Goal: Task Accomplishment & Management: Complete application form

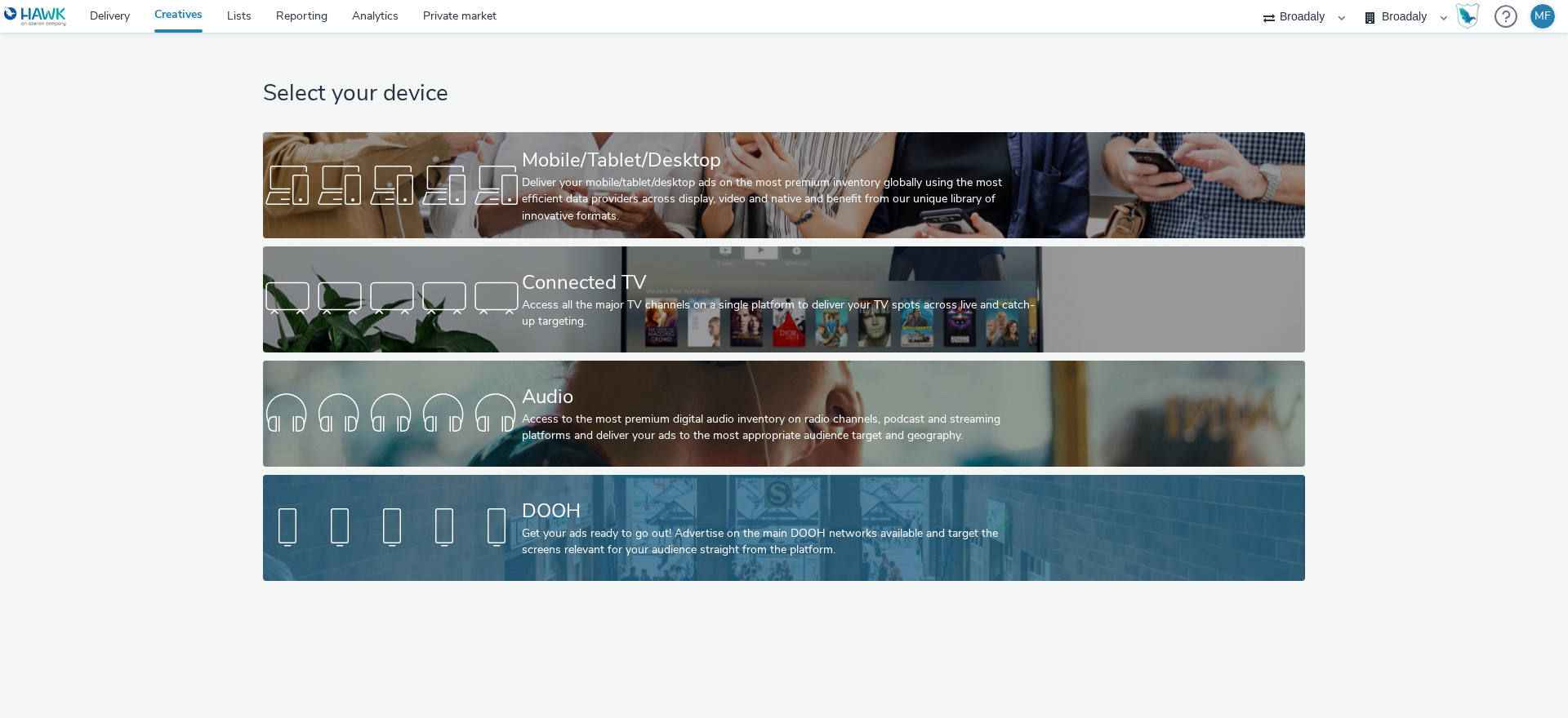
click at [570, 556] on div "Get your ads ready to go out! Advertise on the main DOOH networks available and…" at bounding box center [781, 542] width 518 height 33
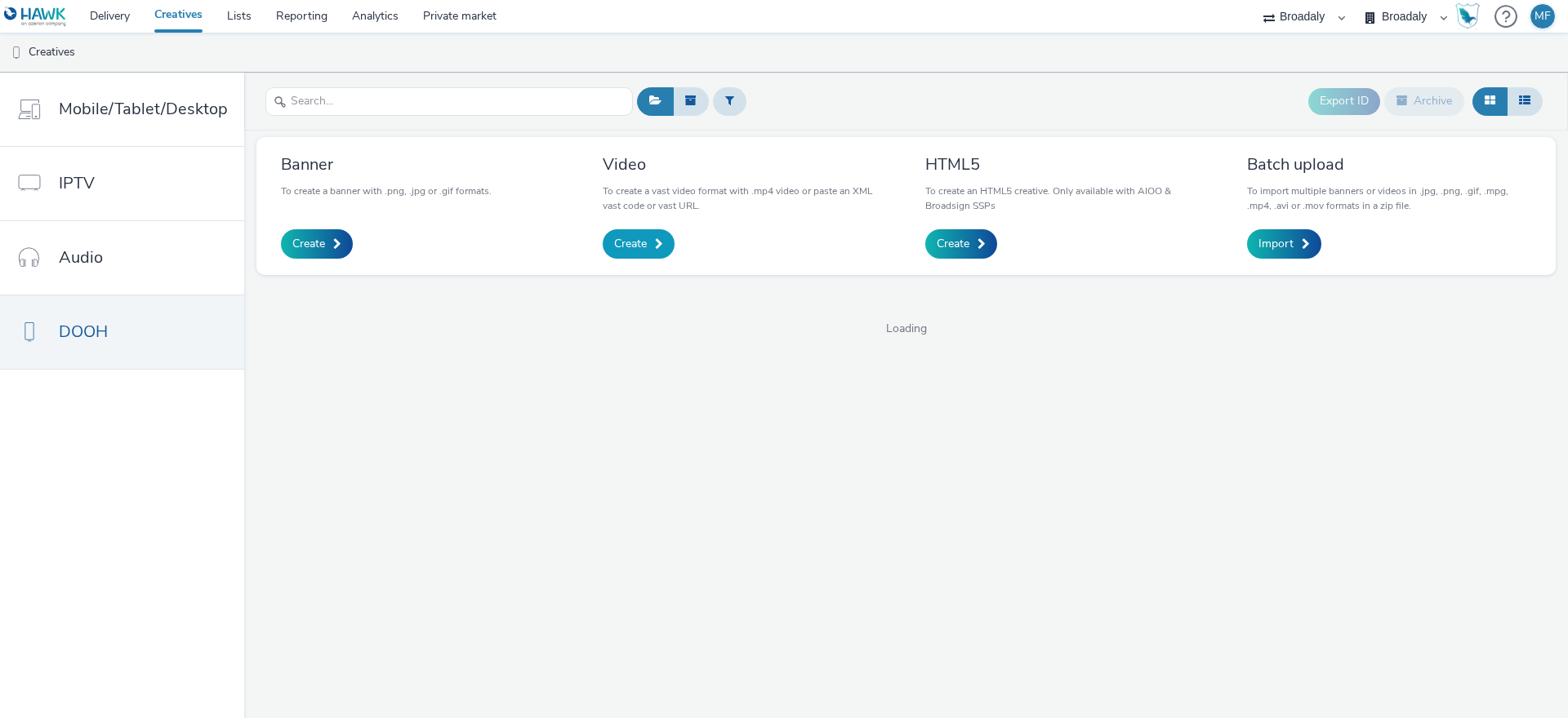
click at [629, 243] on span "Create" at bounding box center [631, 244] width 33 height 17
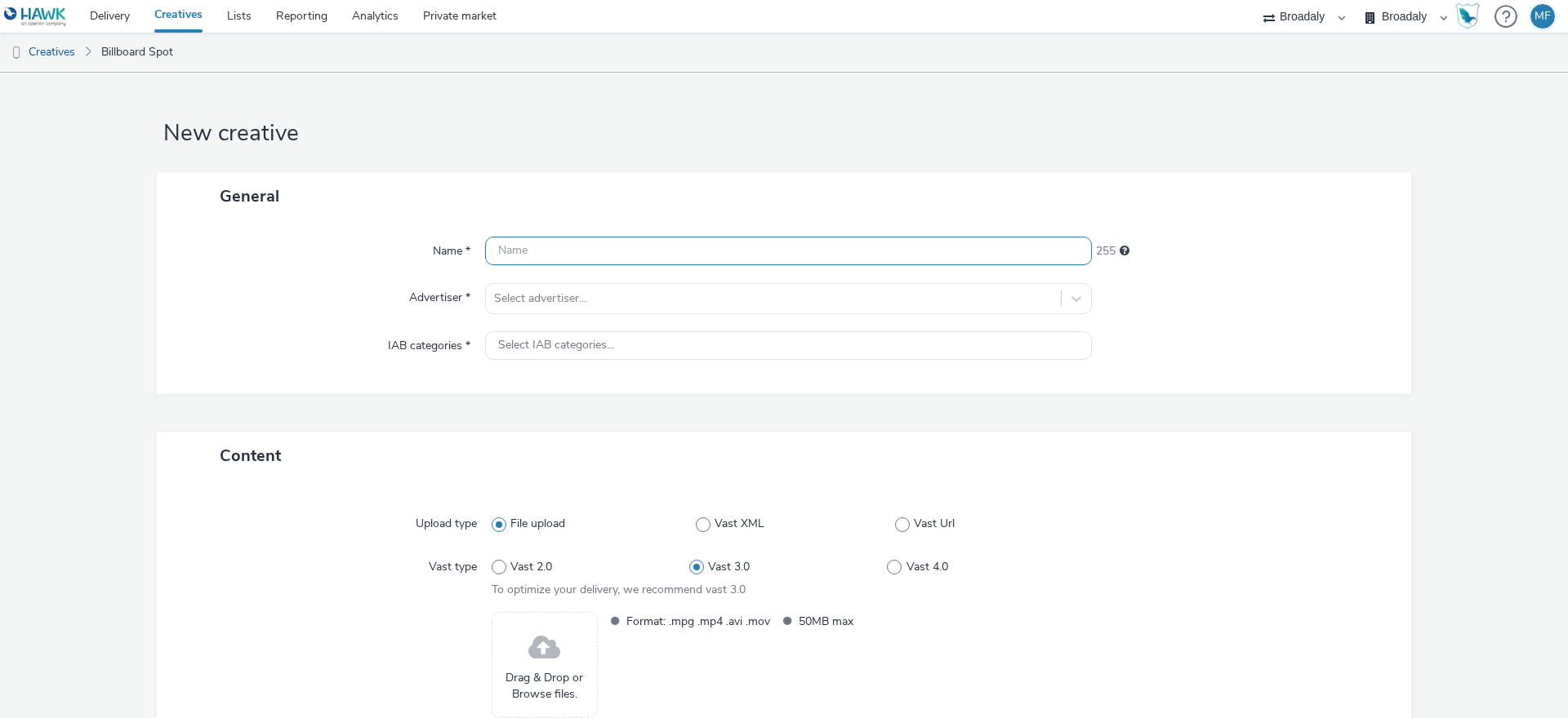
click at [620, 248] on input "text" at bounding box center [788, 251] width 607 height 28
click at [540, 595] on div "Vast 2.0 Vast 3.0 Vast 4.0 To optimize your delivery, we recommend vast 3.0" at bounding box center [788, 576] width 594 height 47
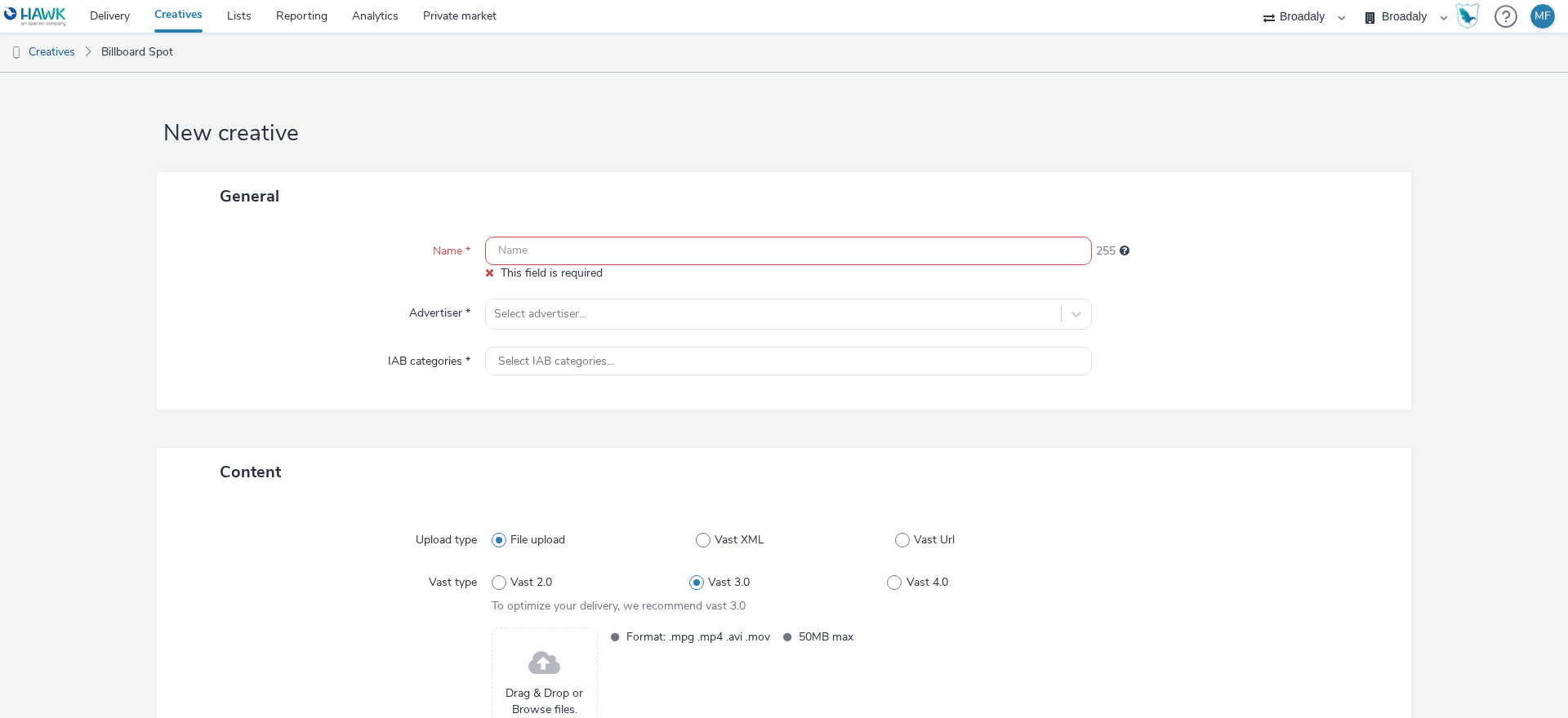
click at [537, 649] on span at bounding box center [544, 664] width 32 height 44
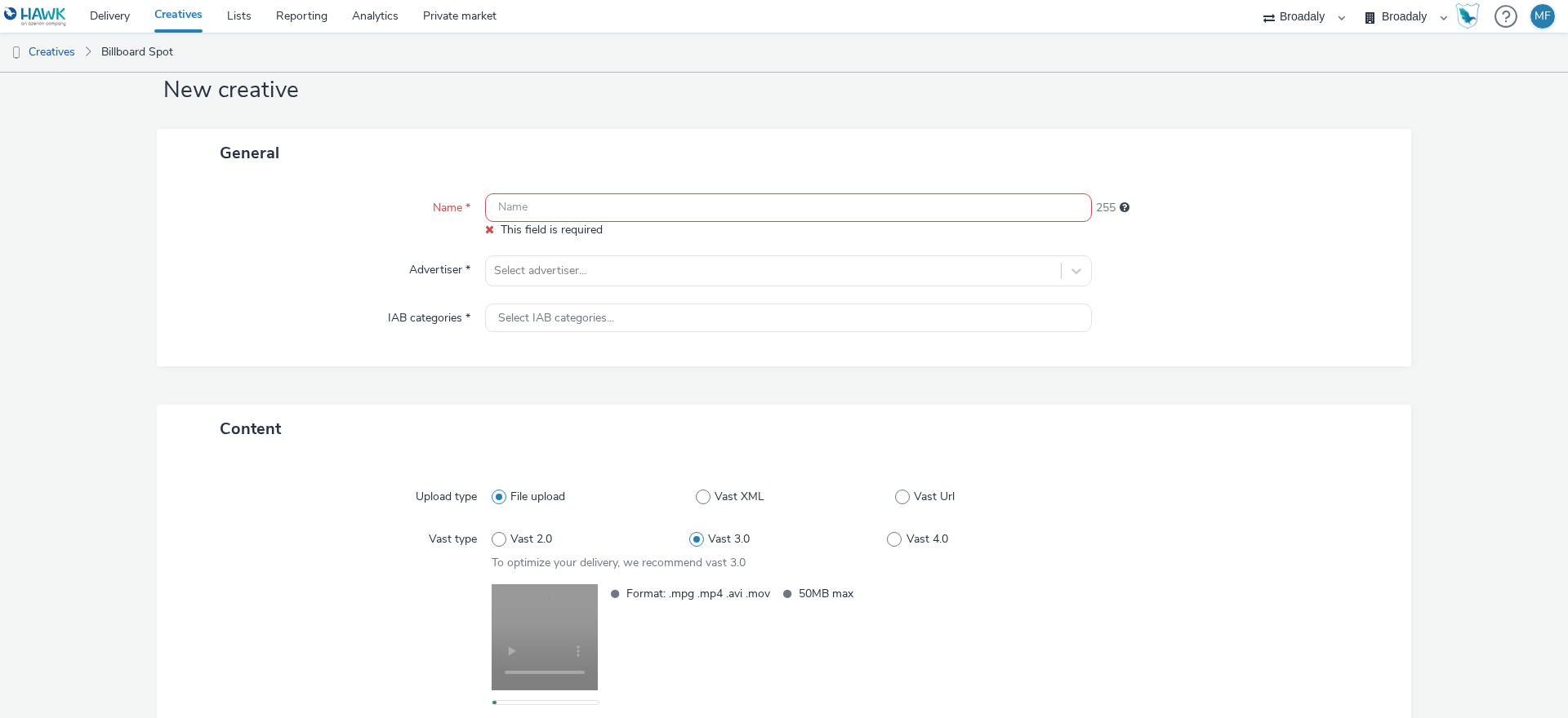
scroll to position [152, 0]
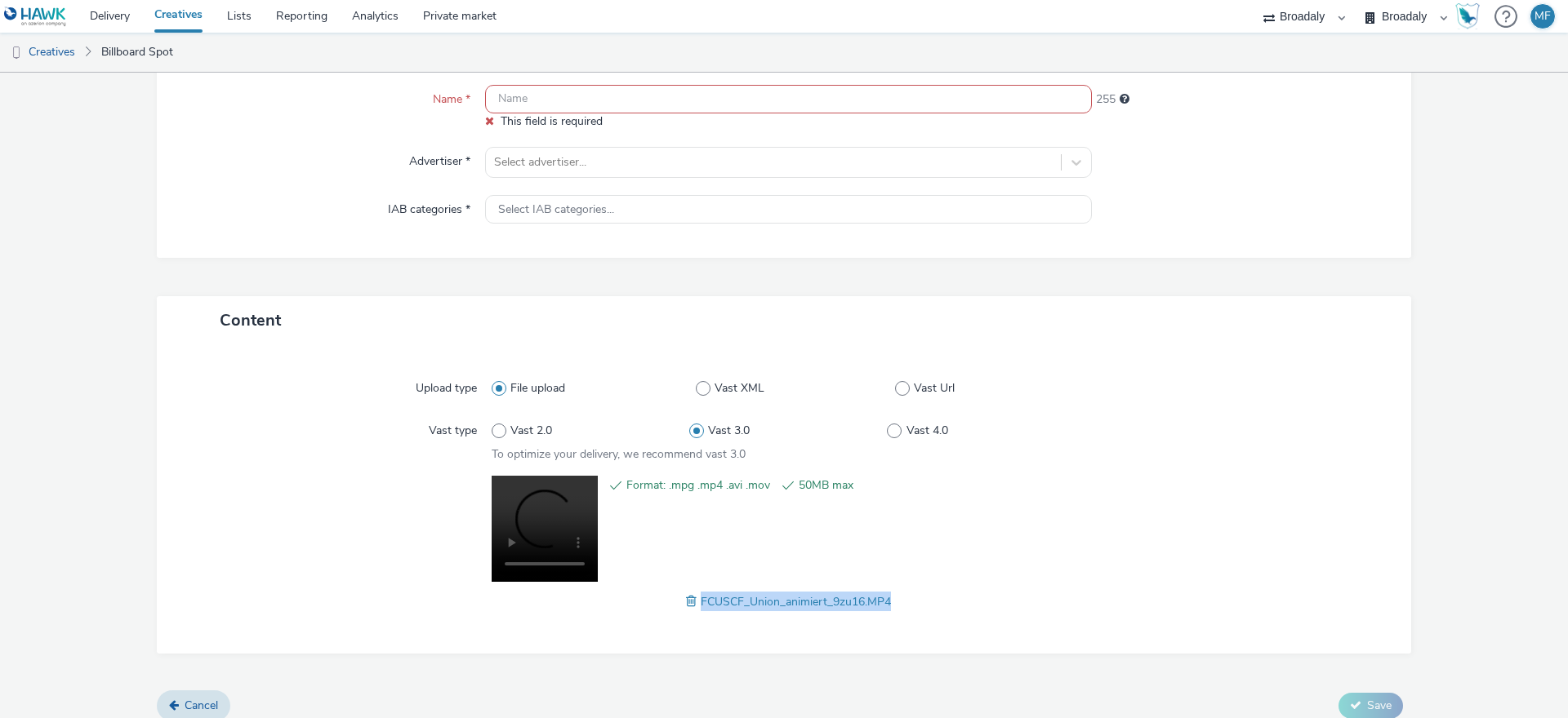
drag, startPoint x: 807, startPoint y: 600, endPoint x: 696, endPoint y: 607, distance: 111.2
click at [696, 607] on div "Upload type File upload Vast XML Vast Url Vast type Vast 2.0 Vast 3.0 Vast 4.0 …" at bounding box center [784, 498] width 1222 height 277
copy span "FCUSCF_Union_animiert_9zu16.MP4"
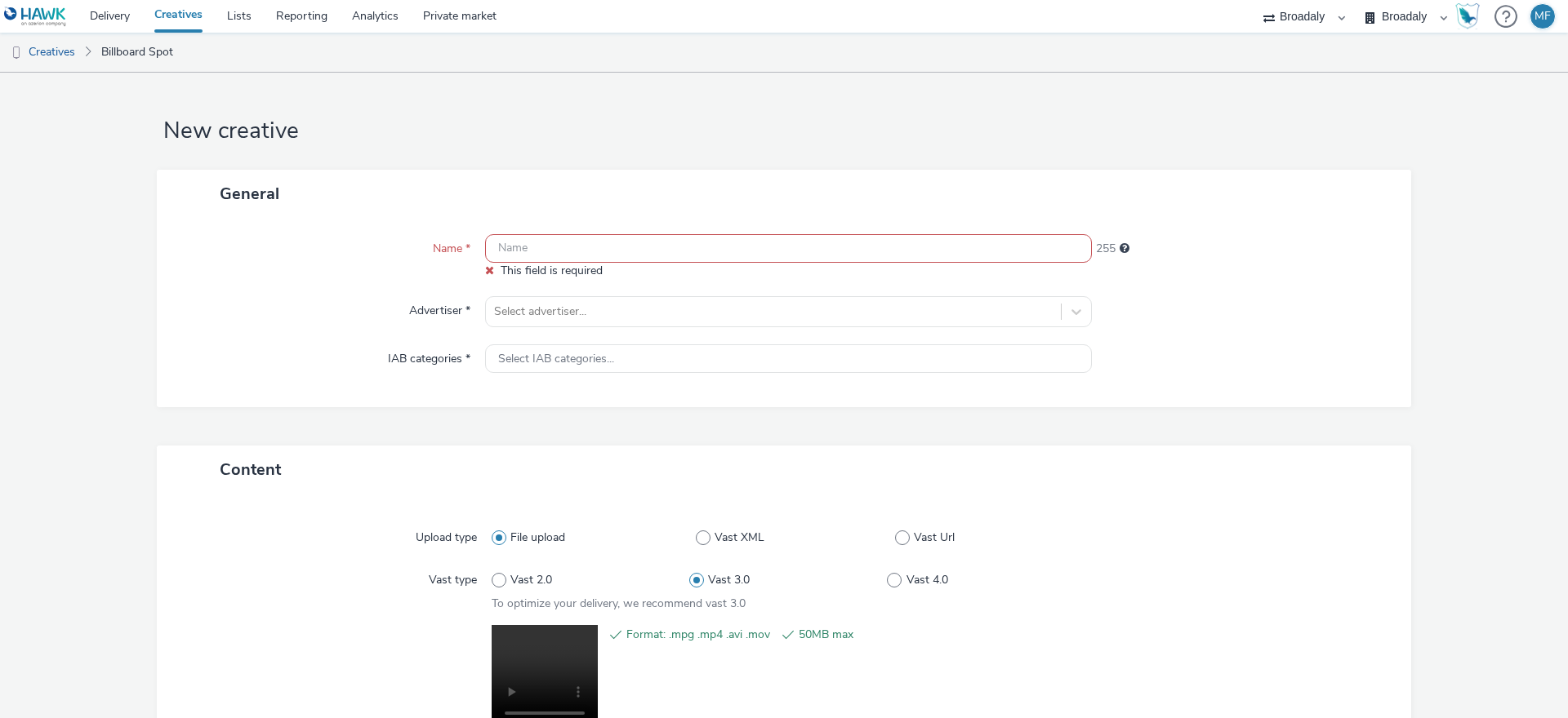
scroll to position [0, 0]
click at [521, 257] on input "text" at bounding box center [788, 251] width 607 height 28
paste input "FCUSCF_Union_animiert_9zu16.MP4"
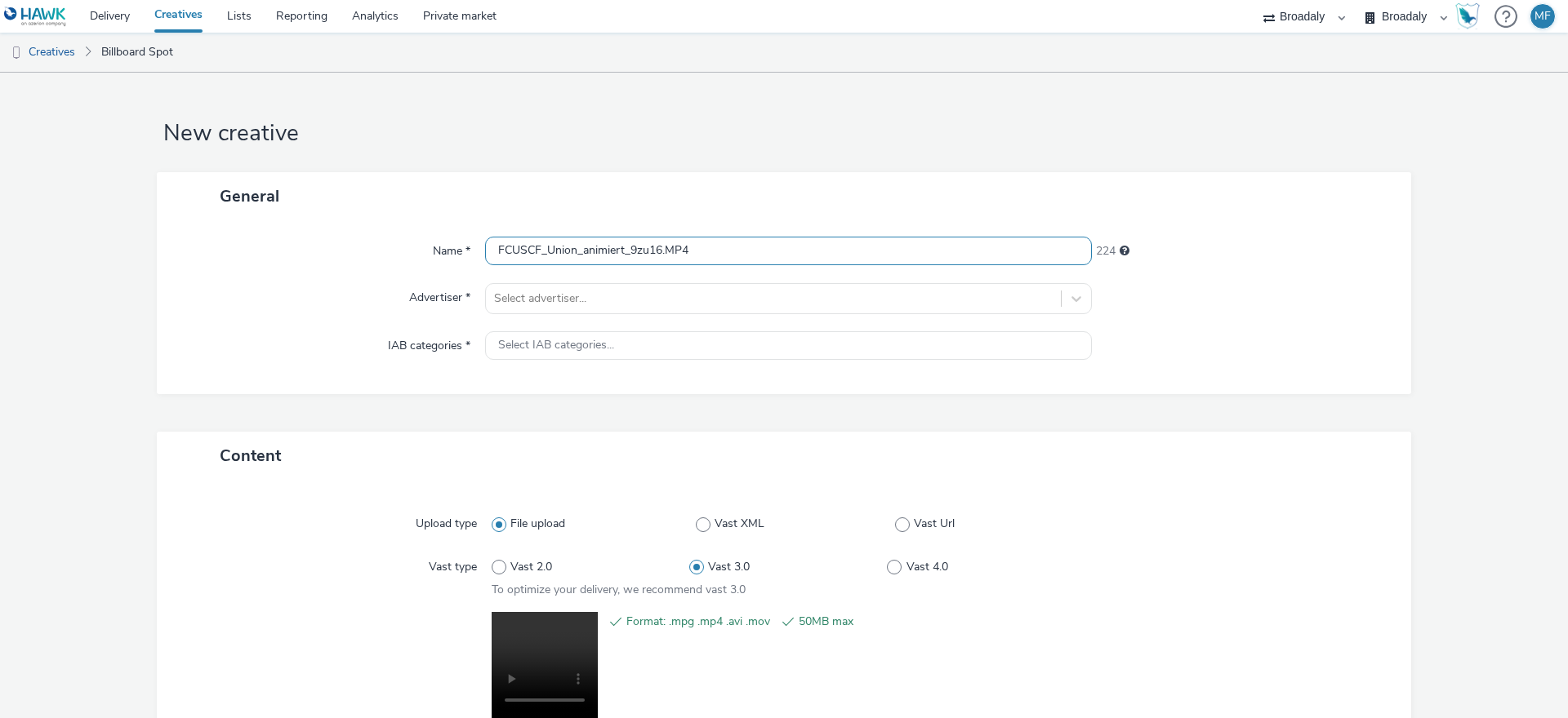
drag, startPoint x: 651, startPoint y: 252, endPoint x: 628, endPoint y: 251, distance: 23.0
click at [628, 251] on input "FCUSCF_Union_animiert_9zu16.MP4" at bounding box center [788, 251] width 607 height 28
click at [493, 246] on input "FCUSCF_Union_animiert_.MP4" at bounding box center [788, 251] width 607 height 28
paste input "9zu16"
click at [669, 250] on input "9zu16_FCUSCF_Union_animiert_.MP4" at bounding box center [788, 251] width 607 height 28
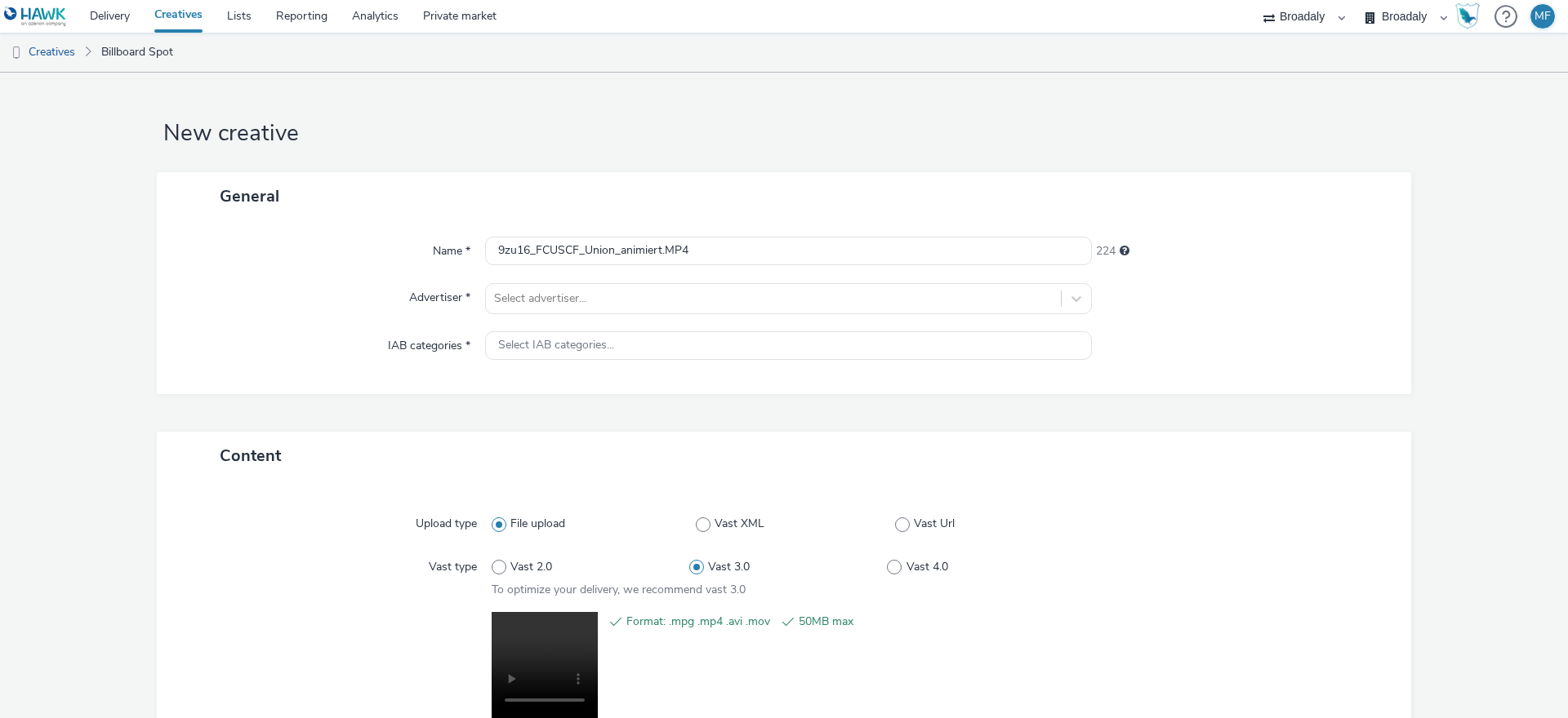
click at [681, 195] on div "General" at bounding box center [784, 196] width 1254 height 49
drag, startPoint x: 661, startPoint y: 246, endPoint x: 750, endPoint y: 256, distance: 89.6
click at [750, 256] on input "9zu16_FCUSCF_Union_animiert.MP4" at bounding box center [788, 251] width 607 height 28
type input "9zu16_FCUSCF_Union_animiert"
click at [733, 226] on div "Name * 9zu16_FCUSCF_Union_animiert 228 Advertiser * Select advertiser... IAB ca…" at bounding box center [784, 307] width 1254 height 174
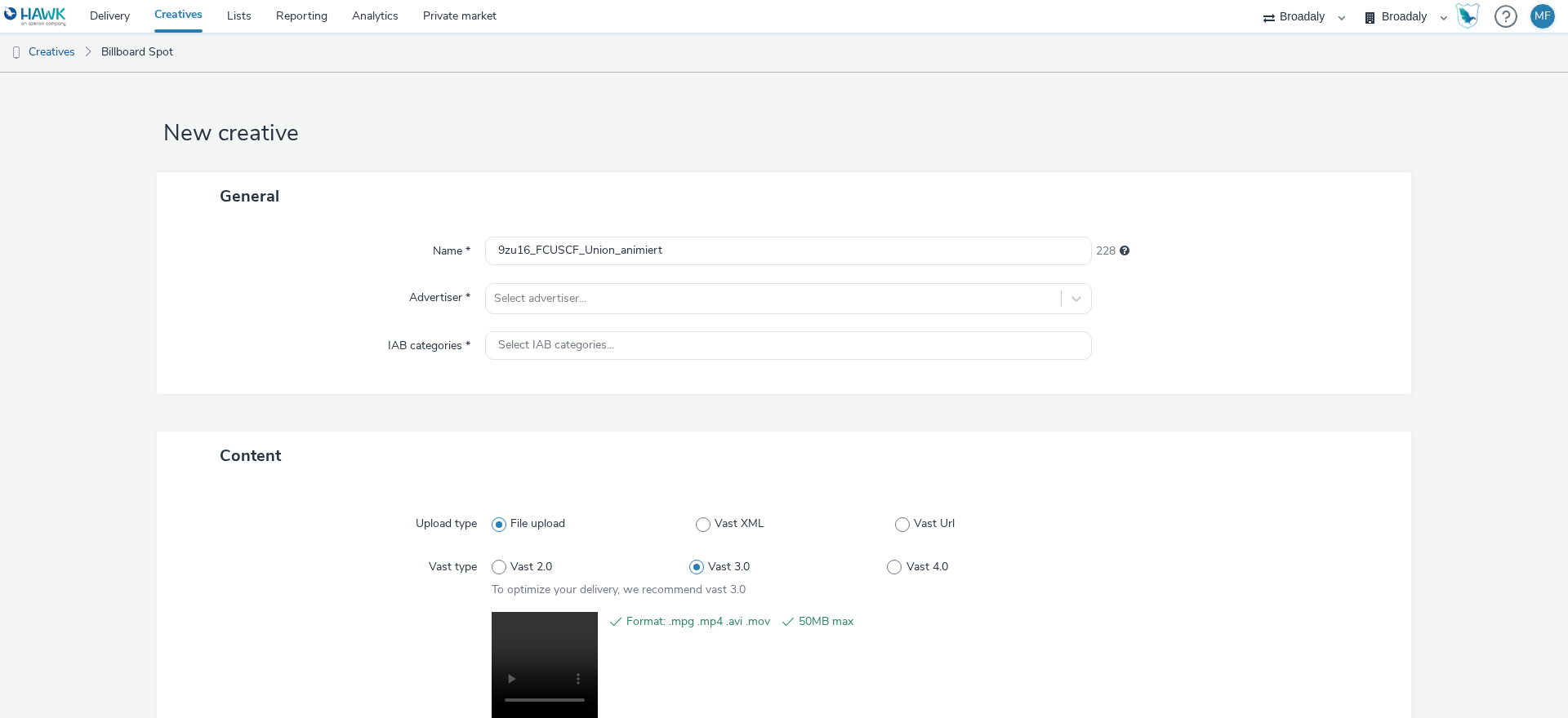
click at [605, 282] on div "Name * 9zu16_FCUSCF_Union_animiert 228 Advertiser * Select advertiser... IAB ca…" at bounding box center [784, 307] width 1254 height 174
click at [602, 290] on div at bounding box center [773, 298] width 559 height 19
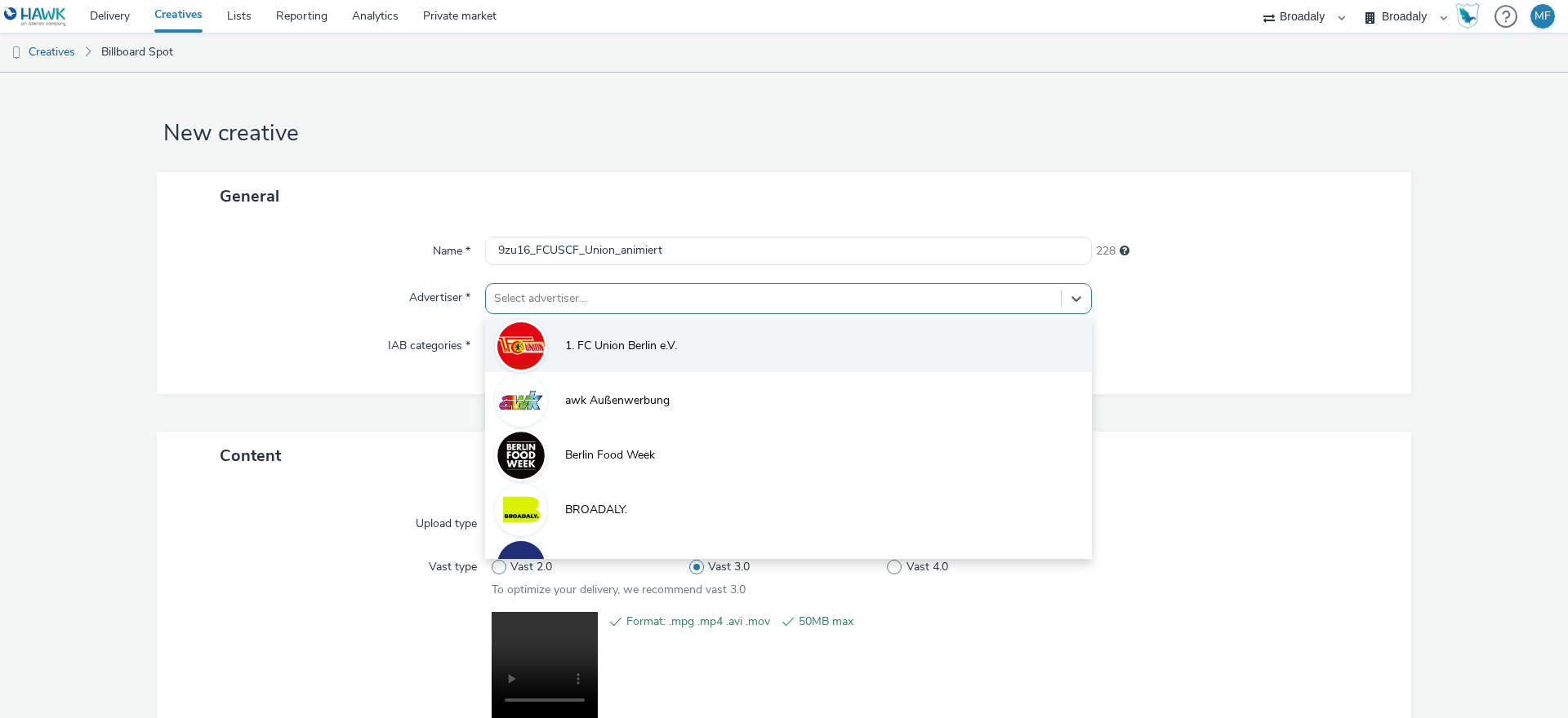
click at [598, 334] on li "1. FC Union Berlin e.V." at bounding box center [788, 345] width 607 height 54
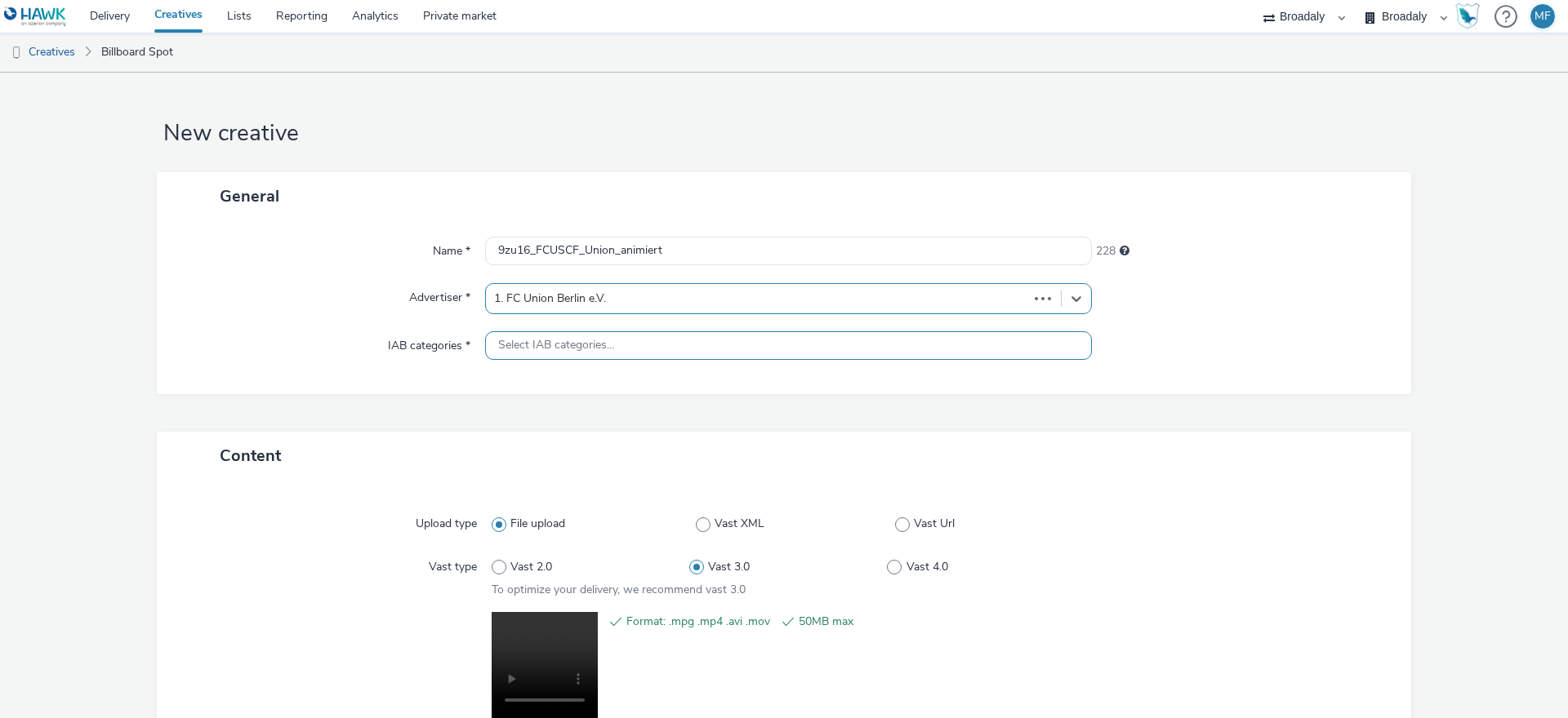
click at [565, 345] on div "Select IAB categories..." at bounding box center [788, 345] width 607 height 28
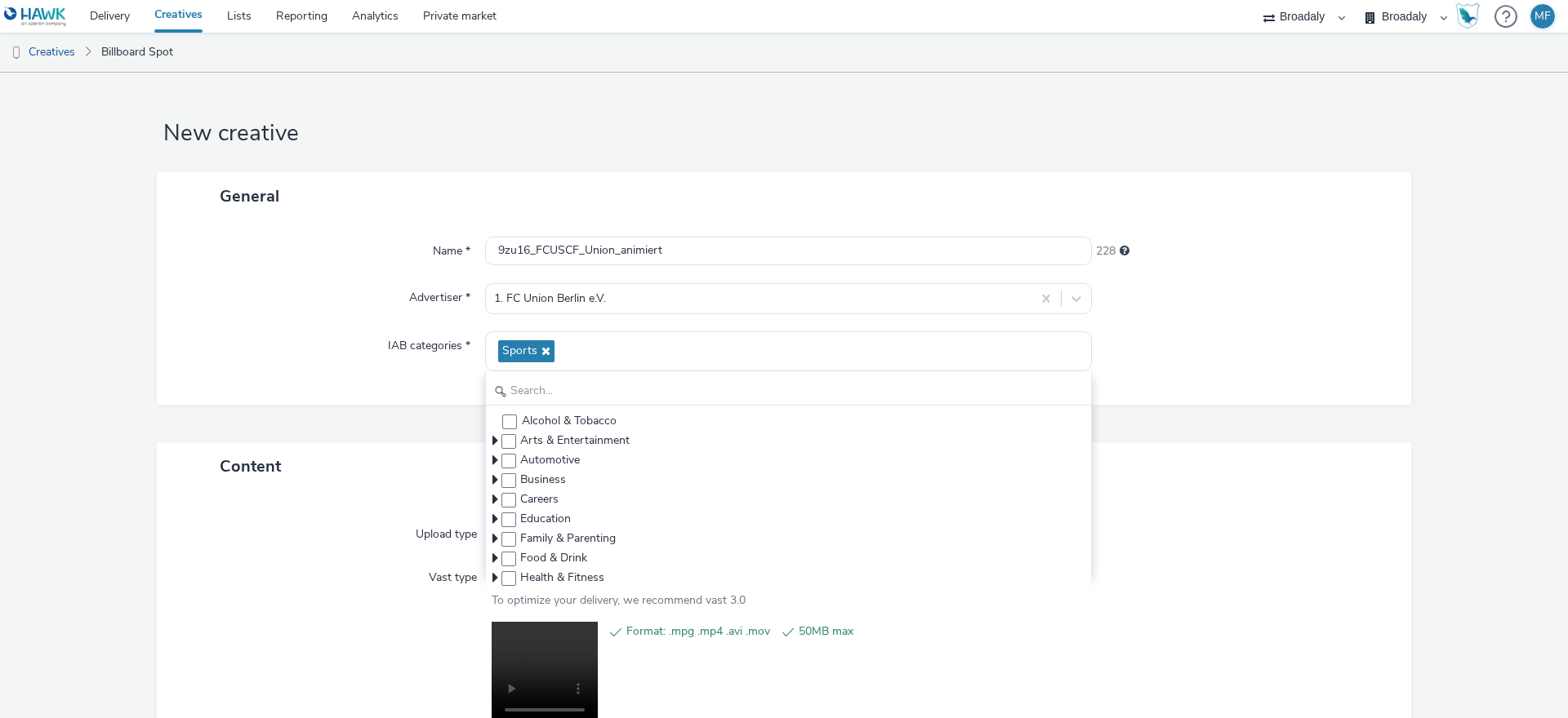
click at [385, 342] on label "IAB categories *" at bounding box center [429, 343] width 95 height 23
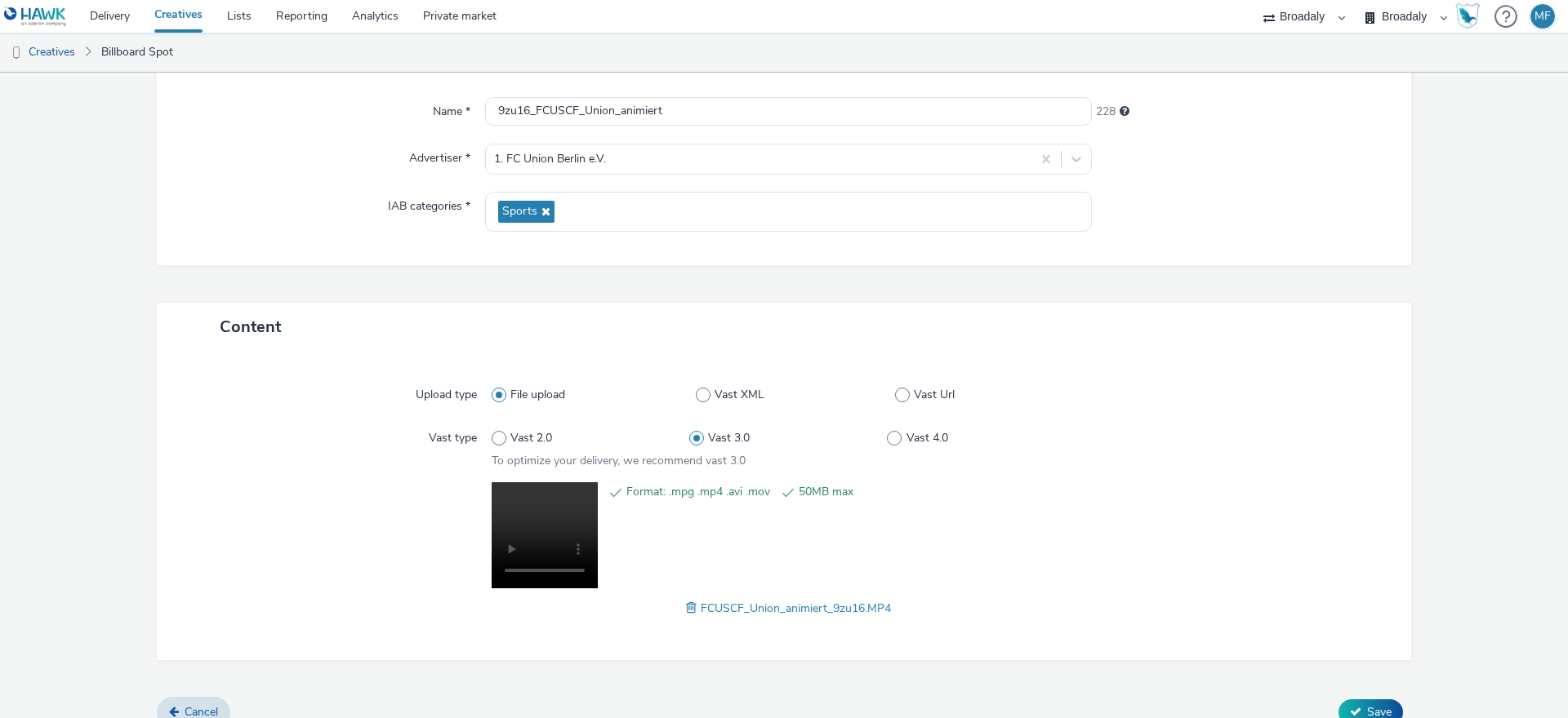
scroll to position [161, 0]
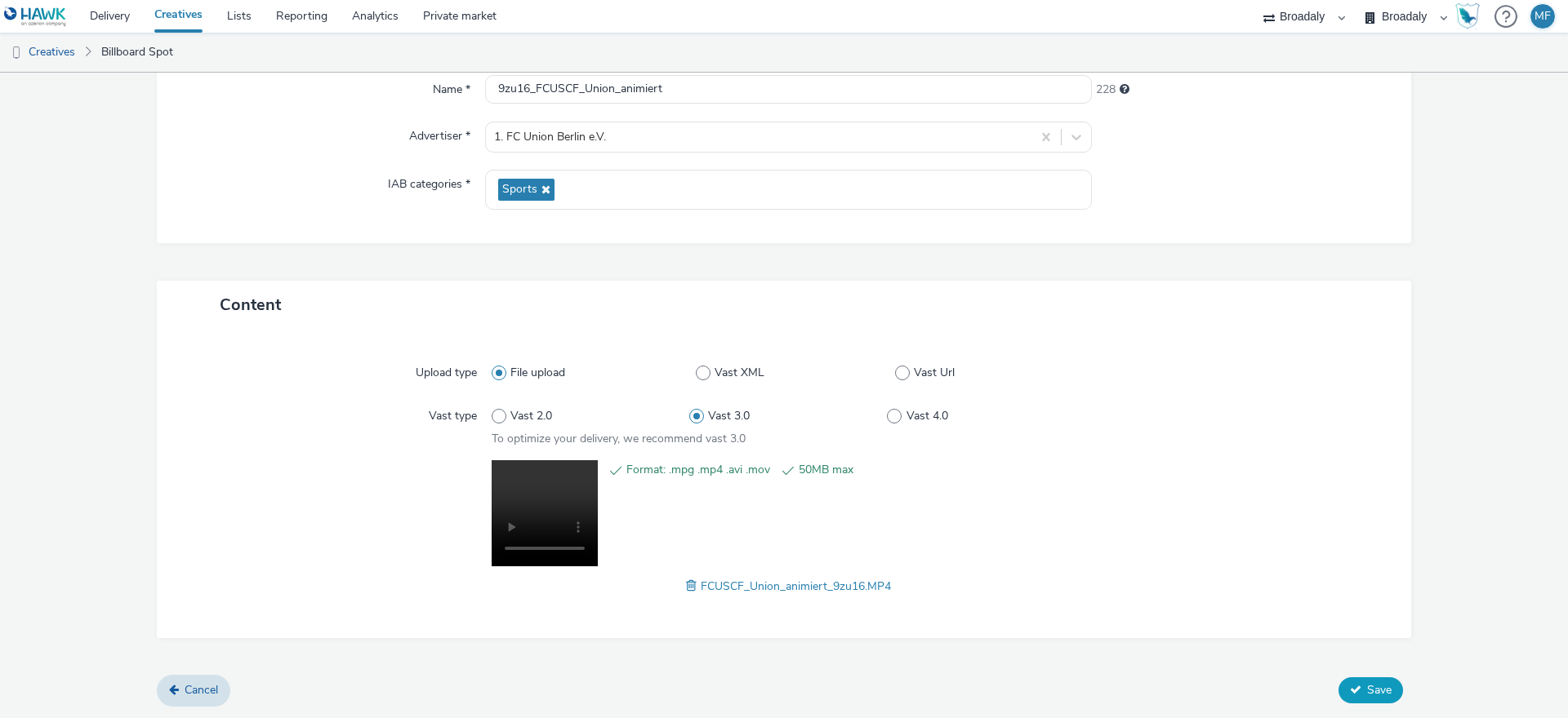
click at [1369, 677] on button "Save" at bounding box center [1371, 690] width 64 height 26
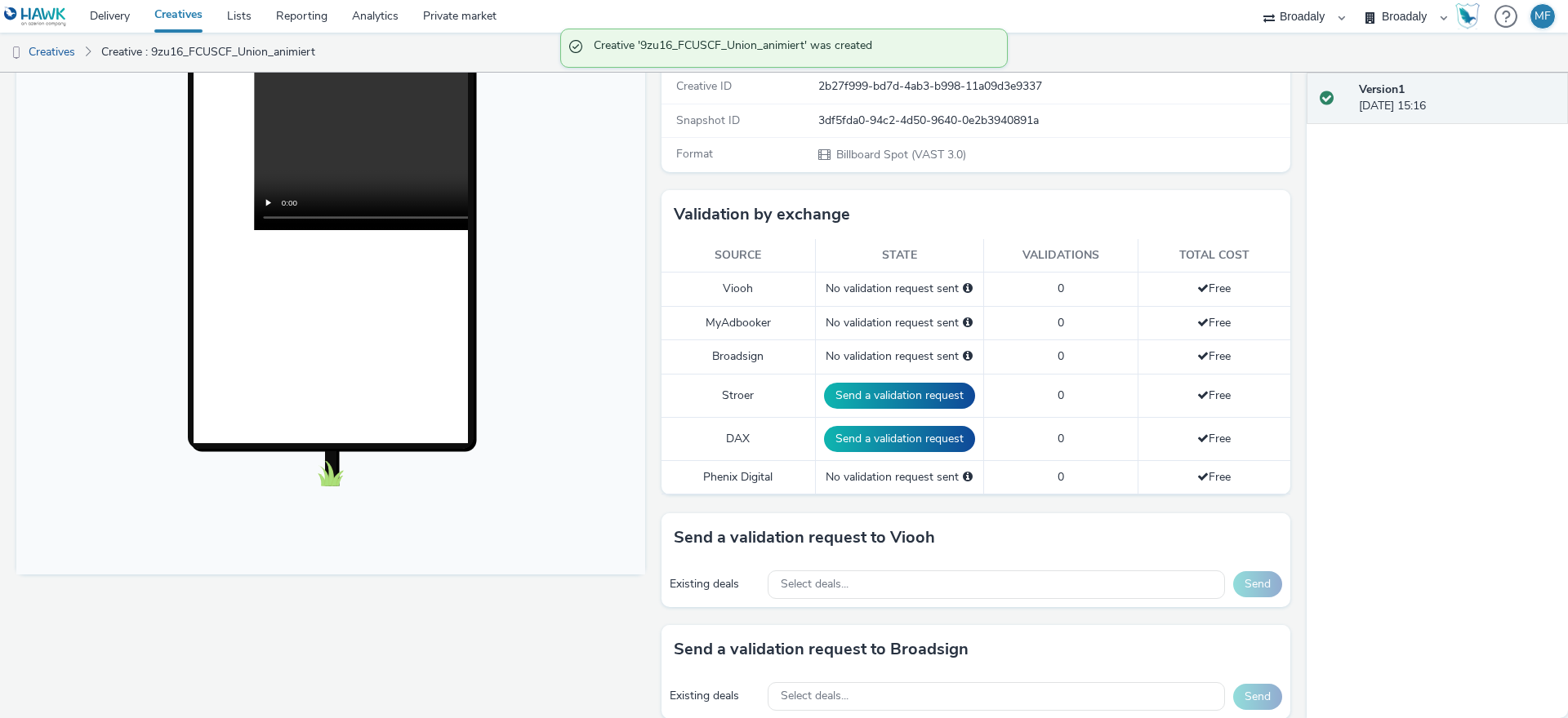
scroll to position [304, 0]
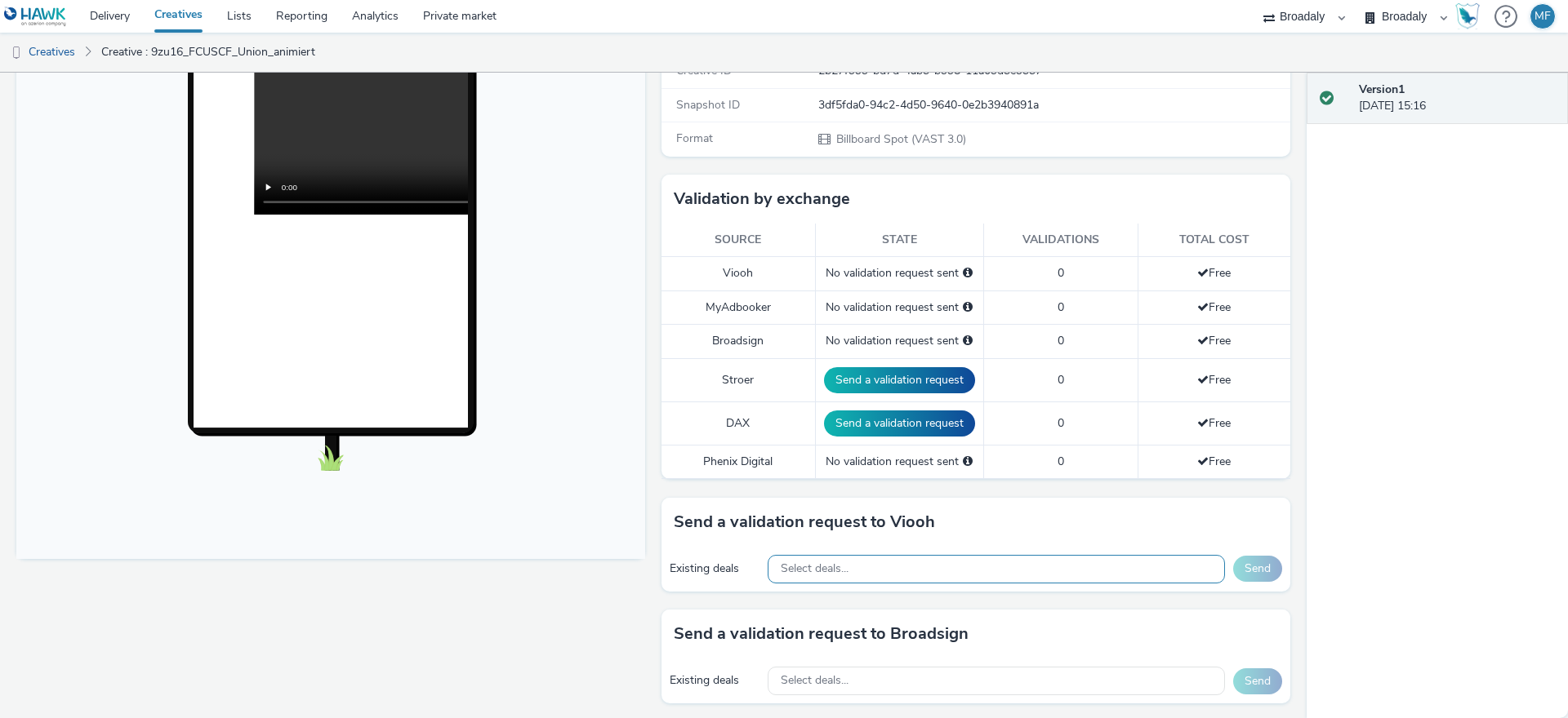
click at [885, 569] on div "Select deals..." at bounding box center [996, 568] width 457 height 28
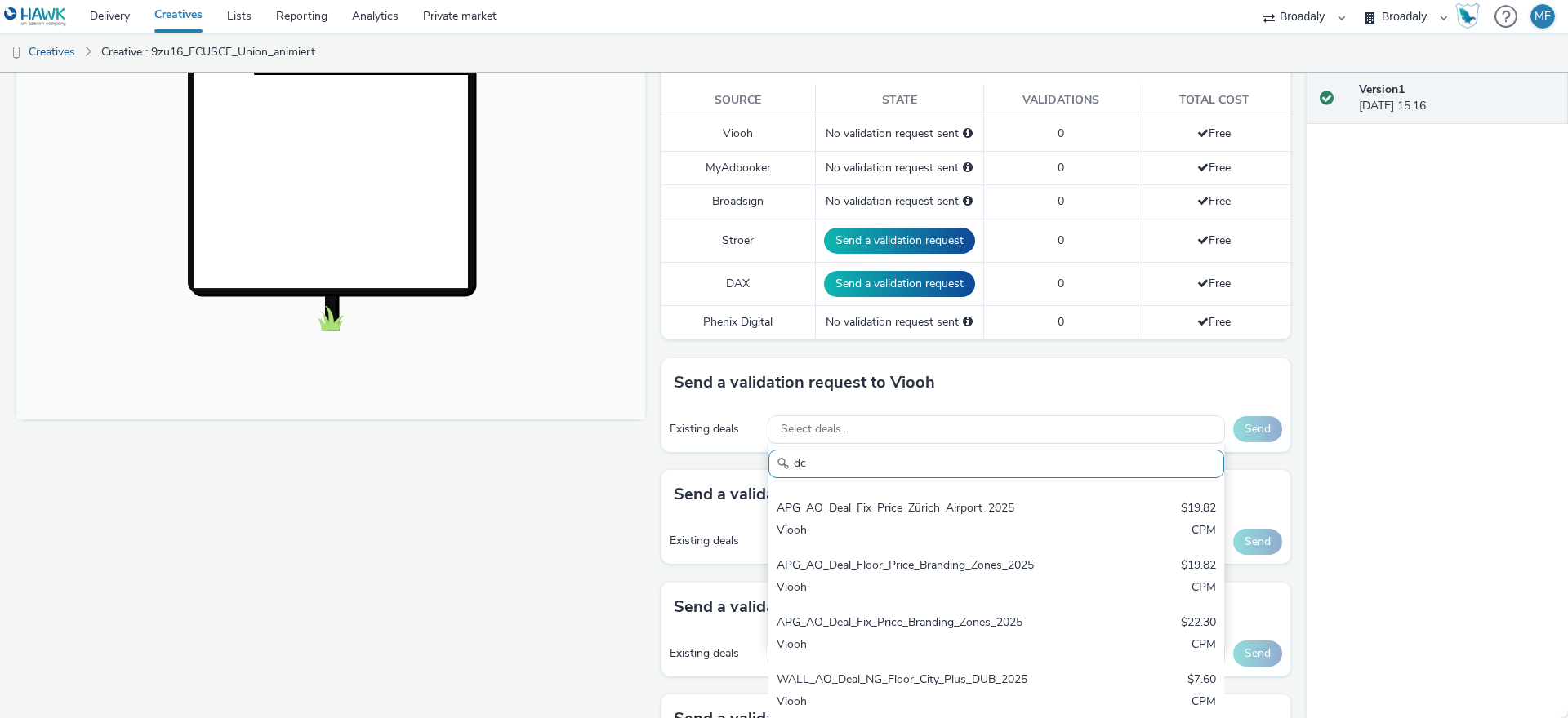
scroll to position [0, 0]
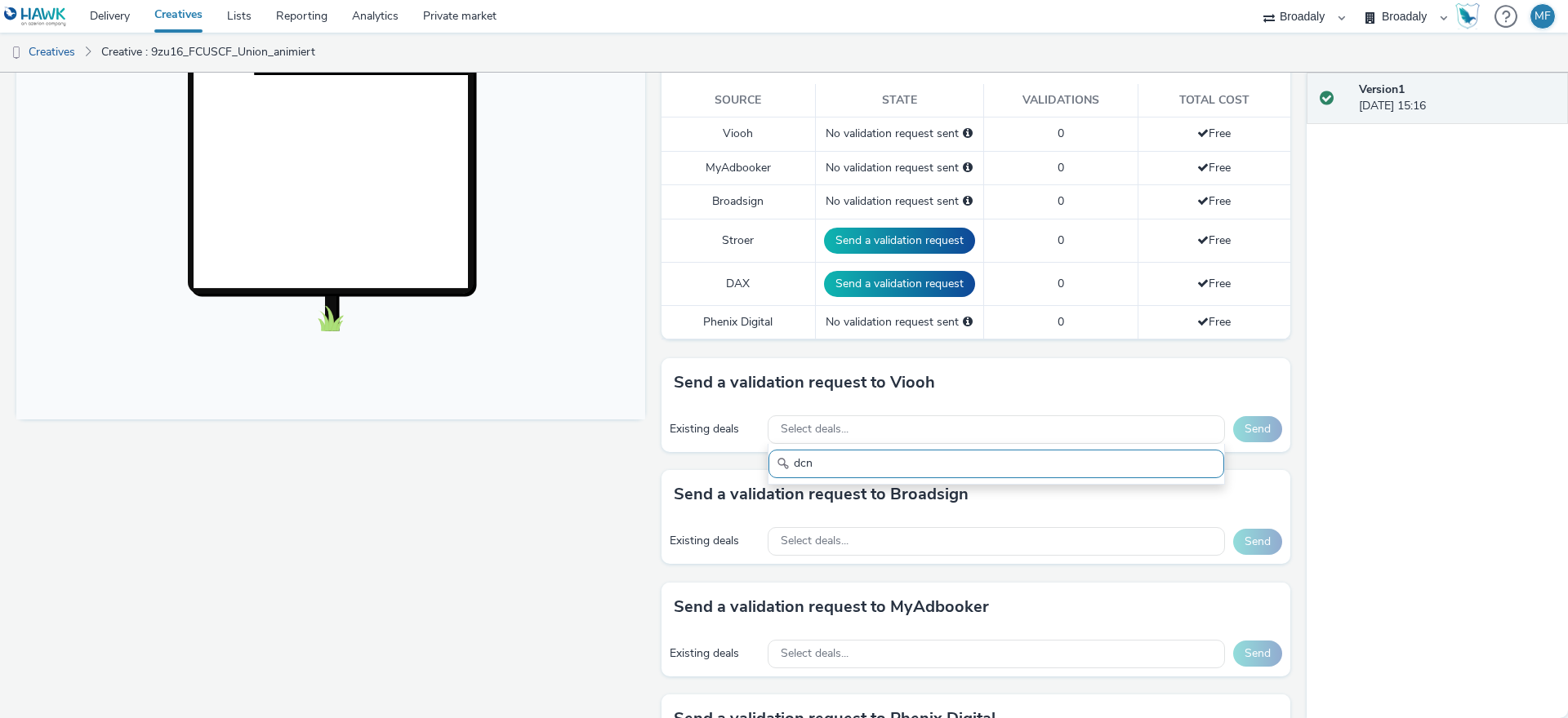
drag, startPoint x: 809, startPoint y: 462, endPoint x: 760, endPoint y: 457, distance: 49.3
click at [768, 457] on div "dcn" at bounding box center [996, 464] width 457 height 41
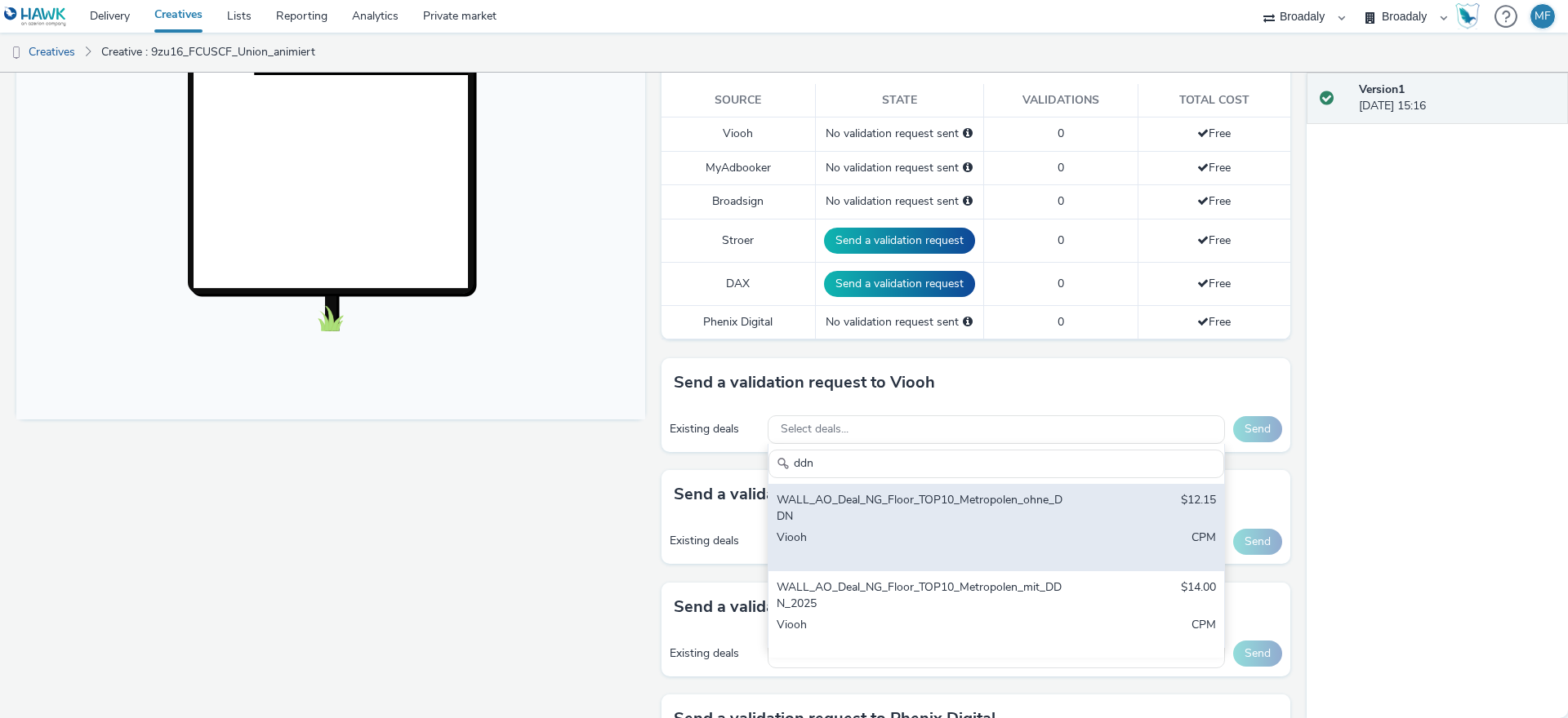
type input "ddn"
click at [960, 524] on div "WALL_AO_Deal_NG_Floor_TOP10_Metropolen_ohne_DDN" at bounding box center [922, 509] width 290 height 33
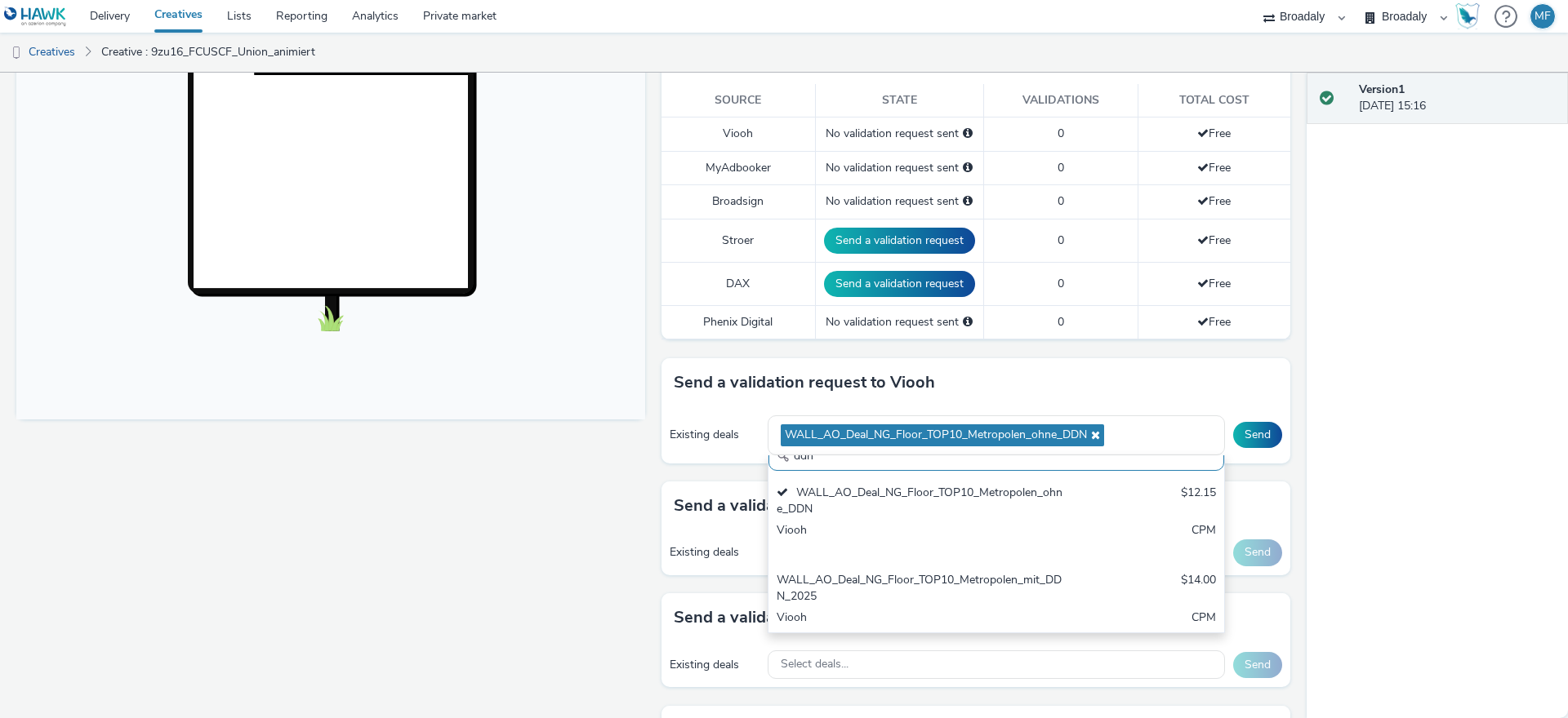
click at [1377, 446] on div "Version 1 26 September 2025, 15:16" at bounding box center [1437, 395] width 261 height 646
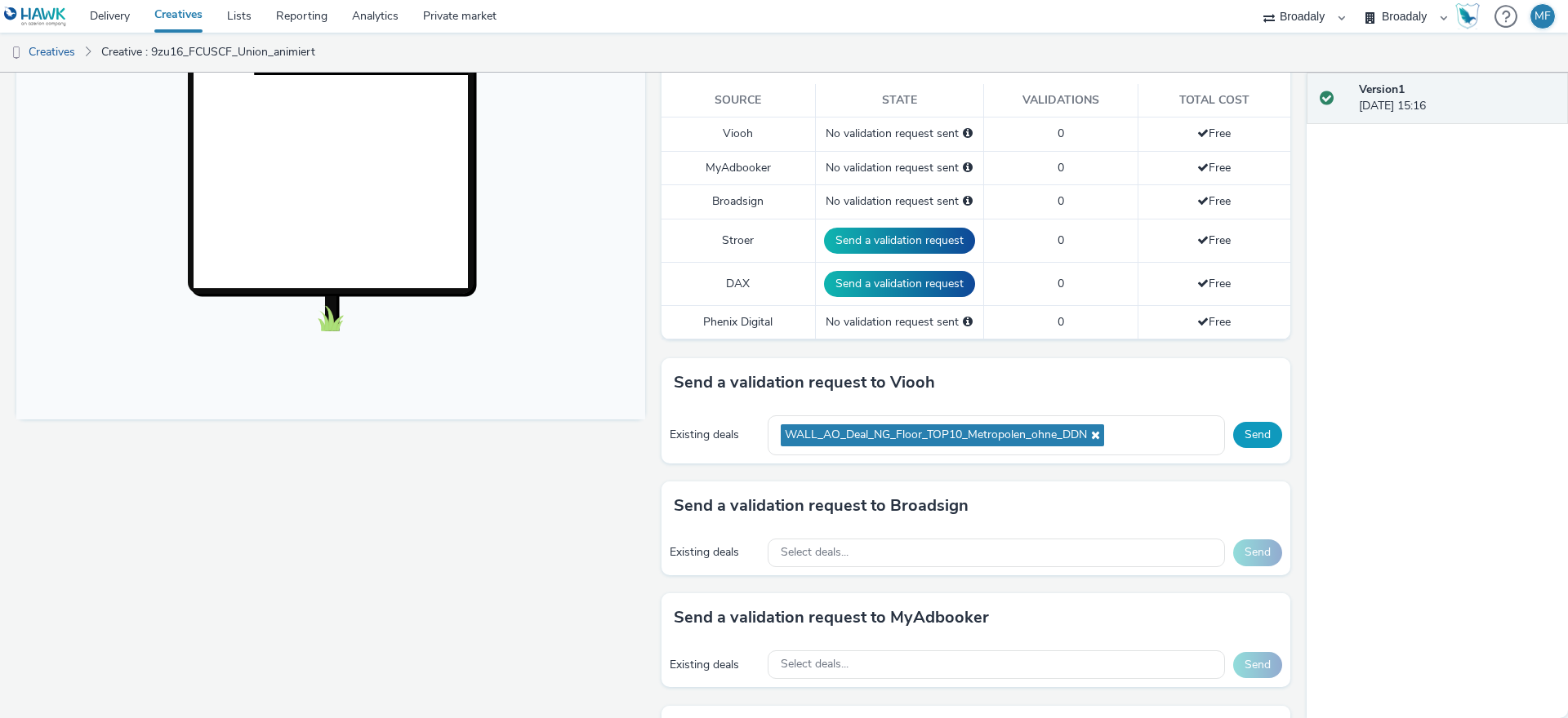
click at [1242, 442] on button "Send" at bounding box center [1258, 434] width 49 height 26
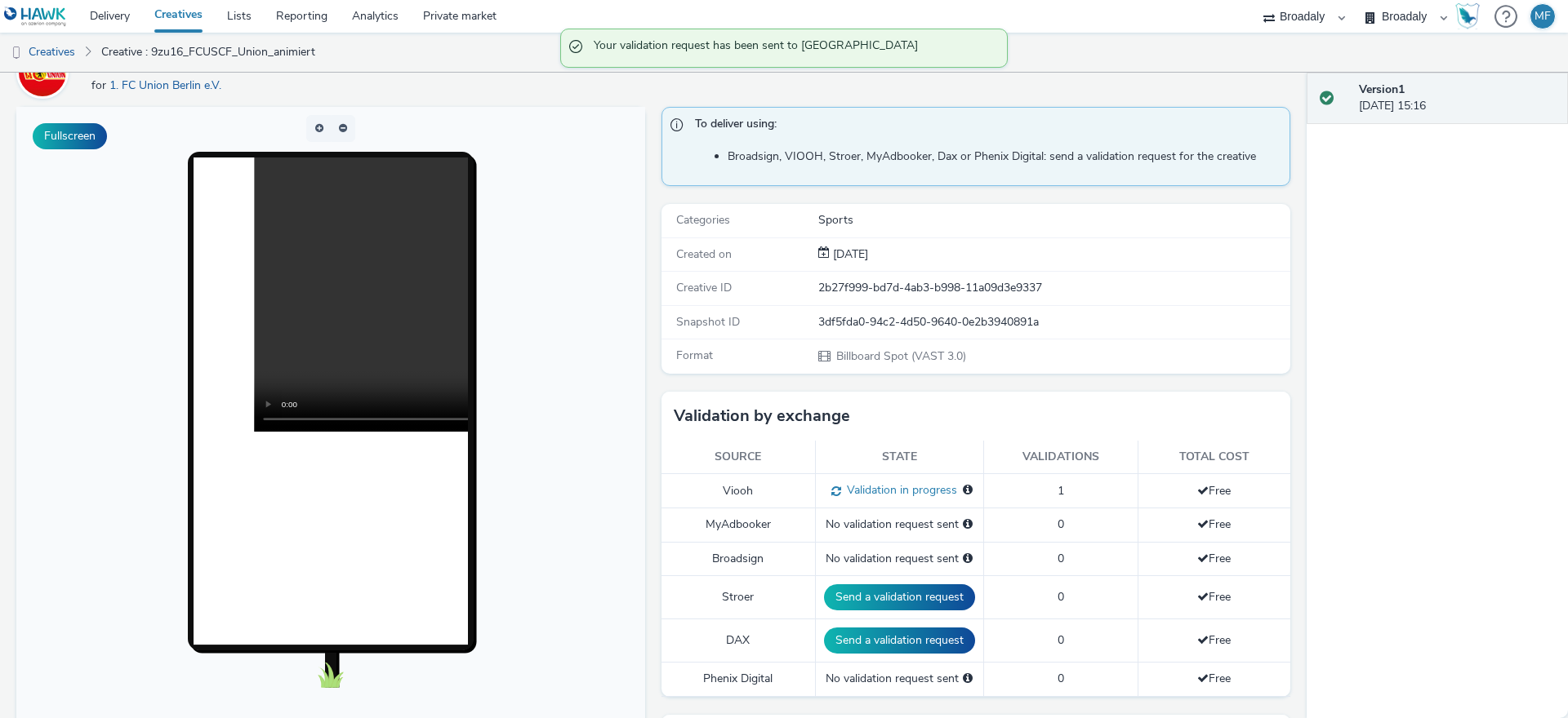
scroll to position [0, 0]
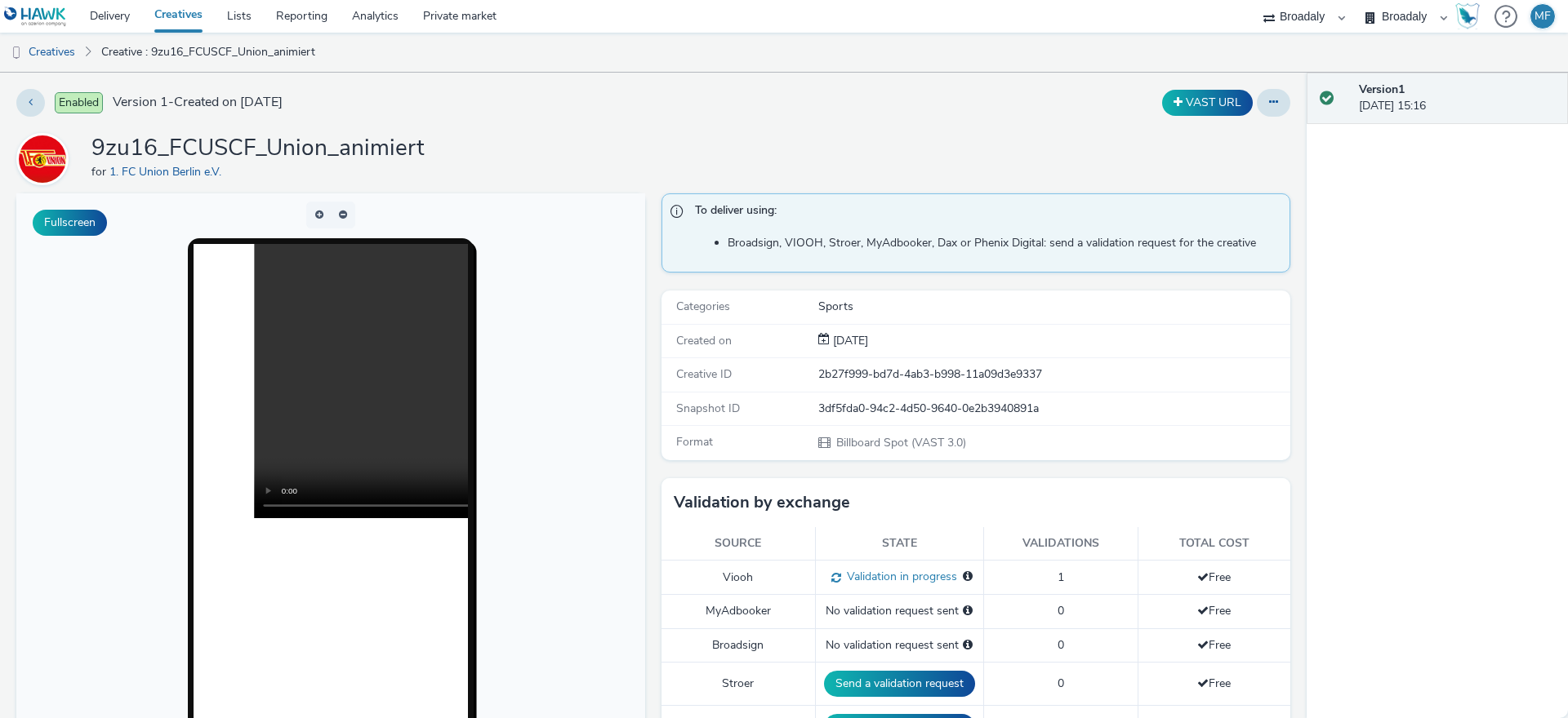
click at [200, 17] on link "Creatives" at bounding box center [178, 17] width 73 height 33
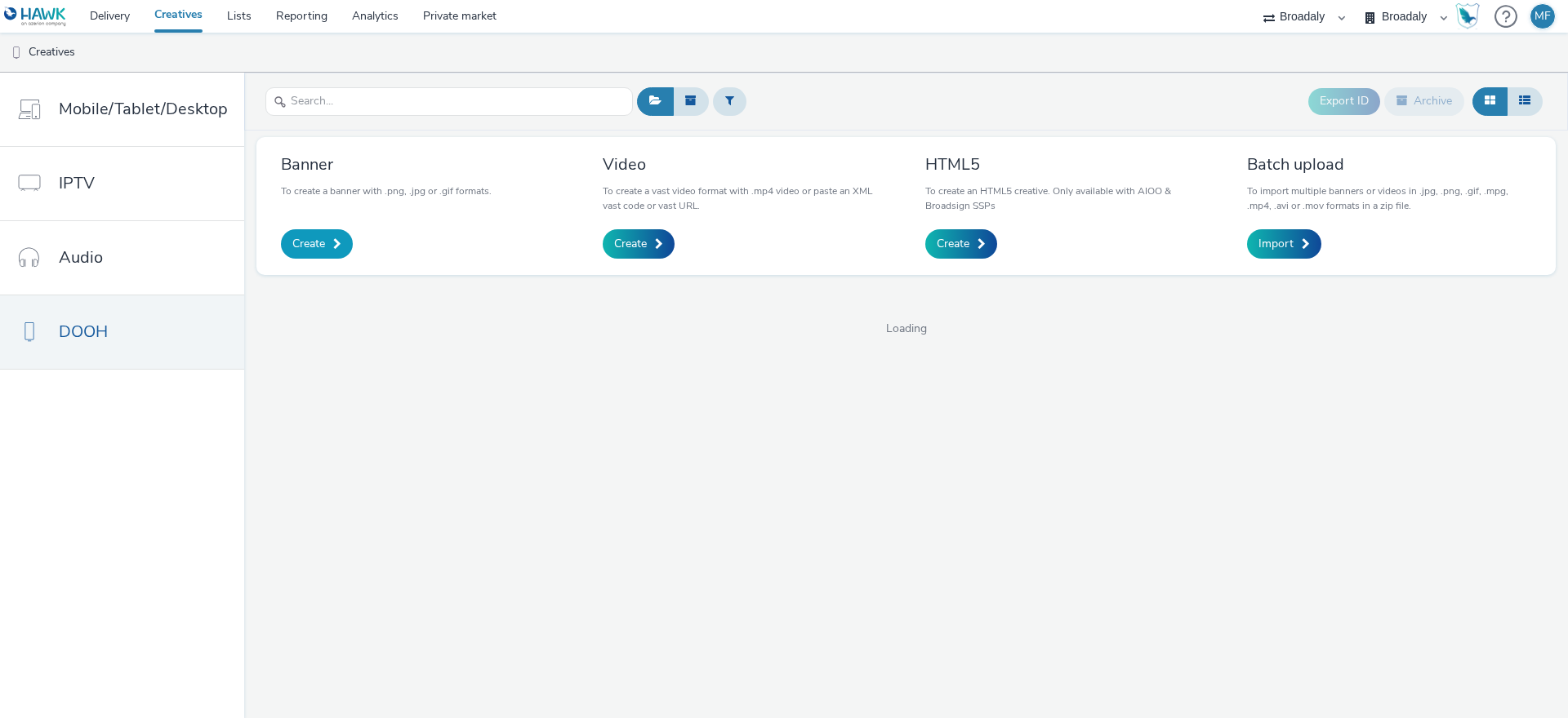
click at [321, 243] on span "Create" at bounding box center [309, 244] width 33 height 17
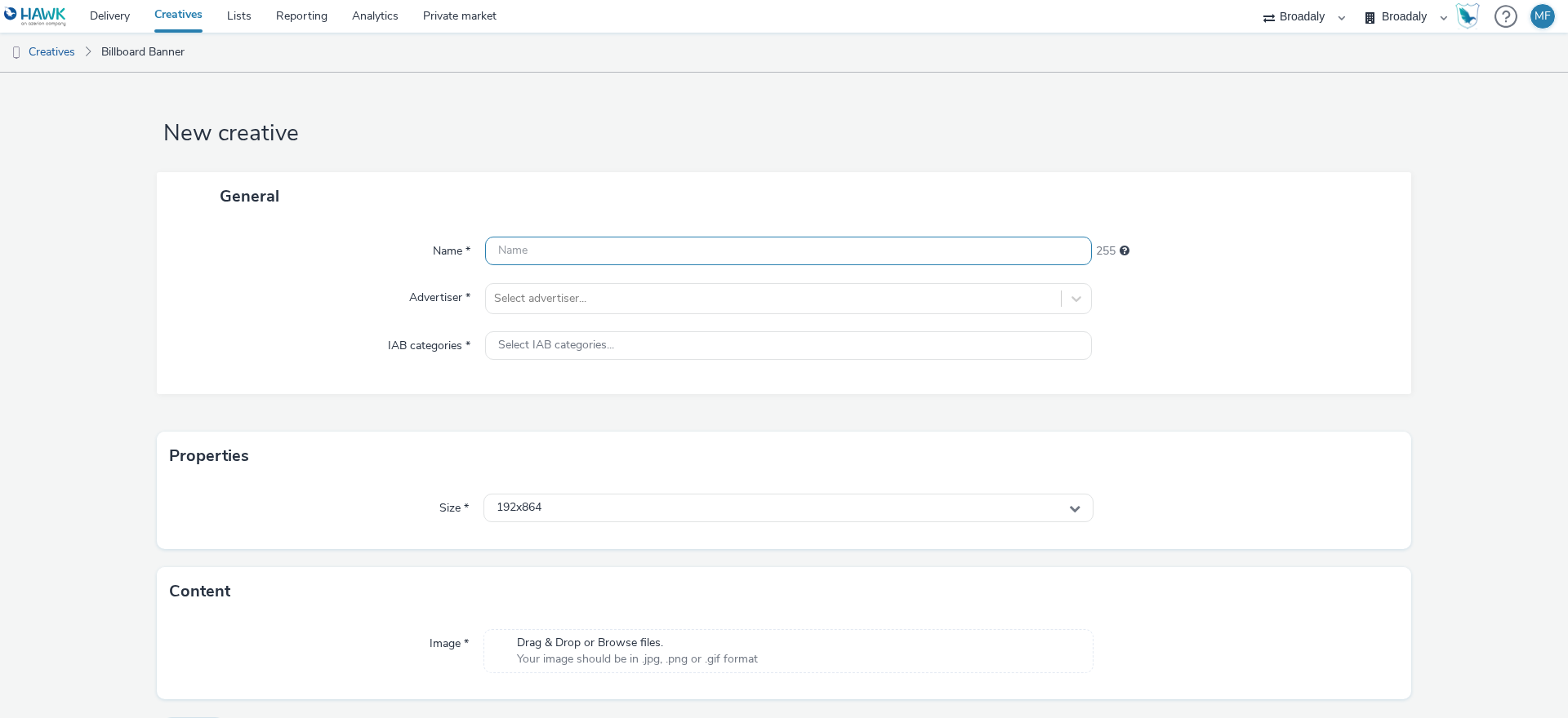
click at [547, 247] on input "text" at bounding box center [788, 251] width 607 height 28
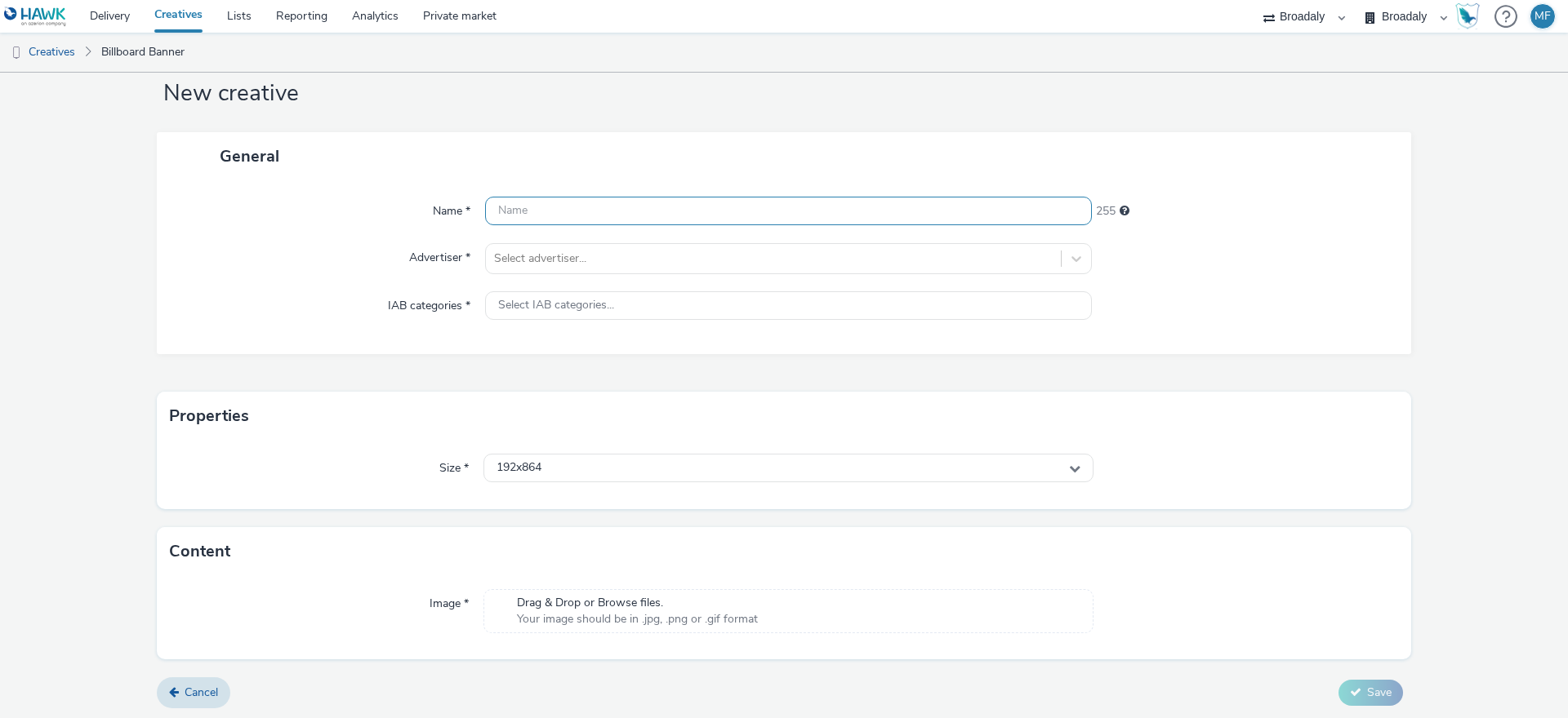
scroll to position [43, 0]
click at [615, 613] on div "Drag & Drop or Browse files. Your image should be in .jpg, .png or .gif format" at bounding box center [637, 609] width 258 height 33
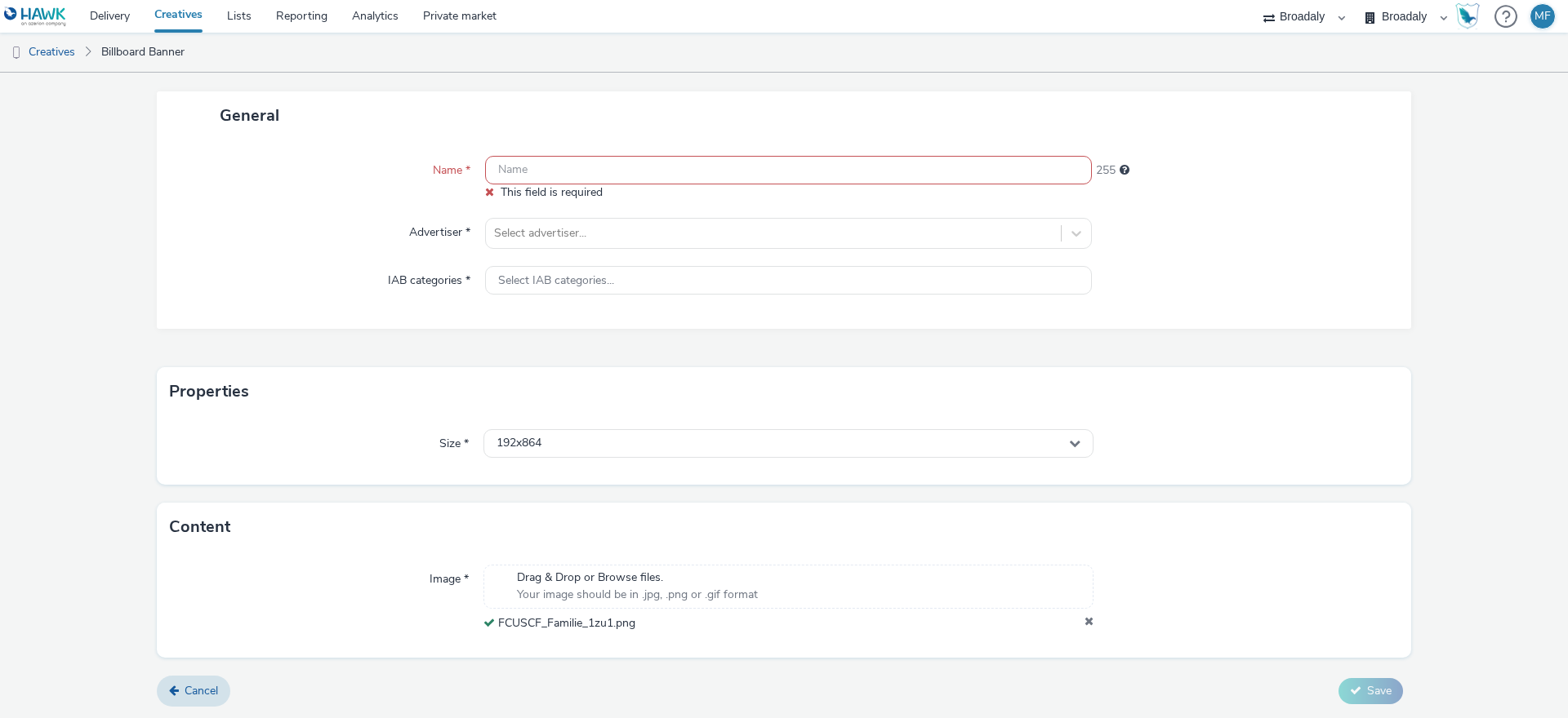
click at [1085, 618] on icon at bounding box center [1089, 623] width 9 height 17
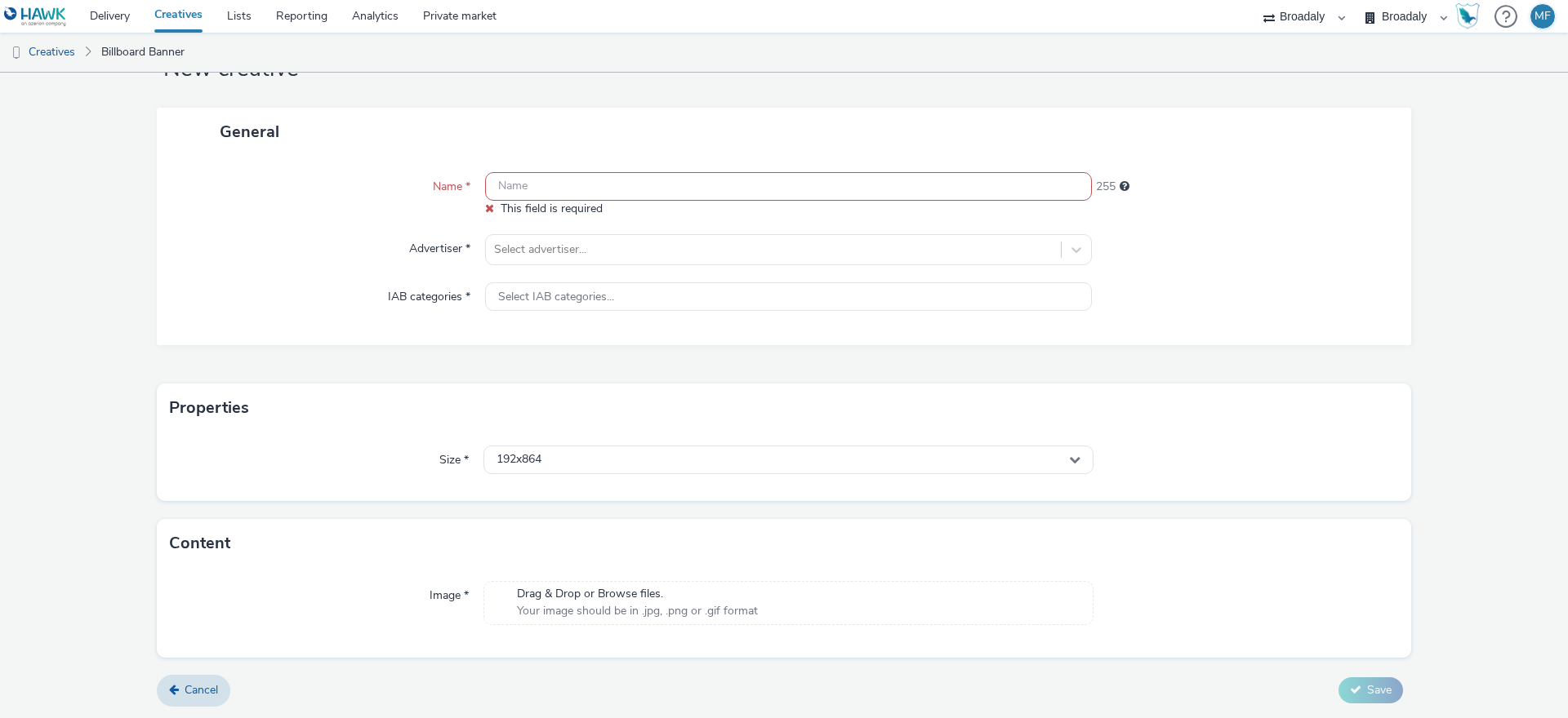
click at [594, 590] on span "Drag & Drop or Browse files." at bounding box center [638, 594] width 241 height 17
drag, startPoint x: 645, startPoint y: 642, endPoint x: 496, endPoint y: 645, distance: 149.0
click at [496, 645] on div "FCUSCF_Familie_9zu16.png" at bounding box center [788, 639] width 610 height 17
copy span "FCUSCF_Familie_9zu16.png"
click at [516, 196] on input "text" at bounding box center [788, 186] width 607 height 28
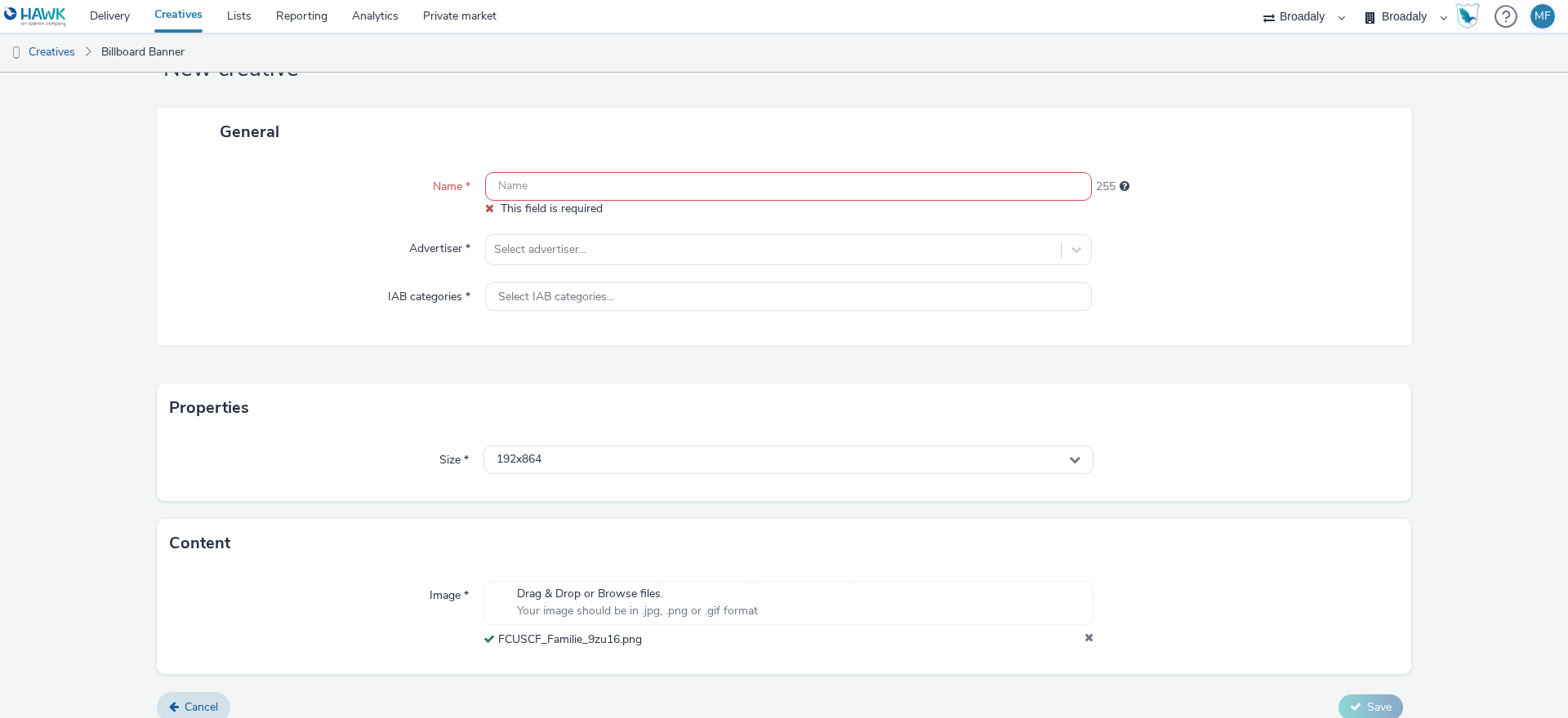
paste input "FCUSCF_Familie_9zu16.png"
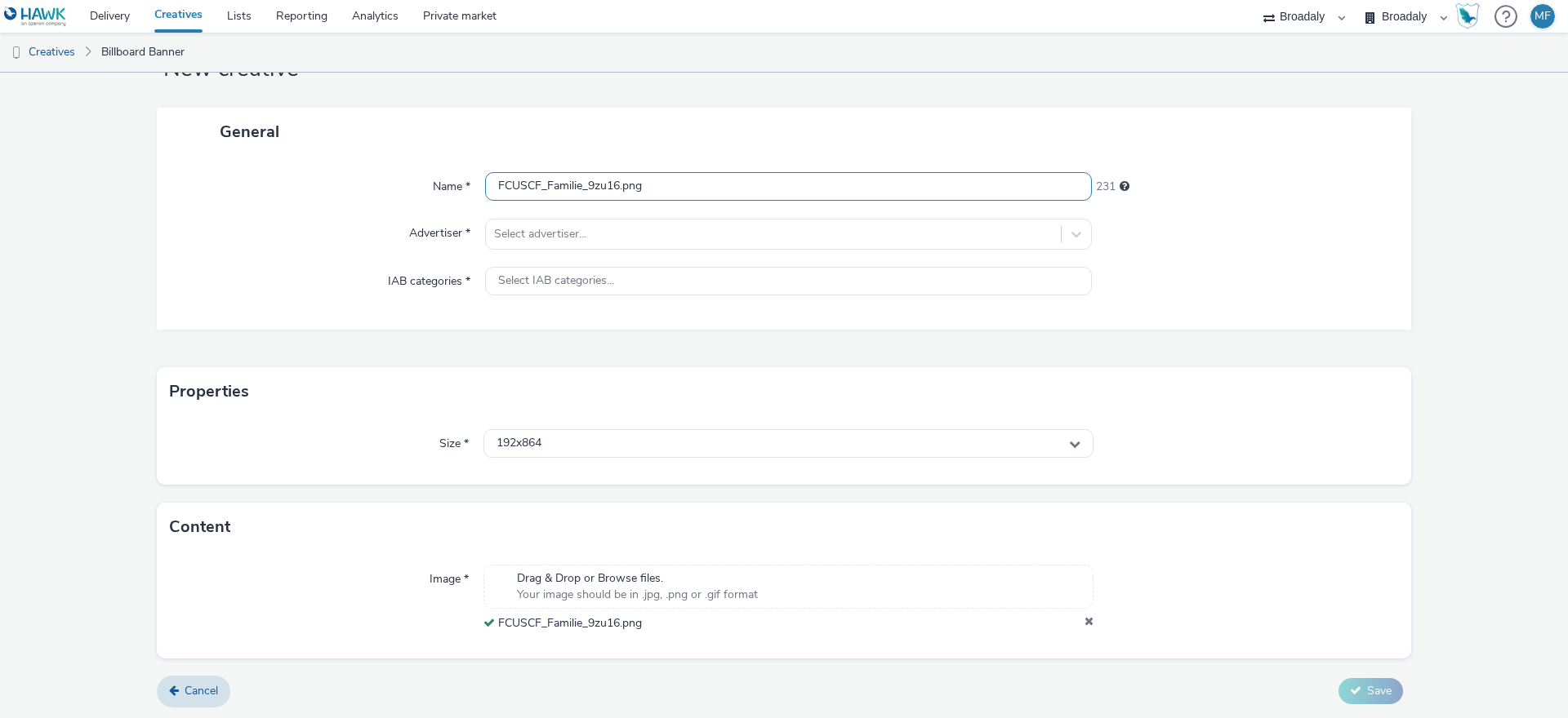
drag, startPoint x: 617, startPoint y: 186, endPoint x: 583, endPoint y: 187, distance: 34.0
click at [583, 187] on input "FCUSCF_Familie_9zu16.png" at bounding box center [788, 186] width 607 height 28
click at [488, 182] on input "FCUSCF_Familie_.png" at bounding box center [788, 186] width 607 height 28
paste input "9zu16"
click at [508, 191] on input "9zu16_FCUSCF_Familie_.png" at bounding box center [788, 186] width 607 height 28
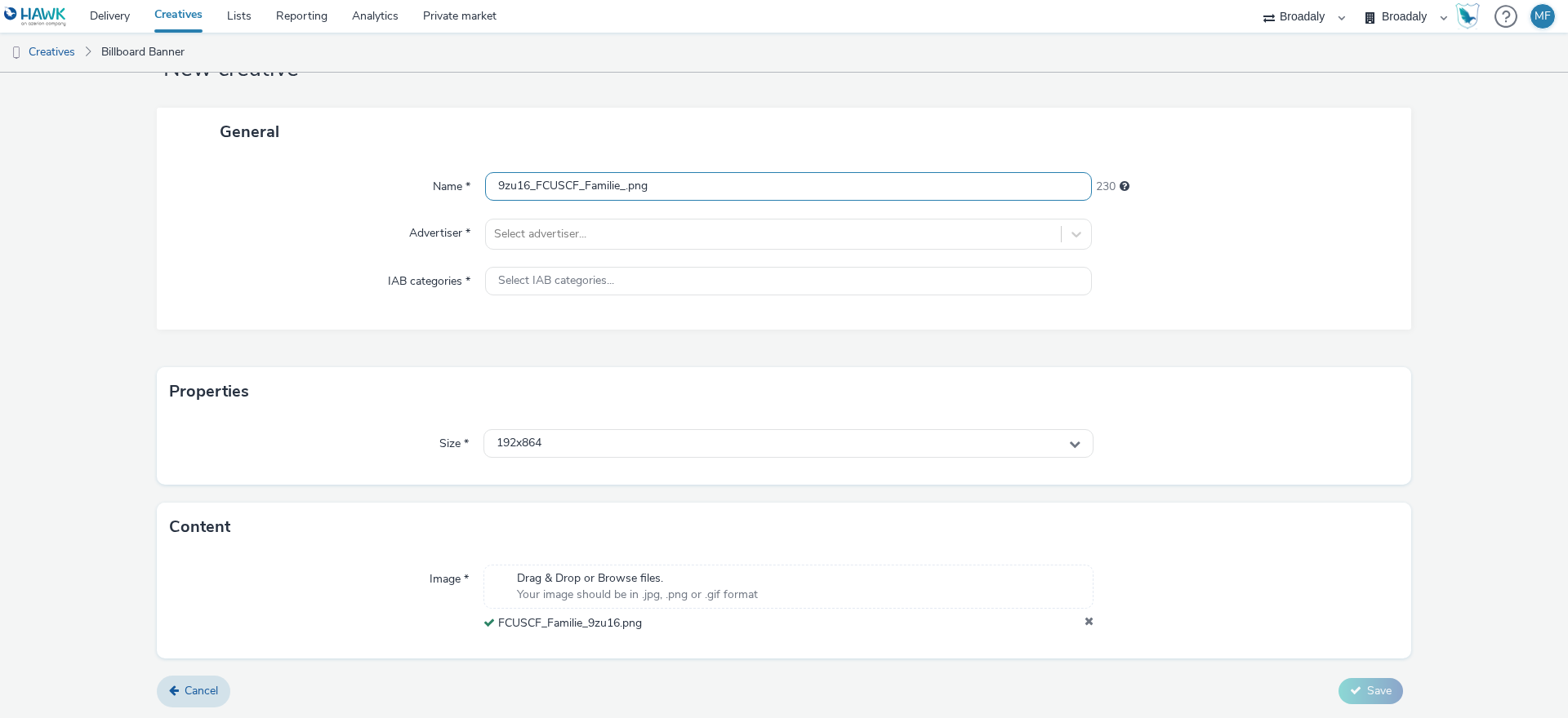
click at [621, 188] on input "9zu16_FCUSCF_Familie_.png" at bounding box center [788, 186] width 607 height 28
type input "9zu16_FCUSCF_Familie.png"
click at [661, 154] on div "General" at bounding box center [784, 132] width 1254 height 49
click at [590, 278] on span "Select IAB categories..." at bounding box center [555, 281] width 116 height 14
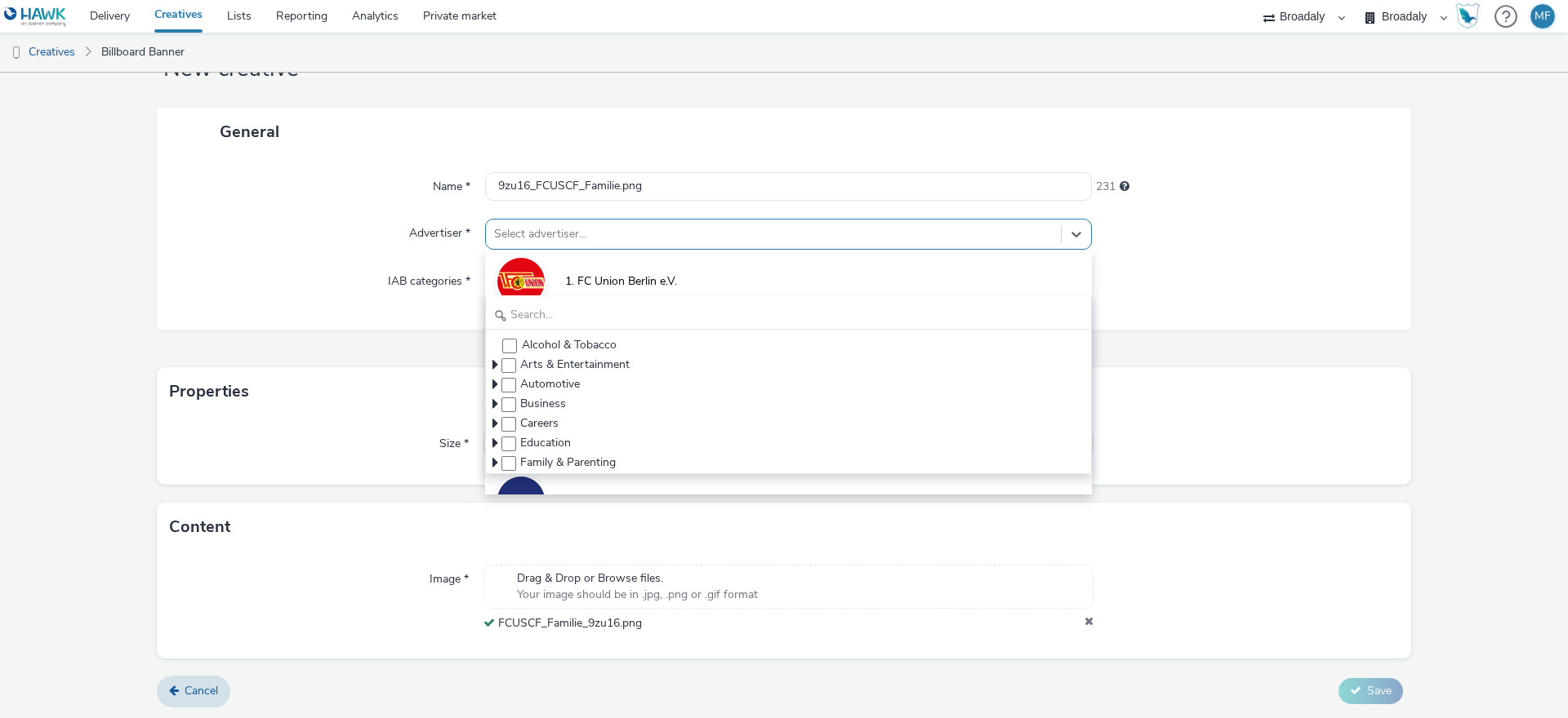
click at [562, 224] on div at bounding box center [773, 234] width 559 height 19
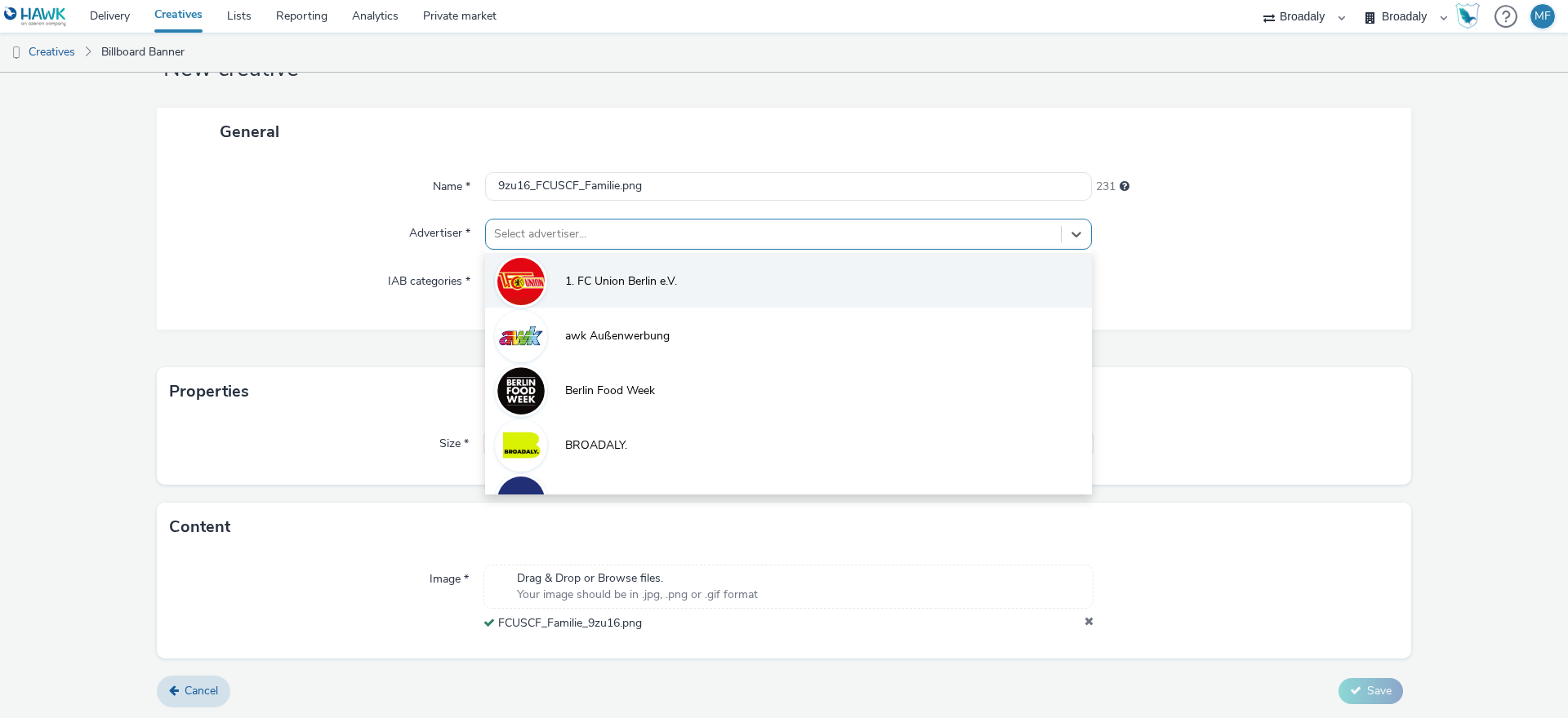
click at [557, 259] on li "1. FC Union Berlin e.V." at bounding box center [788, 280] width 607 height 54
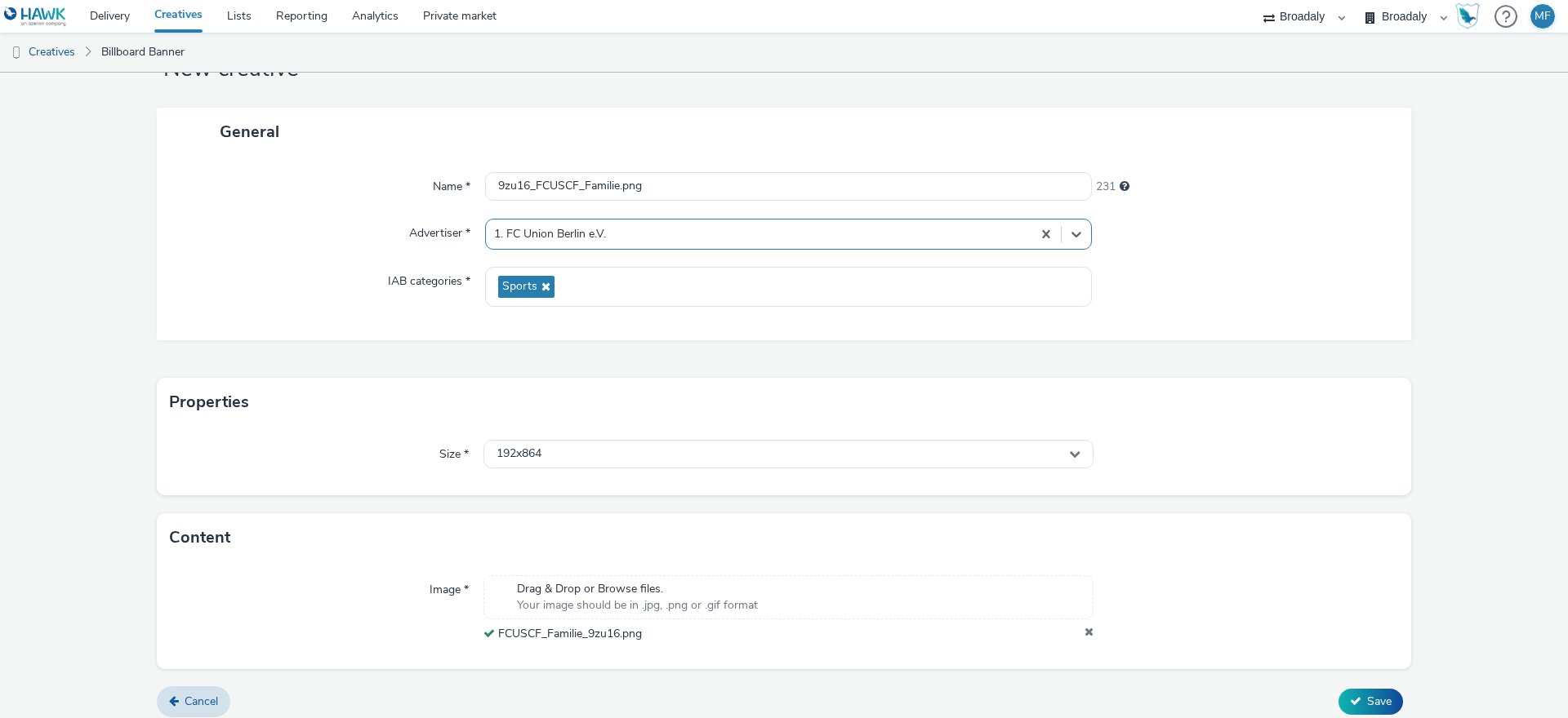
scroll to position [76, 0]
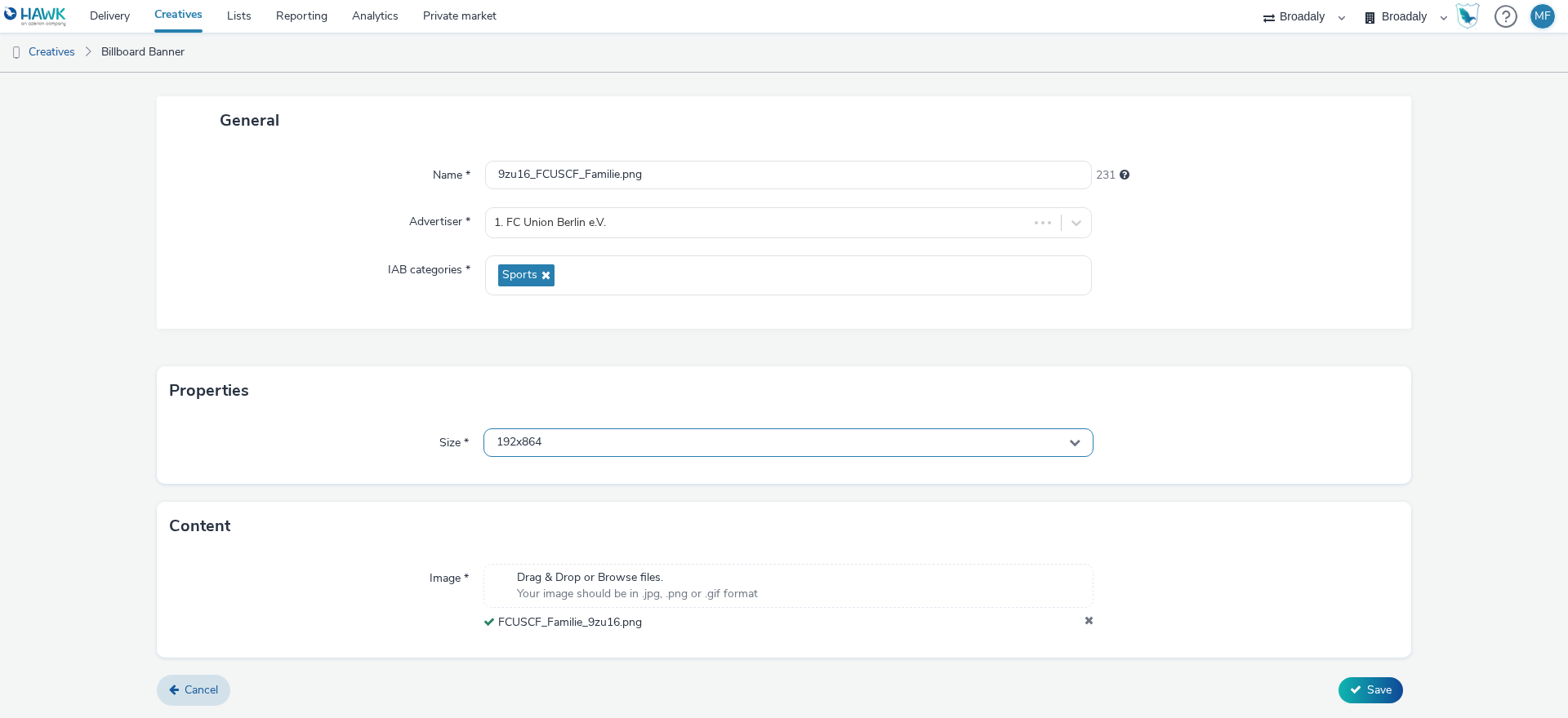
click at [651, 444] on div "192x864" at bounding box center [788, 442] width 610 height 28
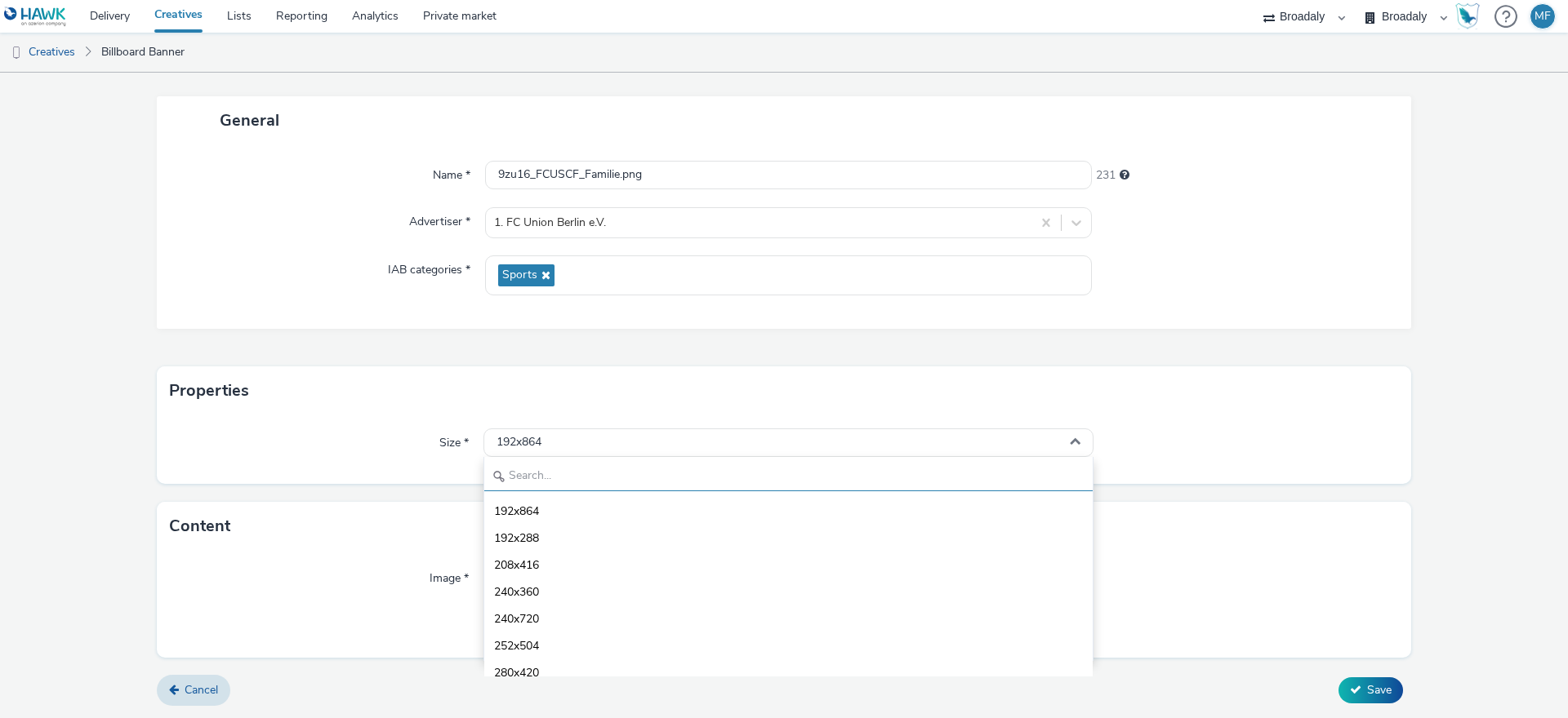
click at [644, 479] on input "text" at bounding box center [788, 476] width 609 height 28
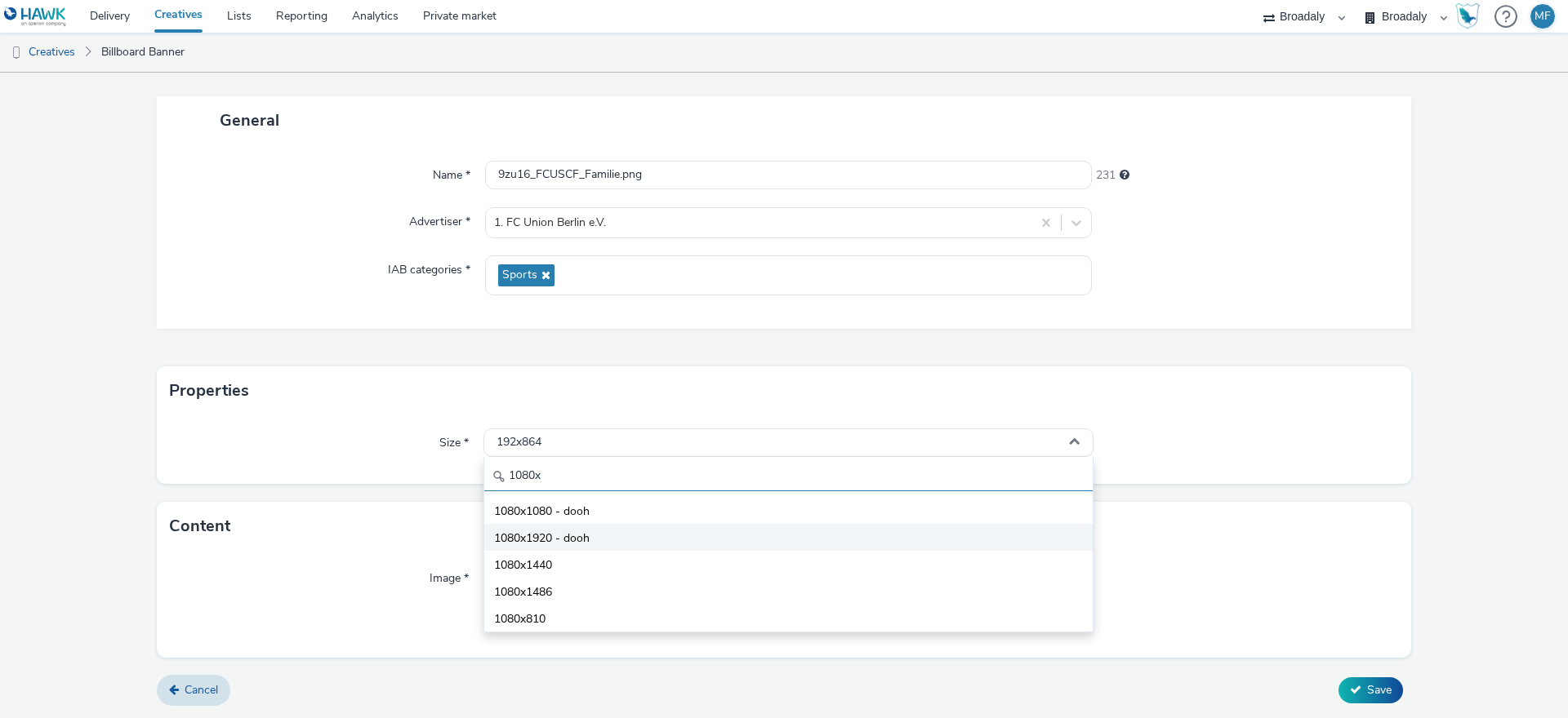
type input "1080x"
click at [570, 539] on span "1080x1920 - dooh" at bounding box center [541, 538] width 95 height 17
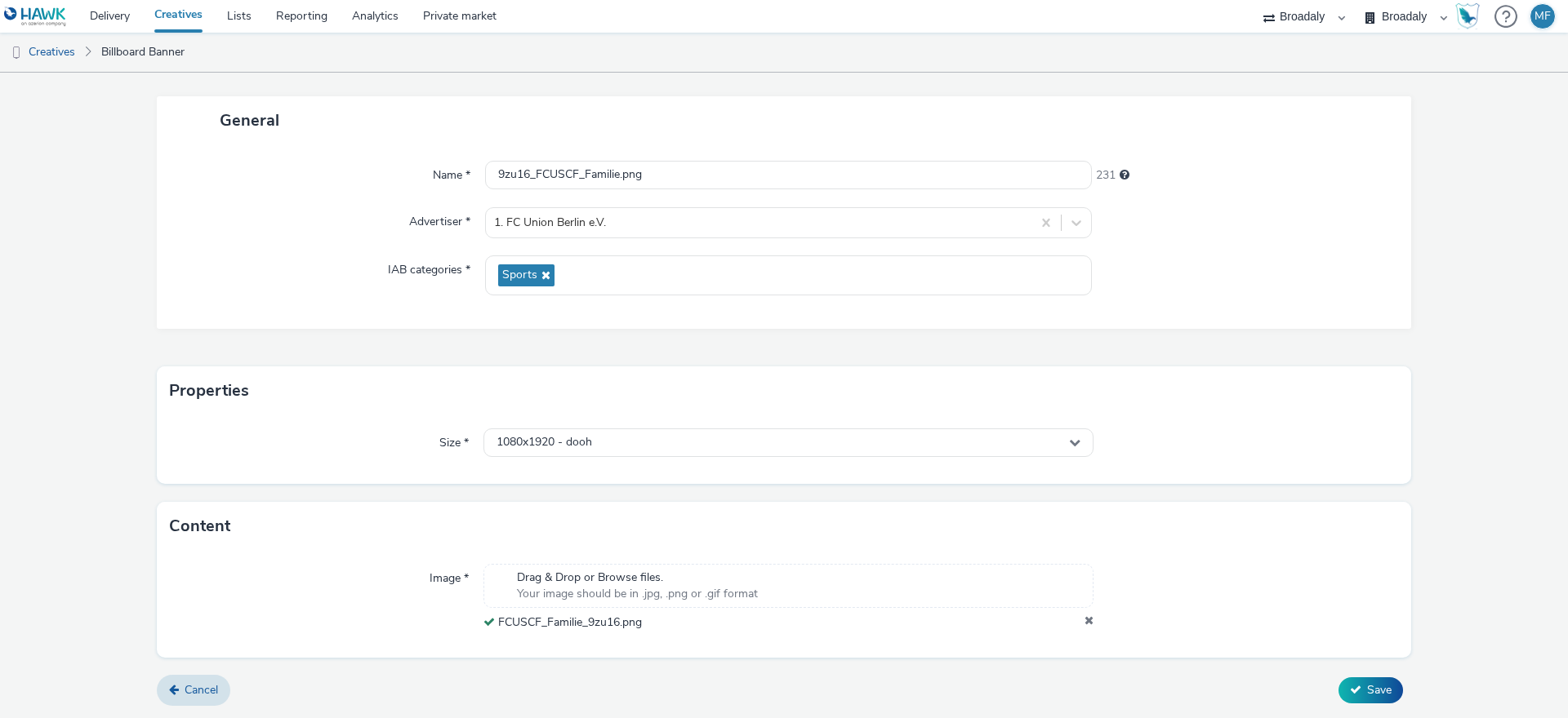
click at [644, 391] on div "Properties" at bounding box center [784, 391] width 1254 height 49
click at [1376, 697] on span "Save" at bounding box center [1378, 690] width 24 height 16
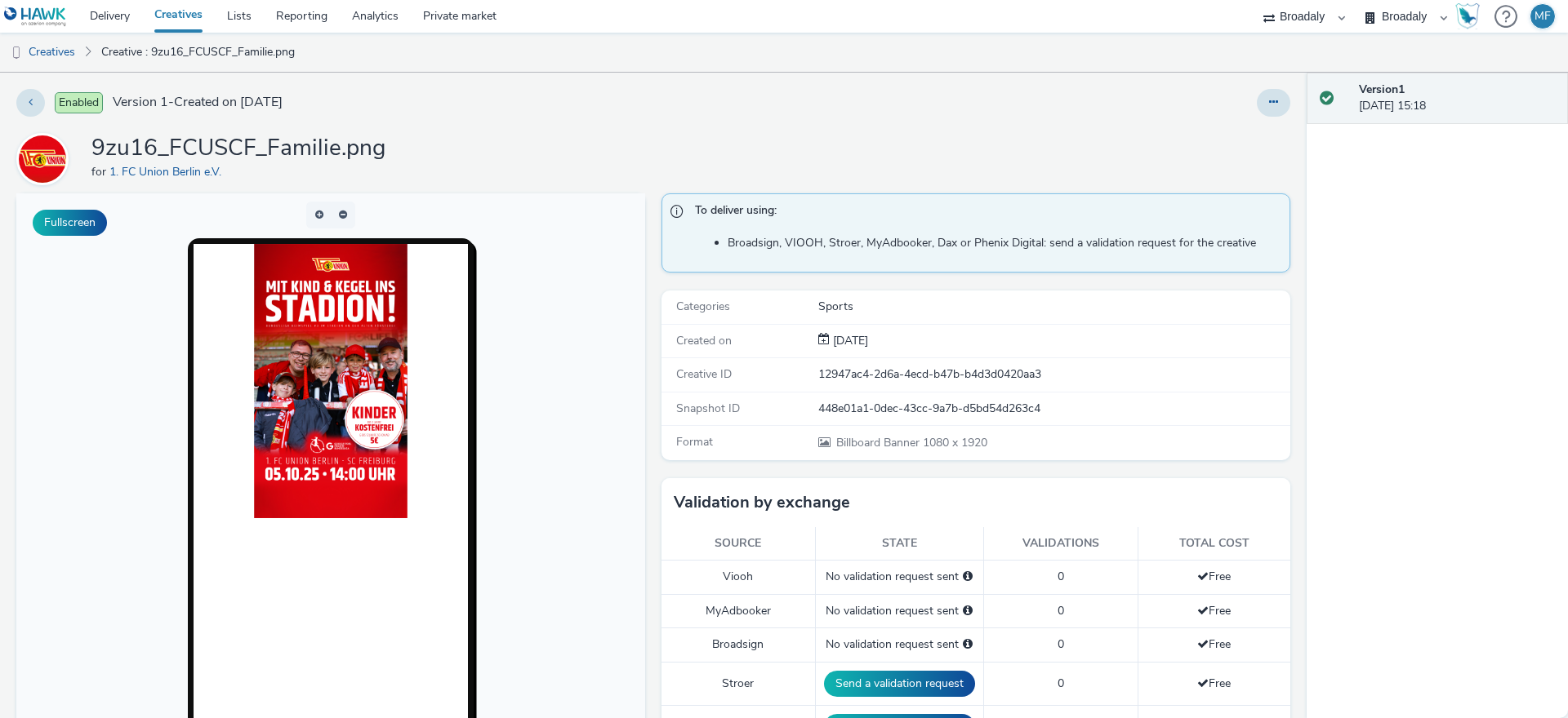
scroll to position [626, 0]
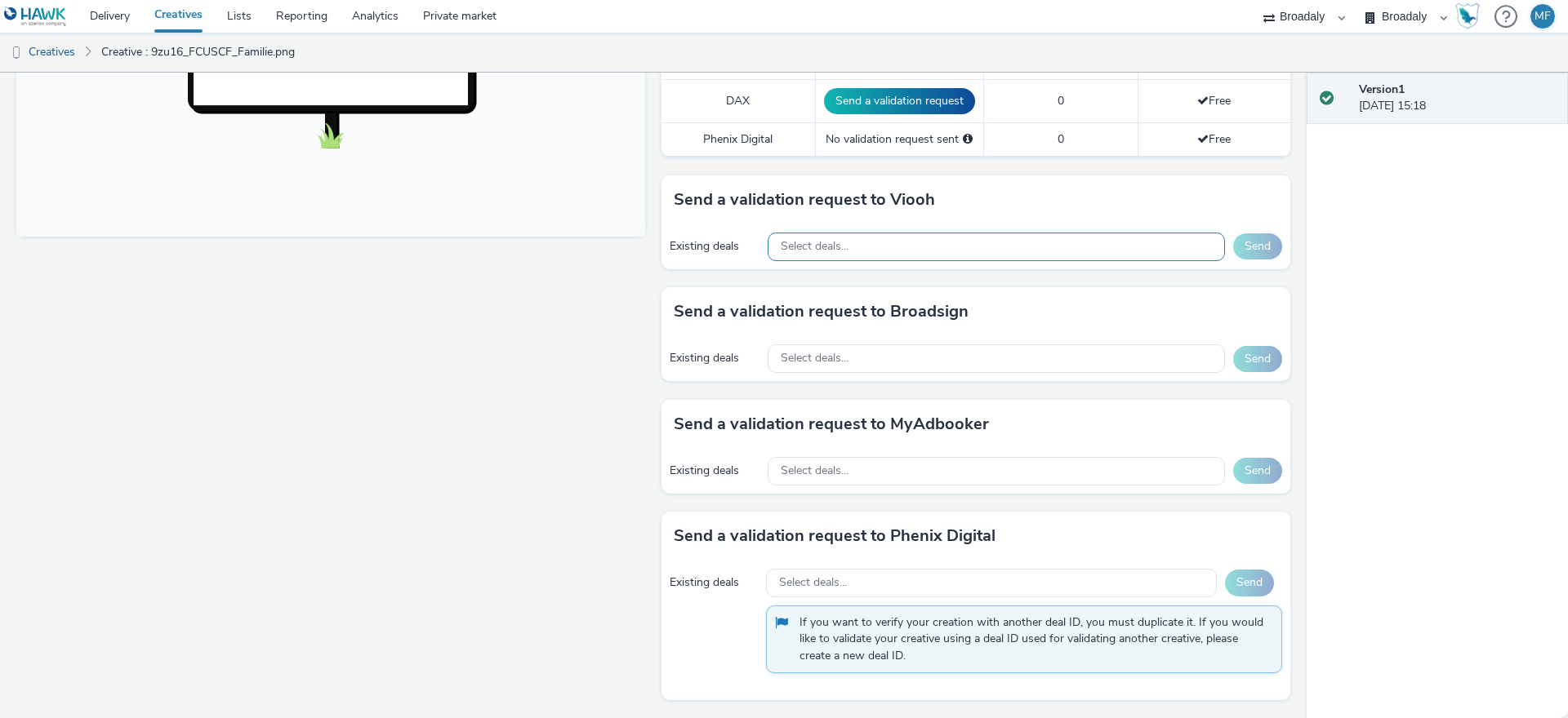
click at [832, 243] on span "Select deals..." at bounding box center [815, 247] width 68 height 14
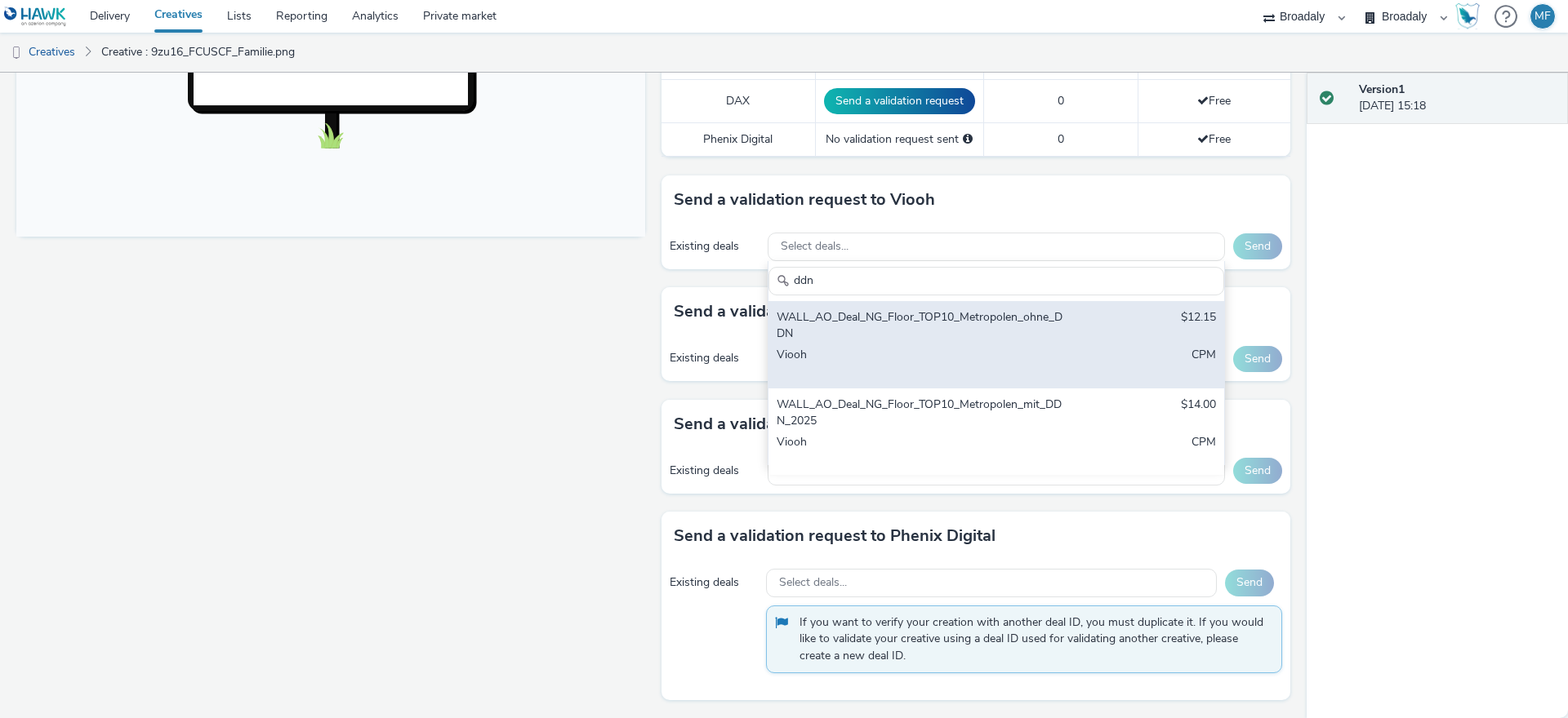
type input "ddn"
click at [956, 307] on div "WALL_AO_Deal_NG_Floor_TOP10_Metropolen_ohne_DDN $12.15 Viooh CPM" at bounding box center [996, 345] width 456 height 87
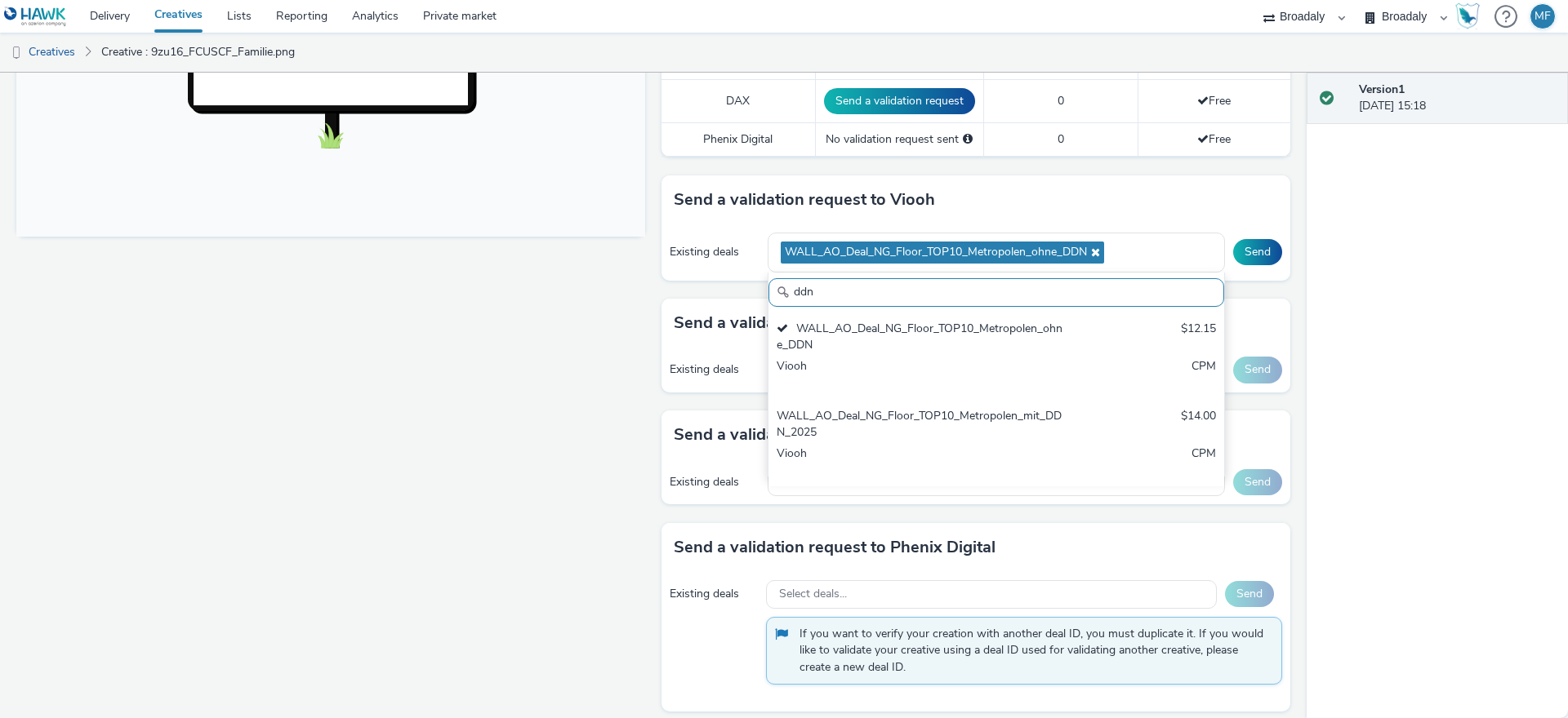
click at [1334, 285] on div "Version 1 26 September 2025, 15:18" at bounding box center [1437, 395] width 261 height 646
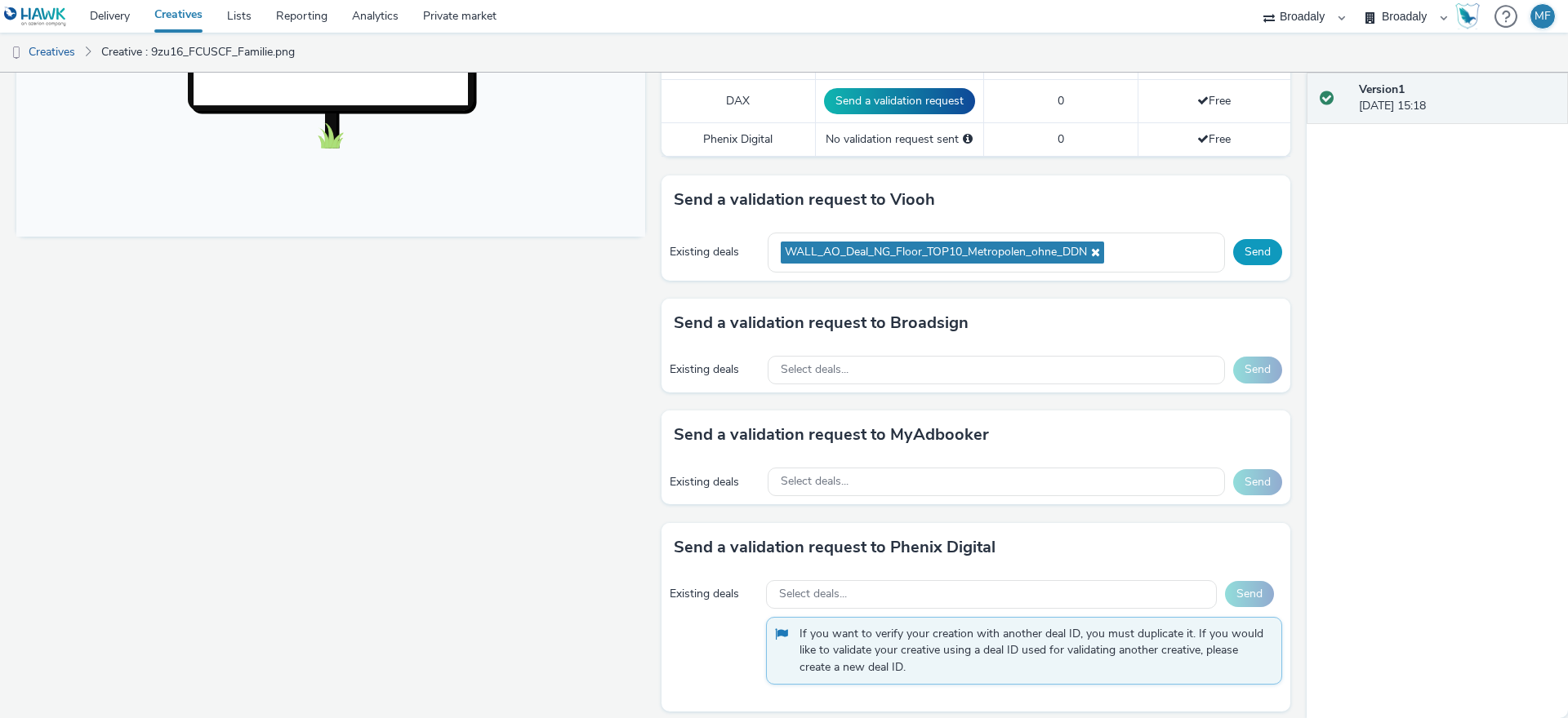
click at [1244, 254] on button "Send" at bounding box center [1258, 252] width 49 height 26
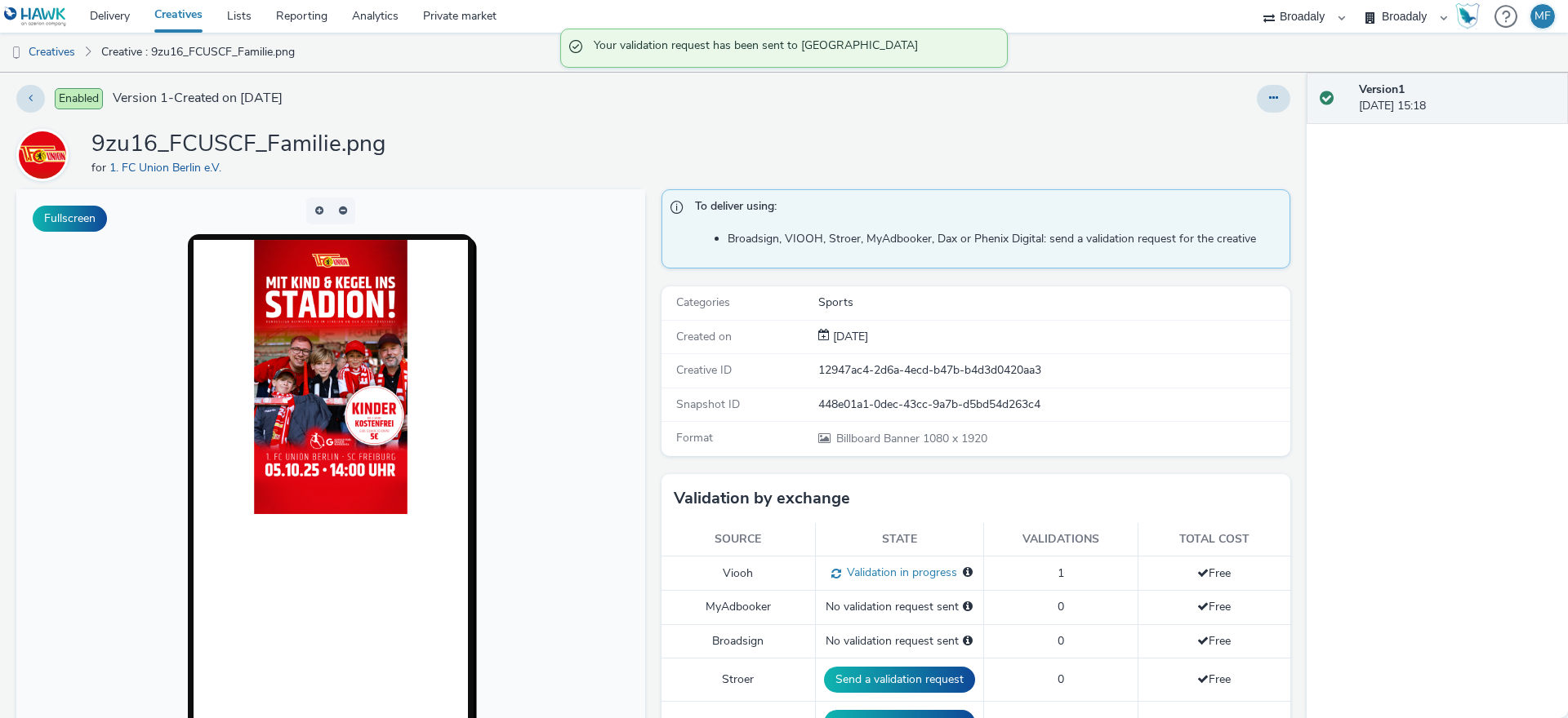
scroll to position [0, 0]
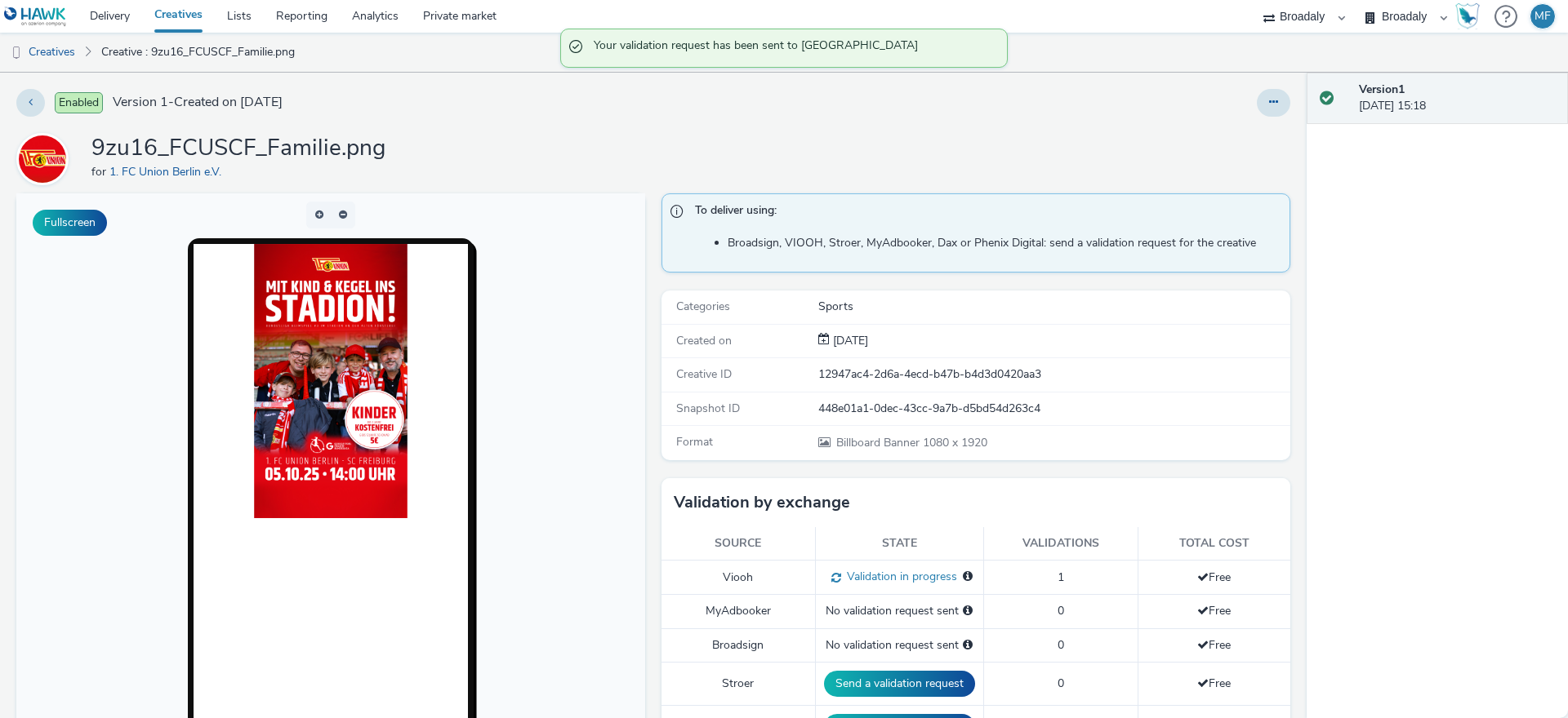
click at [181, 18] on link "Creatives" at bounding box center [178, 17] width 73 height 33
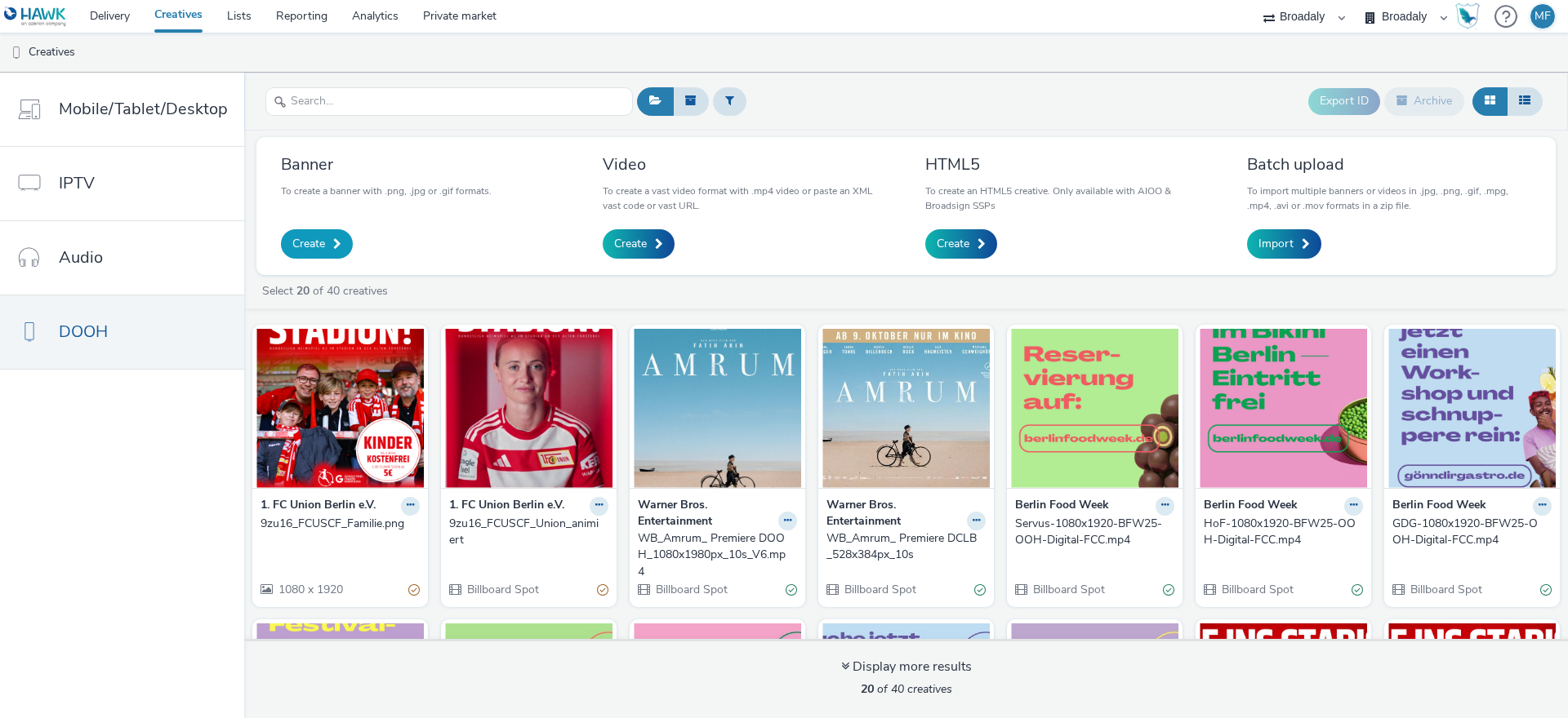
click at [334, 251] on link "Create" at bounding box center [317, 244] width 72 height 29
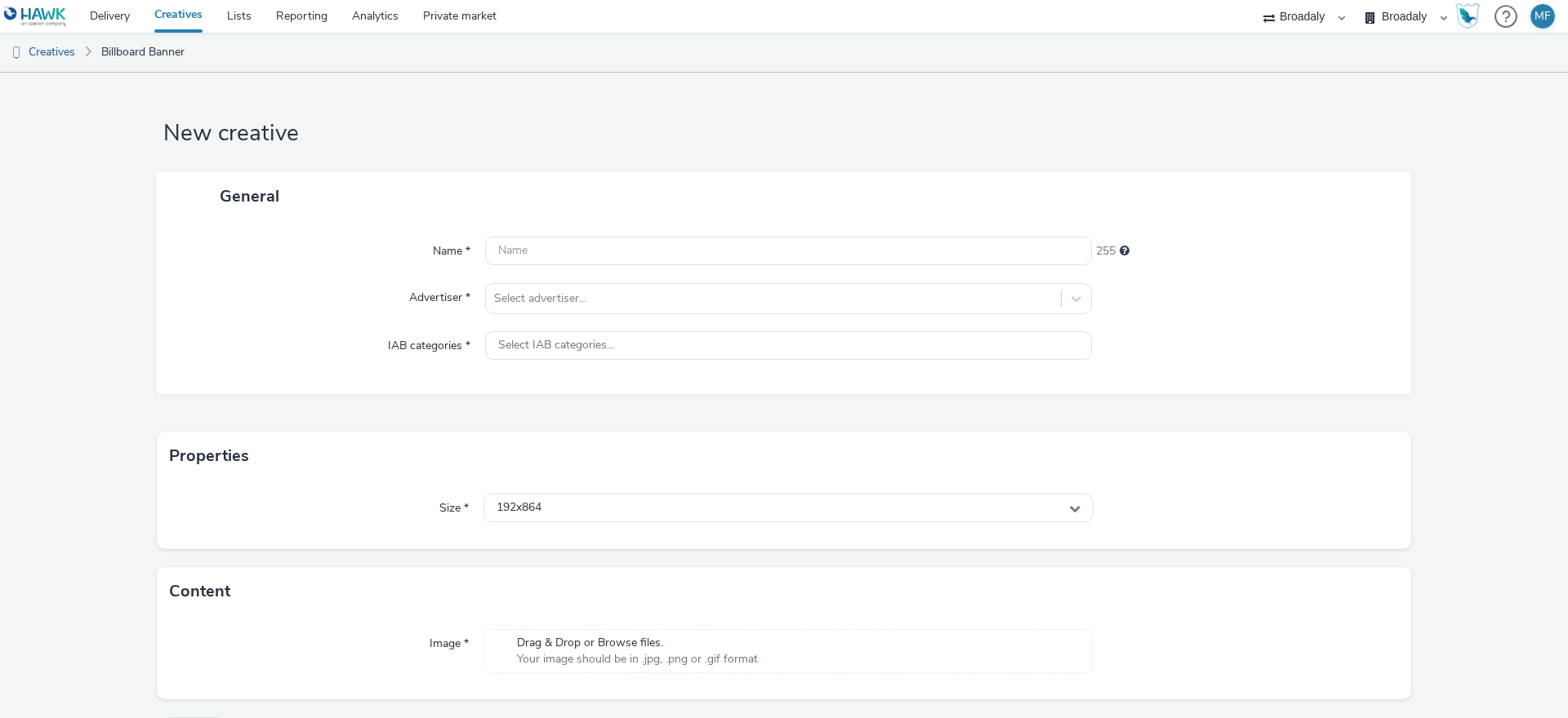
click at [594, 641] on span "Drag & Drop or Browse files." at bounding box center [638, 643] width 241 height 17
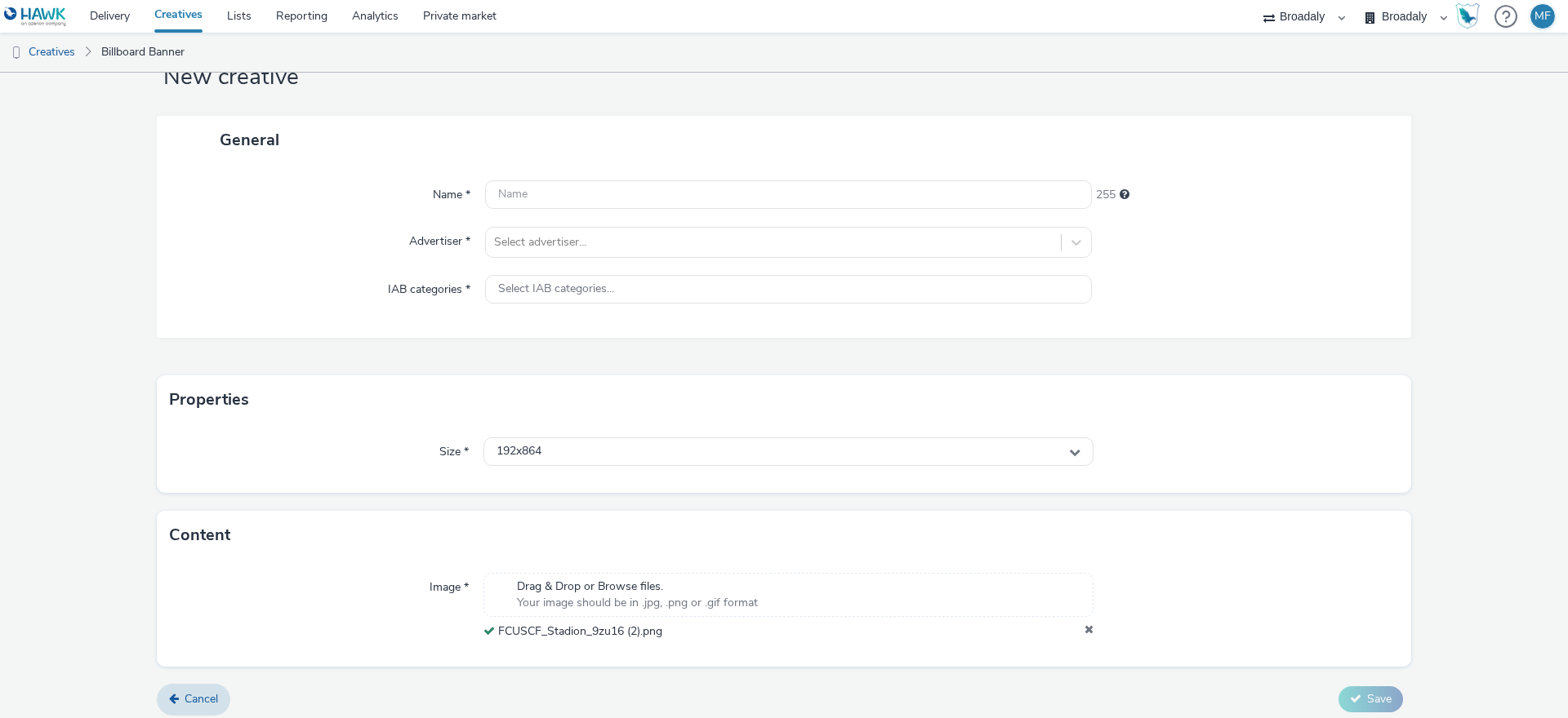
scroll to position [65, 0]
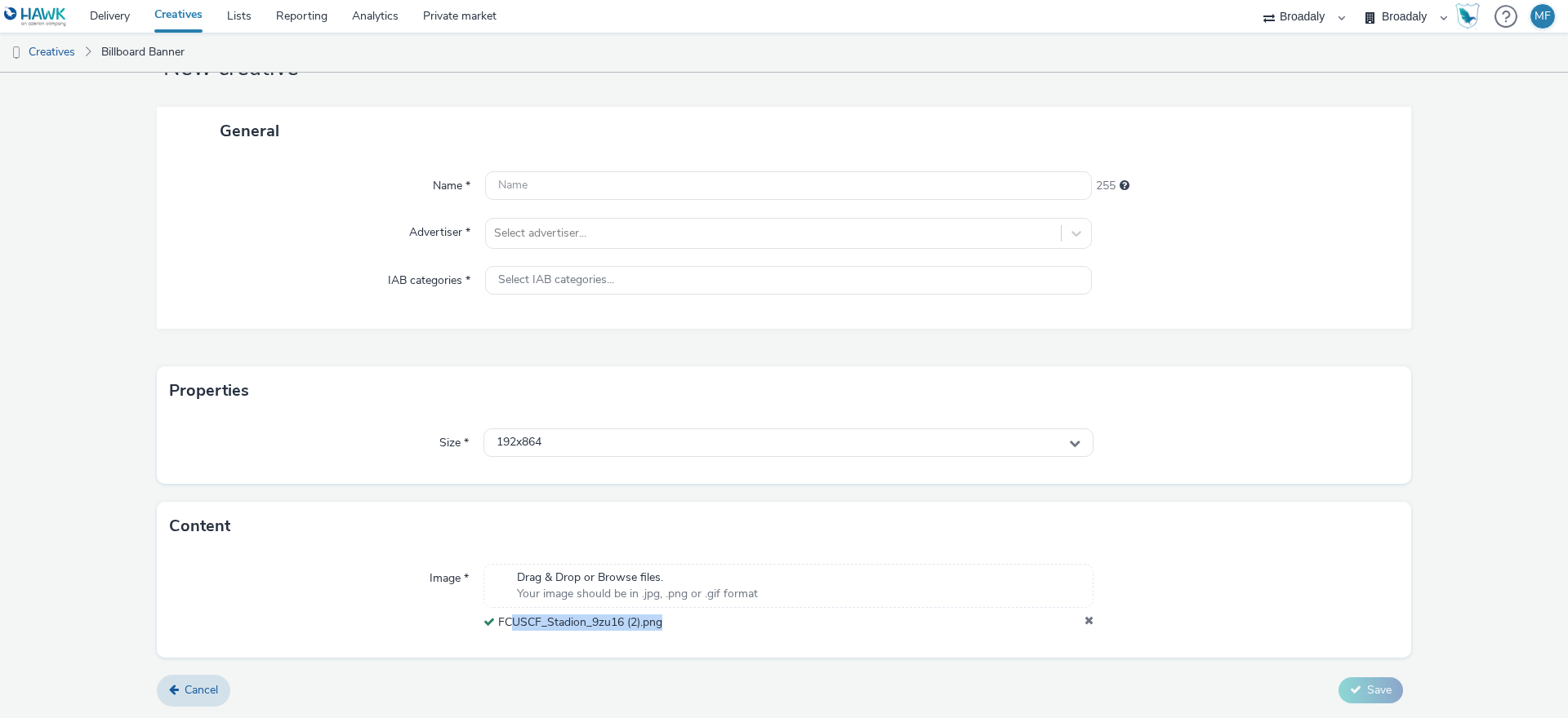
drag, startPoint x: 679, startPoint y: 620, endPoint x: 510, endPoint y: 619, distance: 169.0
click at [510, 619] on div "FCUSCF_Stadion_9zu16 (2).png" at bounding box center [788, 623] width 610 height 17
click at [664, 618] on div "FCUSCF_Stadion_9zu16 (2).png" at bounding box center [788, 623] width 610 height 17
drag, startPoint x: 661, startPoint y: 622, endPoint x: 497, endPoint y: 623, distance: 164.0
click at [497, 623] on div "FCUSCF_Stadion_9zu16 (2).png" at bounding box center [788, 623] width 610 height 17
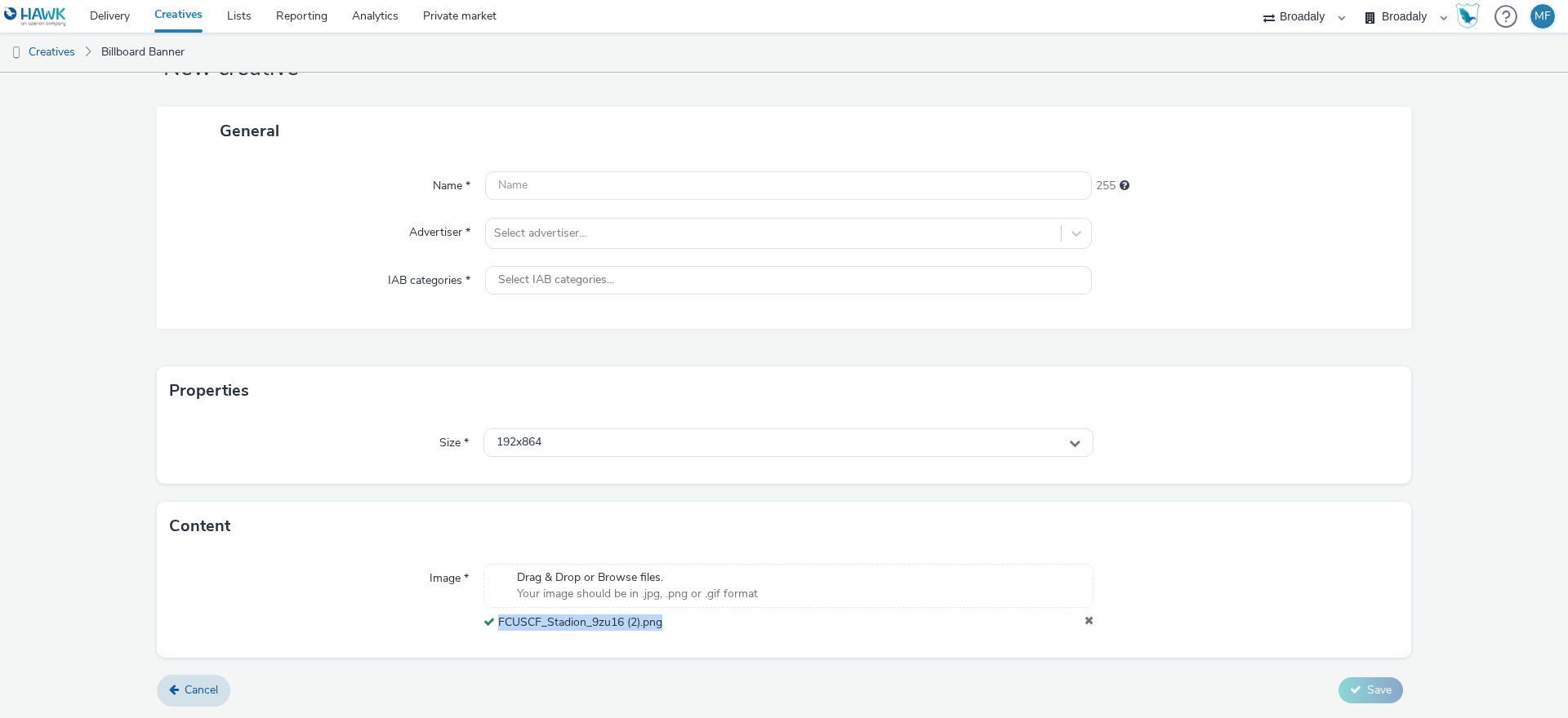
copy span "FCUSCF_Stadion_9zu16 (2).png"
click at [559, 188] on input "text" at bounding box center [788, 185] width 607 height 28
paste input "FCUSCF_Stadion_9zu16 (2).png"
click at [640, 186] on input "FCUSCF_Stadion_9zu16 (2).png" at bounding box center [788, 185] width 607 height 28
drag, startPoint x: 660, startPoint y: 186, endPoint x: 624, endPoint y: 187, distance: 36.0
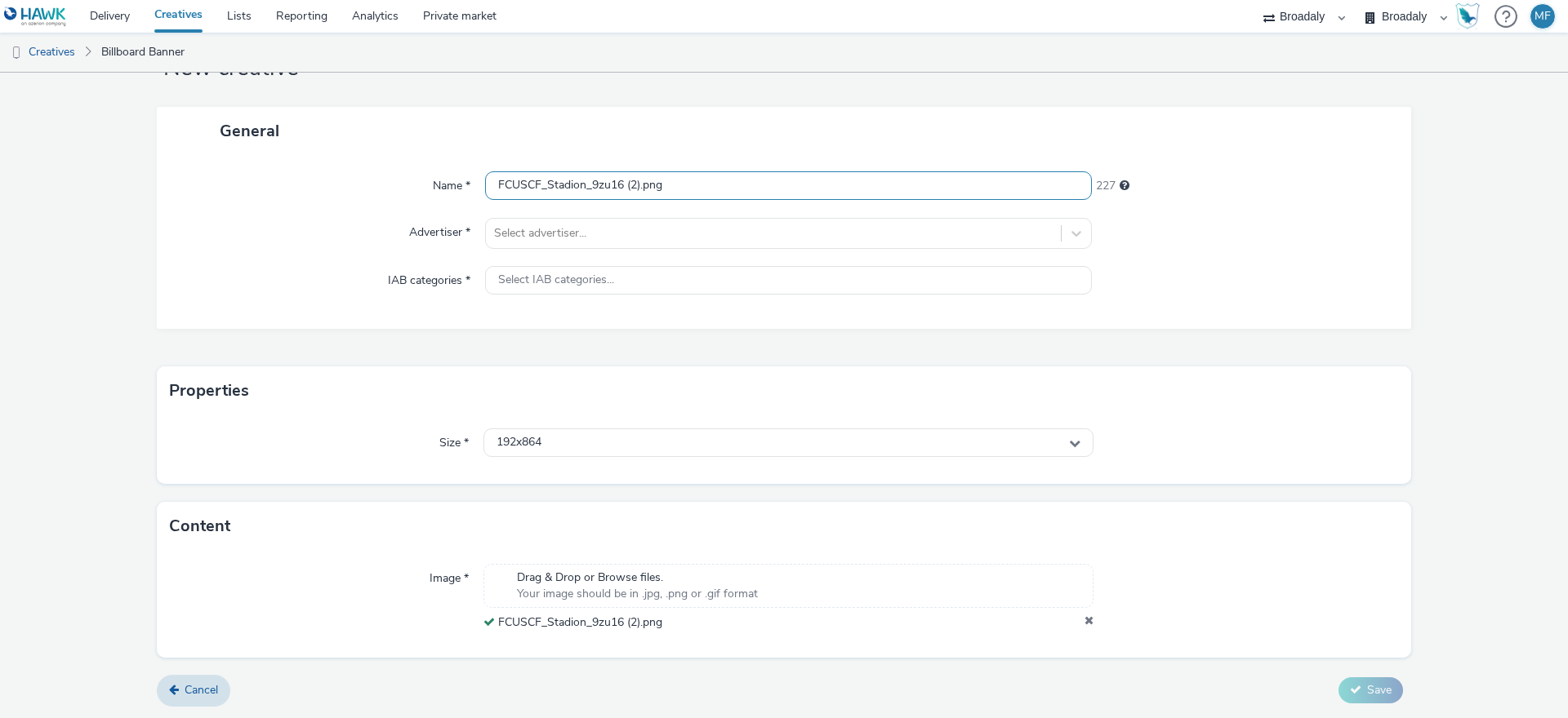
click at [624, 187] on input "FCUSCF_Stadion_9zu16 (2).png" at bounding box center [788, 185] width 607 height 28
drag, startPoint x: 620, startPoint y: 182, endPoint x: 590, endPoint y: 184, distance: 30.1
click at [590, 184] on input "FCUSCF_Stadion_9zu16" at bounding box center [788, 185] width 607 height 28
click at [487, 185] on input "FCUSCF_Stadion_" at bounding box center [788, 185] width 607 height 28
paste input "9zu16"
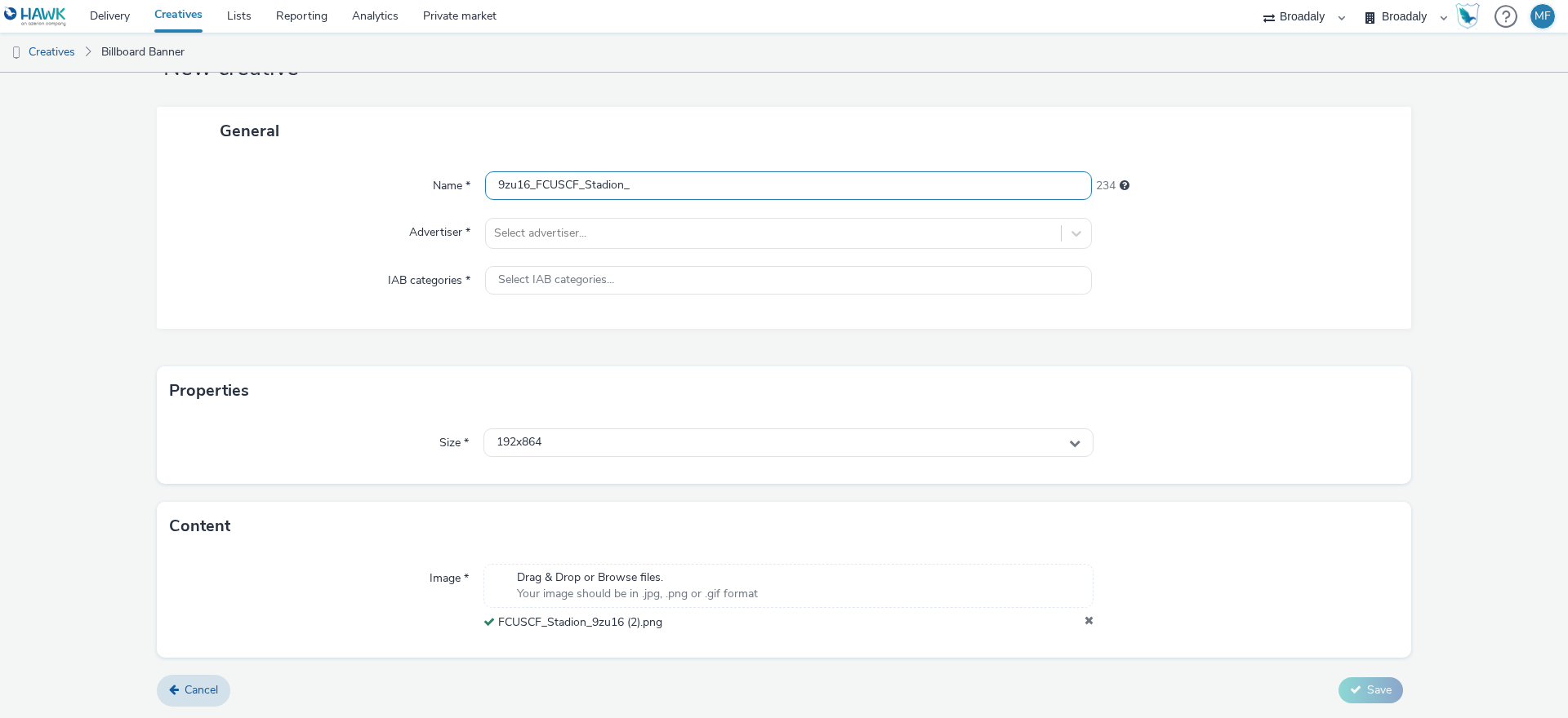
click at [631, 187] on input "9zu16_FCUSCF_Stadion_" at bounding box center [788, 185] width 607 height 28
type input "9zu16_FCUSCF_Stadion"
click at [625, 110] on div "General" at bounding box center [784, 131] width 1254 height 49
click at [550, 222] on div "Select advertiser..." at bounding box center [773, 233] width 575 height 26
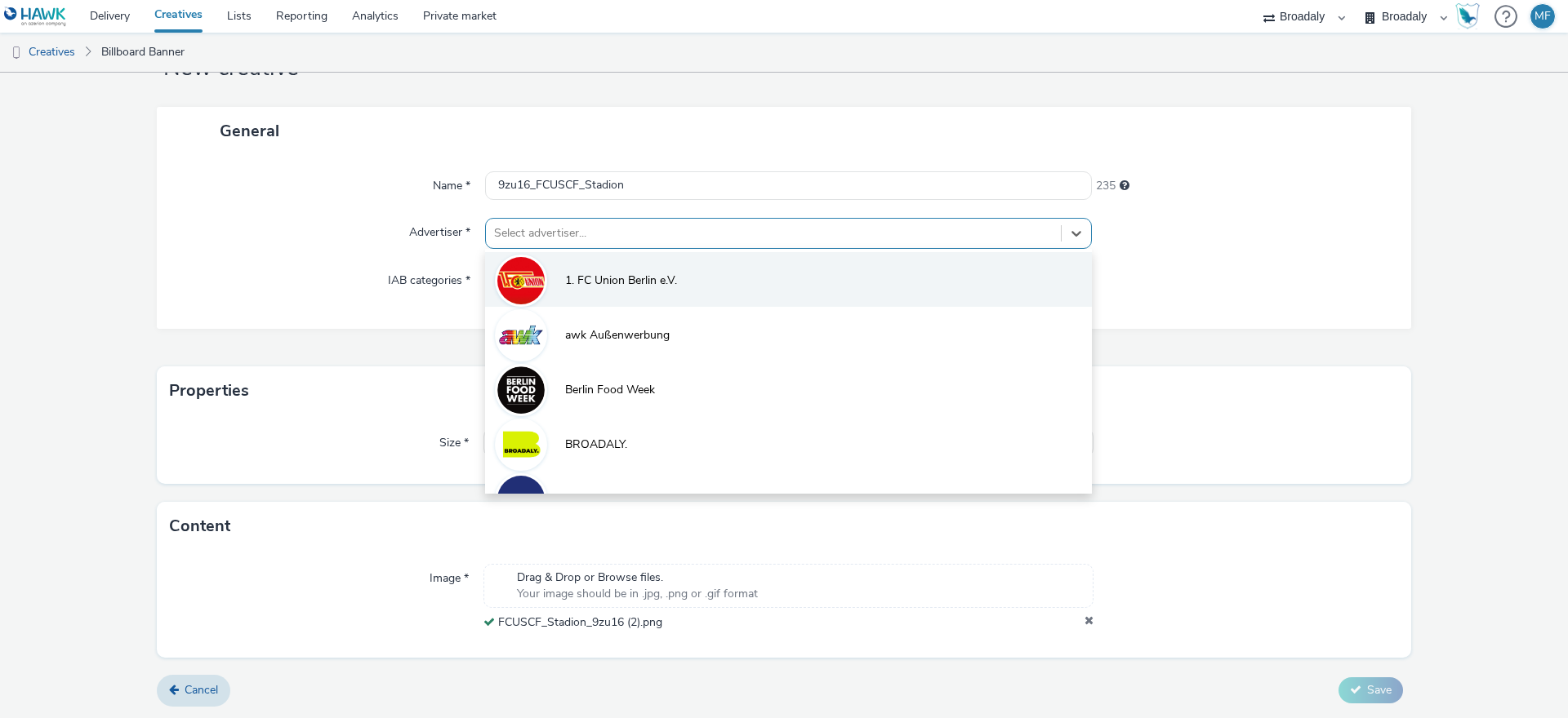
click at [550, 280] on li "1. FC Union Berlin e.V." at bounding box center [788, 280] width 607 height 54
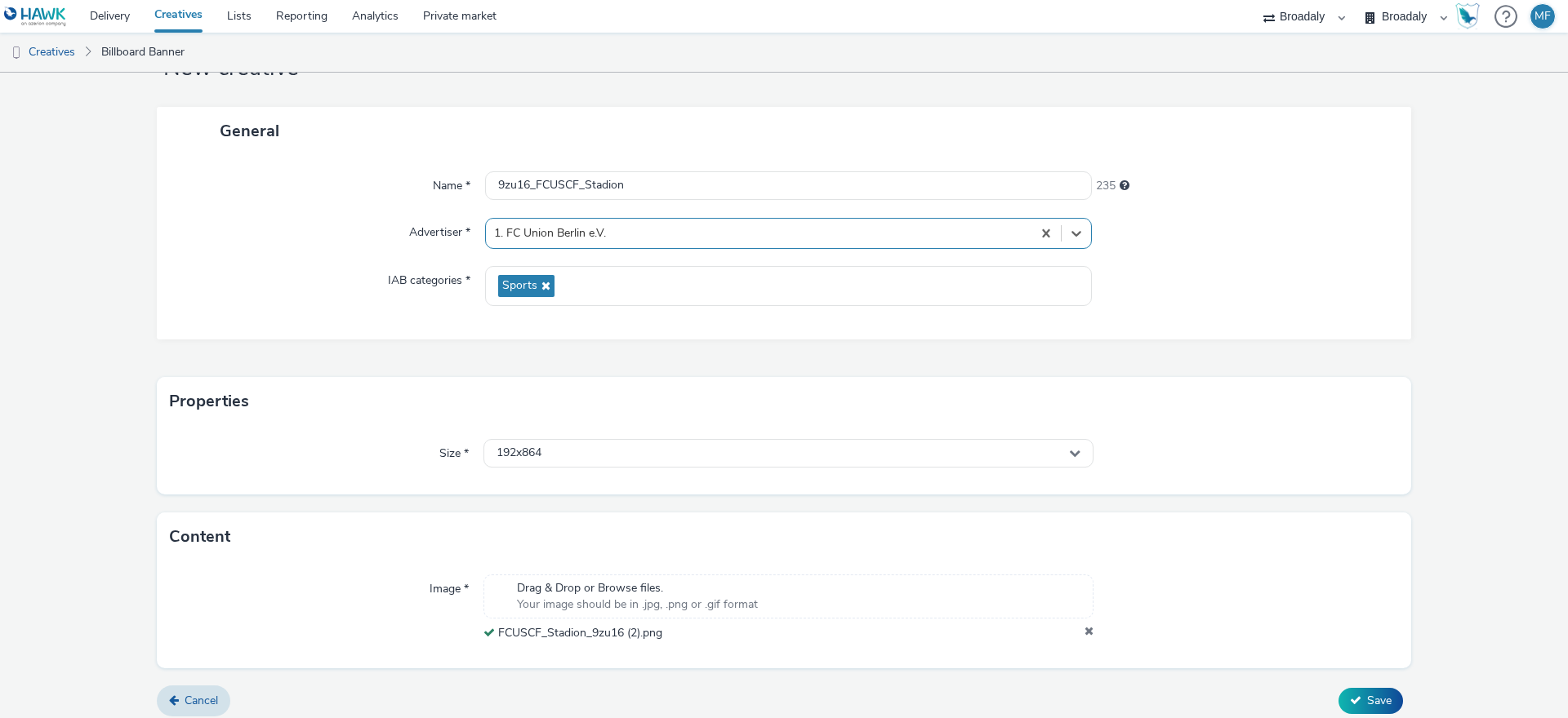
click at [851, 480] on div "Size * 192x864" at bounding box center [784, 461] width 1254 height 69
click at [830, 454] on div "192x864" at bounding box center [788, 453] width 610 height 28
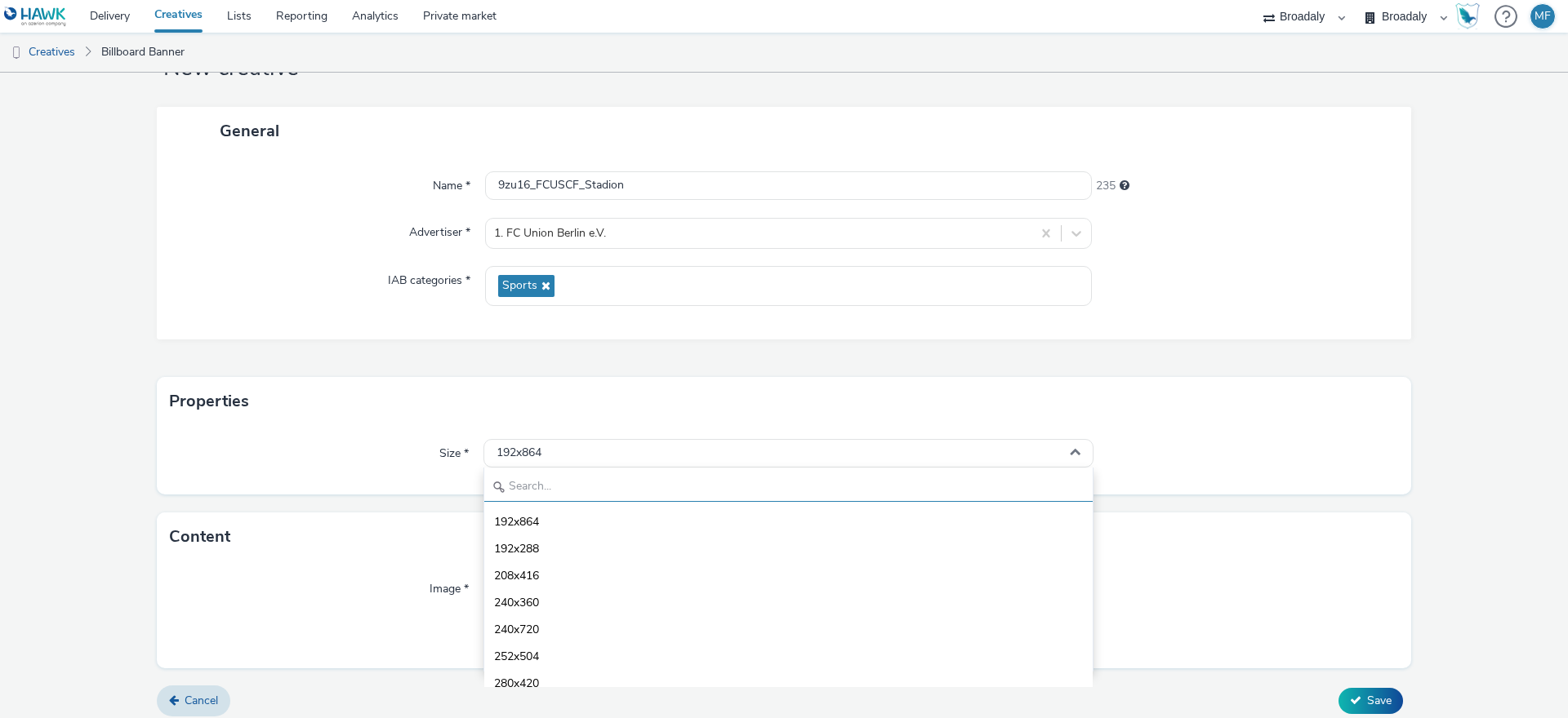
click at [802, 477] on input "text" at bounding box center [788, 487] width 609 height 28
type input "1080"
click at [629, 617] on li "1080x1920 - dooh" at bounding box center [788, 629] width 609 height 27
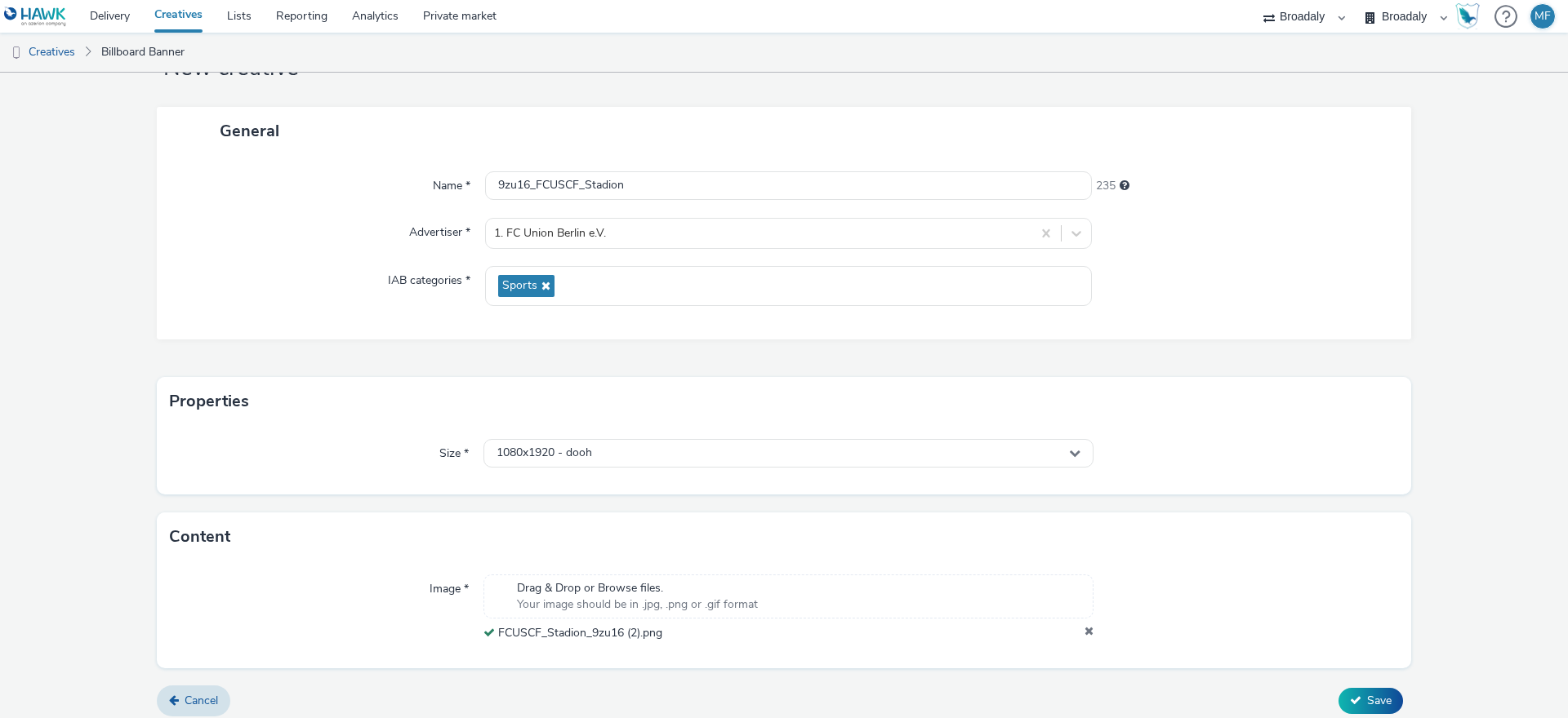
click at [1112, 424] on div "Properties" at bounding box center [784, 401] width 1254 height 49
click at [1382, 710] on button "Save" at bounding box center [1371, 701] width 64 height 26
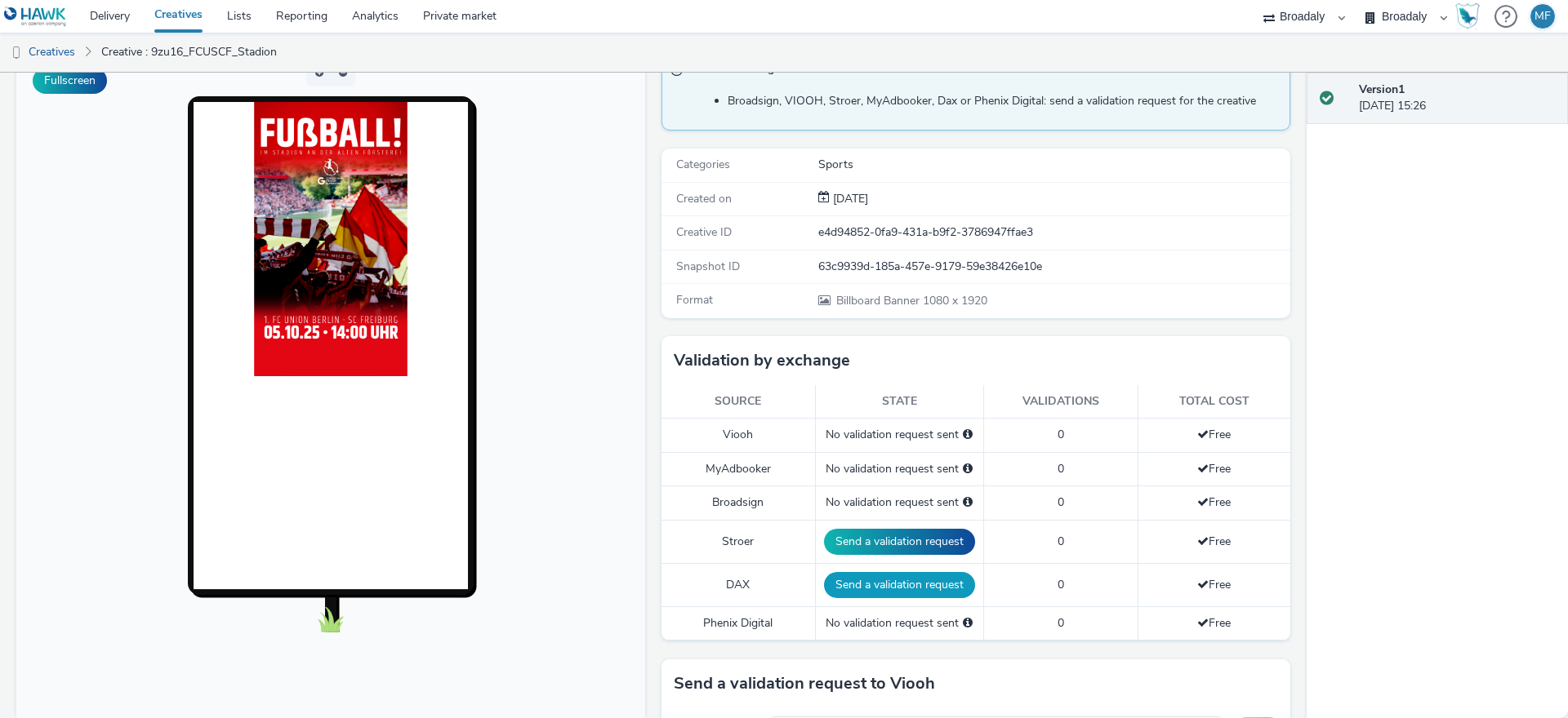
scroll to position [234, 0]
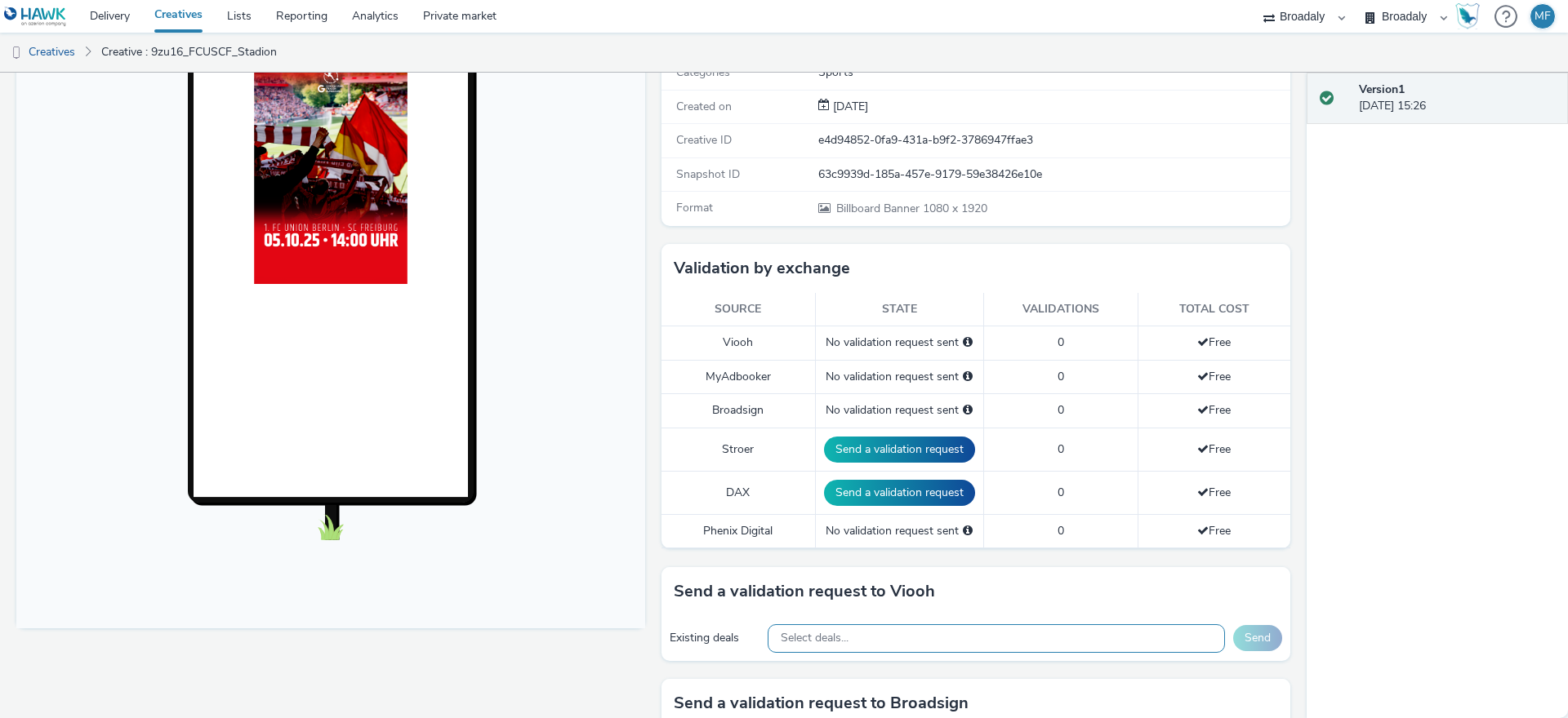
click at [861, 645] on div "Select deals..." at bounding box center [996, 638] width 457 height 28
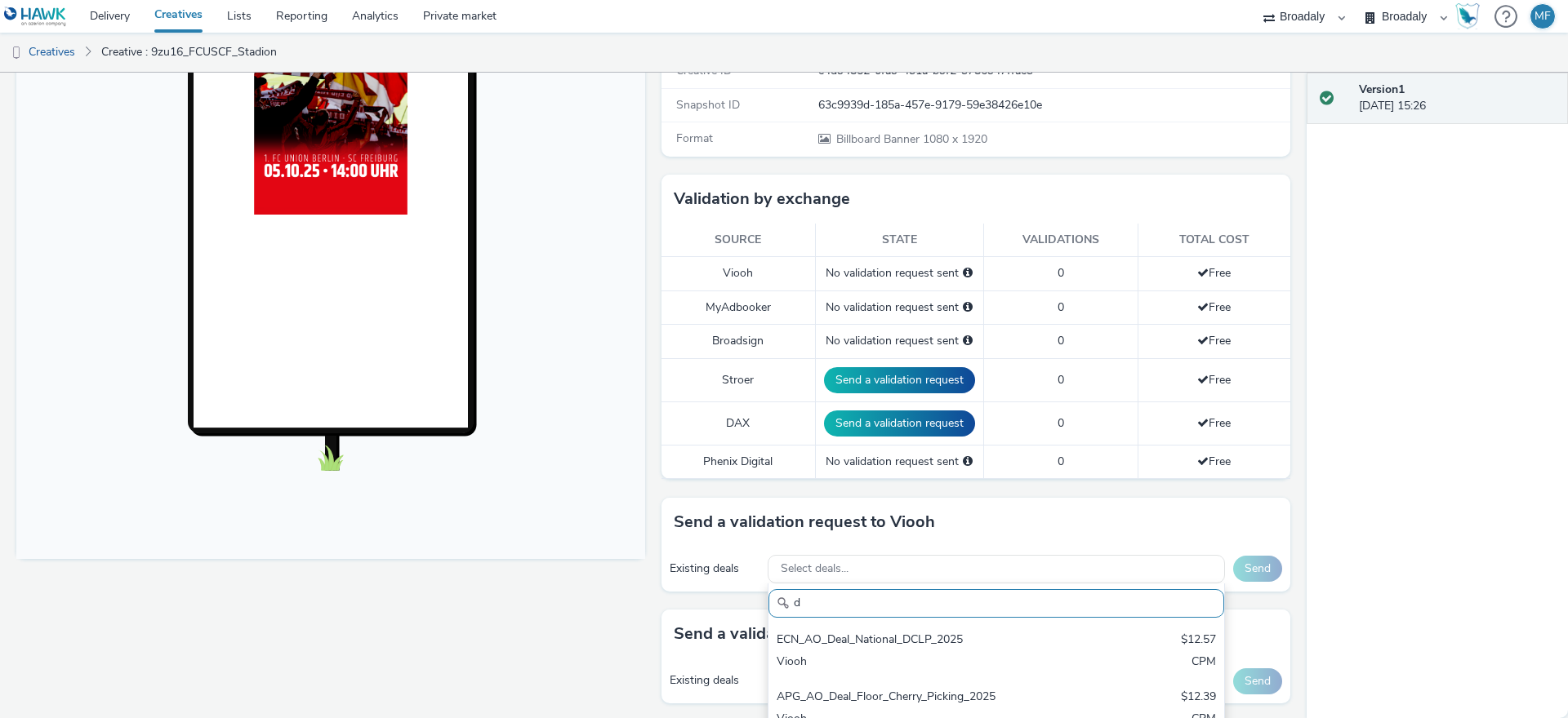
scroll to position [534, 0]
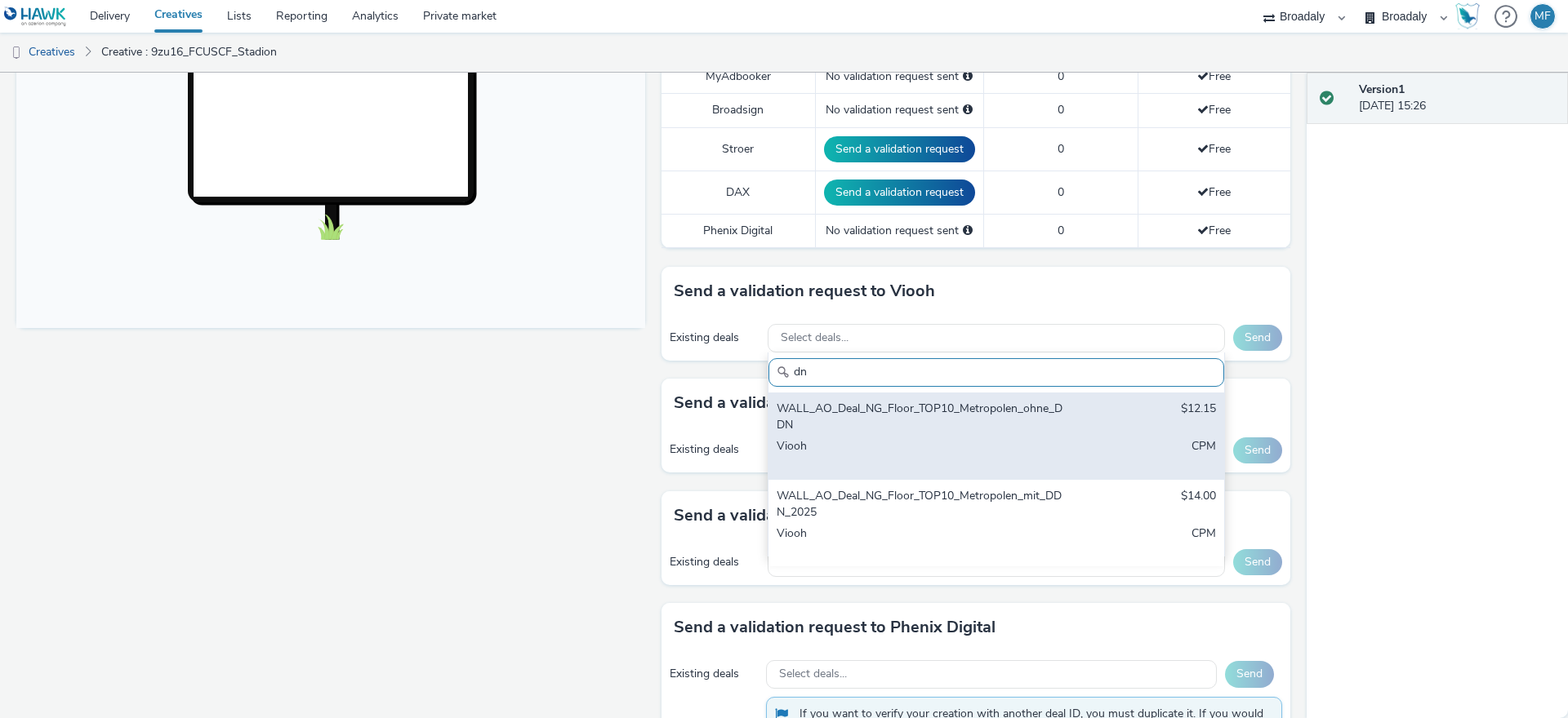
type input "dn"
click at [917, 434] on div "WALL_AO_Deal_NG_Floor_TOP10_Metropolen_ohne_DDN $12.15 Viooh CPM" at bounding box center [996, 436] width 456 height 87
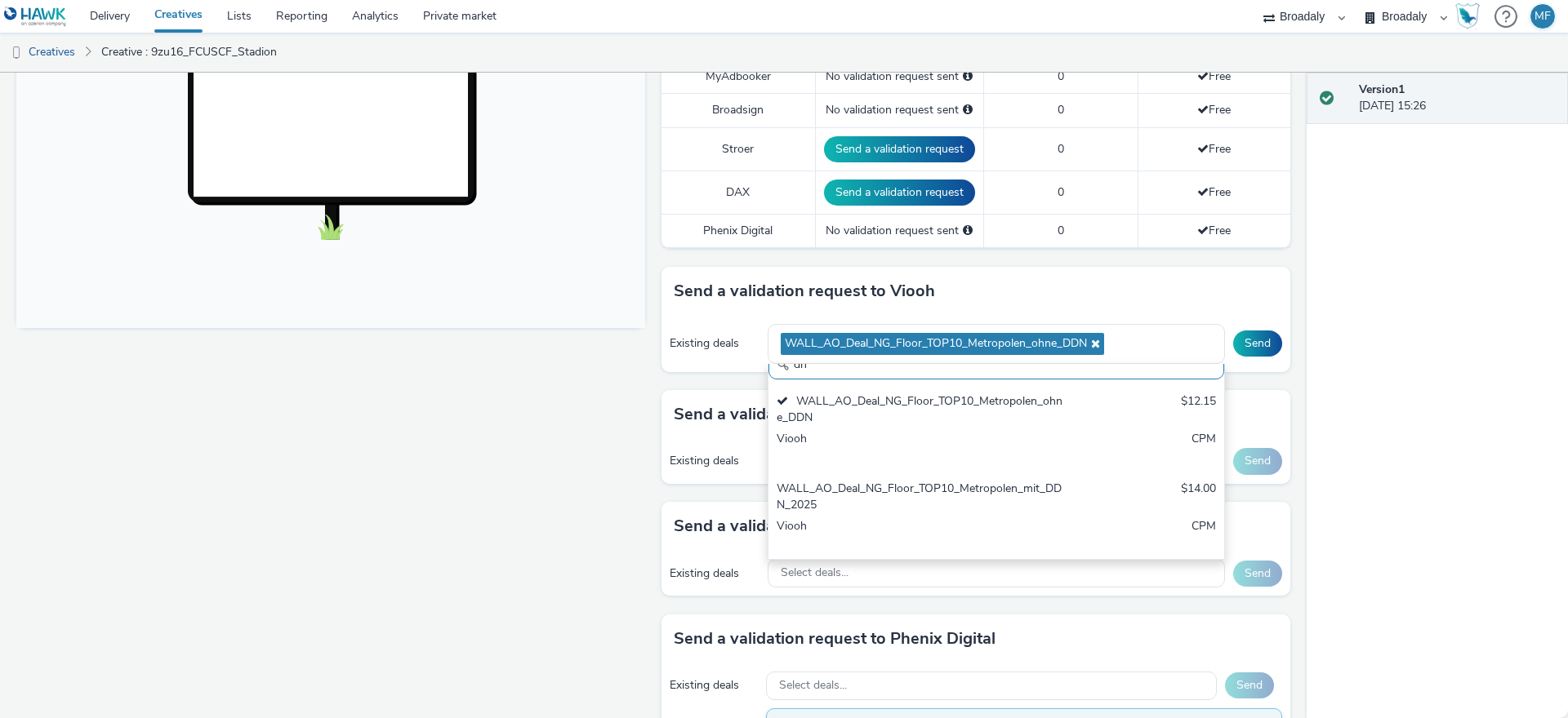
click at [1359, 329] on div "Version 1 26 September 2025, 15:26" at bounding box center [1437, 395] width 261 height 646
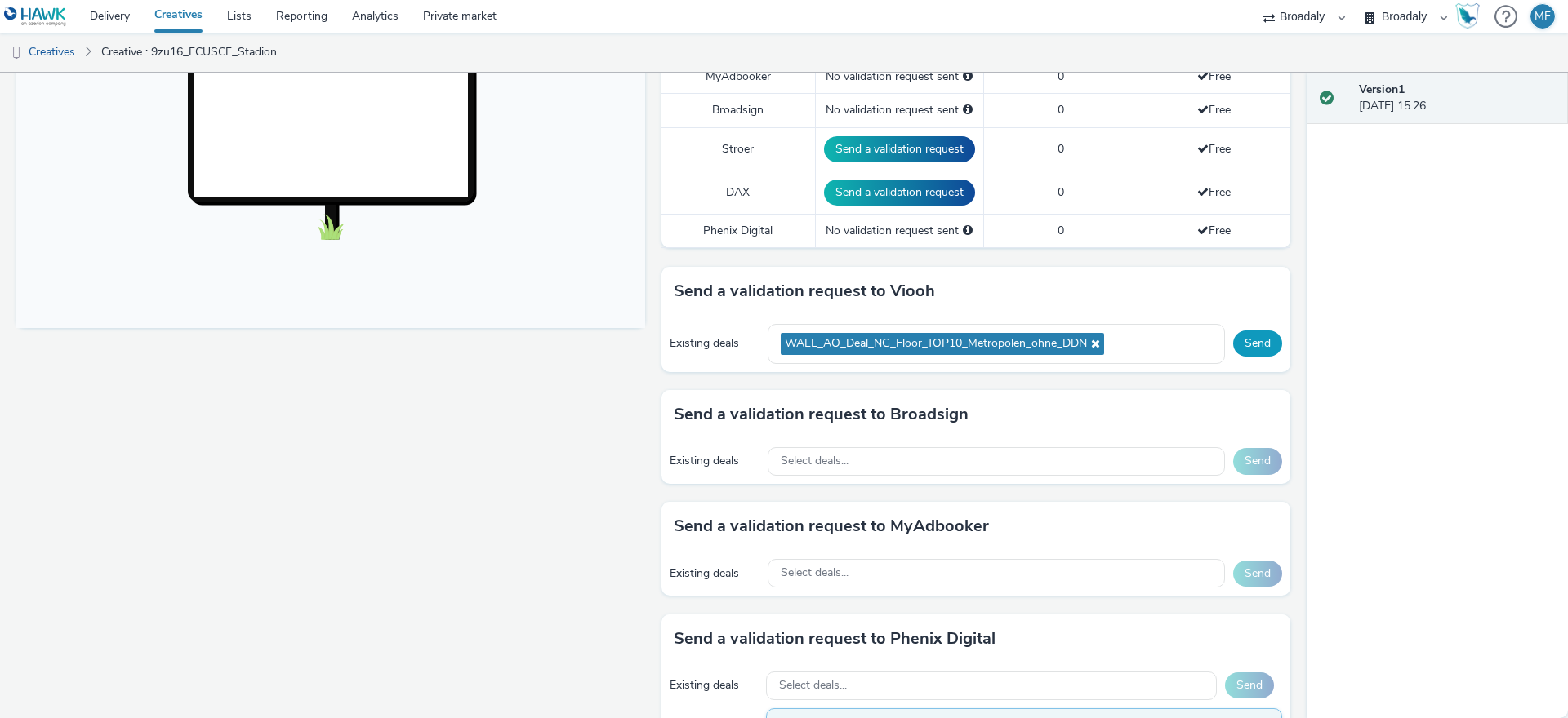
click at [1248, 345] on button "Send" at bounding box center [1258, 343] width 49 height 26
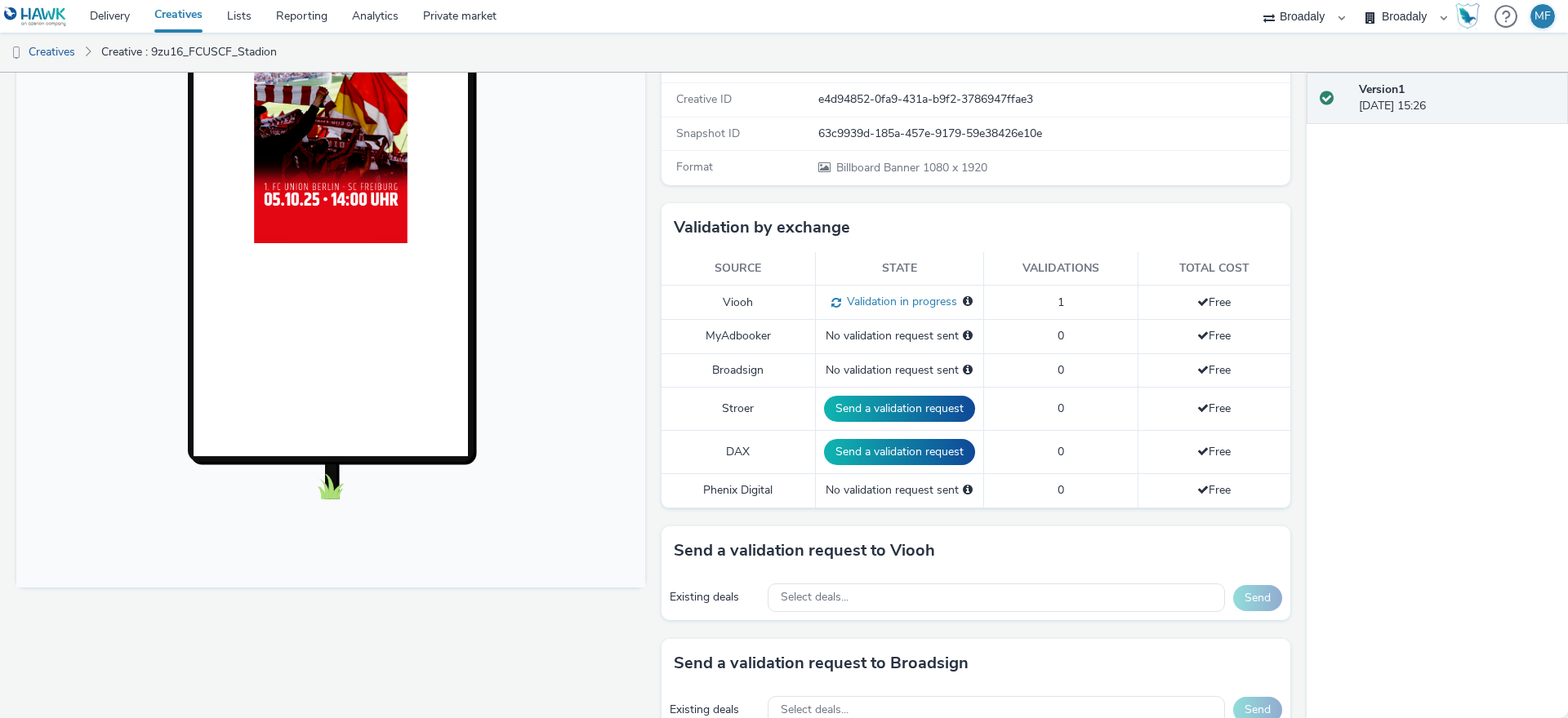
scroll to position [64, 0]
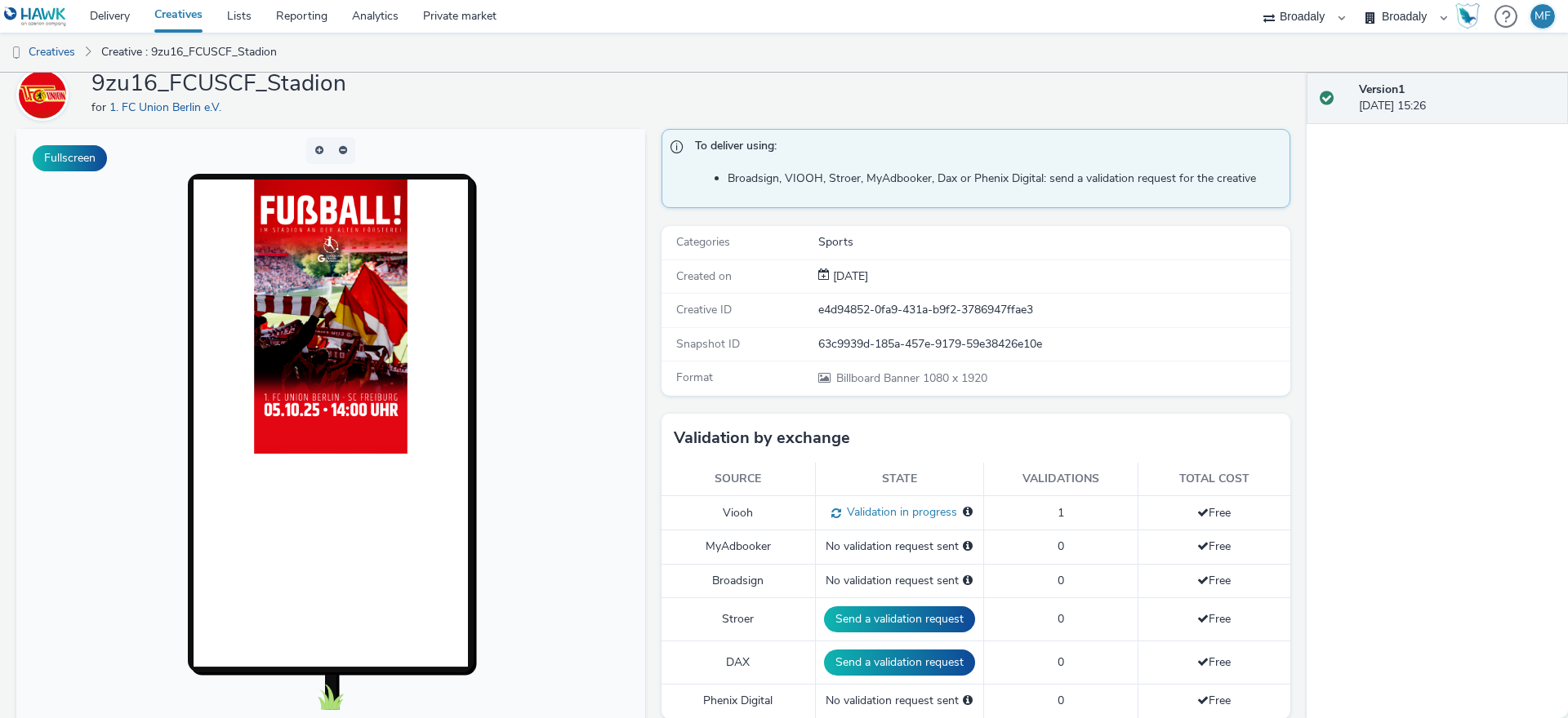
click at [182, 16] on link "Creatives" at bounding box center [178, 17] width 73 height 33
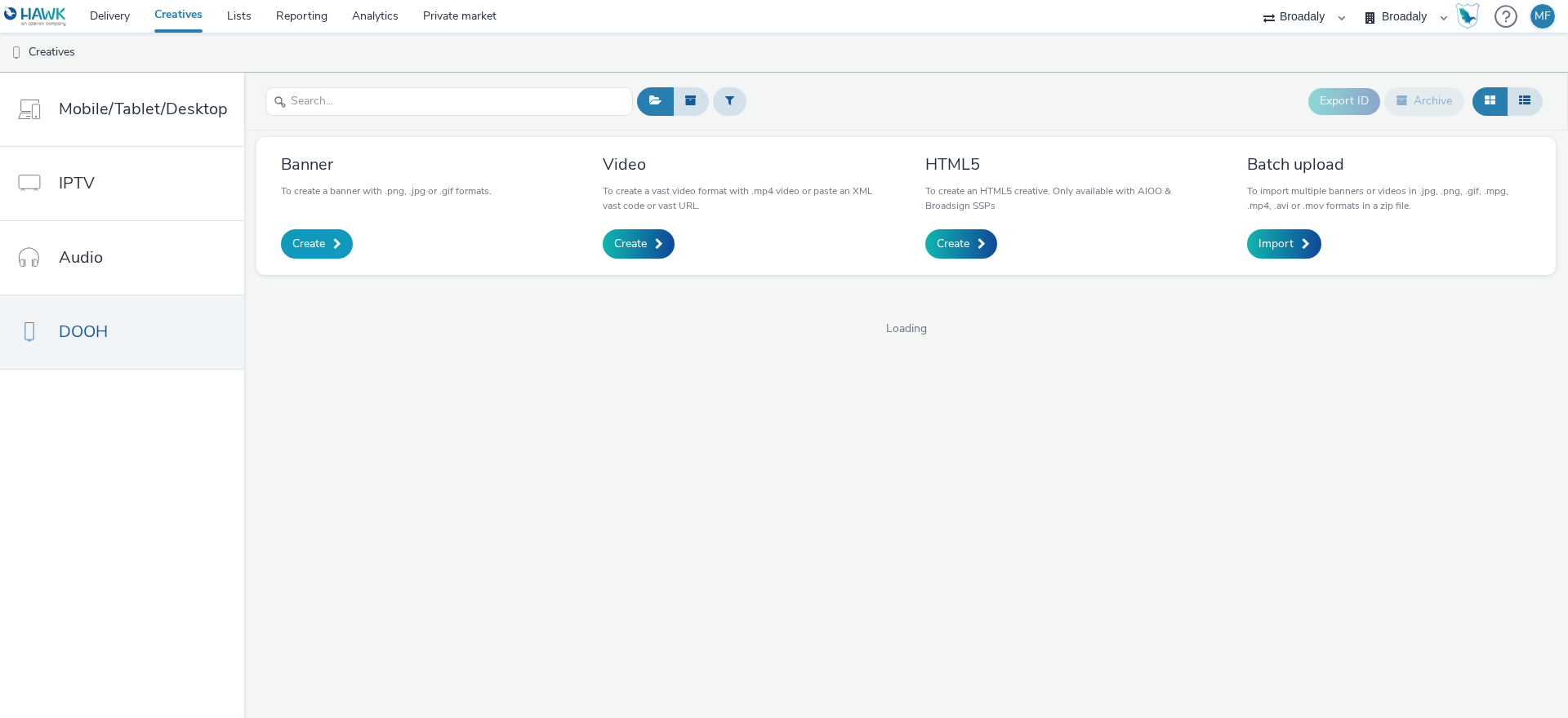
click at [290, 253] on link "Create" at bounding box center [317, 244] width 72 height 29
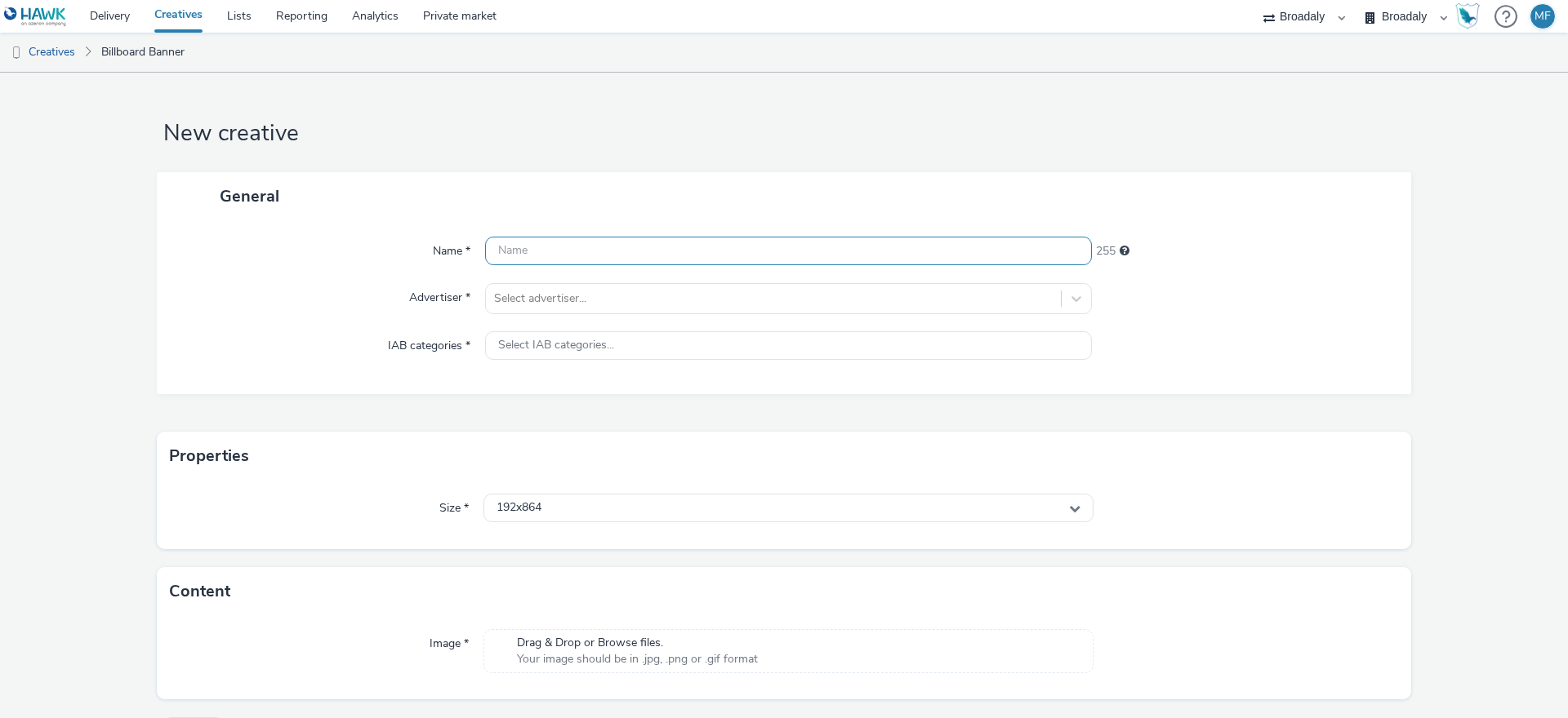
click at [596, 256] on input "text" at bounding box center [788, 251] width 607 height 28
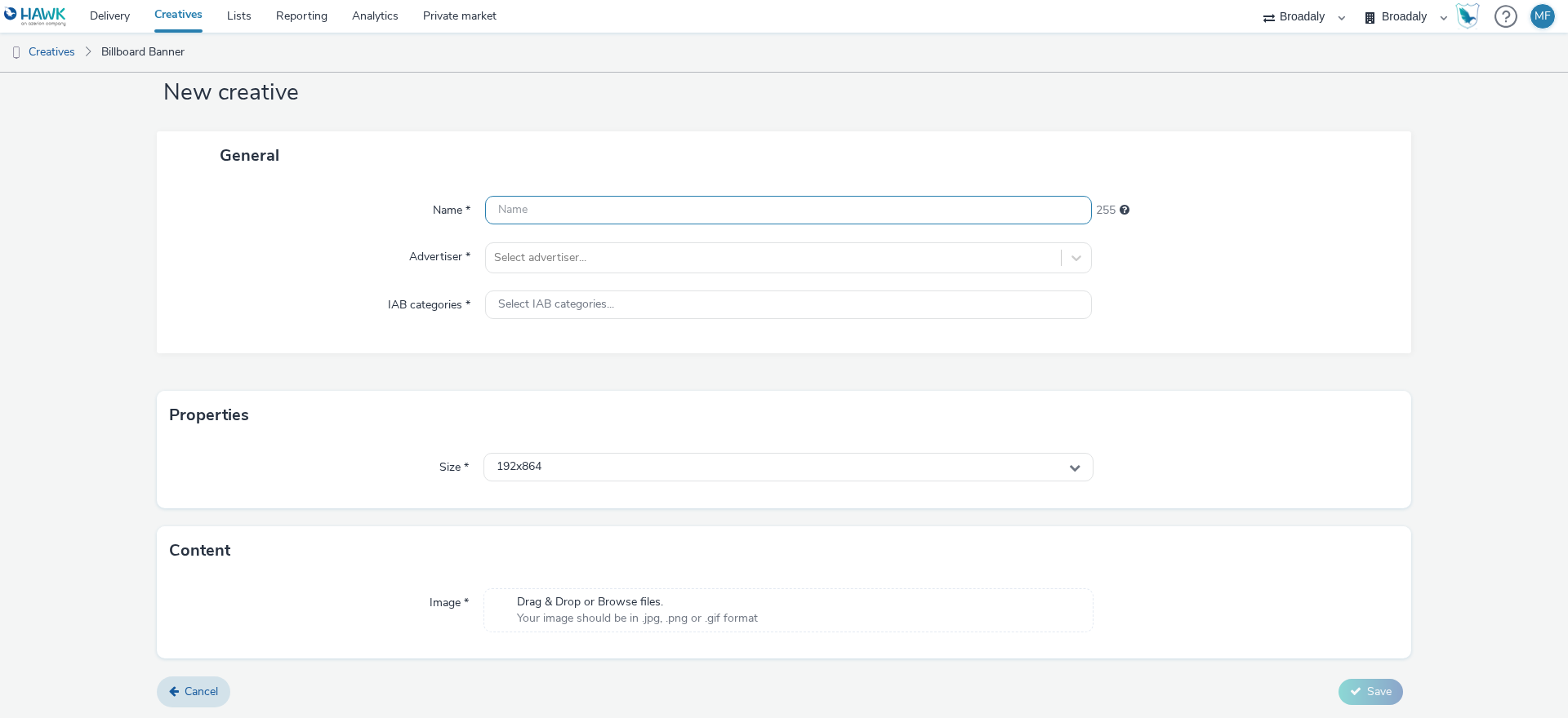
scroll to position [43, 0]
click at [608, 583] on div "Content Image * Drag & Drop or Browse files. Your image should be in .jpg, .png…" at bounding box center [784, 591] width 1254 height 132
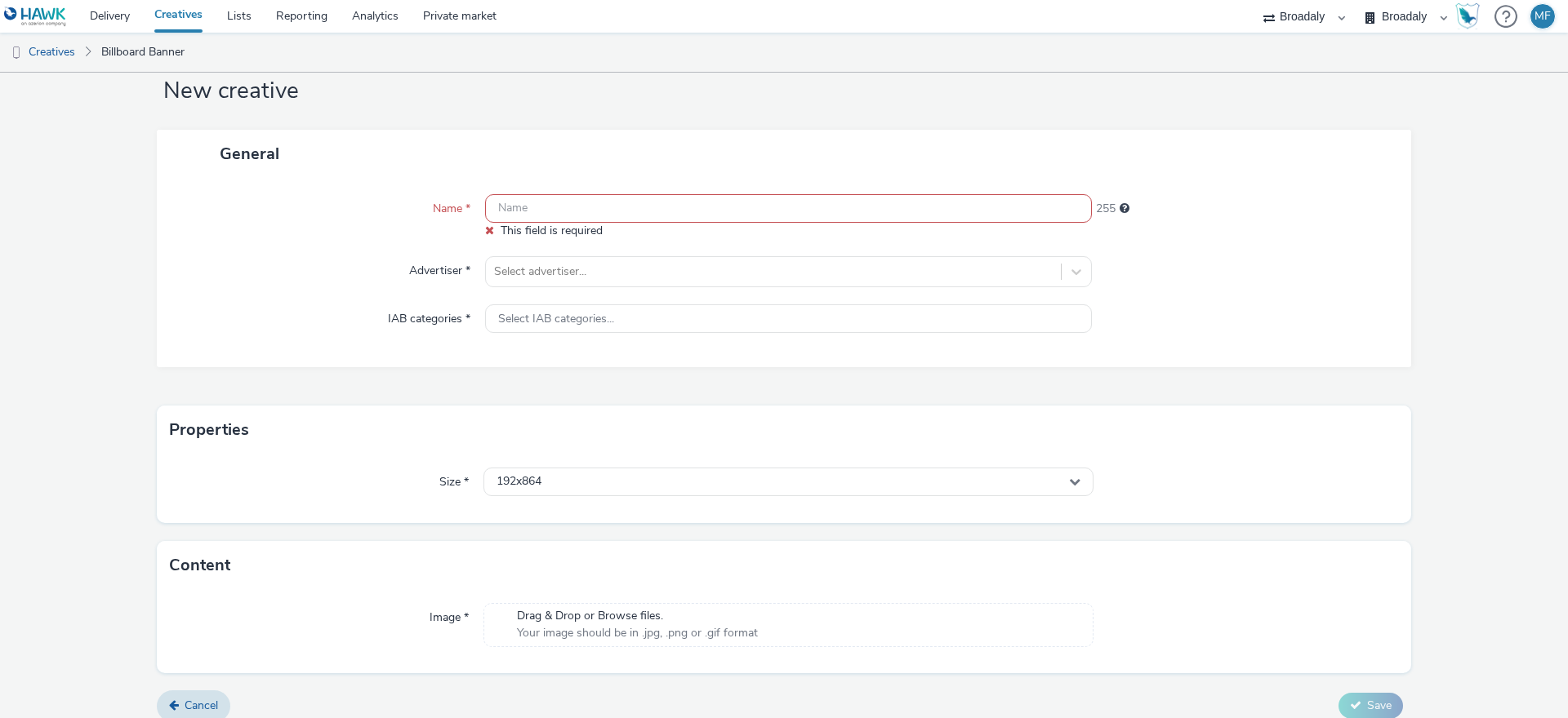
click at [615, 608] on span "Drag & Drop or Browse files." at bounding box center [638, 616] width 241 height 17
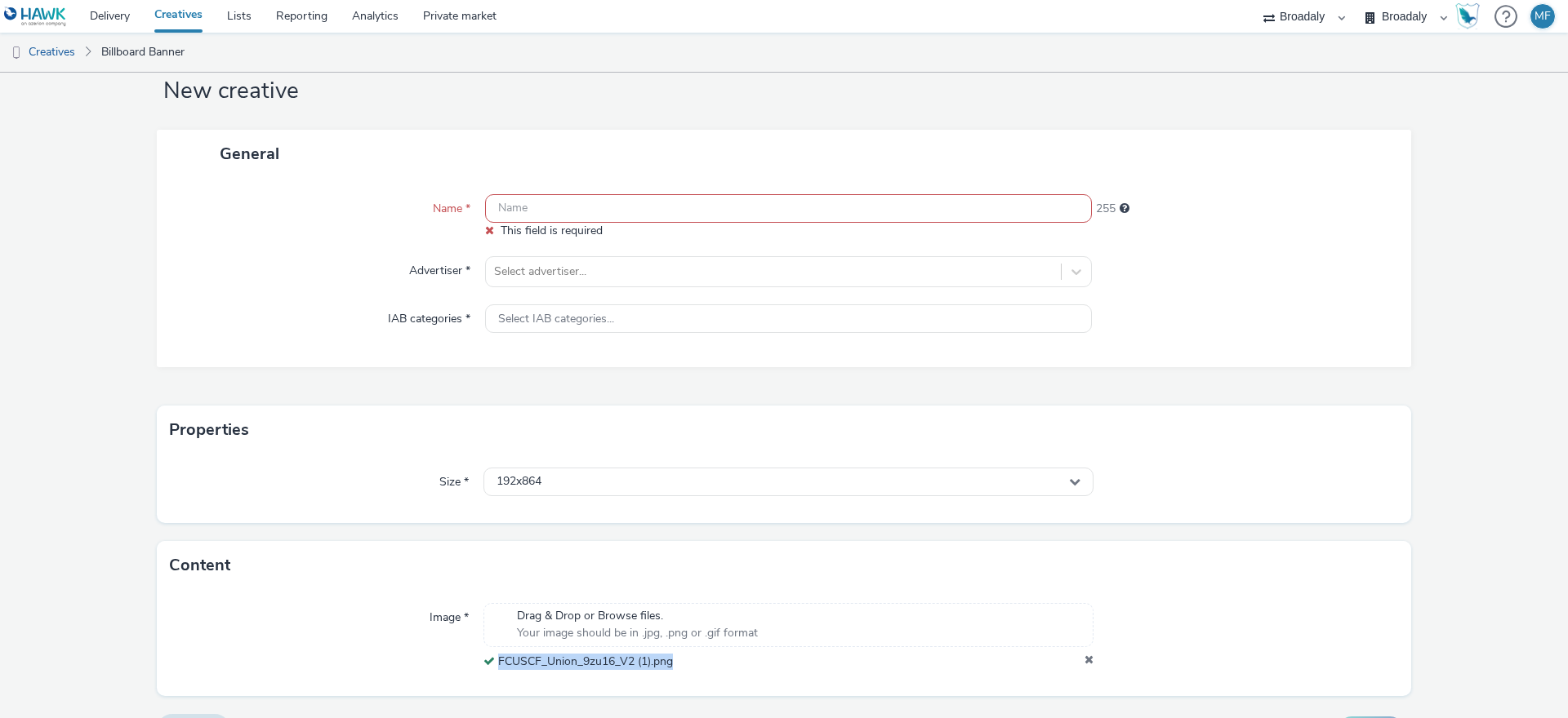
drag, startPoint x: 645, startPoint y: 665, endPoint x: 496, endPoint y: 667, distance: 149.0
click at [496, 667] on div "FCUSCF_Union_9zu16_V2 (1).png" at bounding box center [788, 662] width 610 height 17
copy span "FCUSCF_Union_9zu16_V2 (1).png"
click at [528, 215] on input "text" at bounding box center [788, 208] width 607 height 28
paste input "FCUSCF_Union_9zu16_V2 (1).png"
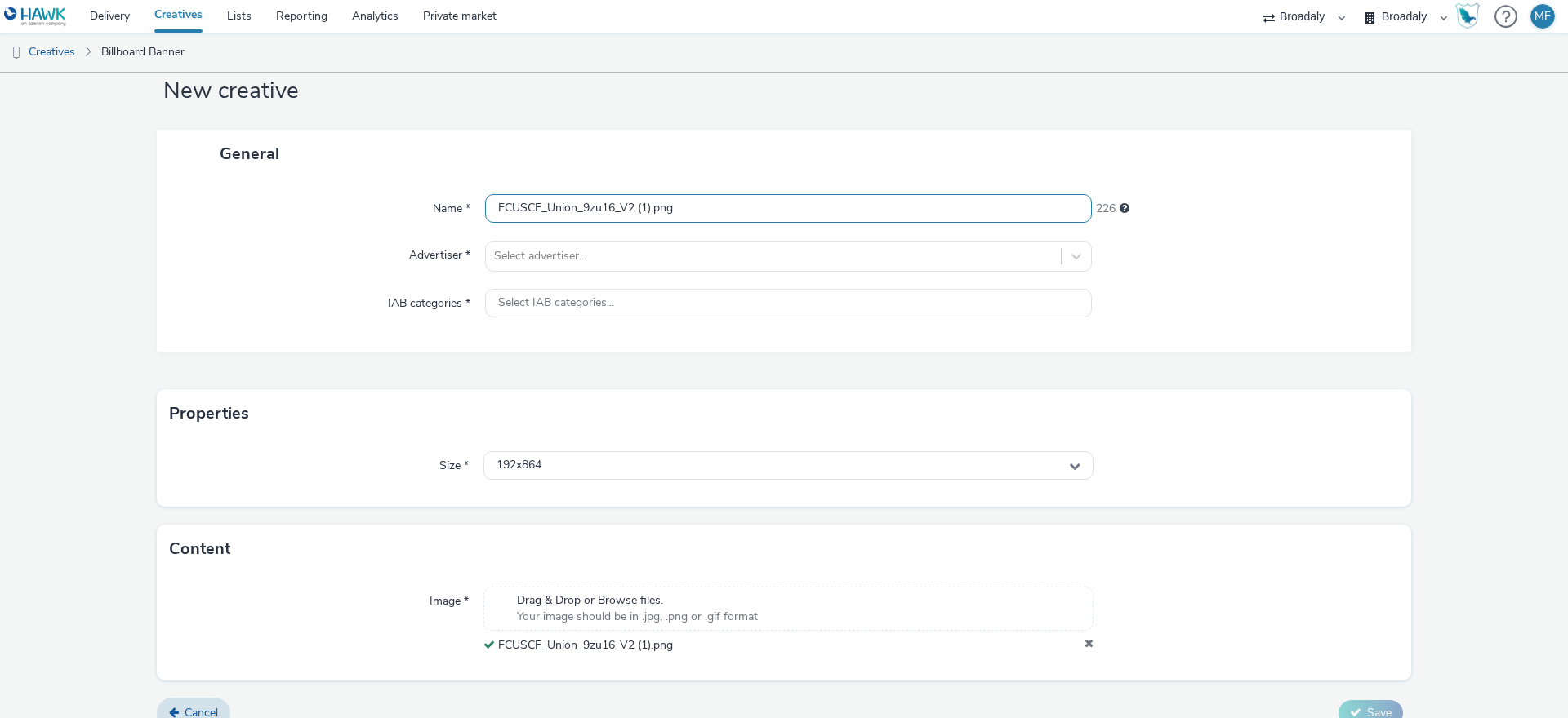
drag, startPoint x: 642, startPoint y: 209, endPoint x: 612, endPoint y: 211, distance: 30.1
click at [612, 211] on input "FCUSCF_Union_9zu16_V2 (1).png" at bounding box center [788, 208] width 607 height 28
drag, startPoint x: 606, startPoint y: 207, endPoint x: 578, endPoint y: 207, distance: 28.0
click at [578, 207] on input "FCUSCF_Union_9zu16.png" at bounding box center [788, 208] width 607 height 28
click at [494, 208] on input "FCUSCF_Union_.png" at bounding box center [788, 208] width 607 height 28
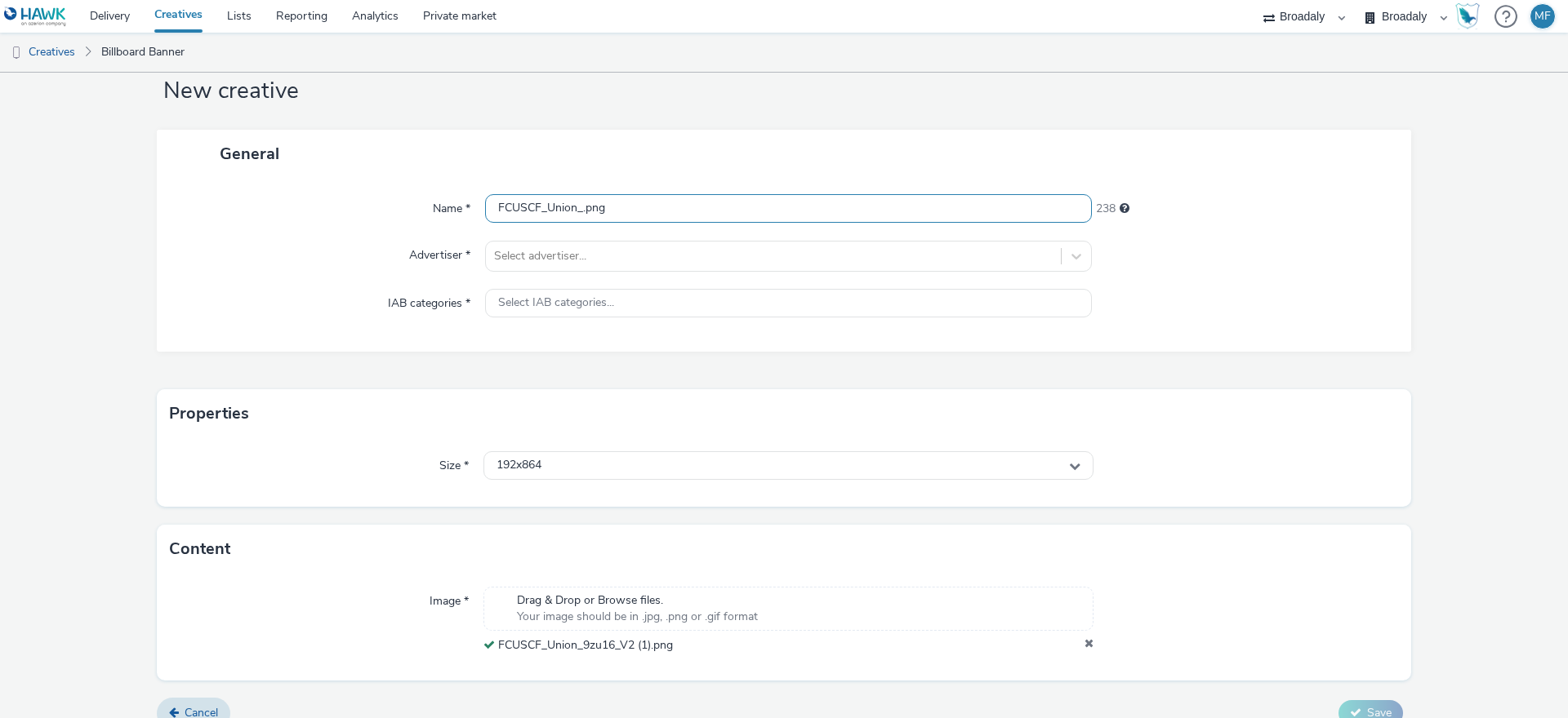
paste input "9zu16"
click at [615, 206] on input "9zu16_FCUSCF_Union_.png" at bounding box center [788, 208] width 607 height 28
type input "9zu16_FCUSCF_Union.png"
click at [635, 170] on div "General" at bounding box center [784, 154] width 1254 height 49
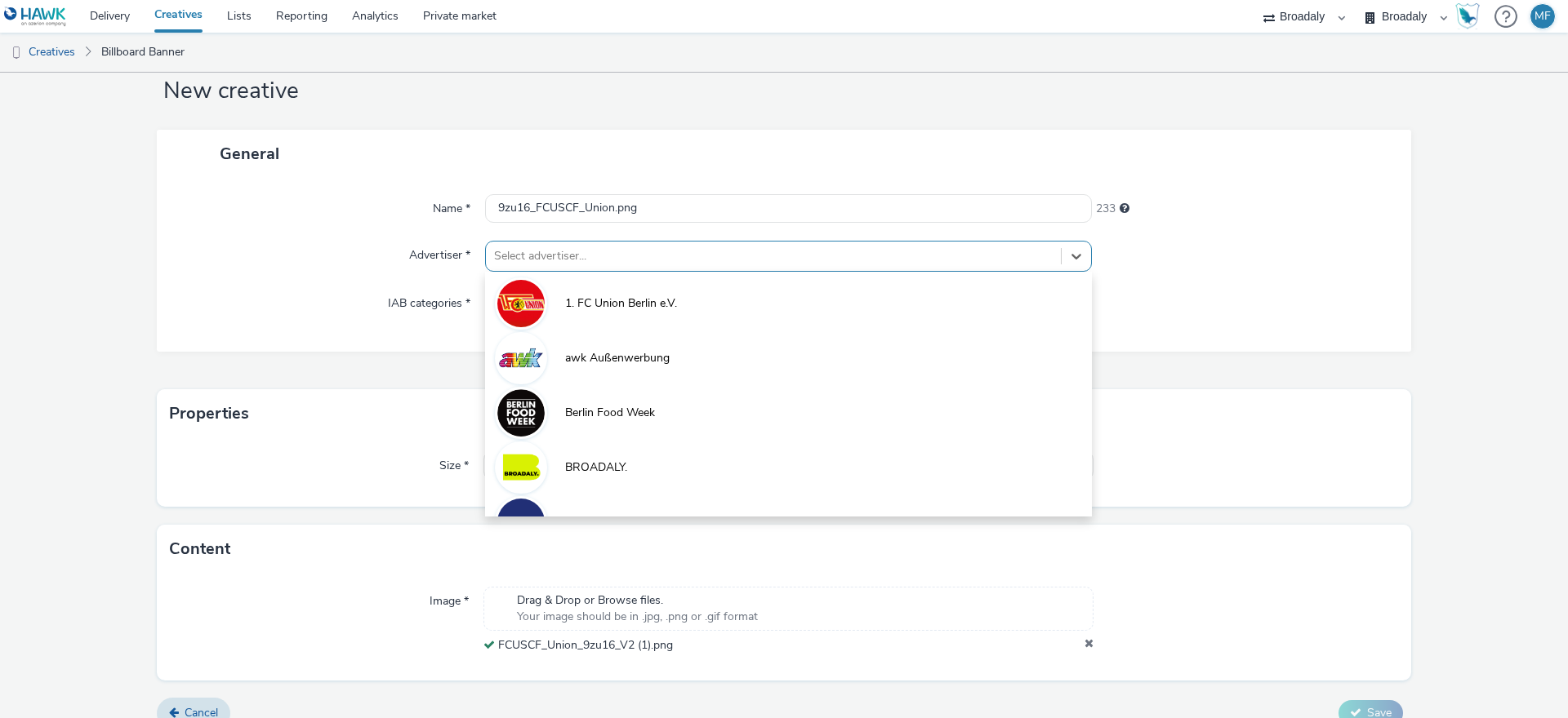
click at [753, 256] on div at bounding box center [773, 256] width 559 height 19
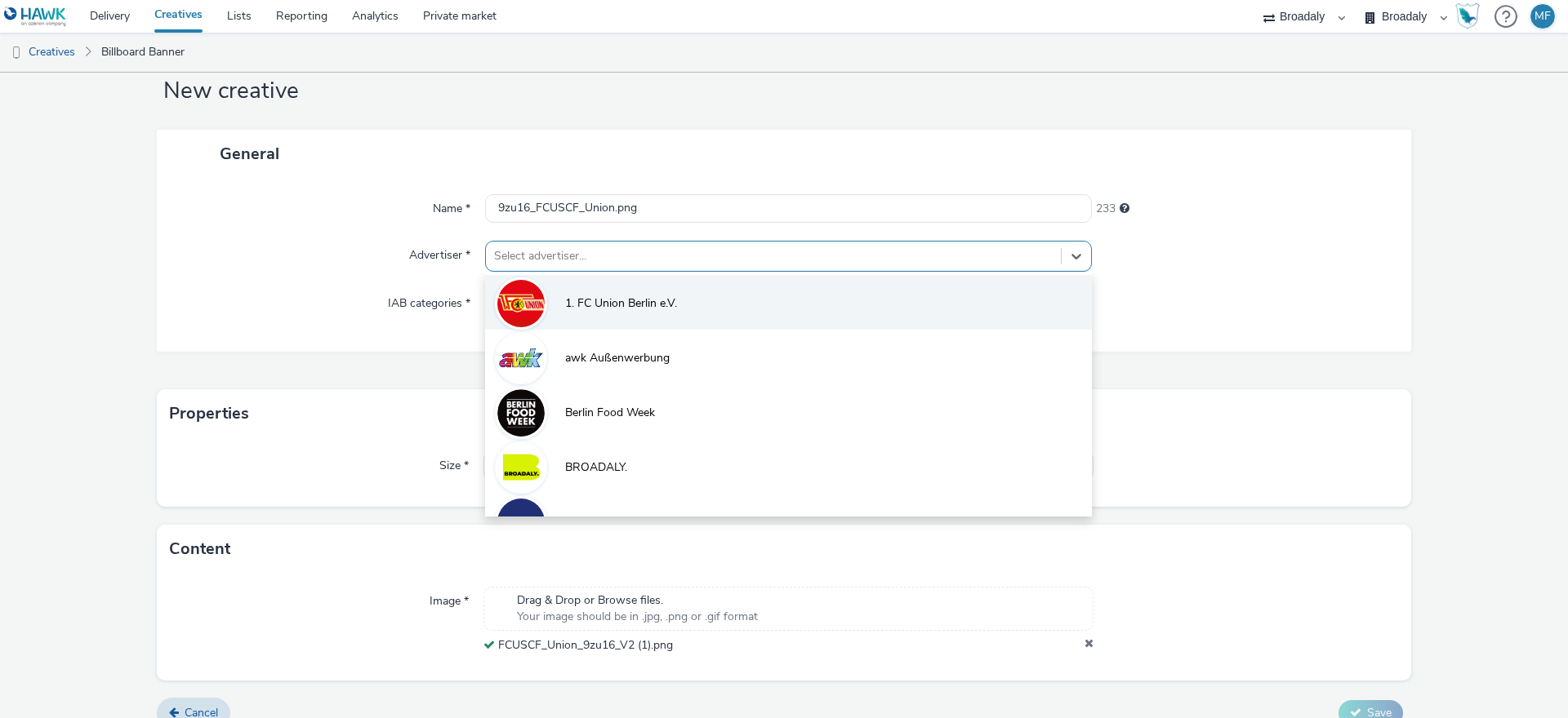
click at [611, 287] on li "1. FC Union Berlin e.V." at bounding box center [788, 302] width 607 height 54
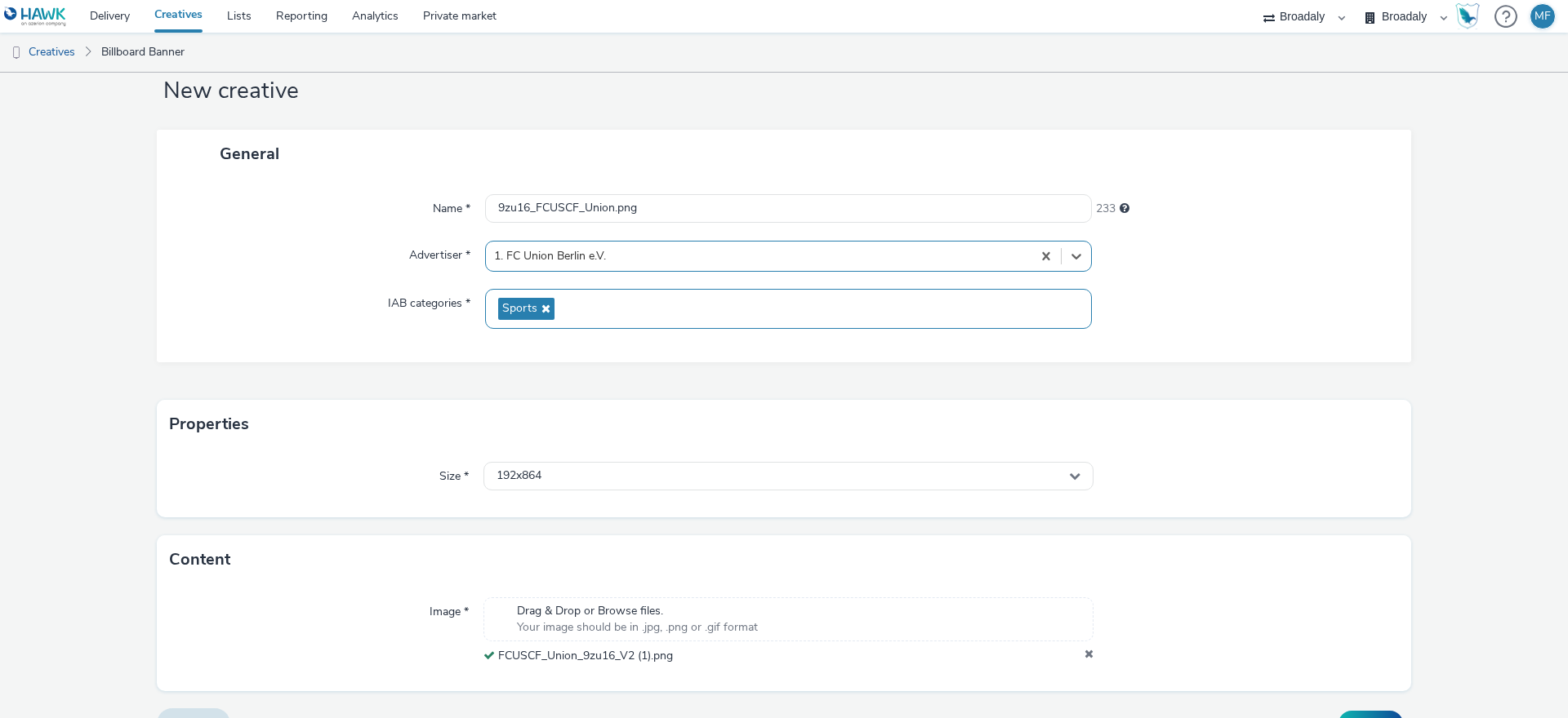
click at [603, 305] on div "Sports" at bounding box center [788, 308] width 607 height 40
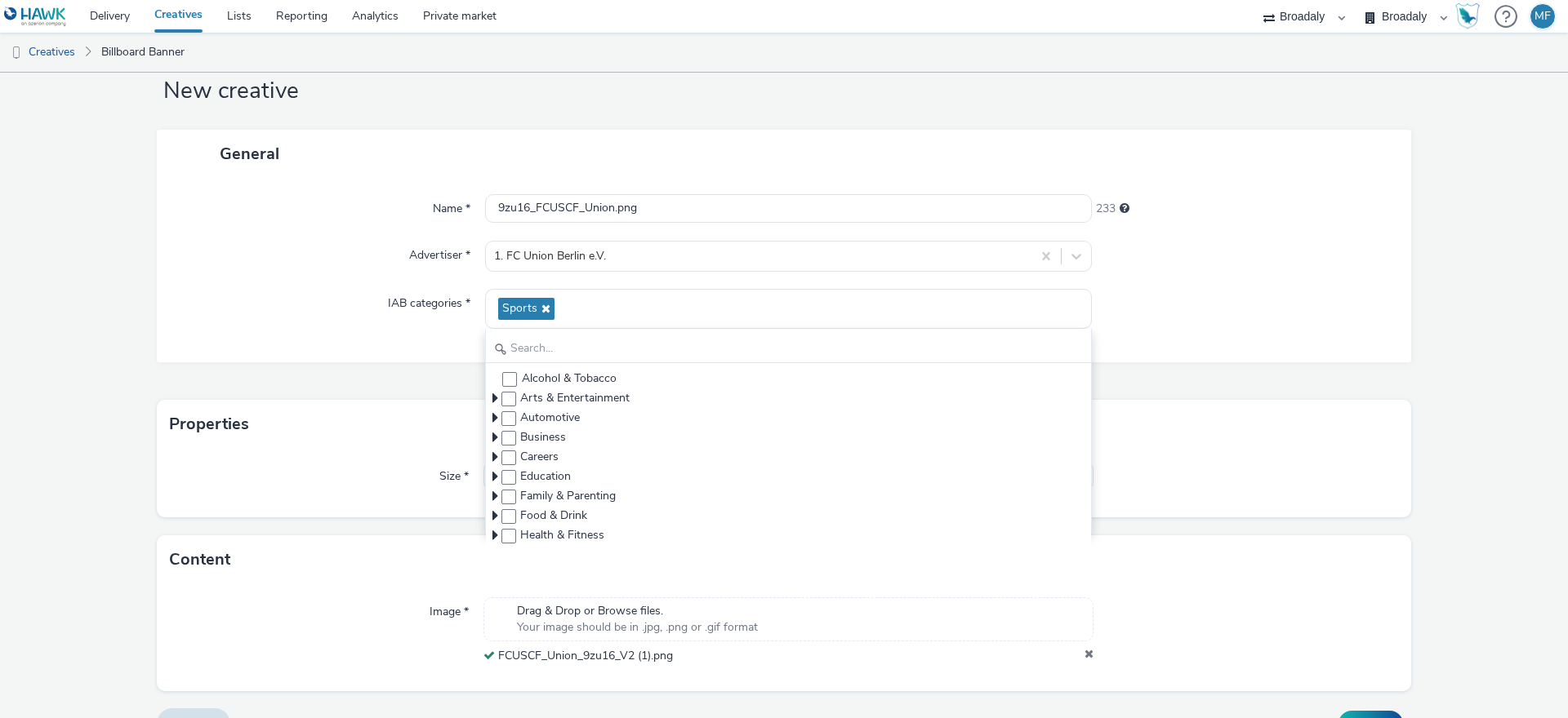
click at [462, 311] on label "IAB categories *" at bounding box center [429, 300] width 95 height 23
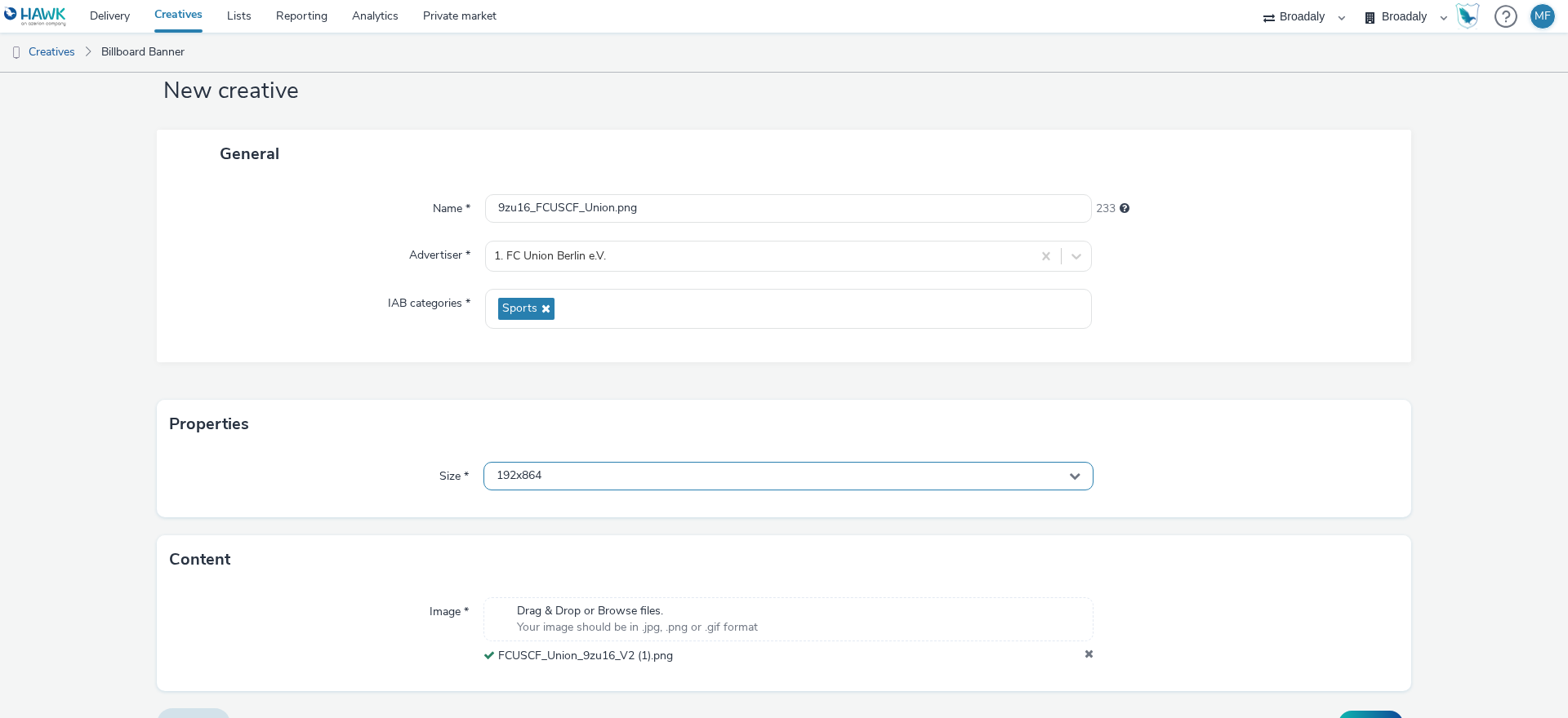
click at [558, 482] on div "192x864" at bounding box center [788, 475] width 610 height 28
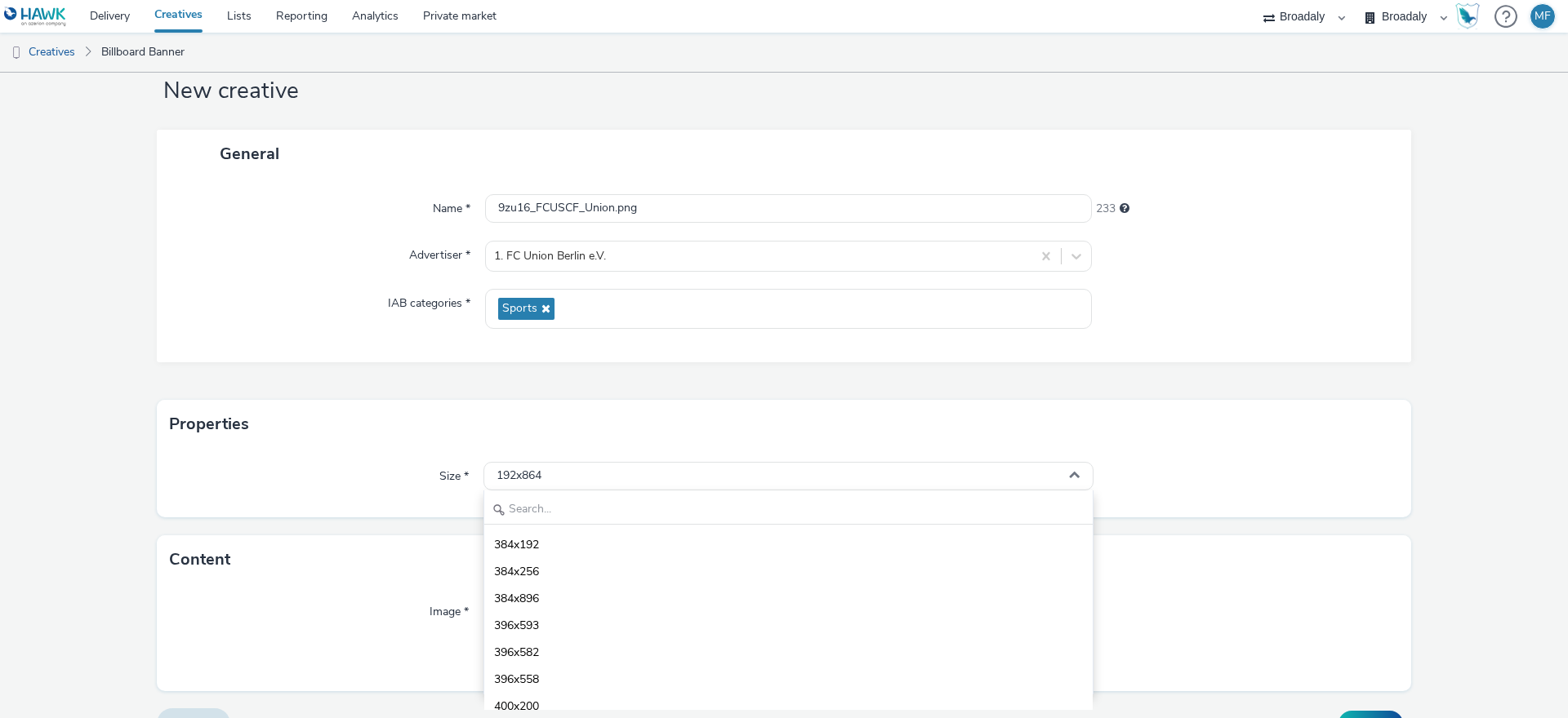
scroll to position [659, 0]
click at [552, 505] on input "text" at bounding box center [788, 510] width 609 height 28
type input "1080"
click at [595, 620] on li "1080x1080 - dooh" at bounding box center [788, 625] width 609 height 27
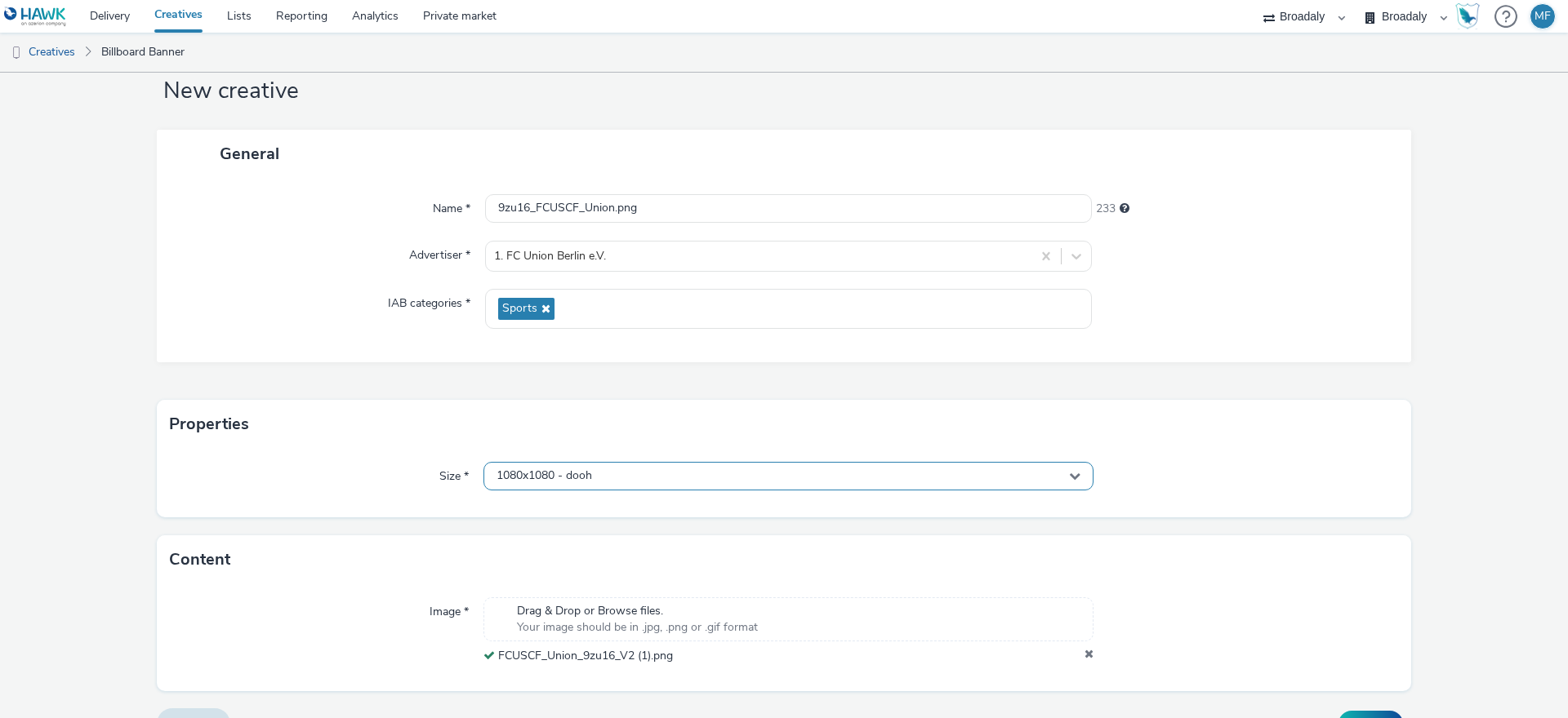
click at [564, 476] on span "1080x1080 - dooh" at bounding box center [544, 476] width 95 height 14
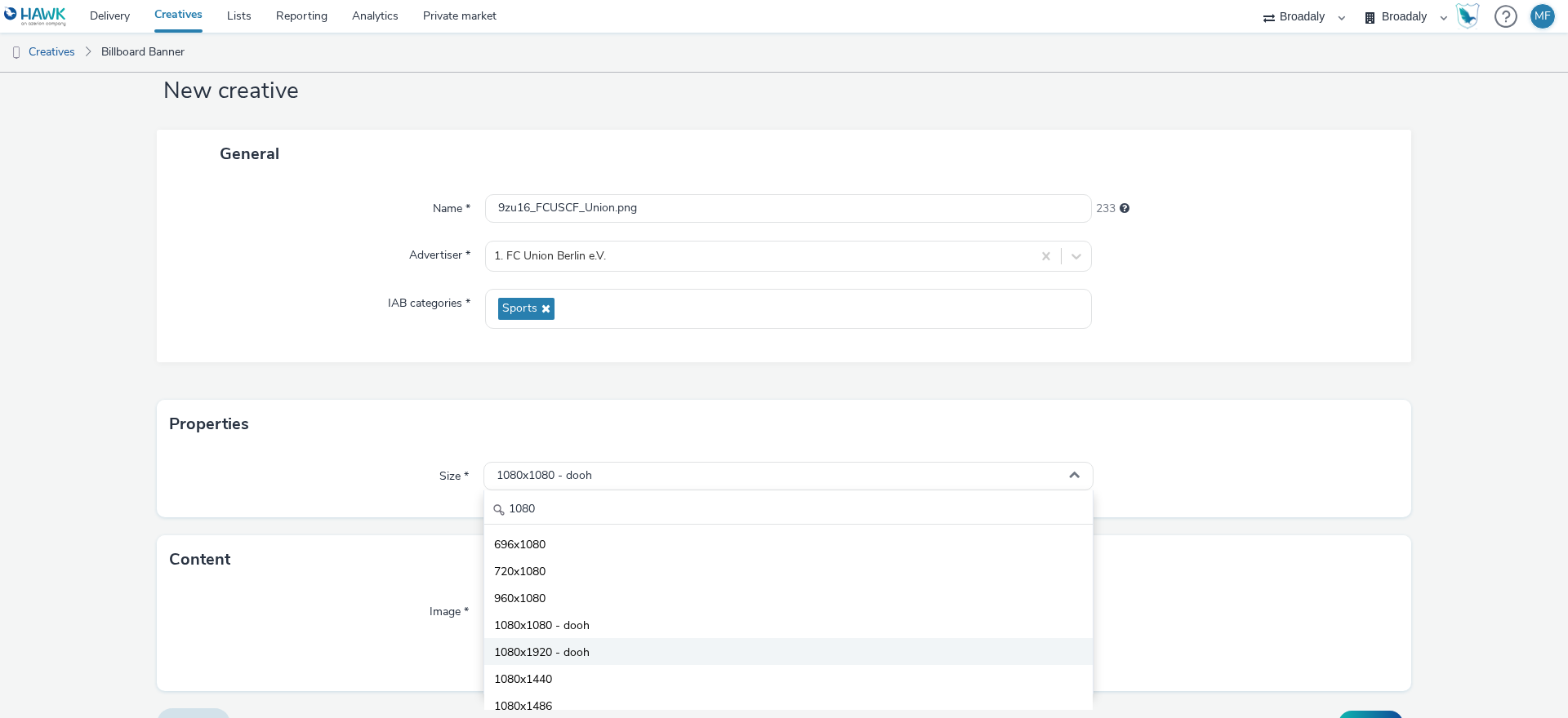
click at [575, 640] on li "1080x1920 - dooh" at bounding box center [788, 652] width 609 height 27
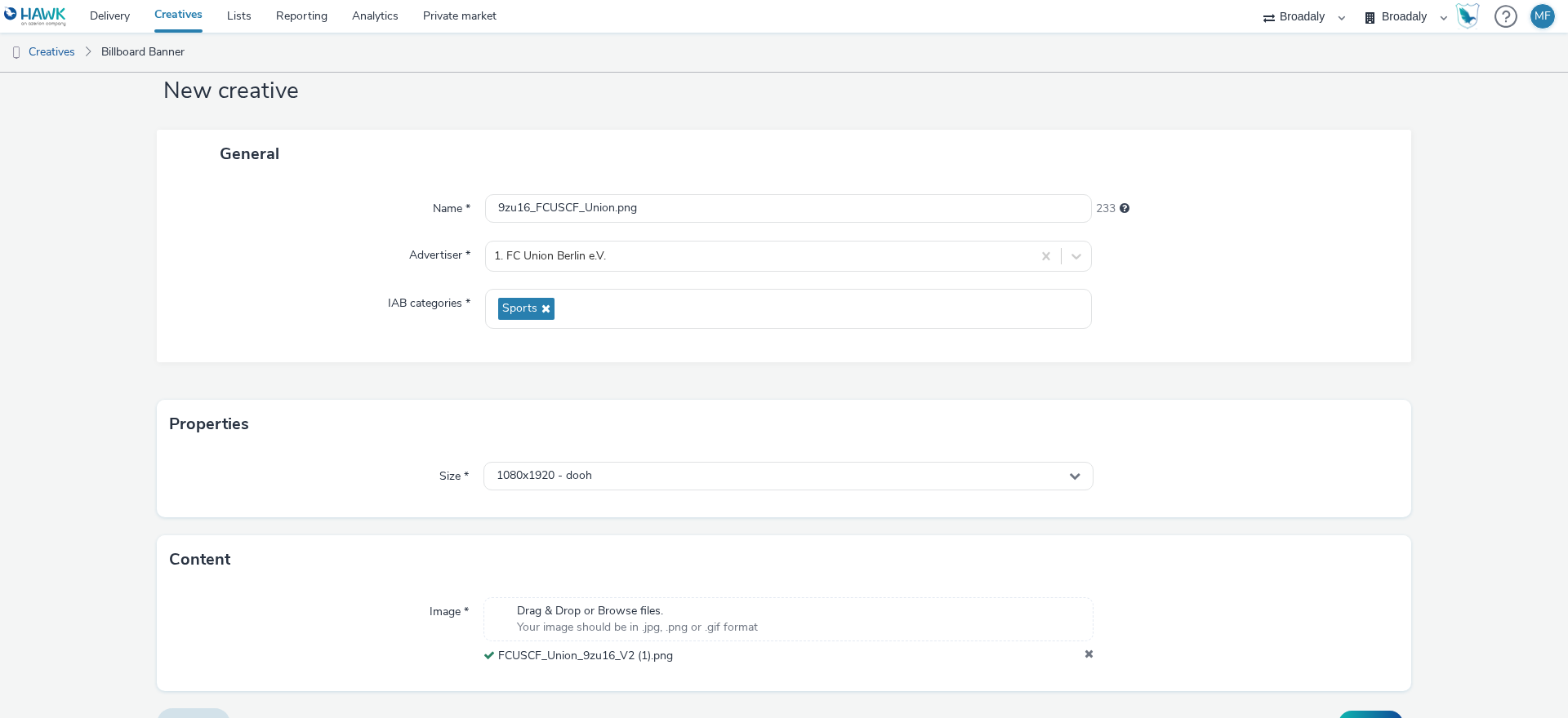
click at [455, 449] on div "Size * 1080x1920 - dooh" at bounding box center [784, 483] width 1254 height 69
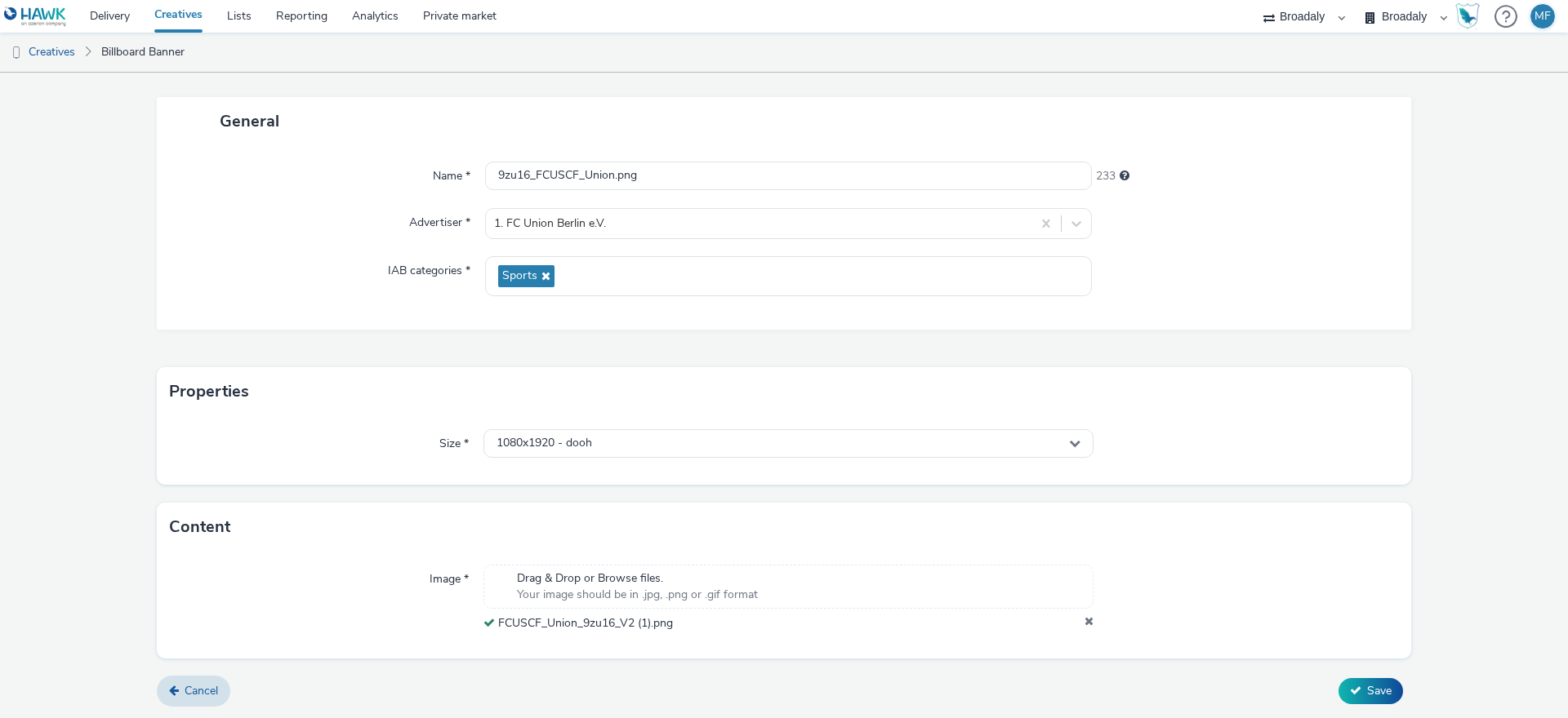
scroll to position [76, 0]
click at [1352, 671] on form "New creative General Name * 9zu16_FCUSCF_Union.png 233 Advertiser * 1. FC Union…" at bounding box center [784, 358] width 1568 height 722
click at [1351, 683] on button "Save" at bounding box center [1371, 690] width 64 height 26
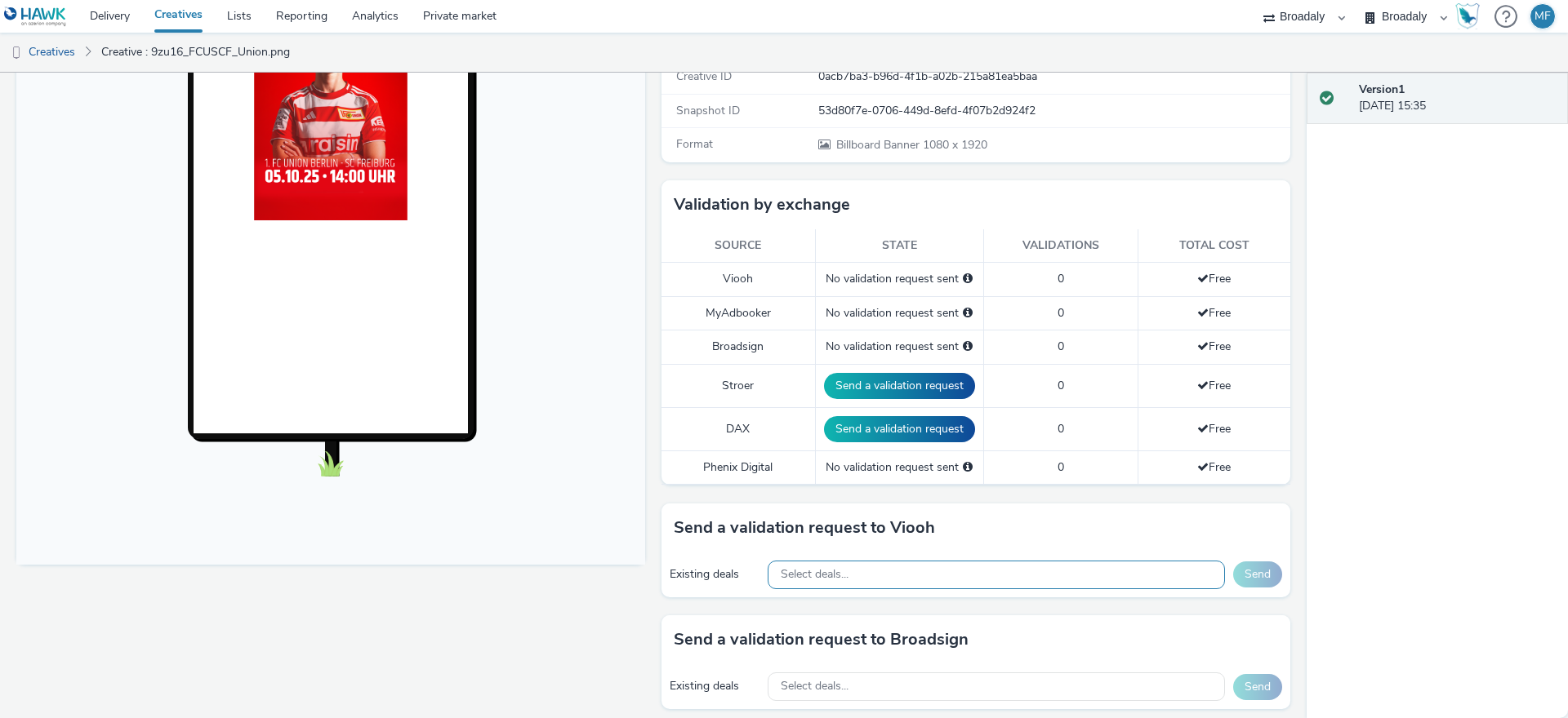
scroll to position [301, 0]
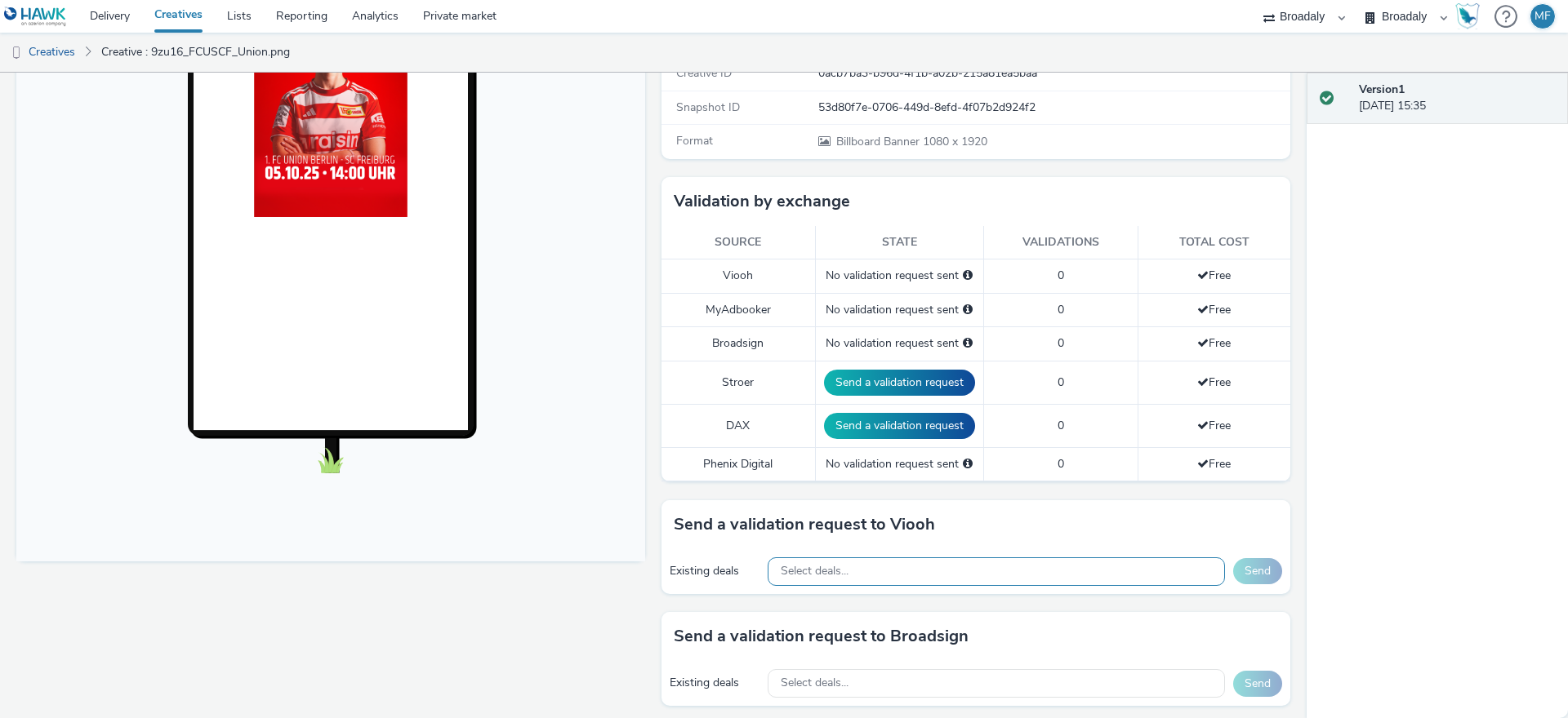
click at [894, 564] on div "Select deals..." at bounding box center [996, 571] width 457 height 28
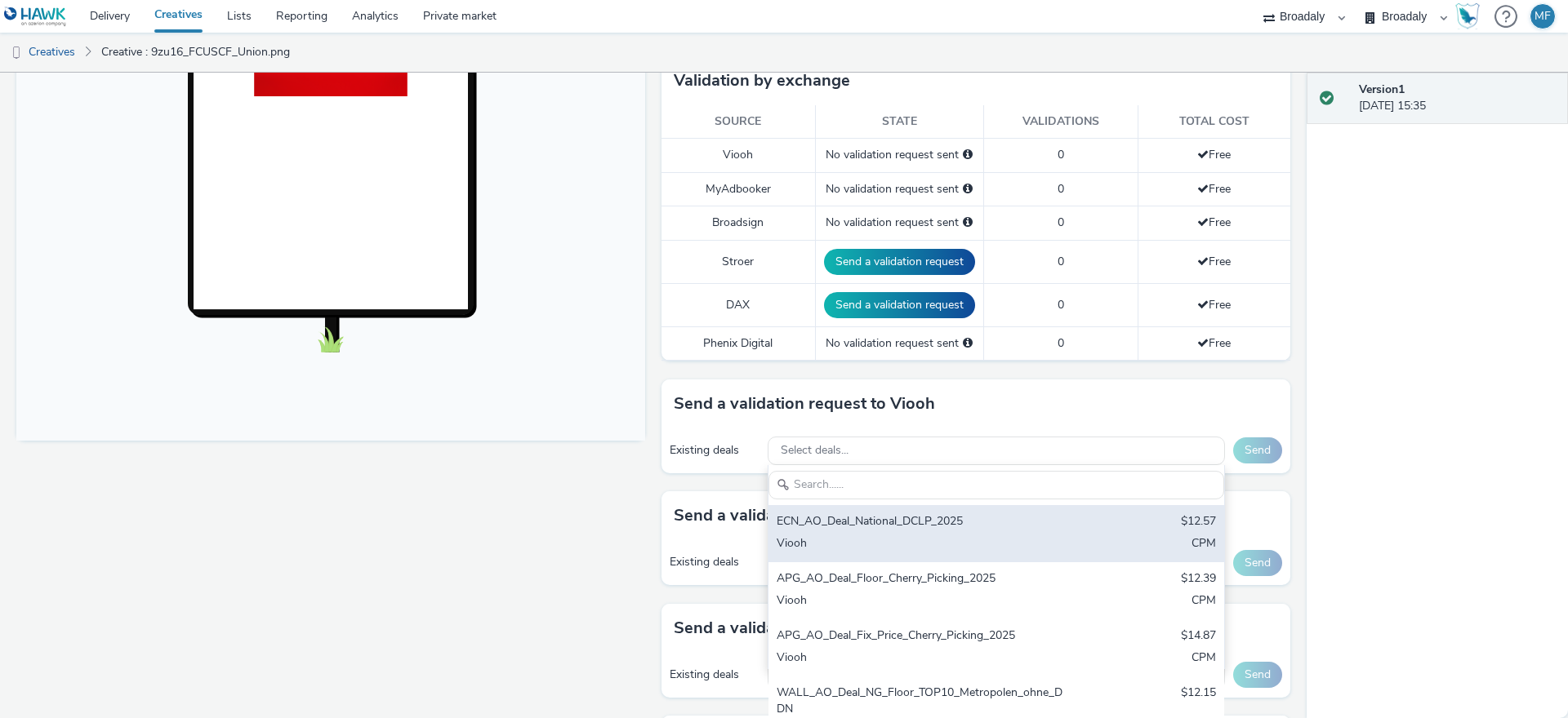
scroll to position [432, 0]
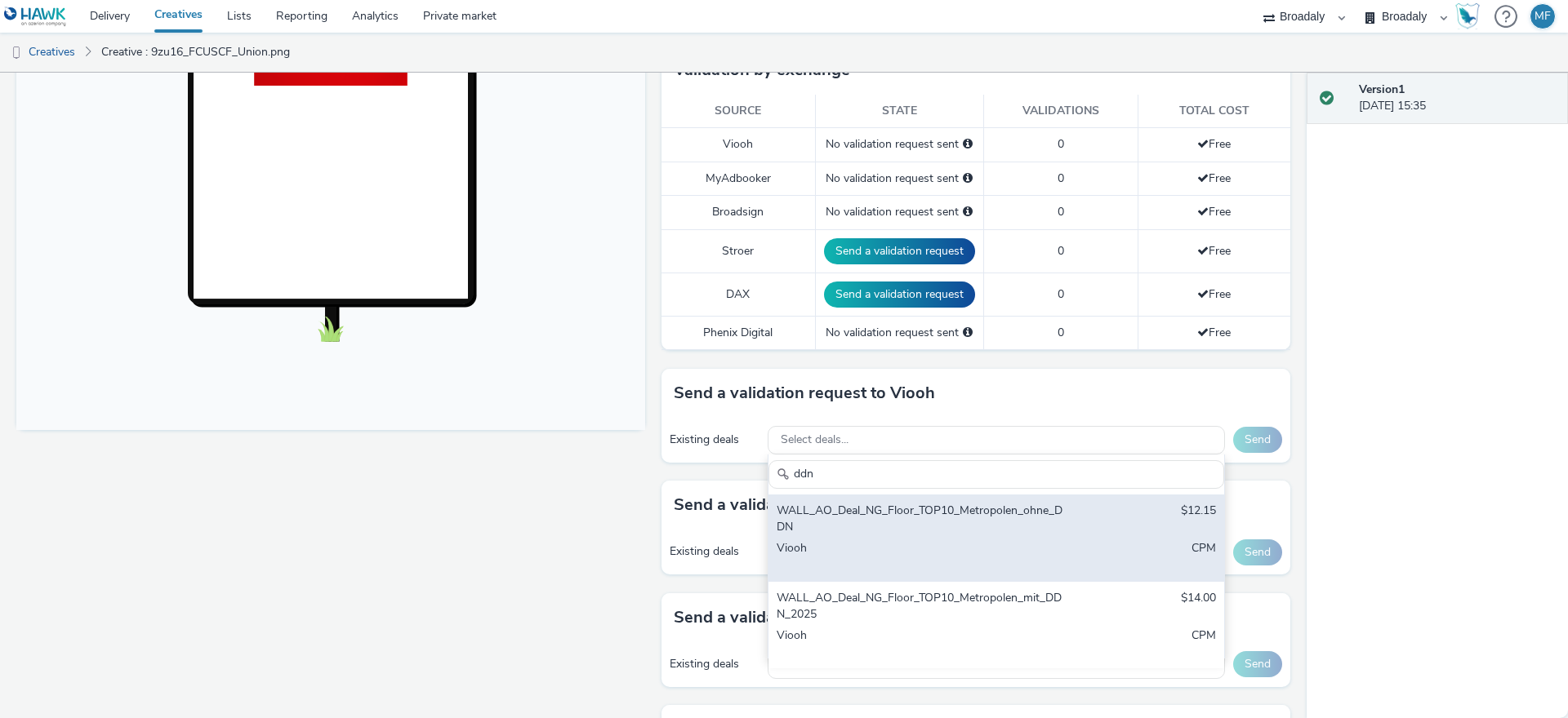
type input "ddn"
click at [1007, 527] on div "WALL_AO_Deal_NG_Floor_TOP10_Metropolen_ohne_DDN" at bounding box center [922, 519] width 290 height 33
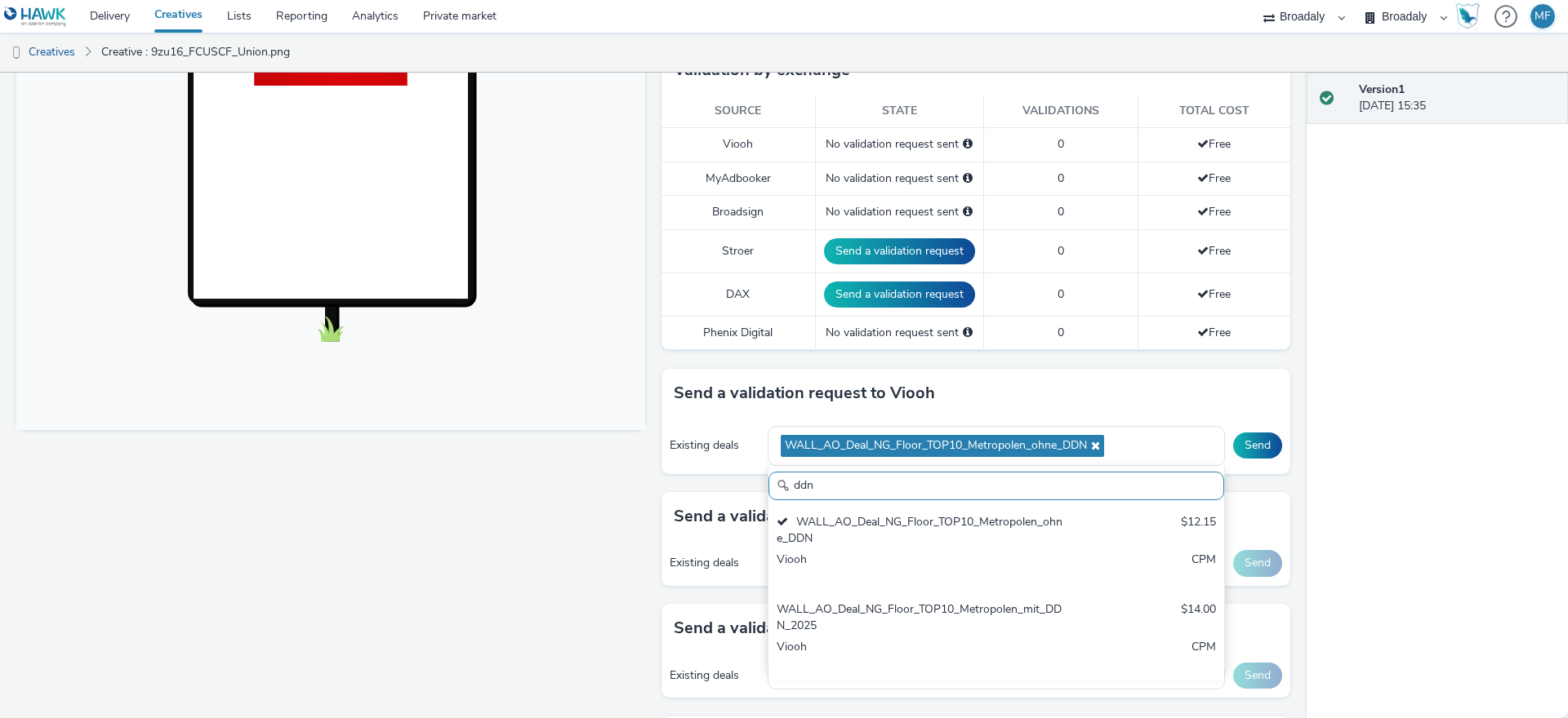
click at [1325, 401] on div "Version 1 26 September 2025, 15:35" at bounding box center [1437, 395] width 261 height 646
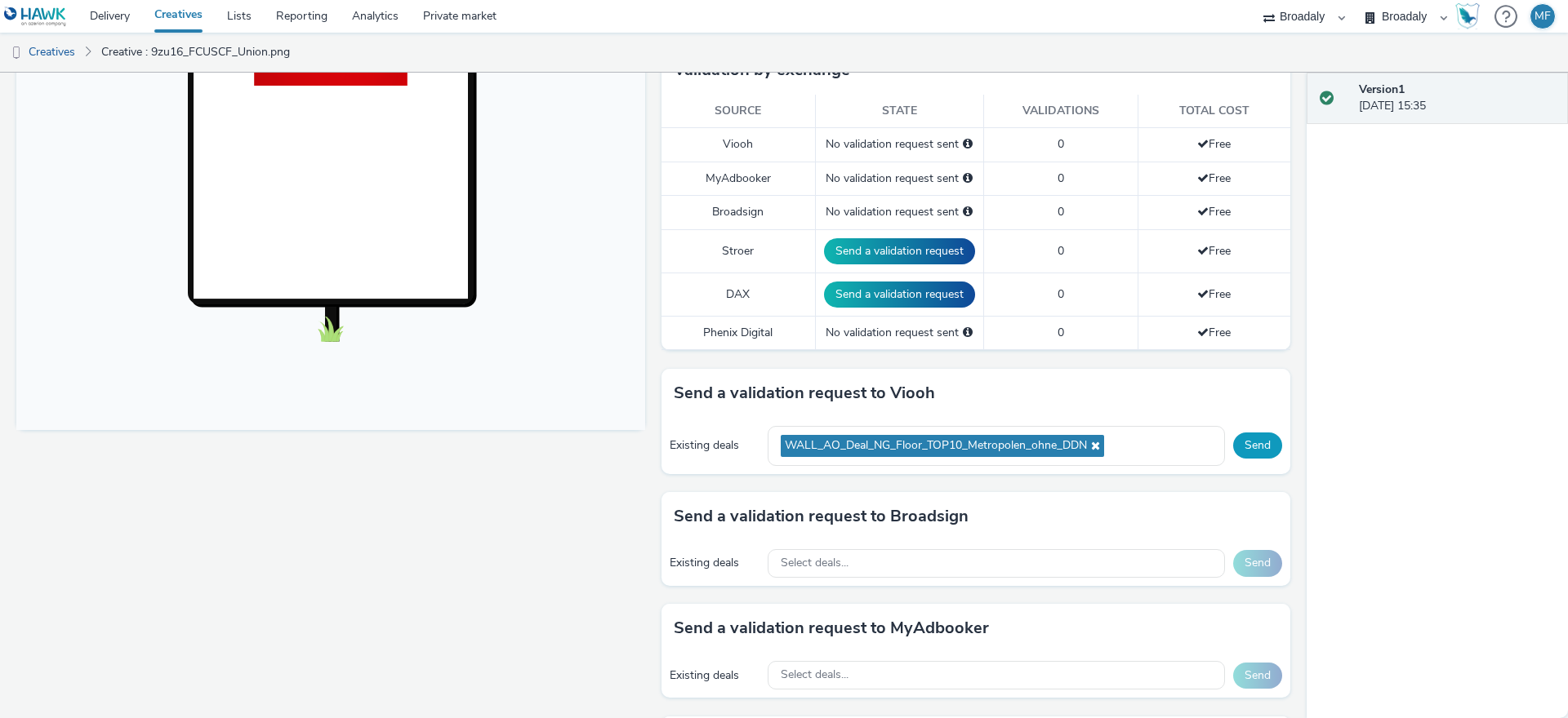
click at [1249, 437] on button "Send" at bounding box center [1258, 445] width 49 height 26
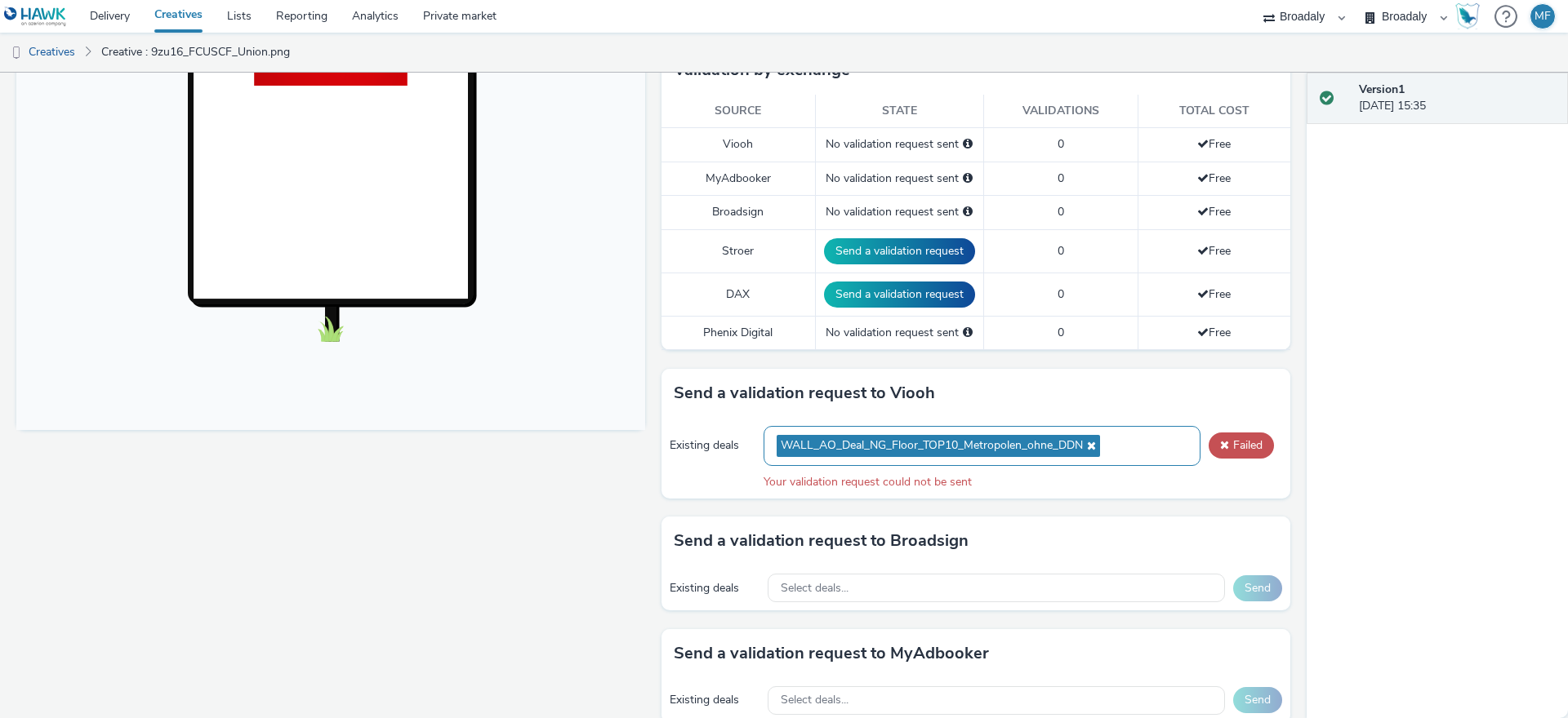
click at [1163, 439] on div "WALL_AO_Deal_NG_Floor_TOP10_Metropolen_ohne_DDN" at bounding box center [981, 446] width 436 height 40
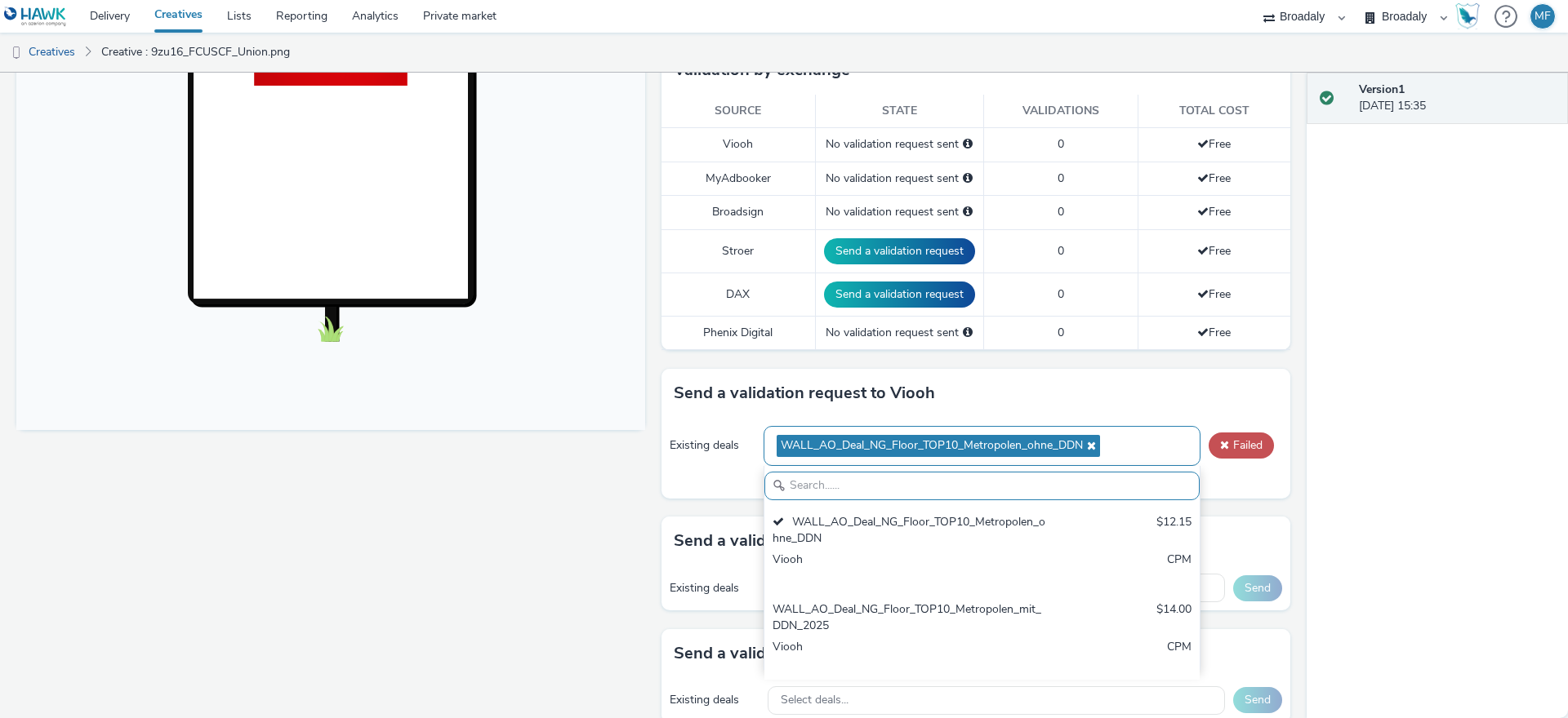
click at [1162, 441] on div "WALL_AO_Deal_NG_Floor_TOP10_Metropolen_ohne_DDN" at bounding box center [981, 446] width 436 height 40
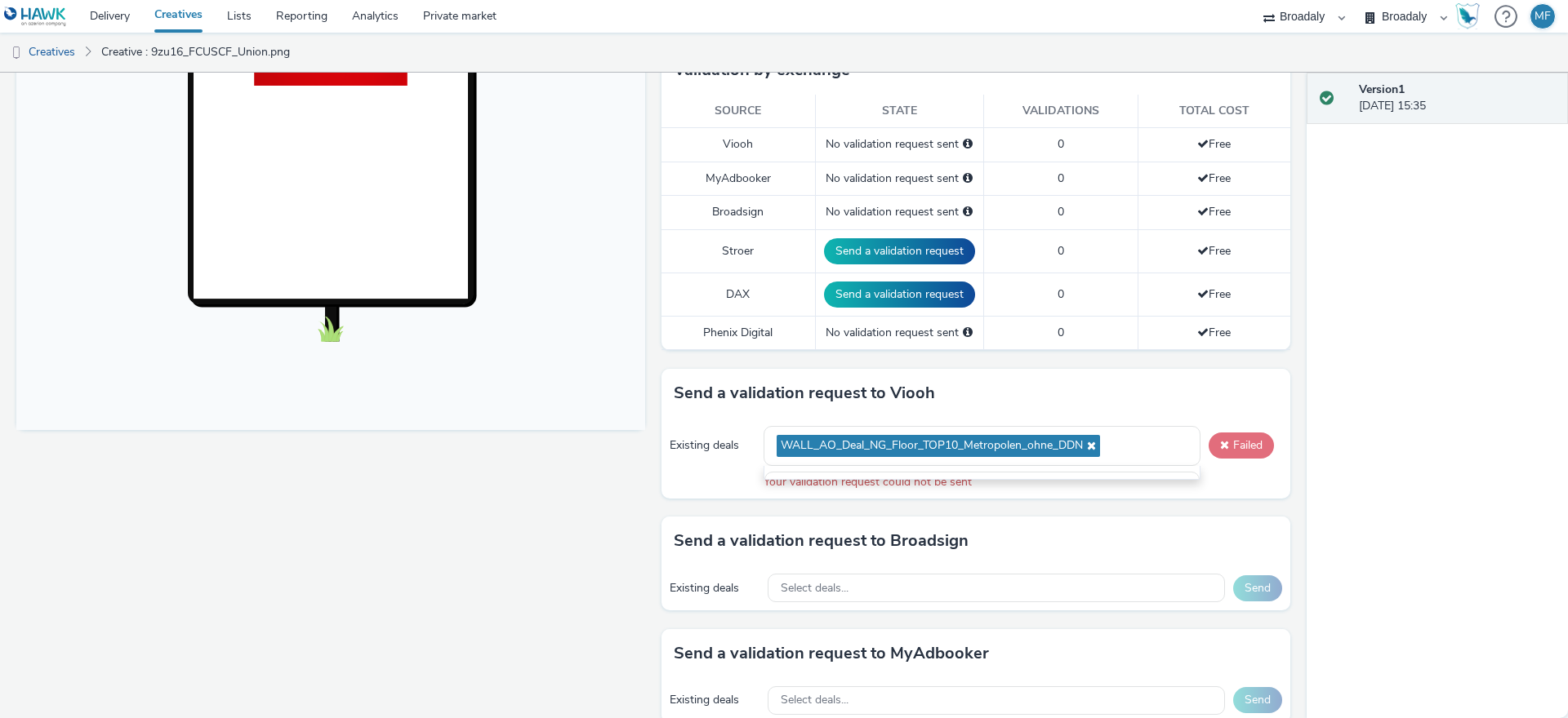
click at [1220, 443] on span at bounding box center [1224, 445] width 9 height 12
click at [1131, 441] on div "WALL_AO_Deal_NG_Floor_TOP10_Metropolen_ohne_DDN" at bounding box center [981, 446] width 436 height 40
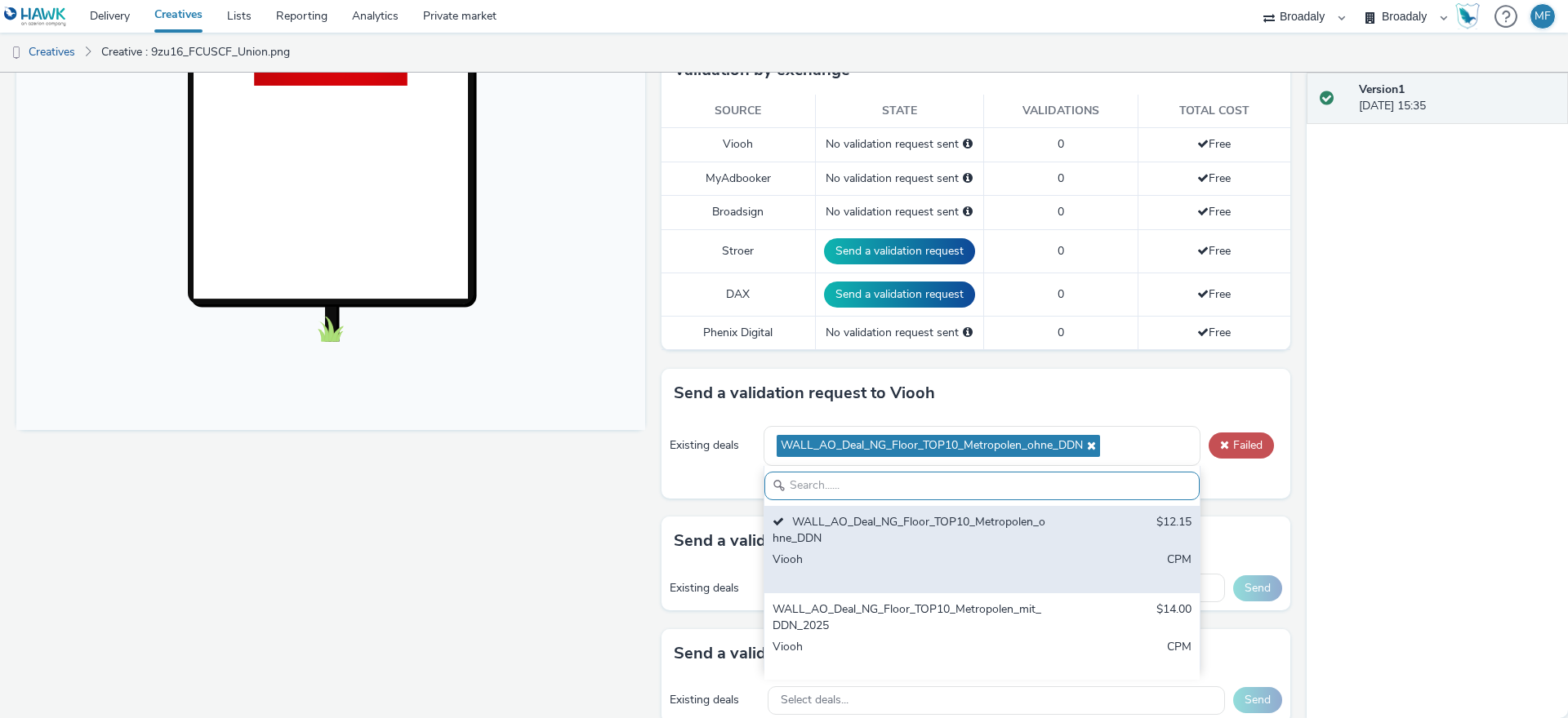
click at [947, 546] on div "WALL_AO_Deal_NG_Floor_TOP10_Metropolen_ohne_DDN" at bounding box center [911, 530] width 277 height 33
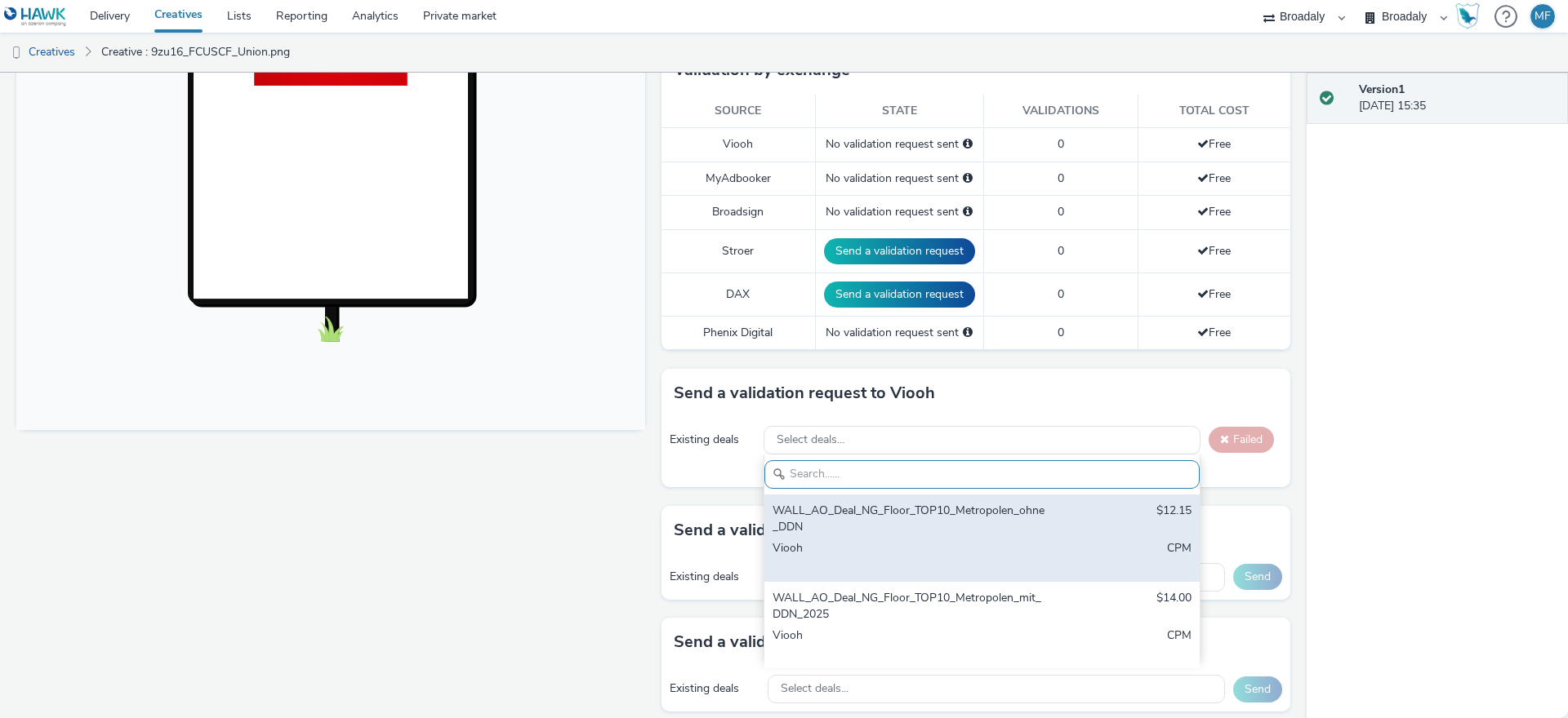
click at [948, 545] on div "Viooh" at bounding box center [911, 557] width 277 height 33
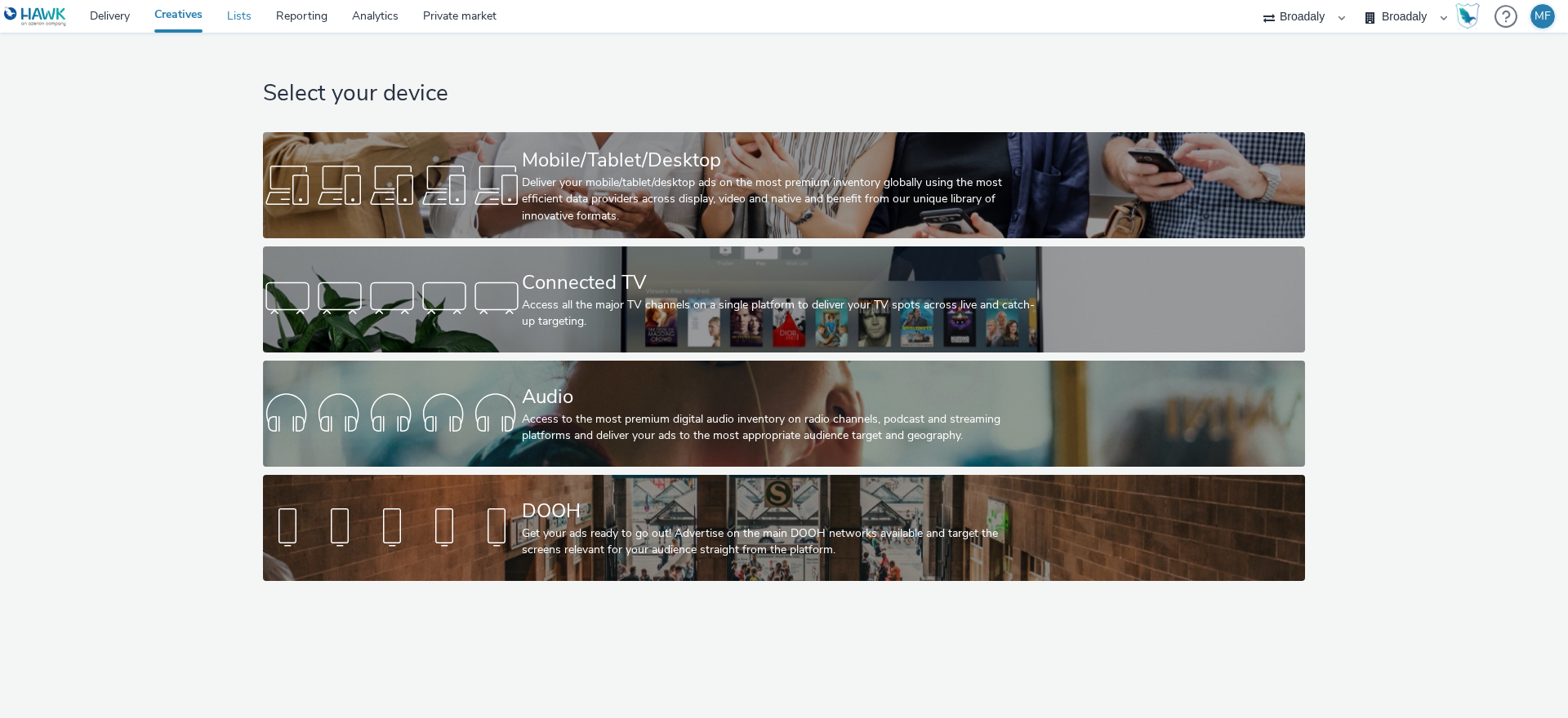
click at [218, 15] on link "Lists" at bounding box center [239, 17] width 49 height 33
click at [220, 21] on link "Lists" at bounding box center [239, 17] width 49 height 33
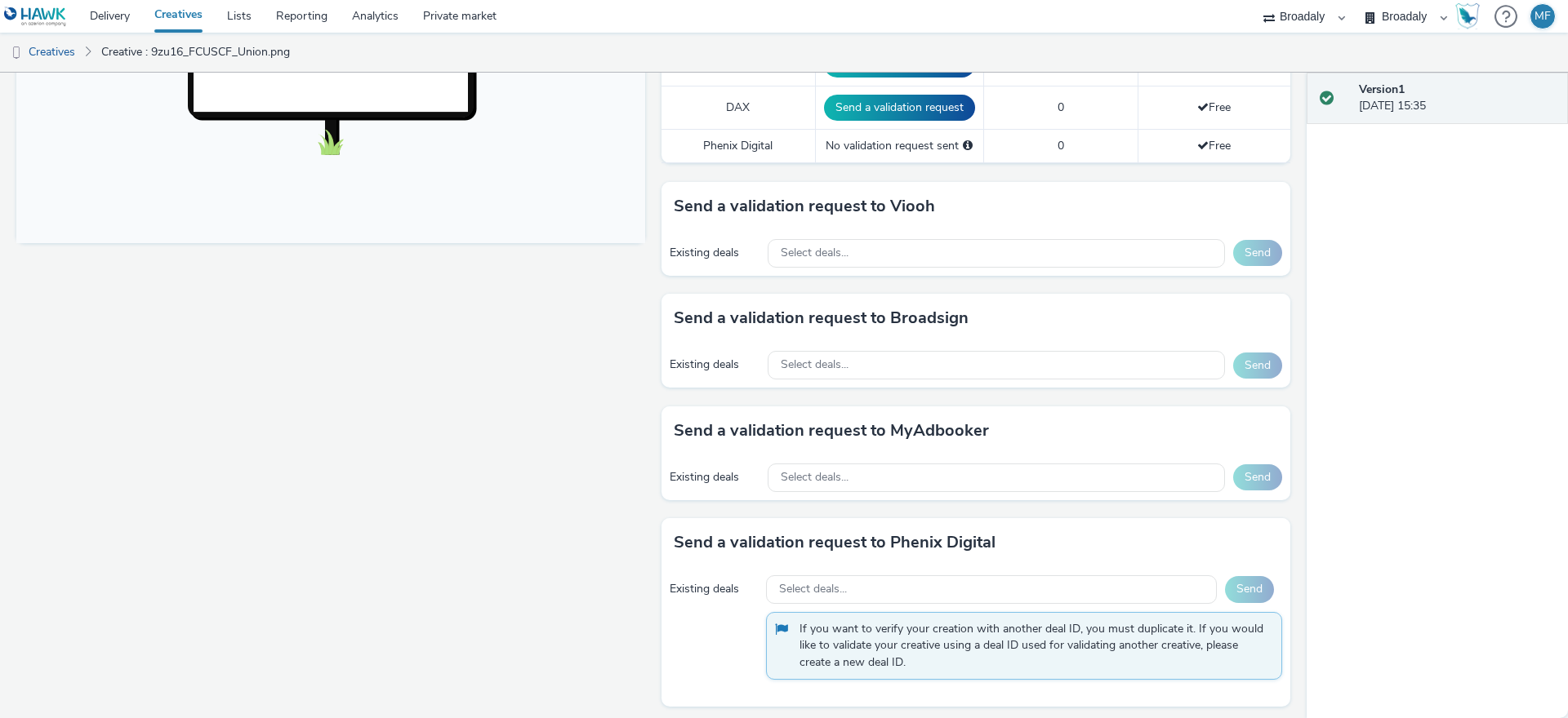
scroll to position [626, 0]
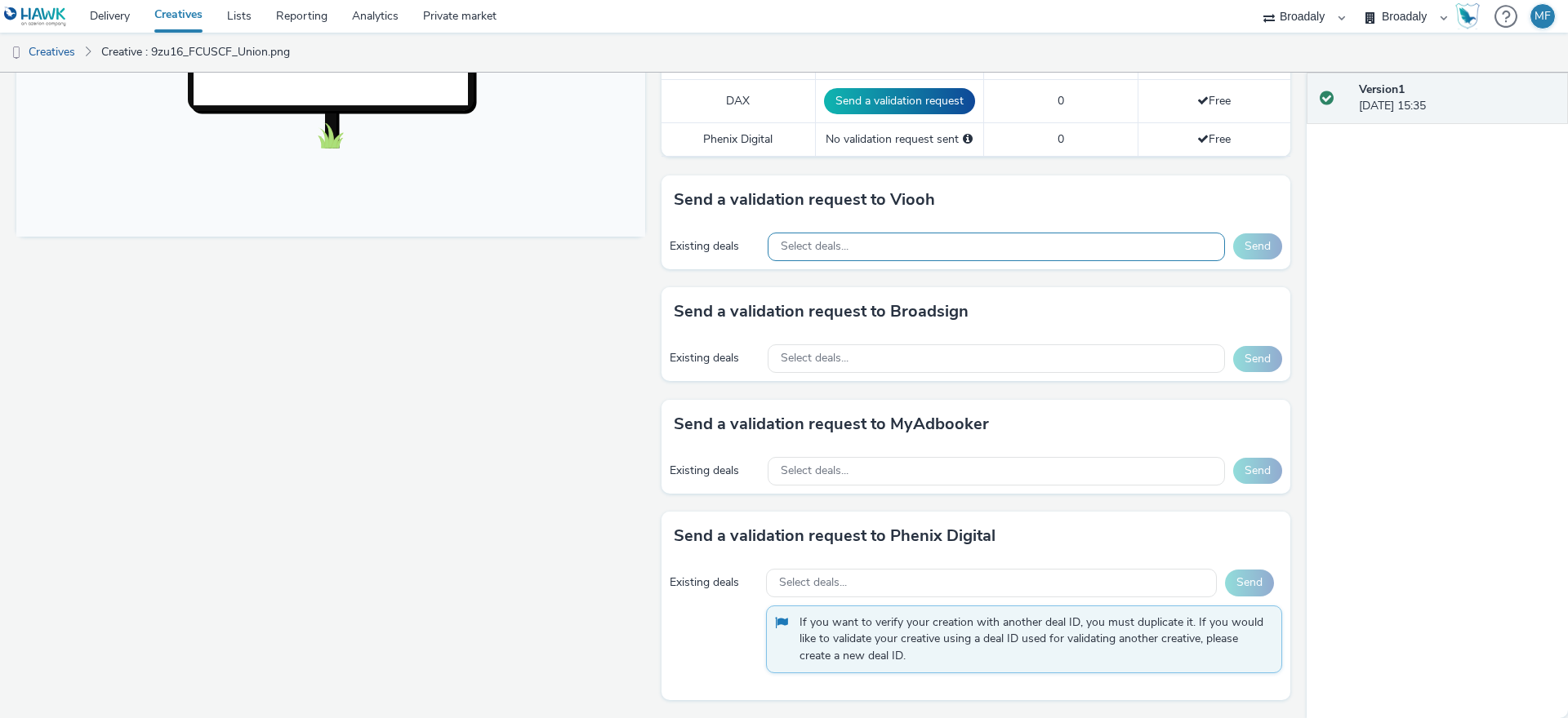
click at [880, 247] on div "Select deals..." at bounding box center [996, 246] width 457 height 28
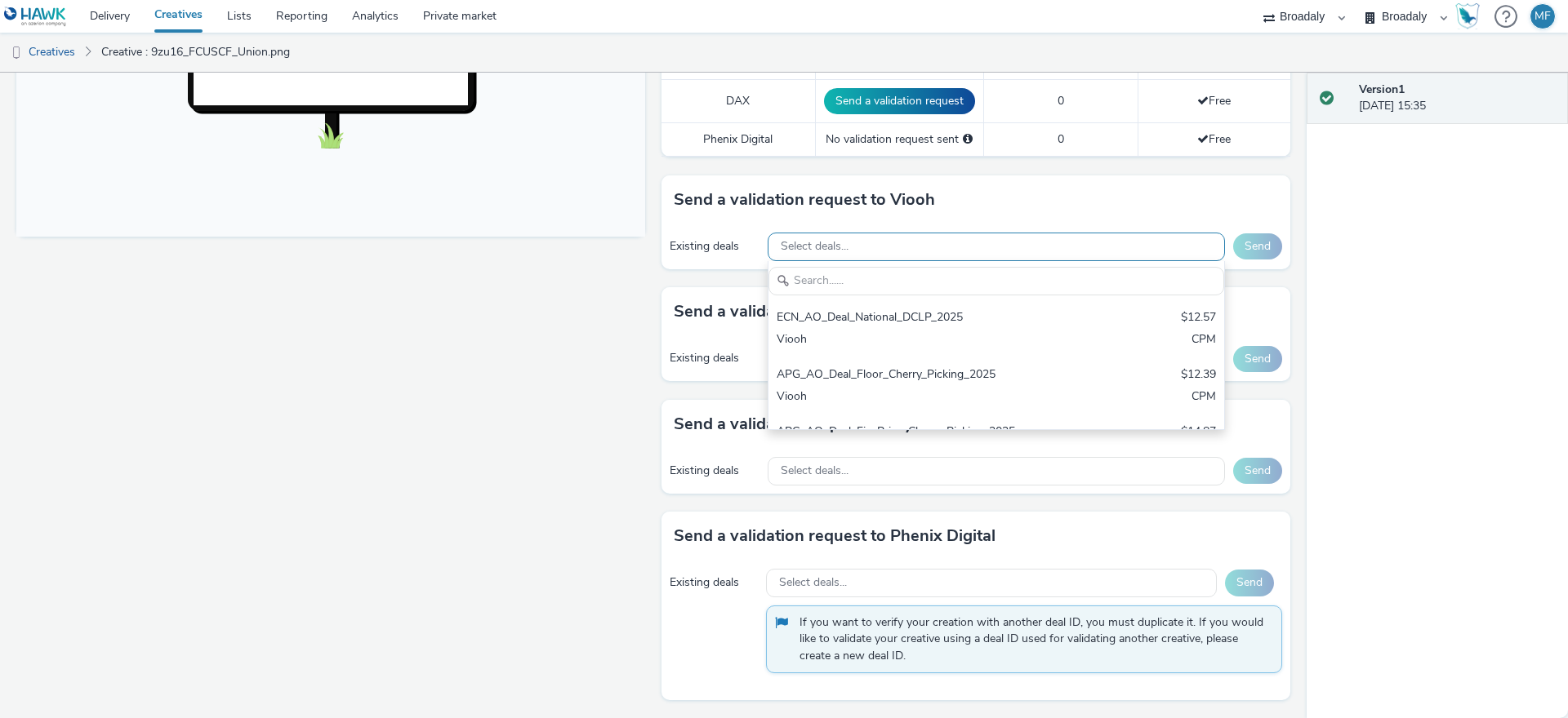
scroll to position [0, 0]
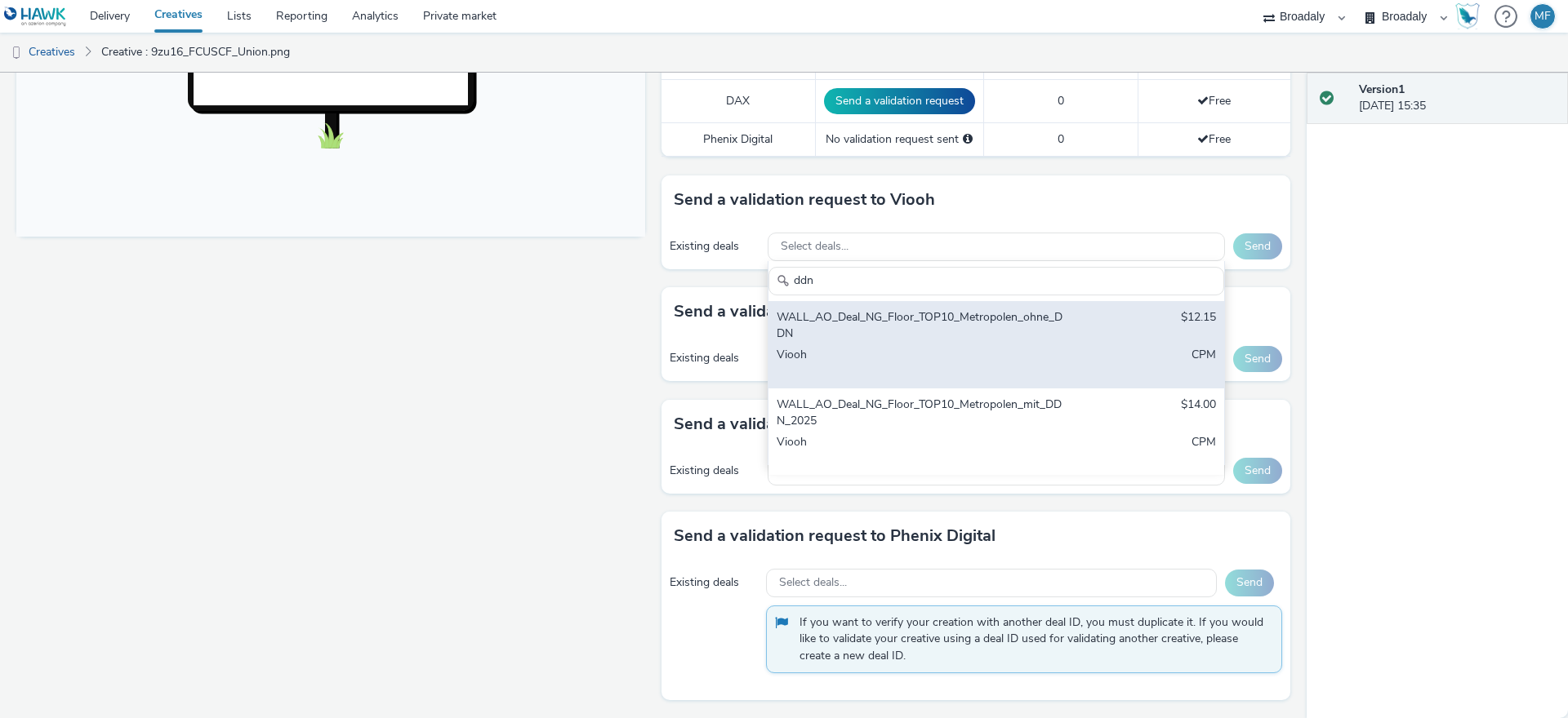
type input "ddn"
click at [891, 310] on div "WALL_AO_Deal_NG_Floor_TOP10_Metropolen_ohne_DDN" at bounding box center [922, 325] width 290 height 33
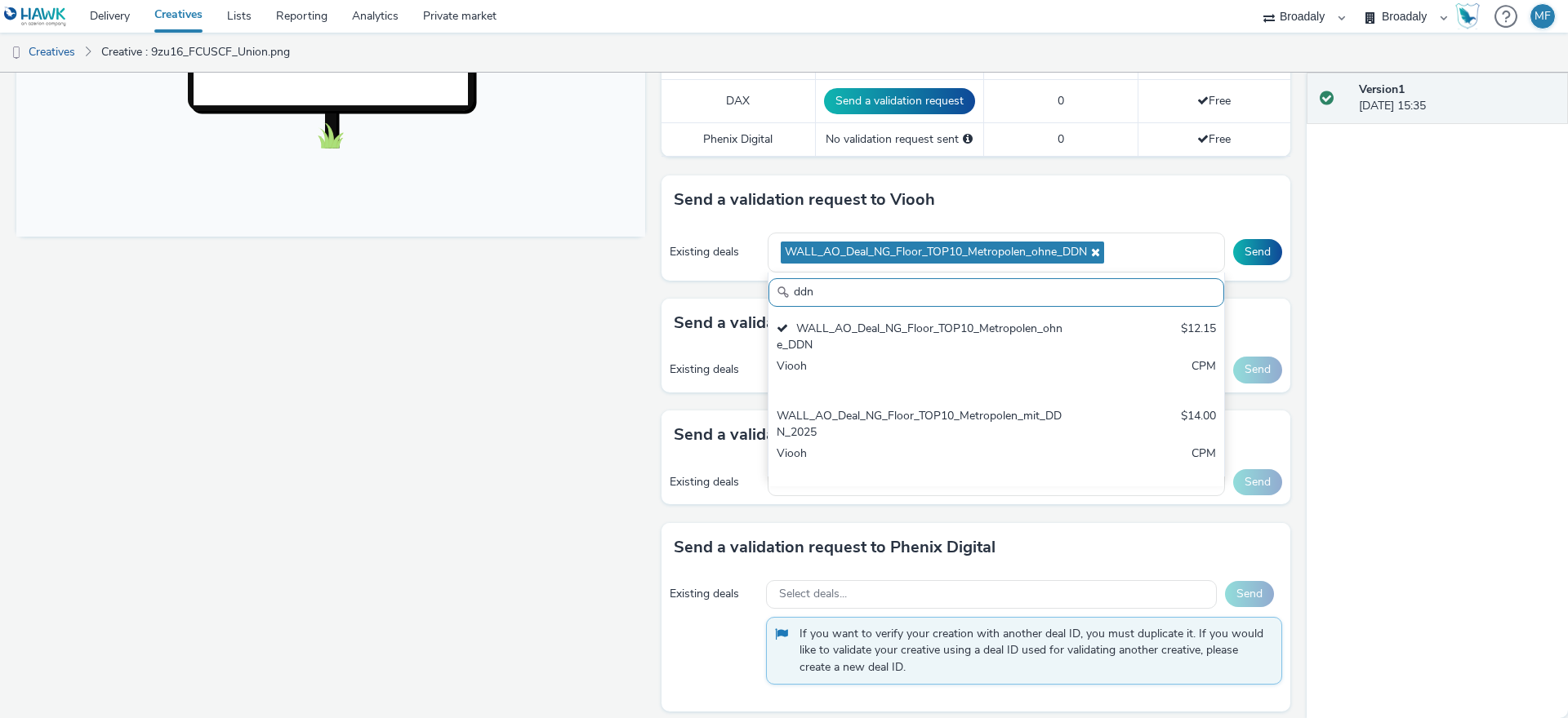
click at [1066, 196] on div "Send a validation request to Viooh" at bounding box center [975, 200] width 629 height 49
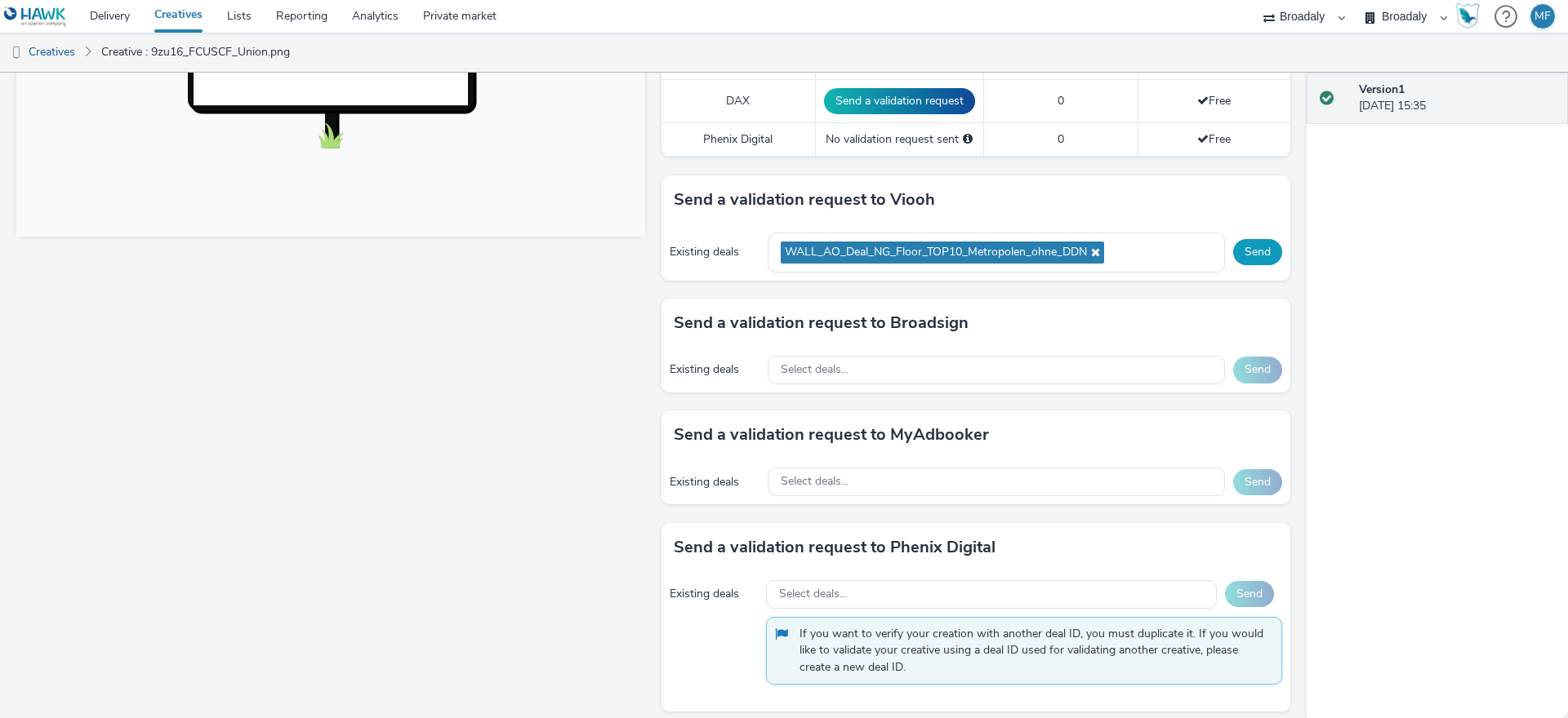
click at [1242, 248] on button "Send" at bounding box center [1258, 252] width 49 height 26
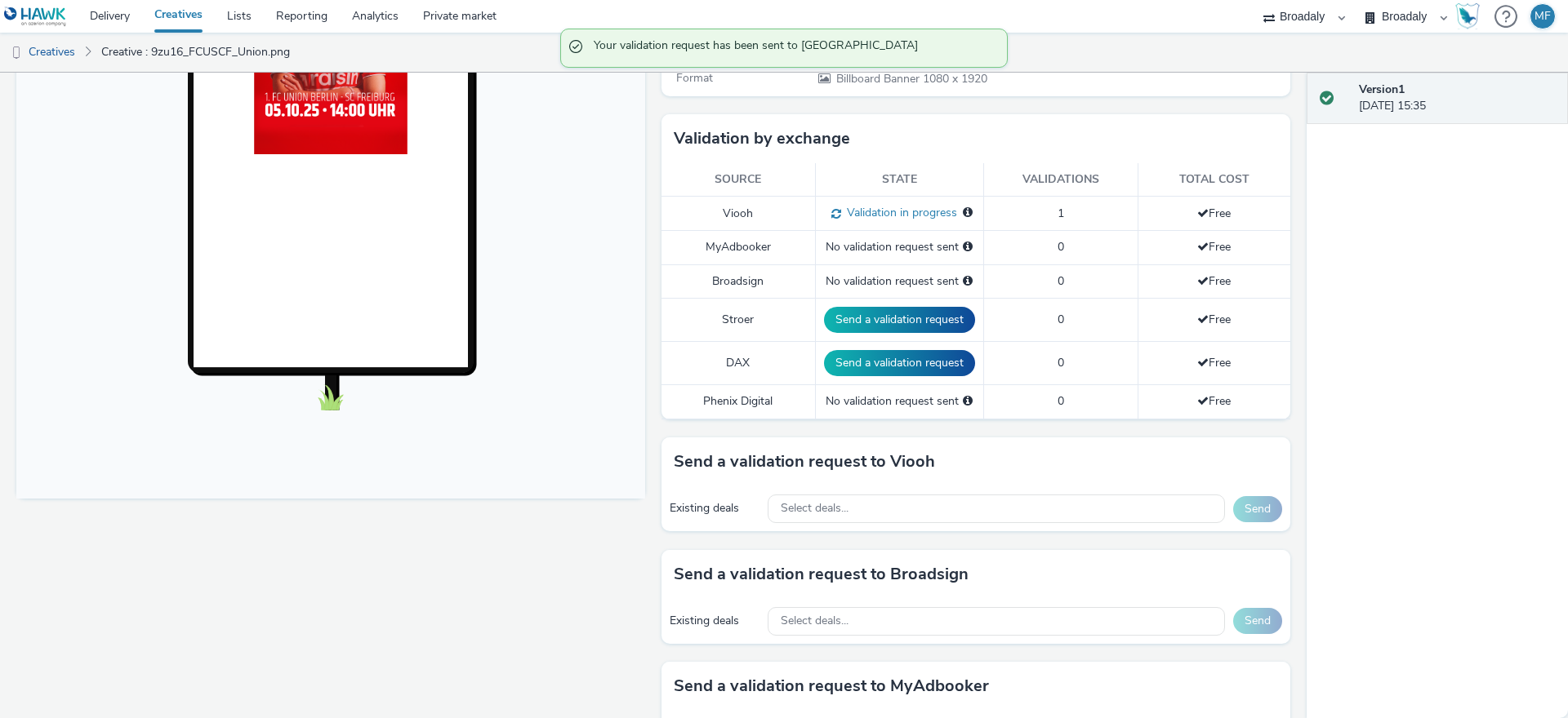
scroll to position [268, 0]
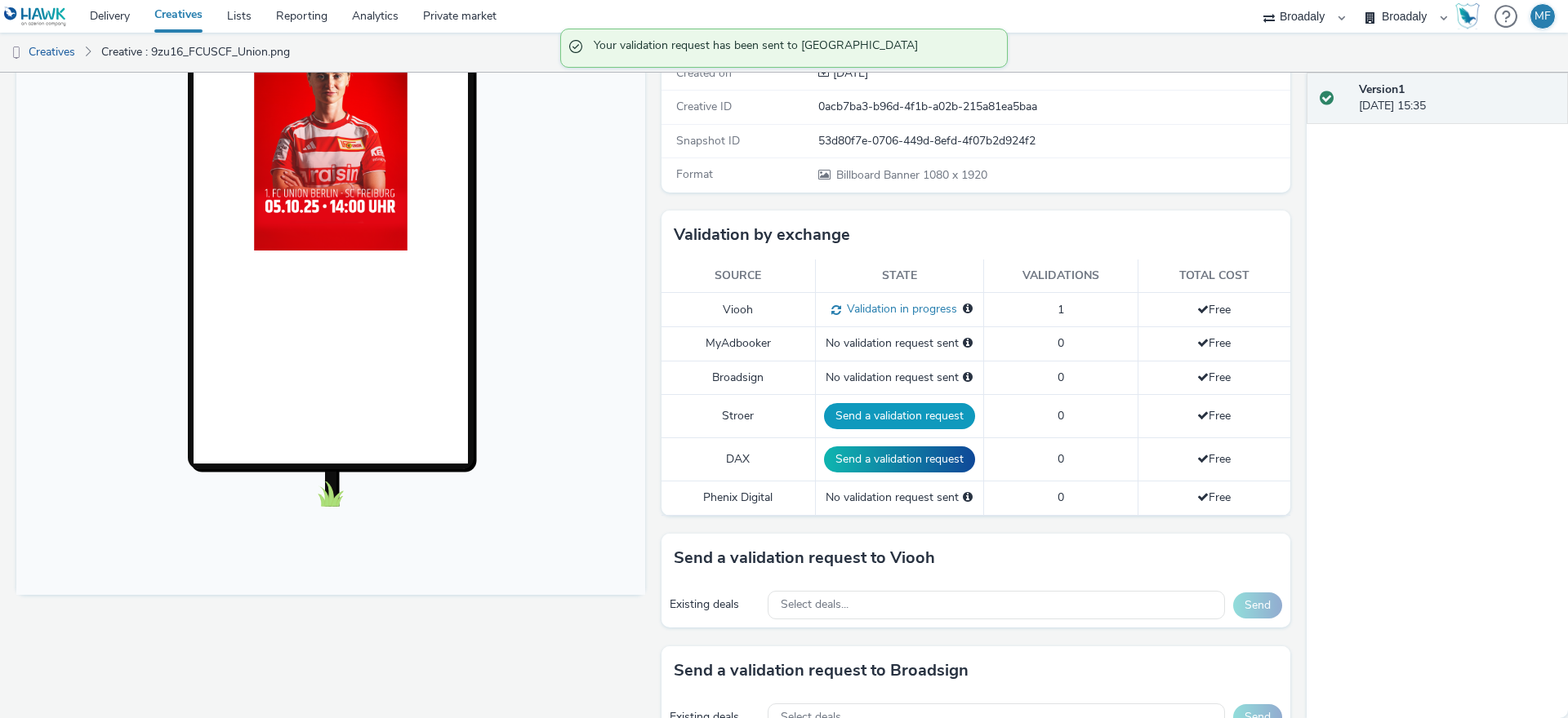
click at [885, 412] on button "Send a validation request" at bounding box center [899, 416] width 151 height 26
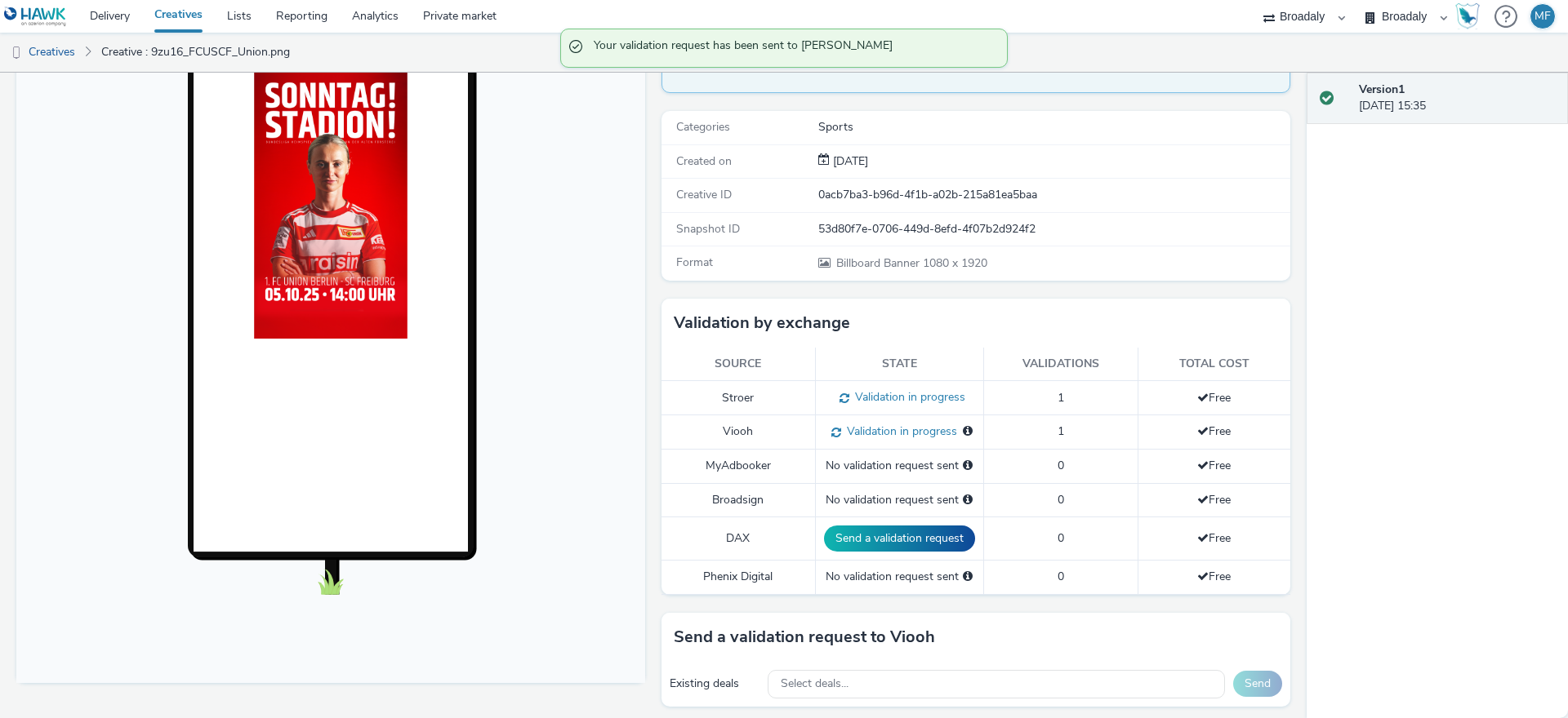
scroll to position [0, 0]
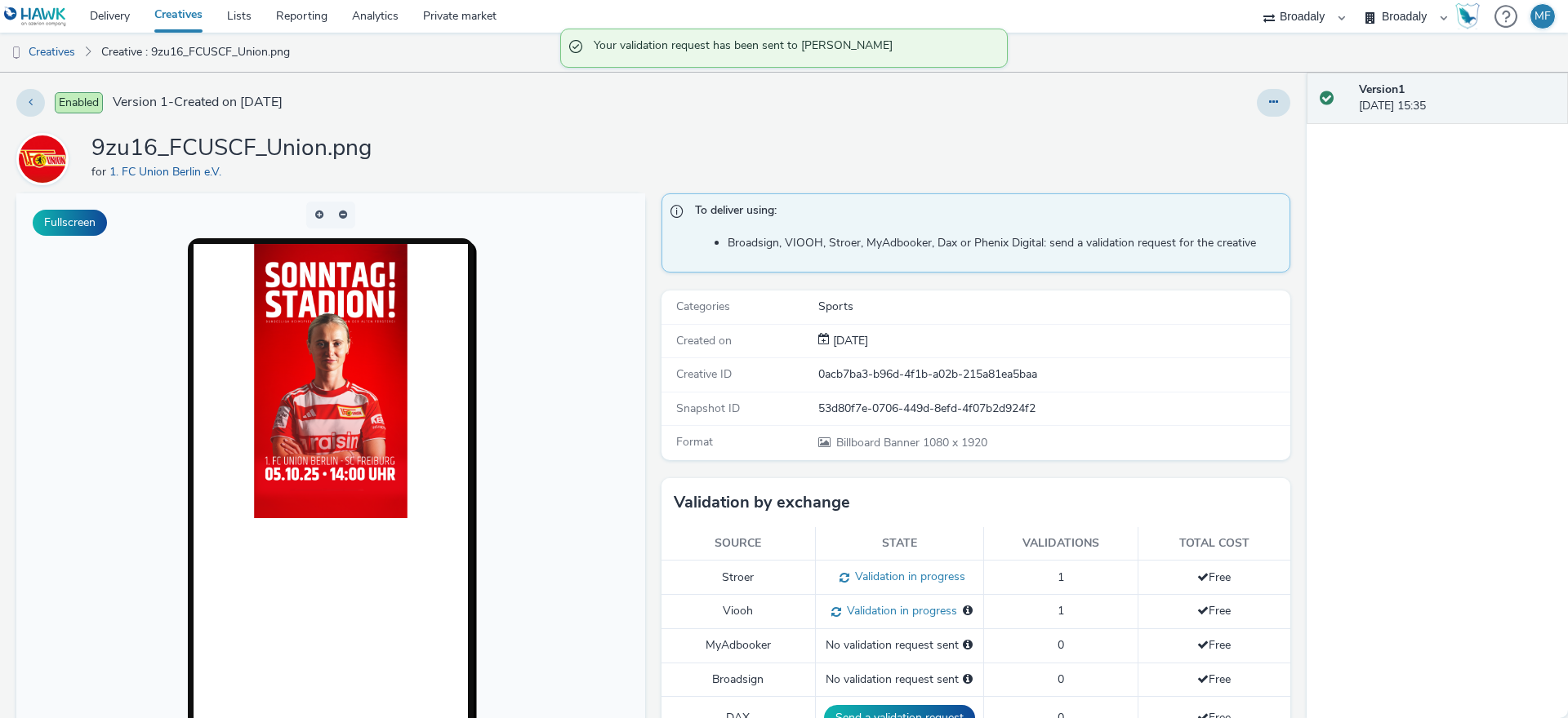
click at [179, 20] on link "Creatives" at bounding box center [178, 17] width 73 height 33
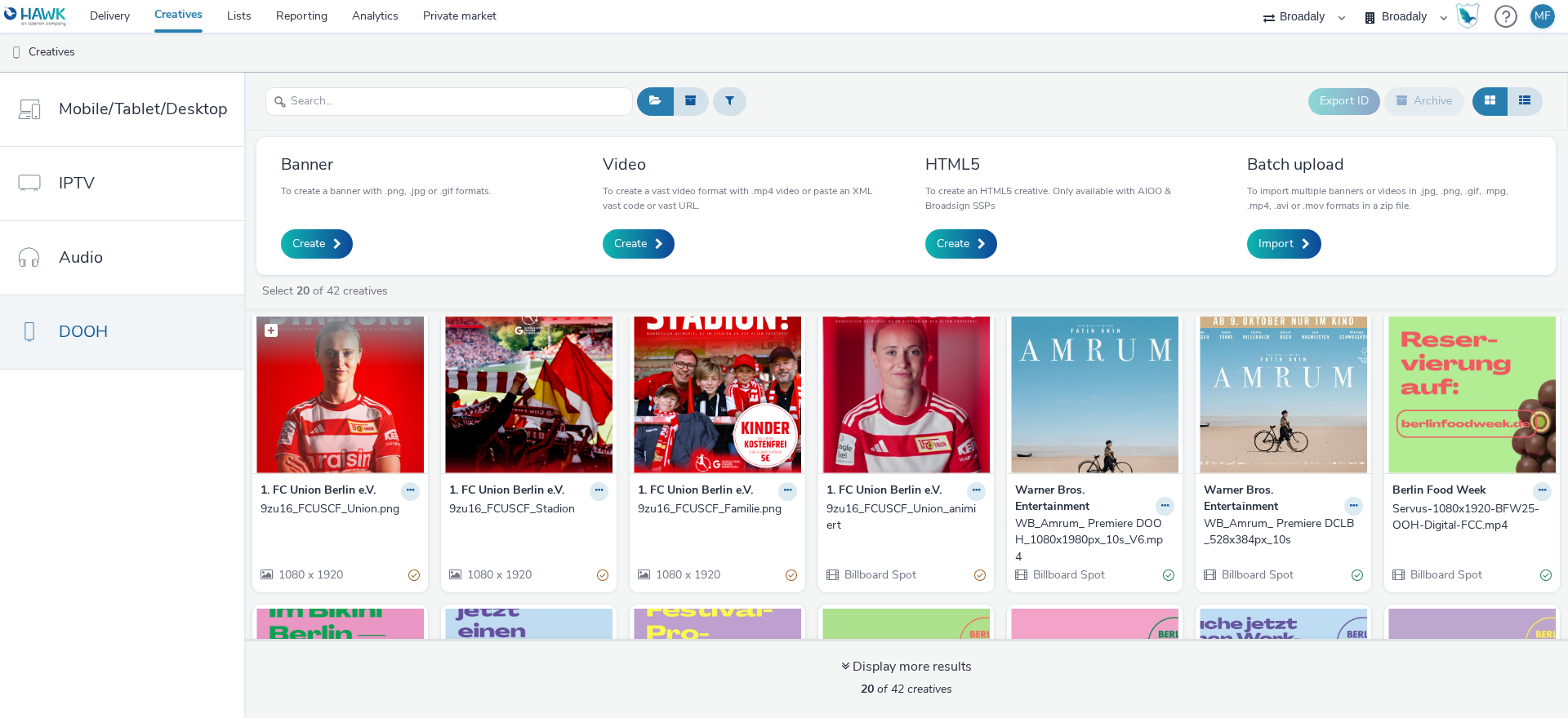
scroll to position [96, 0]
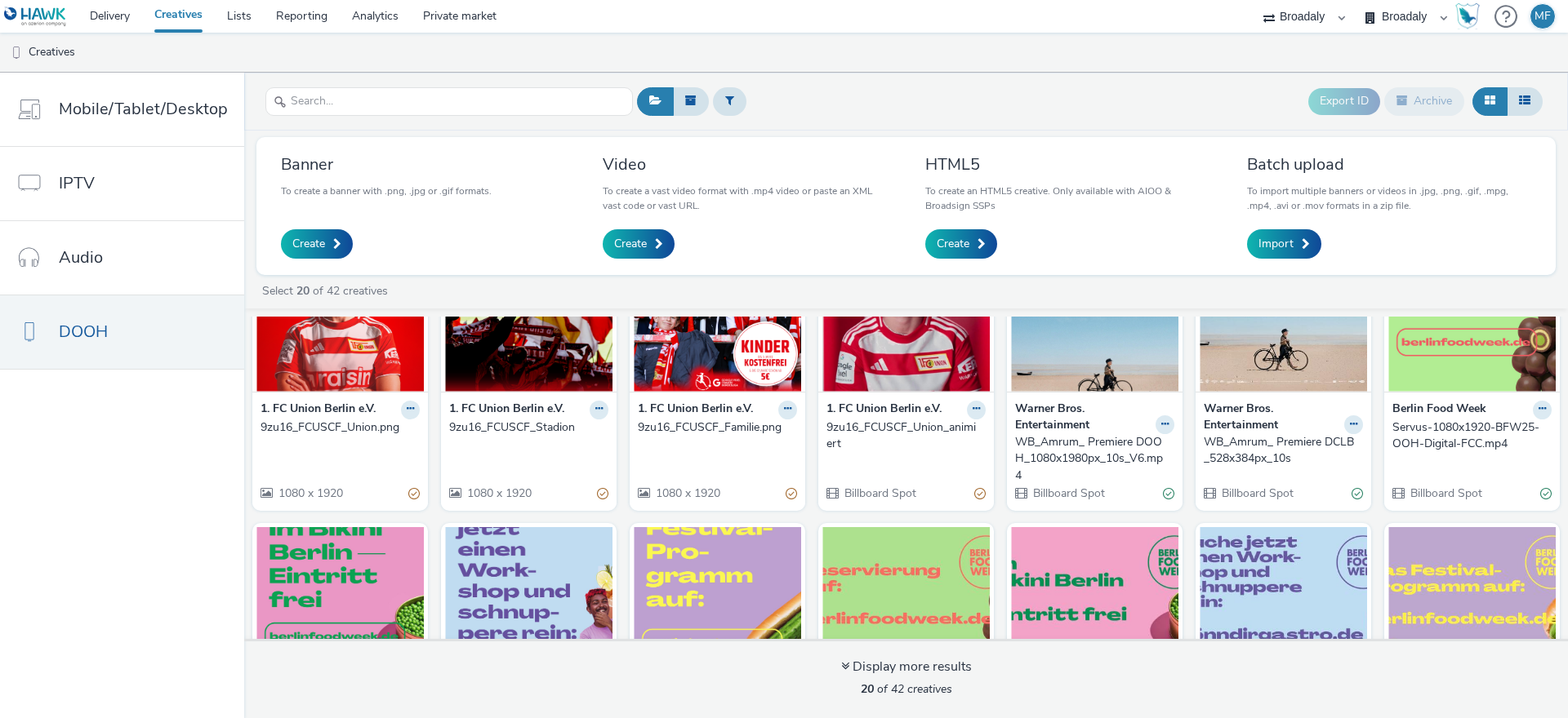
click at [503, 369] on img at bounding box center [529, 312] width 167 height 159
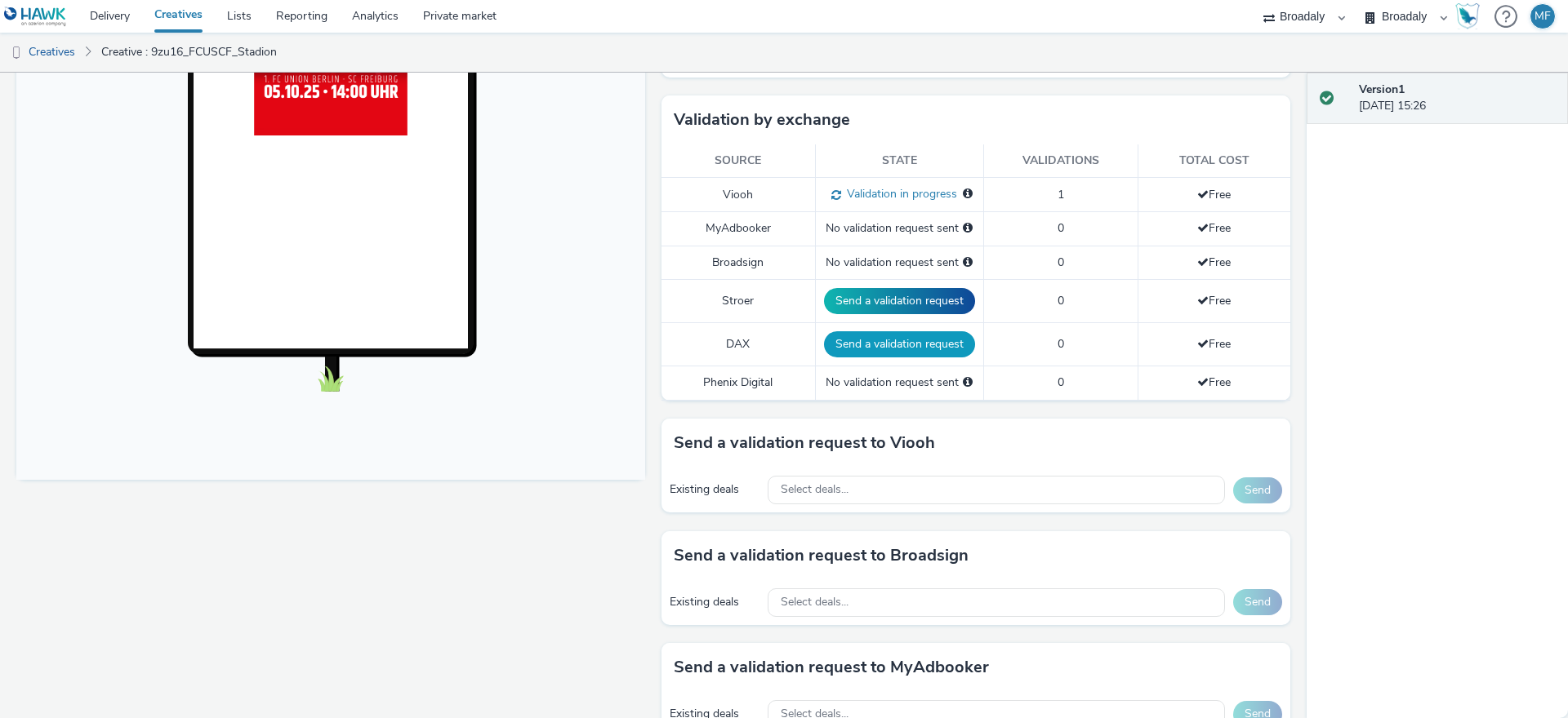
scroll to position [381, 0]
click at [874, 298] on button "Send a validation request" at bounding box center [899, 302] width 151 height 26
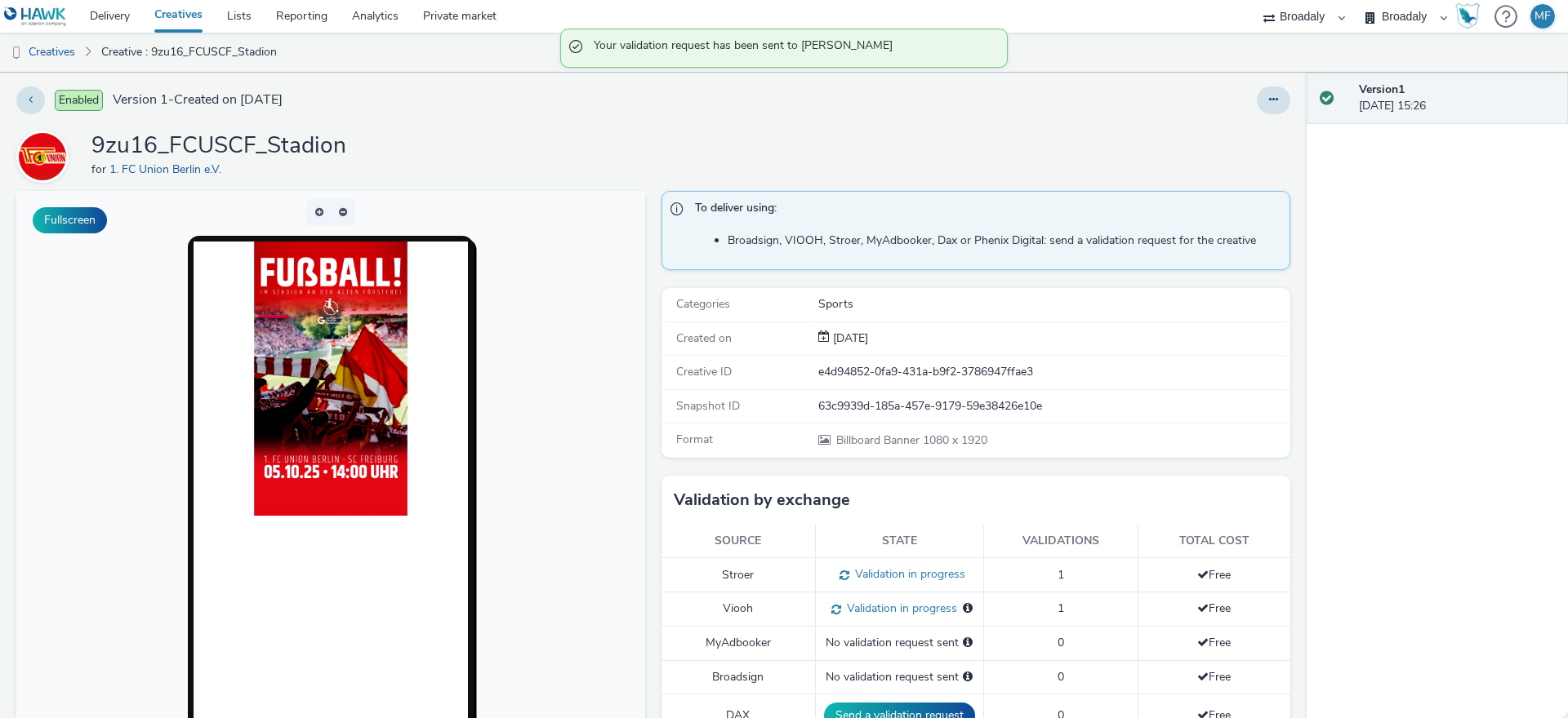
scroll to position [0, 0]
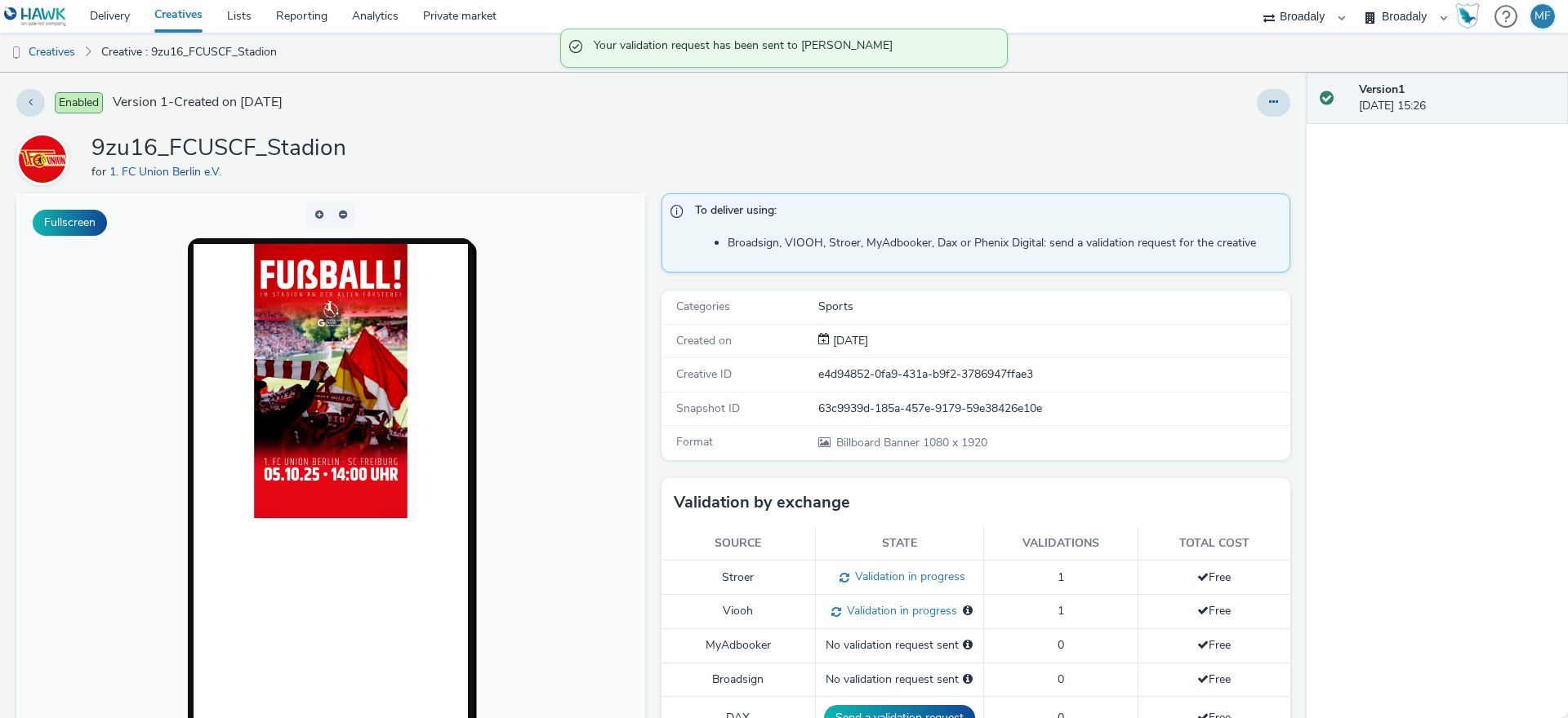
click at [194, 21] on link "Creatives" at bounding box center [178, 17] width 73 height 33
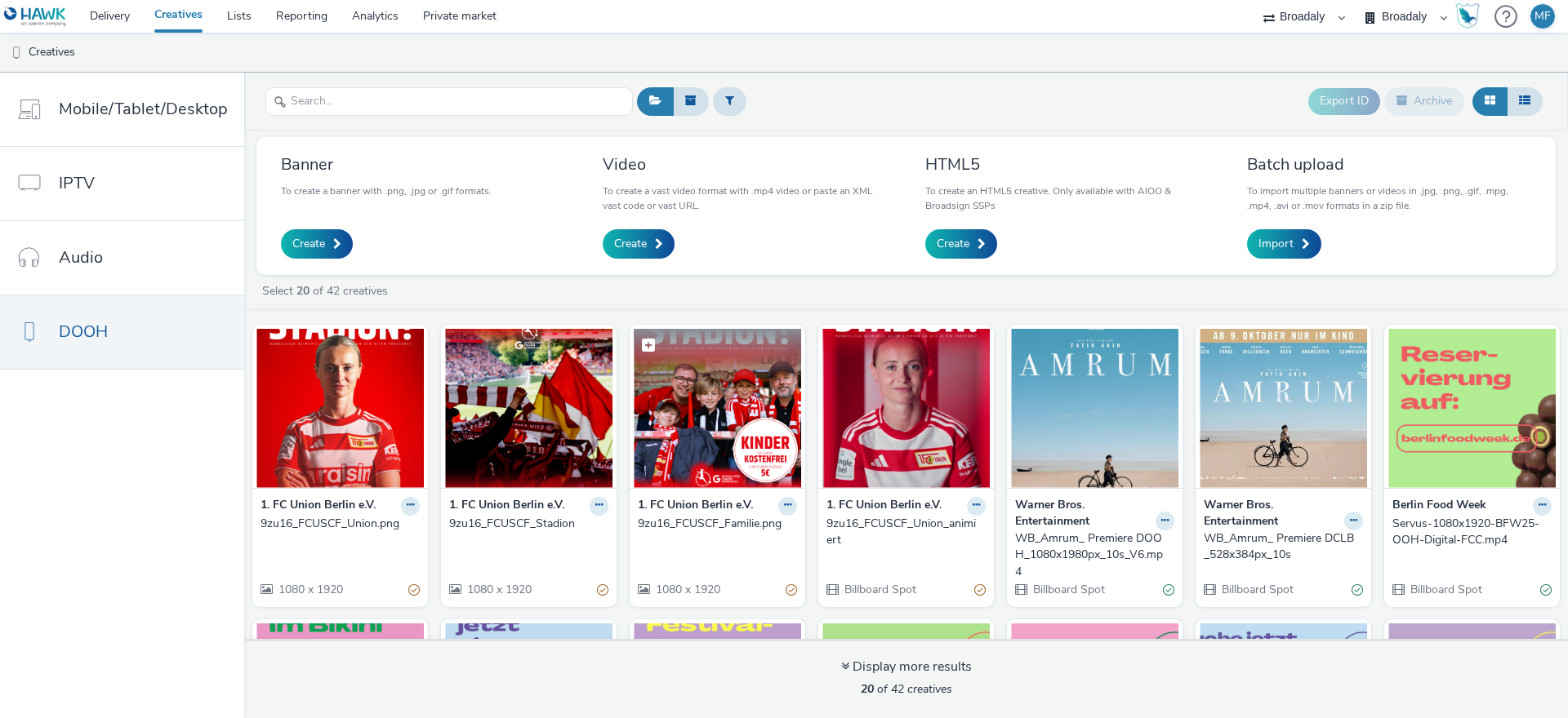
click at [661, 375] on figcaption at bounding box center [717, 356] width 167 height 52
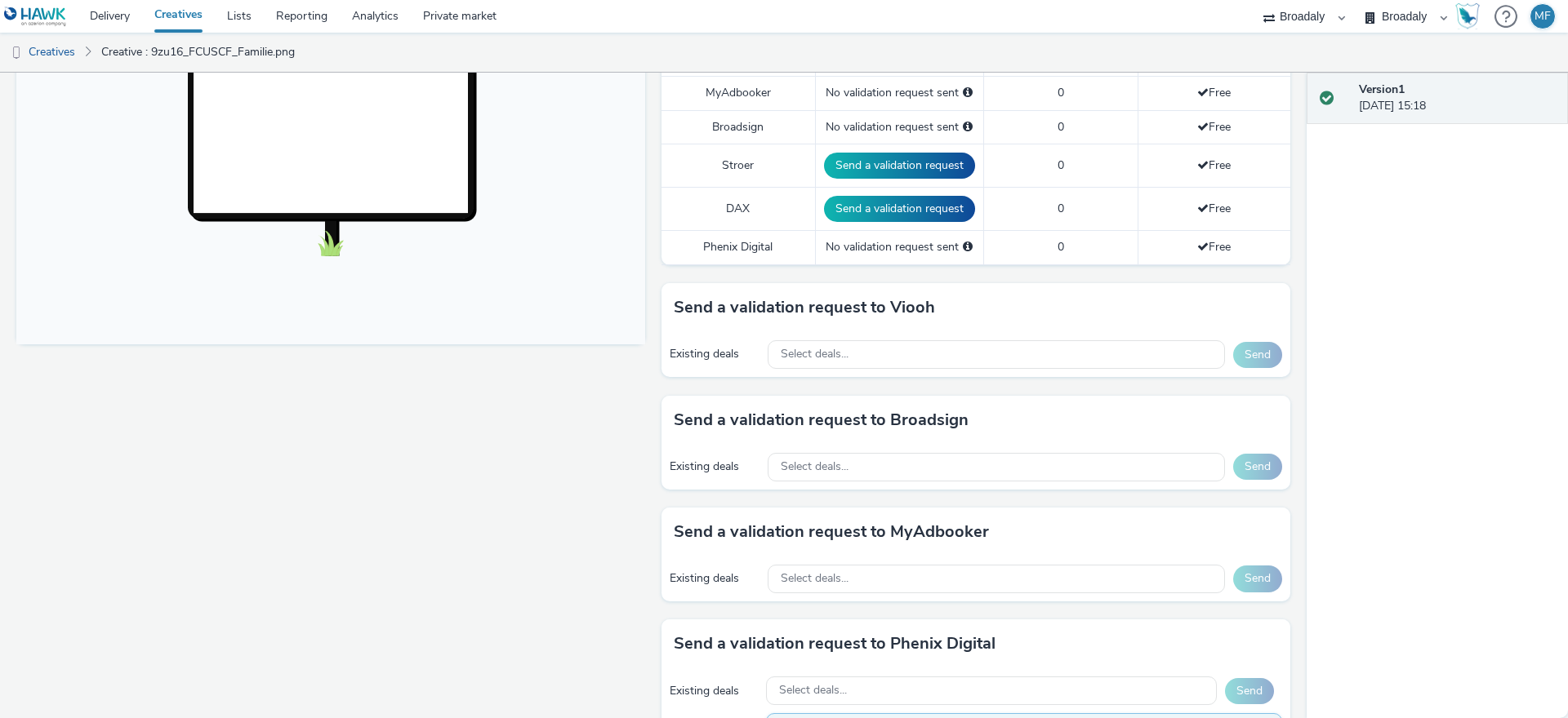
scroll to position [519, 0]
click at [856, 166] on button "Send a validation request" at bounding box center [899, 164] width 151 height 26
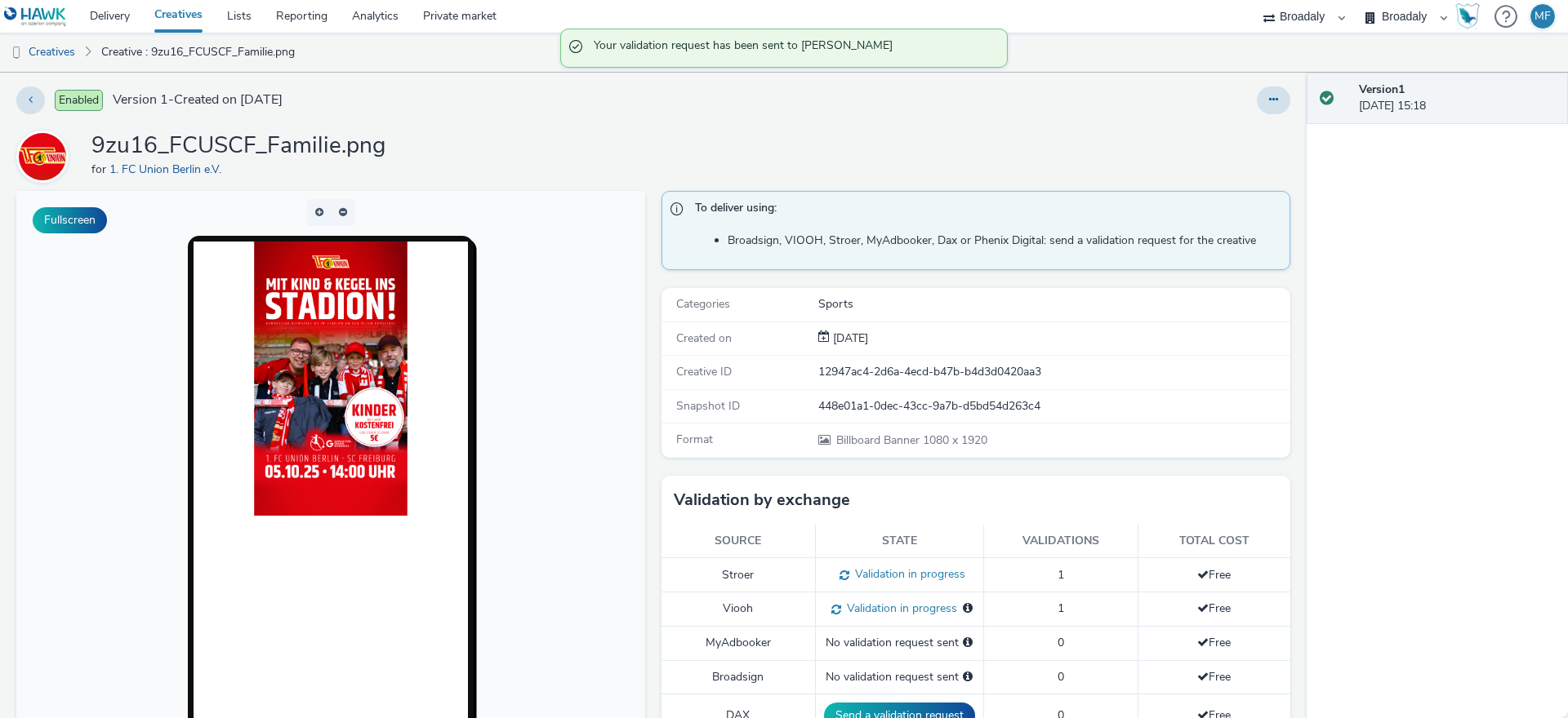
scroll to position [0, 0]
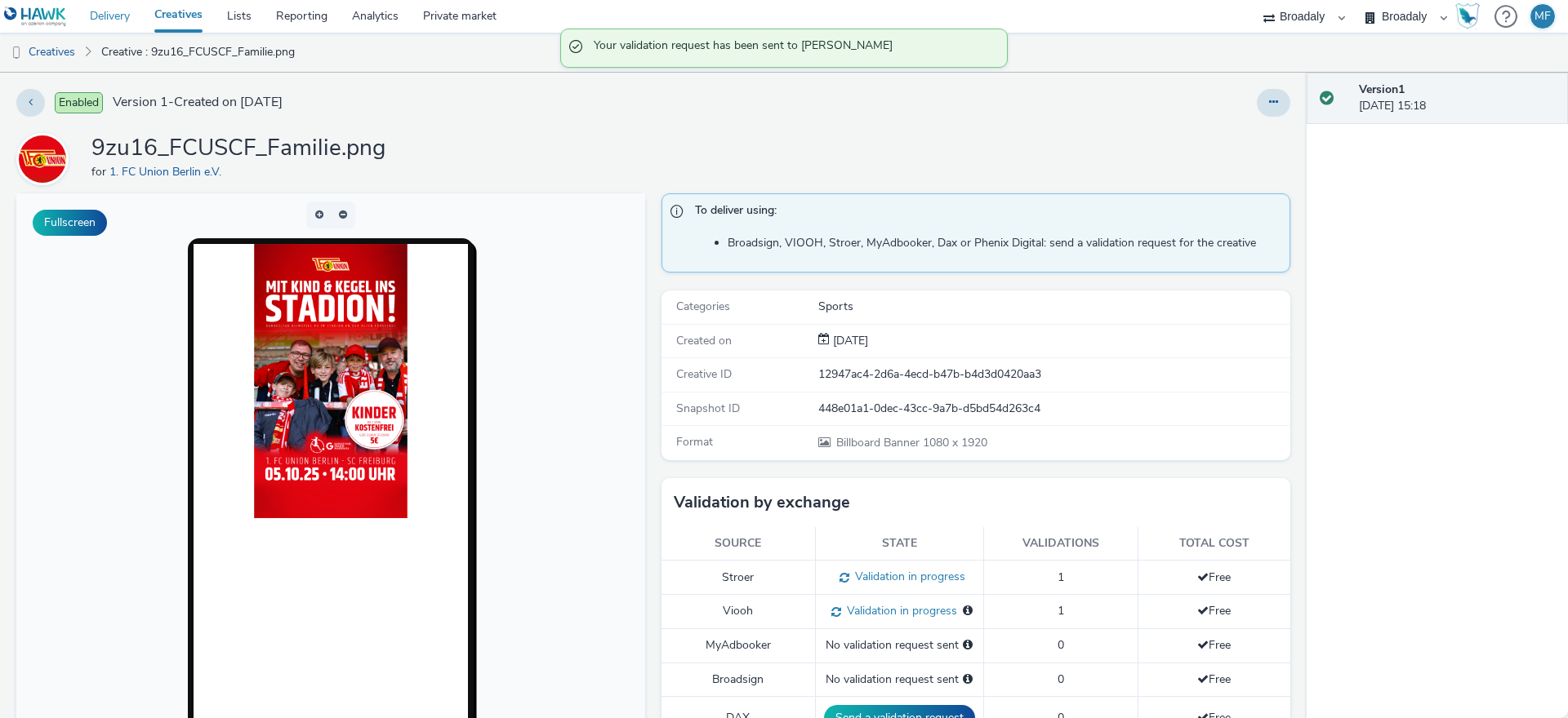
click at [113, 13] on link "Delivery" at bounding box center [110, 17] width 64 height 33
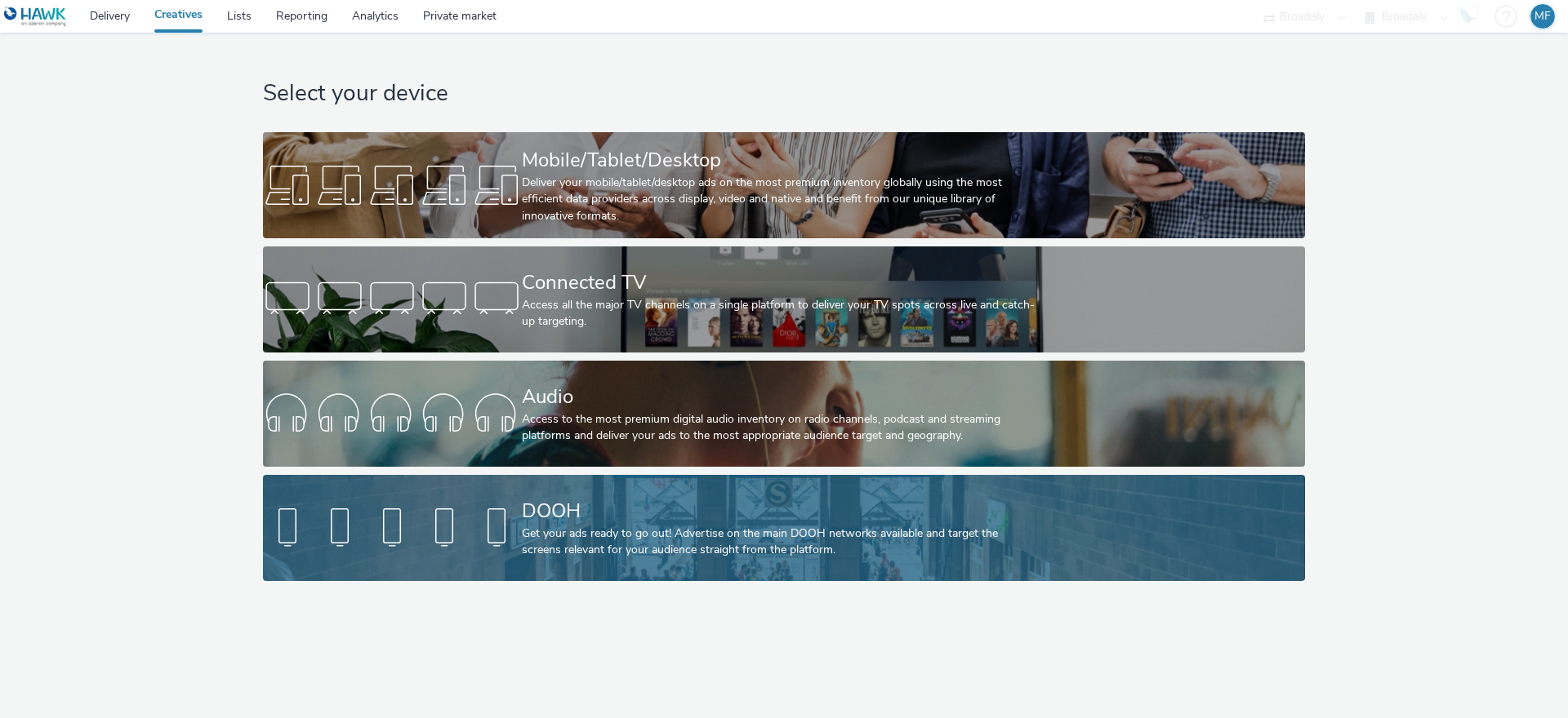
click at [509, 530] on div at bounding box center [393, 529] width 259 height 52
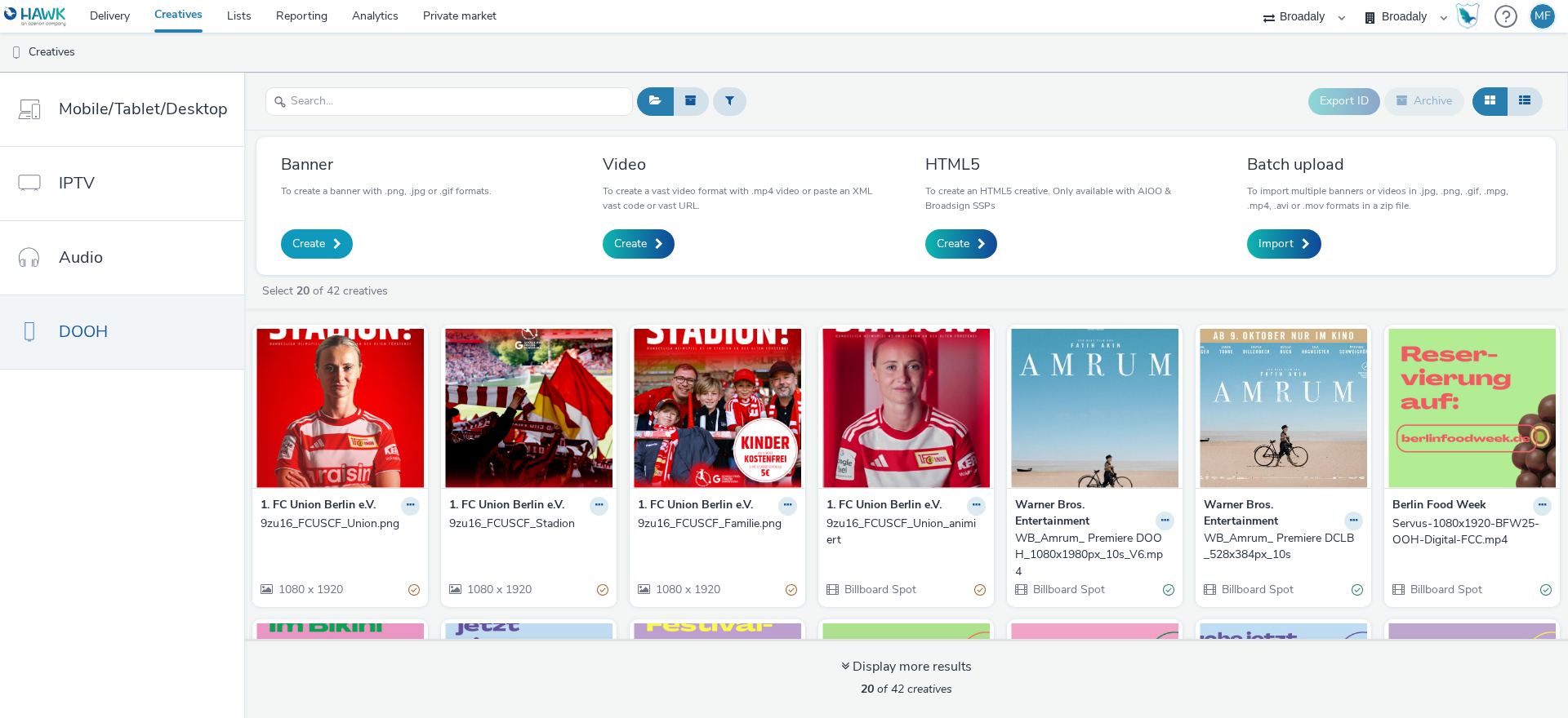
click at [326, 251] on link "Create" at bounding box center [317, 244] width 72 height 29
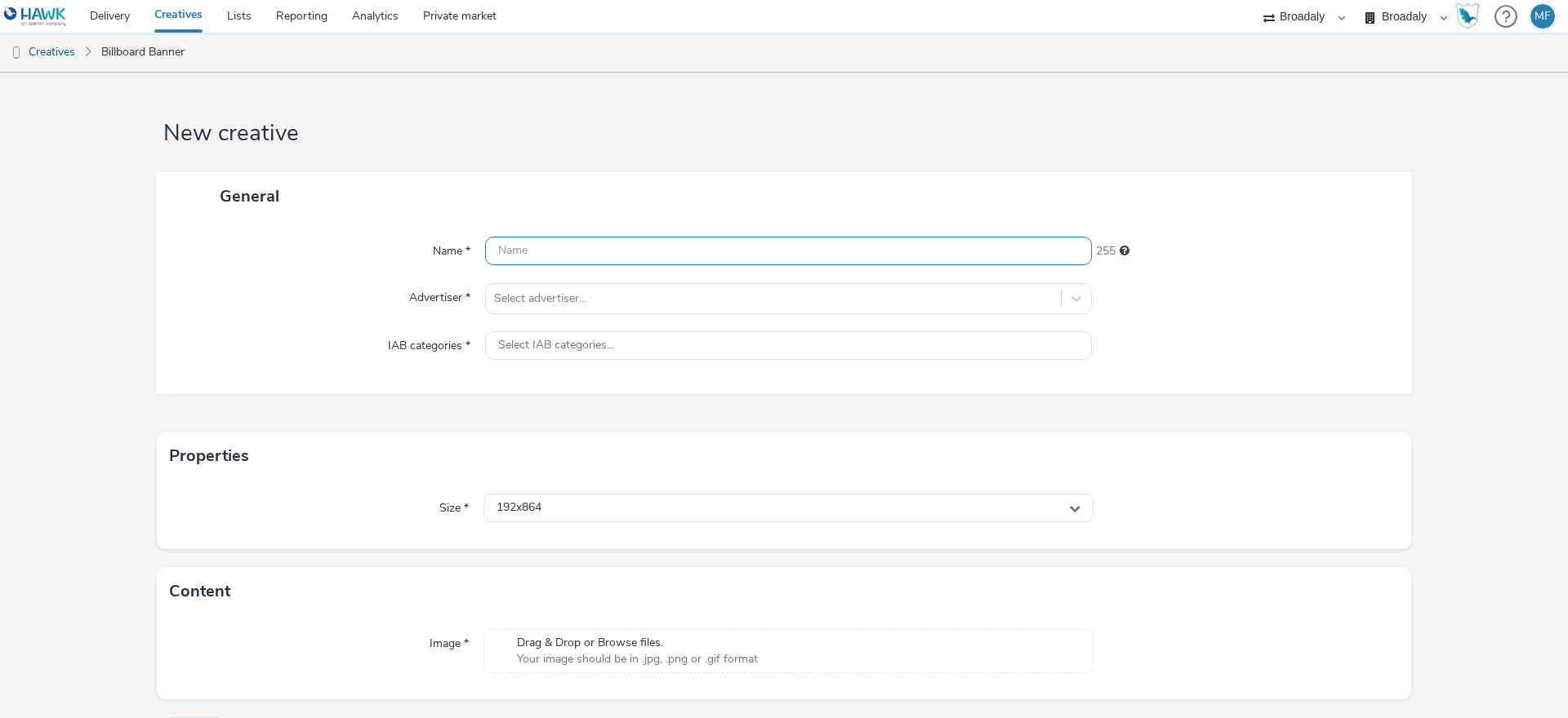
click at [535, 258] on input "text" at bounding box center [788, 251] width 607 height 28
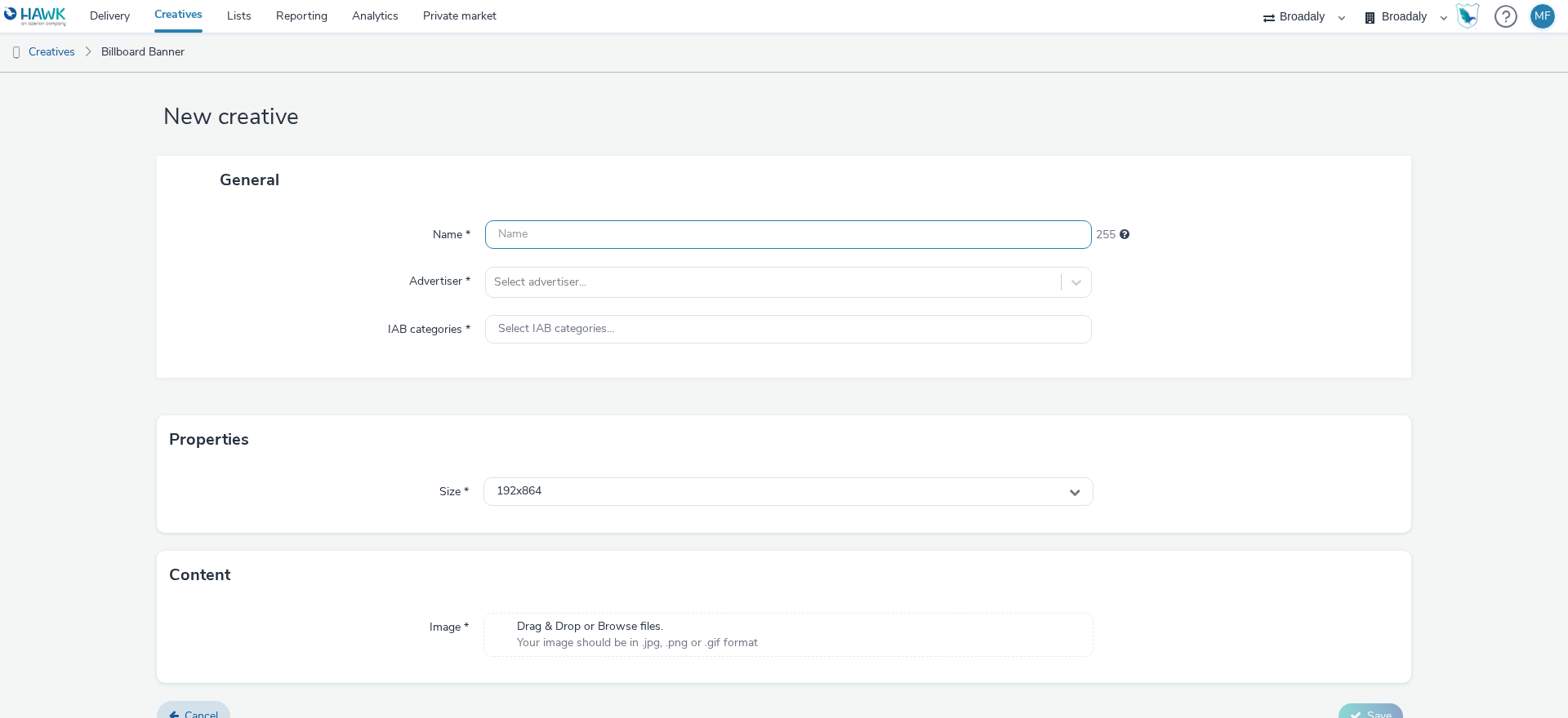
scroll to position [43, 0]
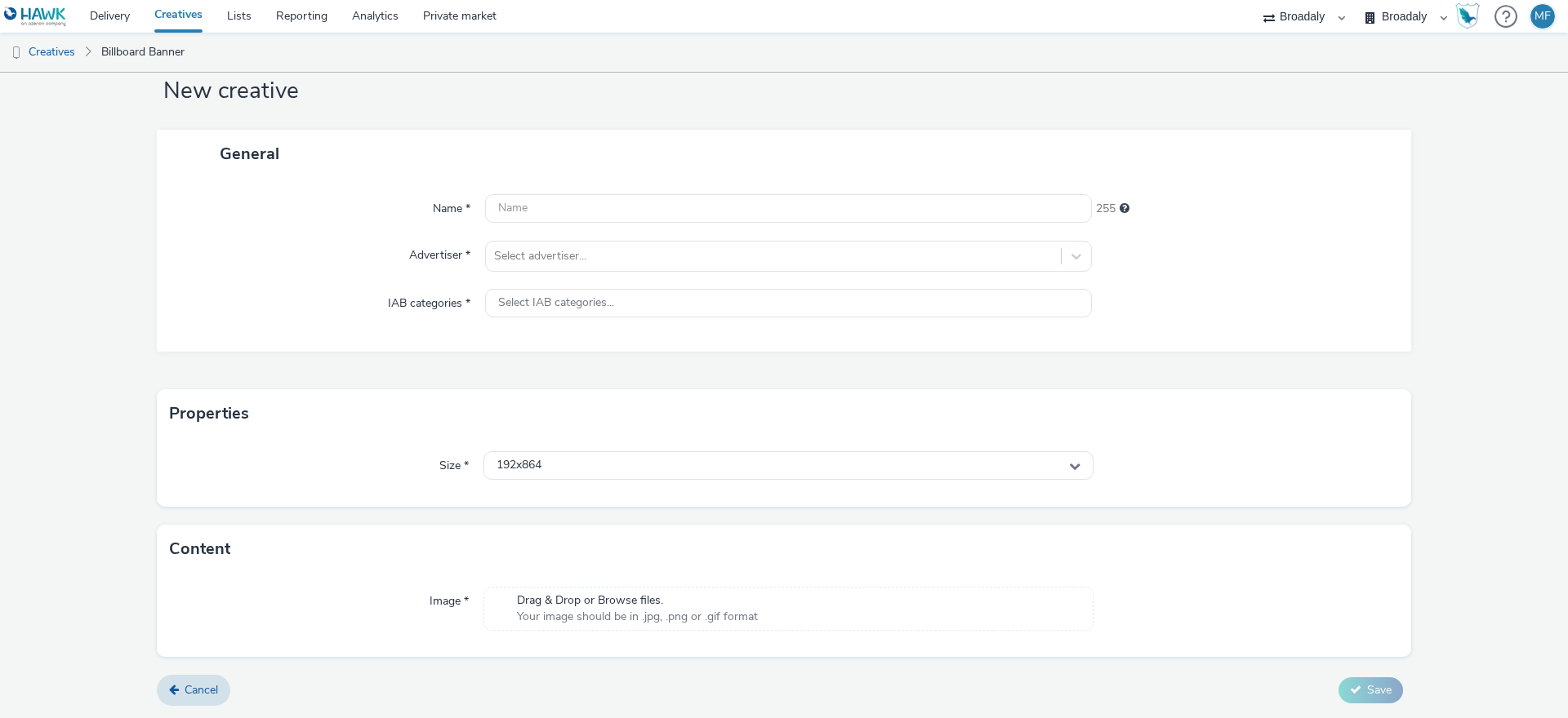
drag, startPoint x: 590, startPoint y: 582, endPoint x: 595, endPoint y: 599, distance: 17.7
click at [590, 582] on div "Content Image * Drag & Drop or Browse files. Your image should be in .jpg, .png…" at bounding box center [784, 591] width 1254 height 132
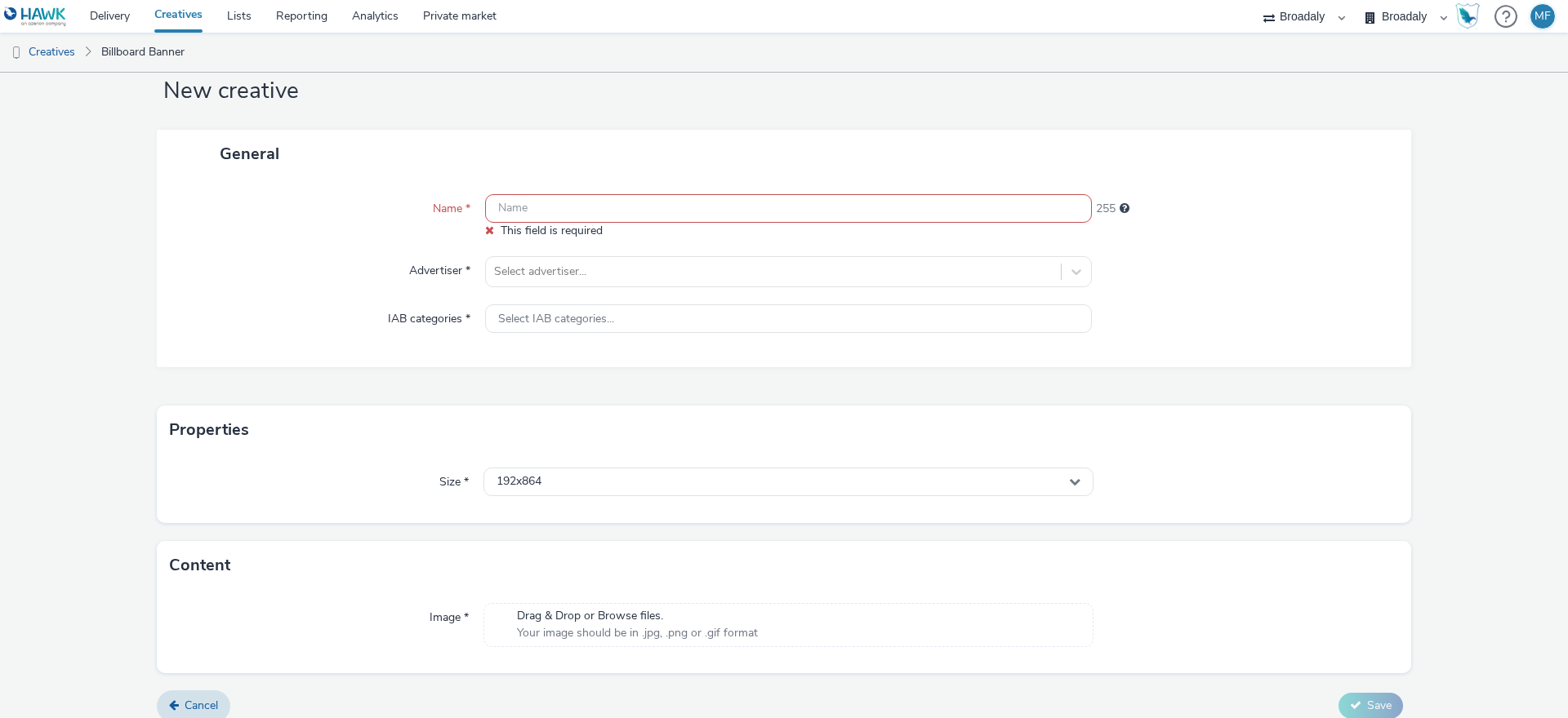
click at [593, 601] on div "Image * Drag & Drop or Browse files. Your image should be in .jpg, .png or .gif…" at bounding box center [784, 632] width 1254 height 84
click at [601, 615] on span "Drag & Drop or Browse files." at bounding box center [638, 616] width 241 height 17
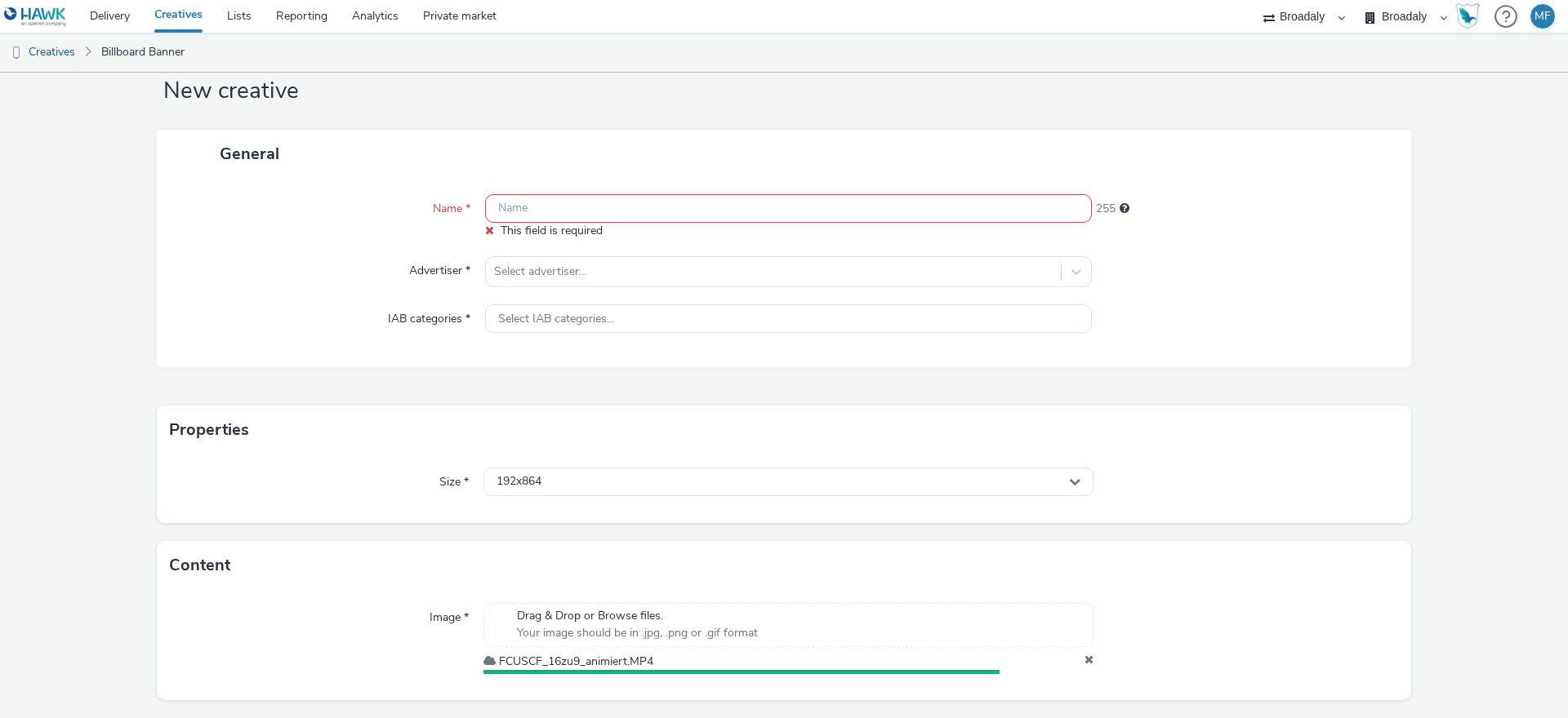
click at [1085, 663] on icon at bounding box center [1089, 662] width 9 height 17
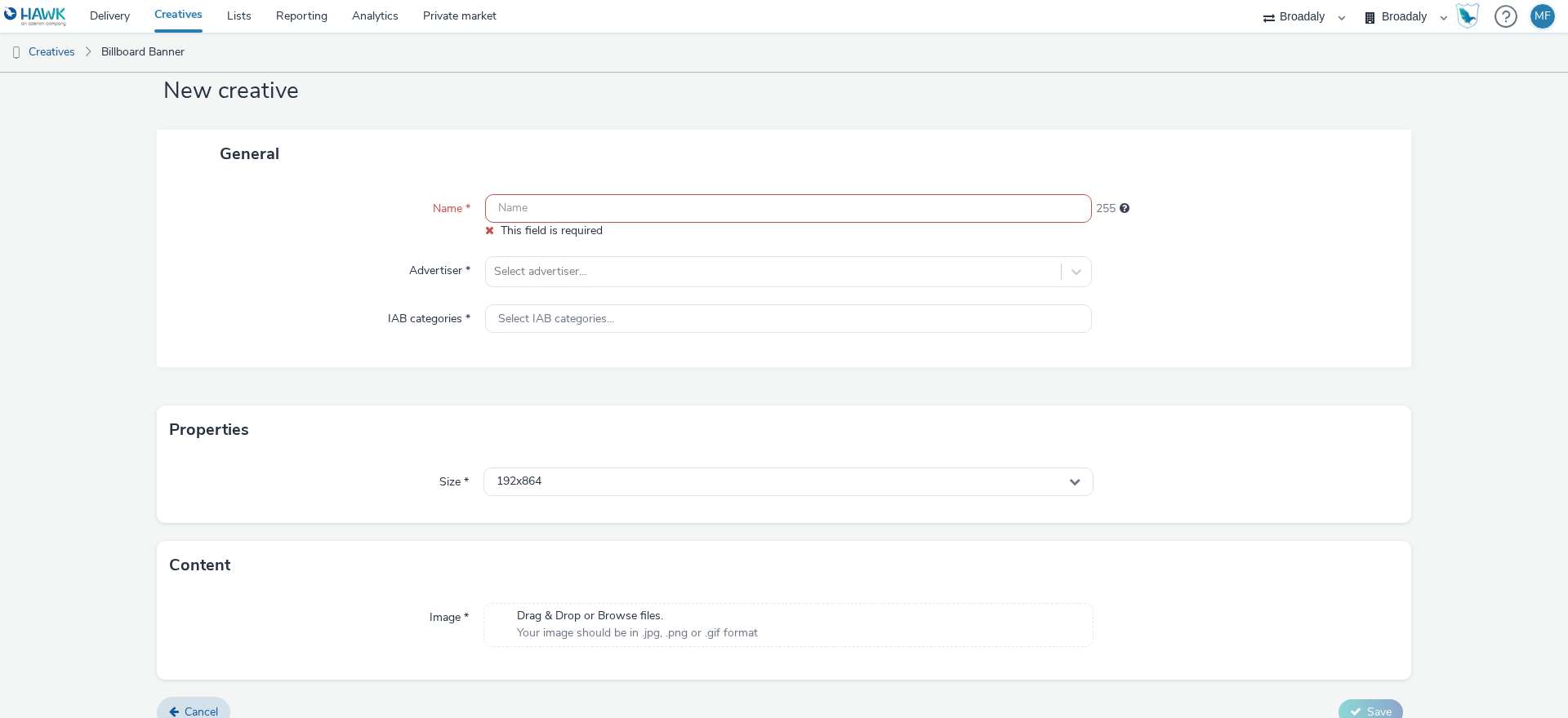
click at [523, 206] on input "text" at bounding box center [788, 208] width 607 height 28
click at [628, 612] on span "Drag & Drop or Browse files." at bounding box center [638, 616] width 241 height 17
drag, startPoint x: 684, startPoint y: 661, endPoint x: 484, endPoint y: 659, distance: 200.0
click at [484, 659] on div "FCUSCF_Familie_9zu16_ENG.png" at bounding box center [788, 662] width 610 height 17
copy div "FCUSCF_Familie_9zu16_ENG.png"
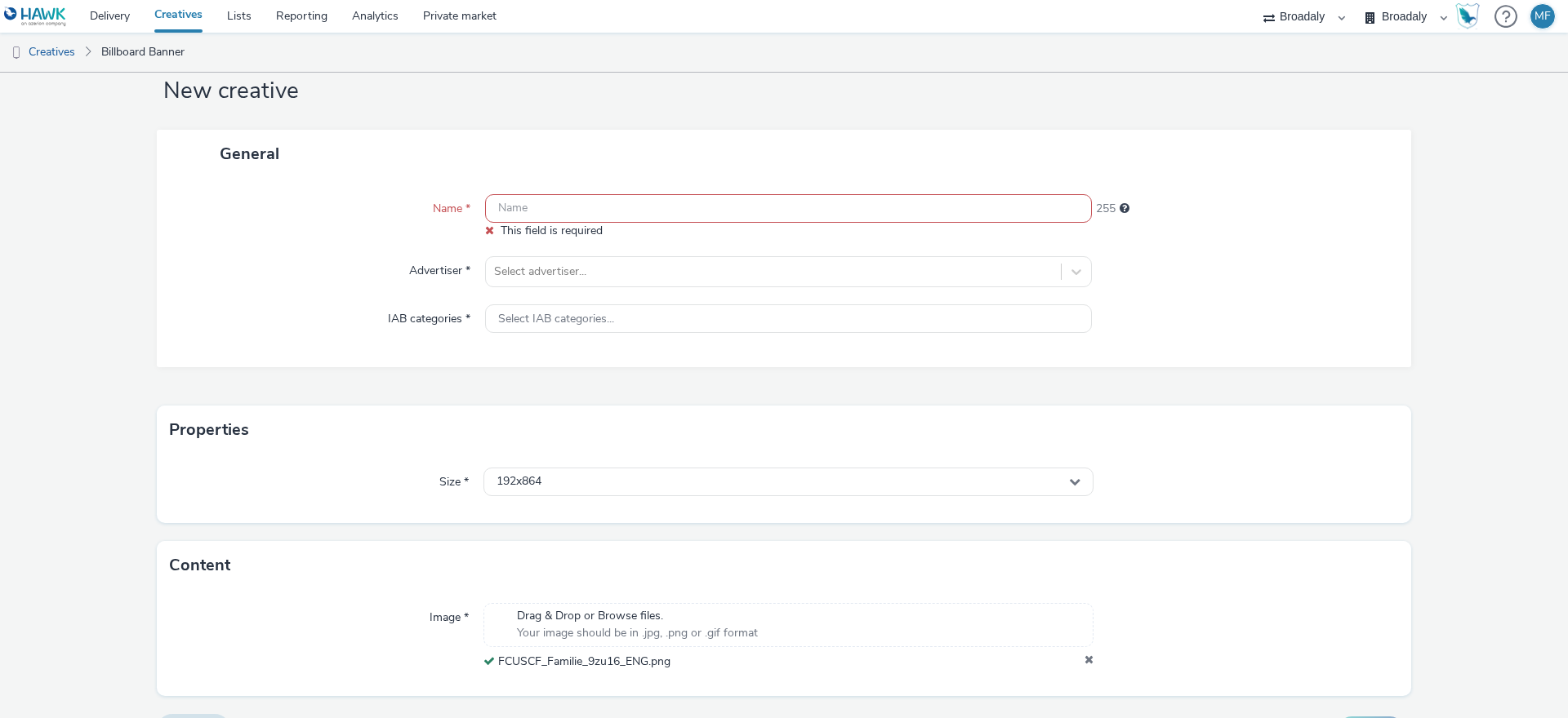
click at [503, 179] on div "Name * This field is required 255 Advertiser * Select advertiser... IAB categor…" at bounding box center [784, 272] width 1254 height 189
click at [506, 202] on input "text" at bounding box center [788, 208] width 607 height 28
paste input "FCUSCF_Familie_9zu16_ENG.png"
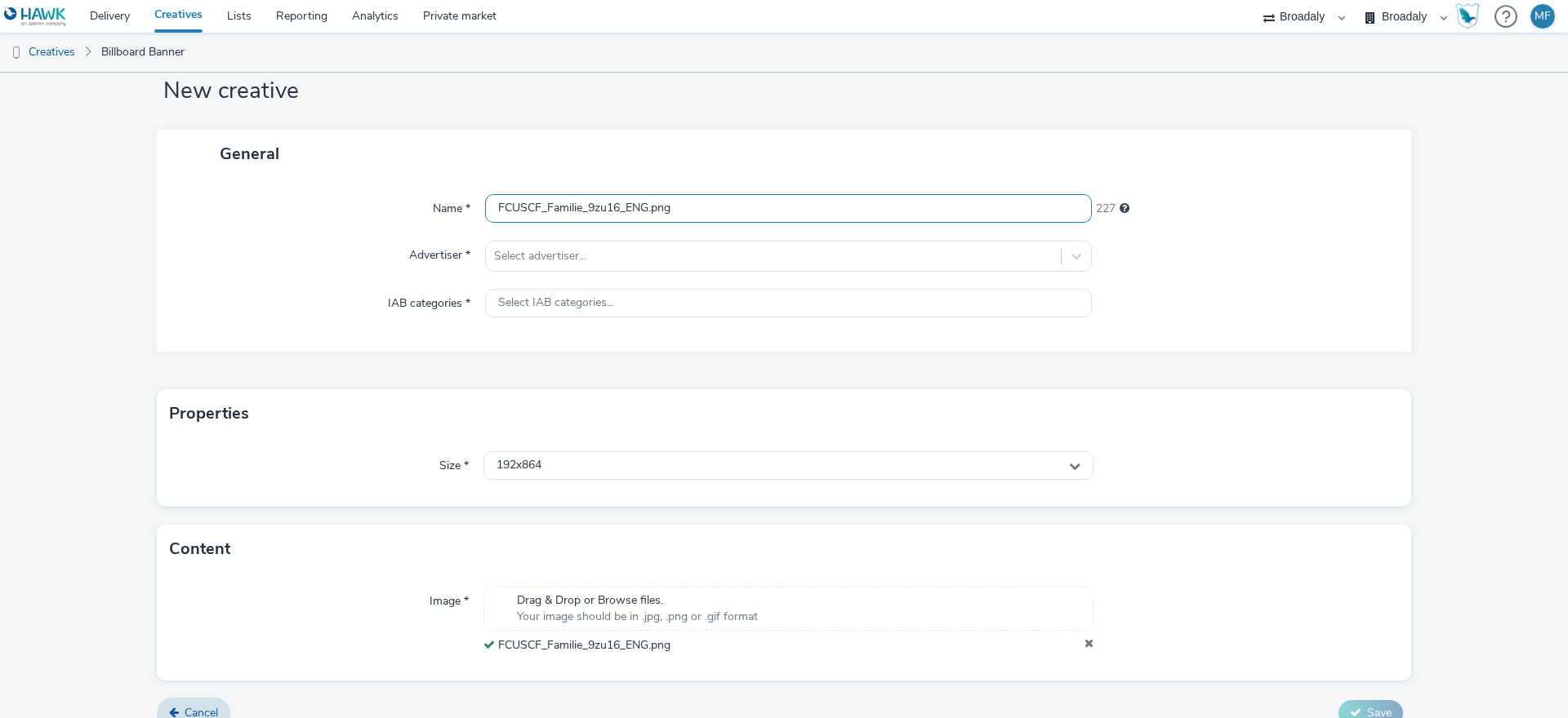
drag, startPoint x: 646, startPoint y: 205, endPoint x: 582, endPoint y: 206, distance: 64.0
click at [582, 206] on input "FCUSCF_Familie_9zu16_ENG.png" at bounding box center [788, 208] width 607 height 28
click at [493, 209] on input "FCUSCF_Familie_.png" at bounding box center [788, 208] width 607 height 28
paste input "9zu16_ENG"
click at [649, 208] on input "9zu16_ENG_FCUSCF_Familie_.png" at bounding box center [788, 208] width 607 height 28
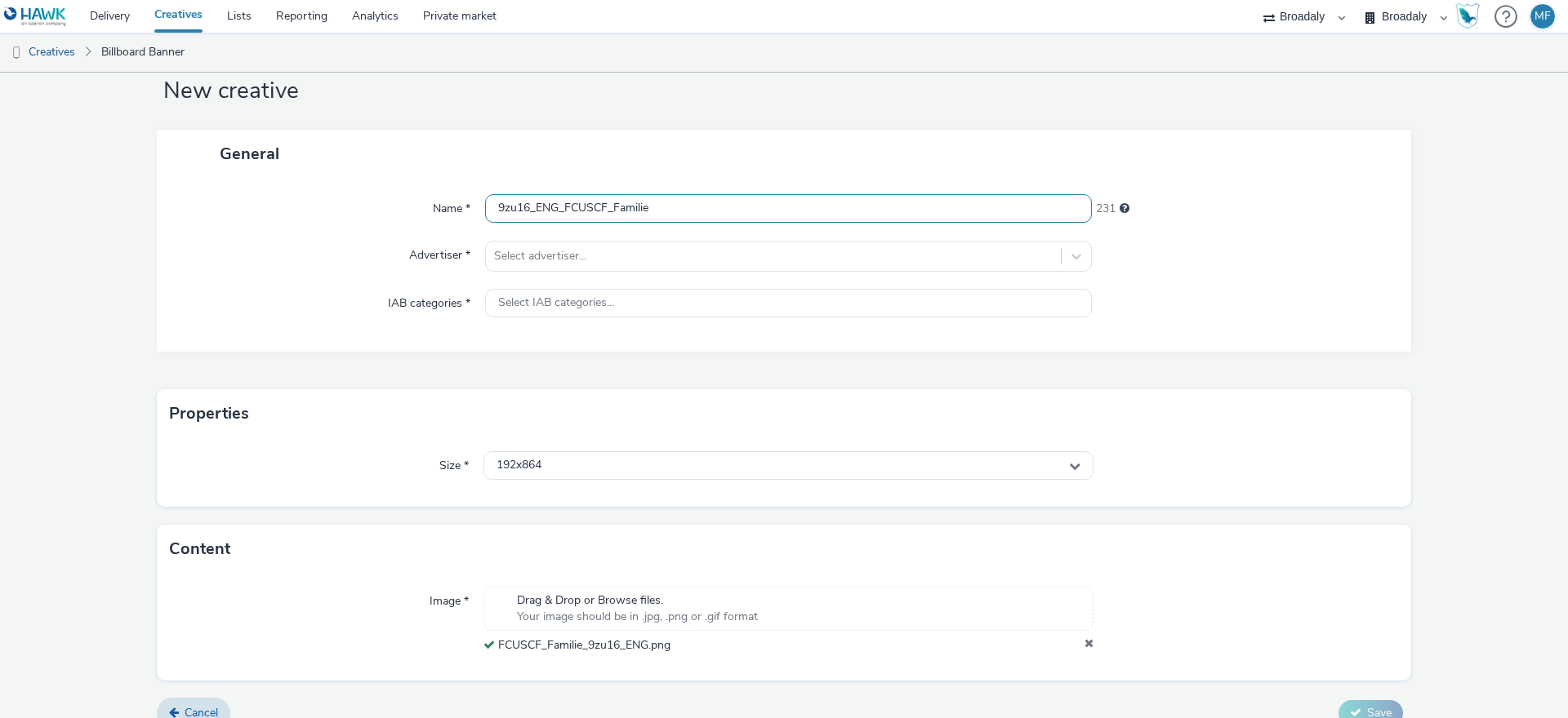
type input "9zu16_ENG_FCUSCF_Familie"
click at [638, 154] on div "General" at bounding box center [784, 154] width 1254 height 49
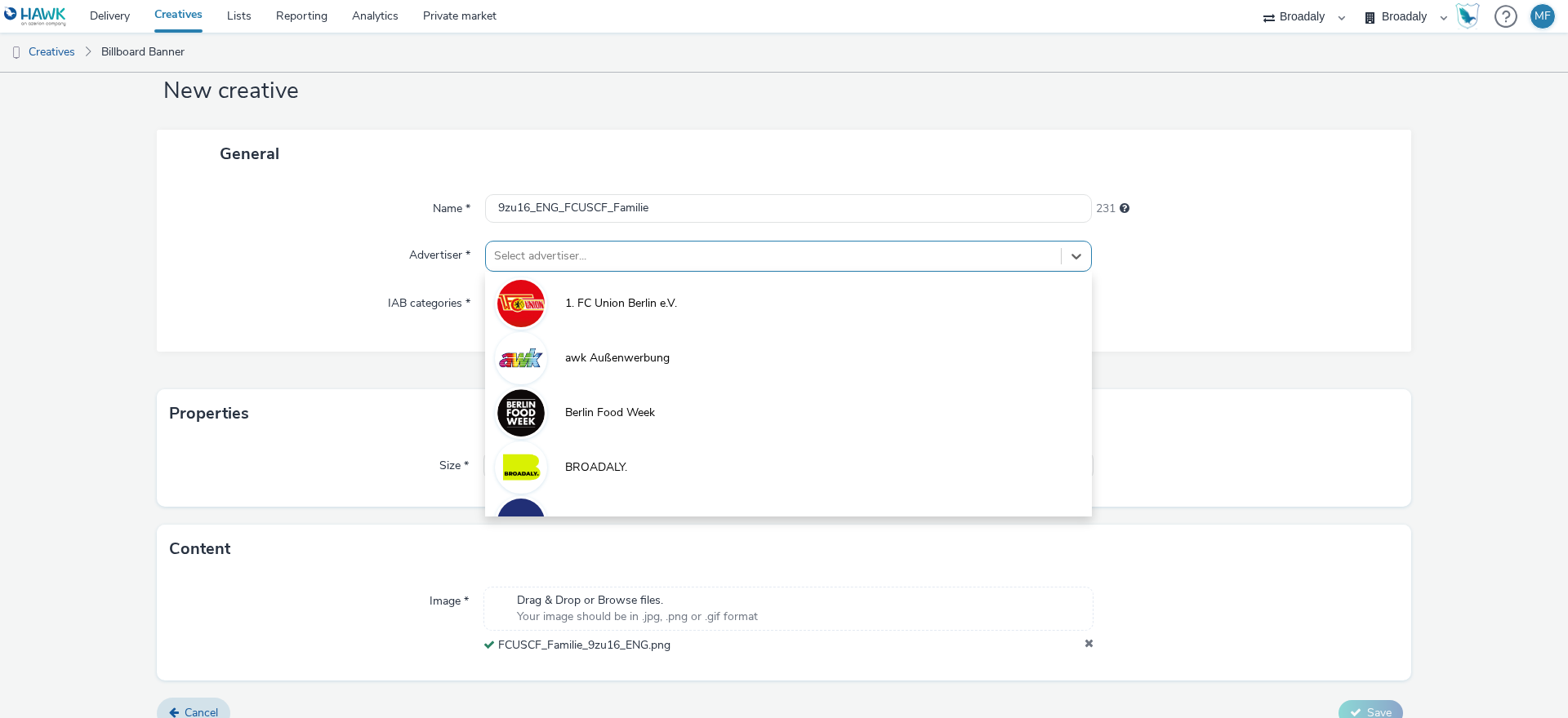
click at [534, 269] on div "Select advertiser..." at bounding box center [788, 256] width 607 height 31
click at [545, 293] on li "1. FC Union Berlin e.V." at bounding box center [788, 302] width 607 height 54
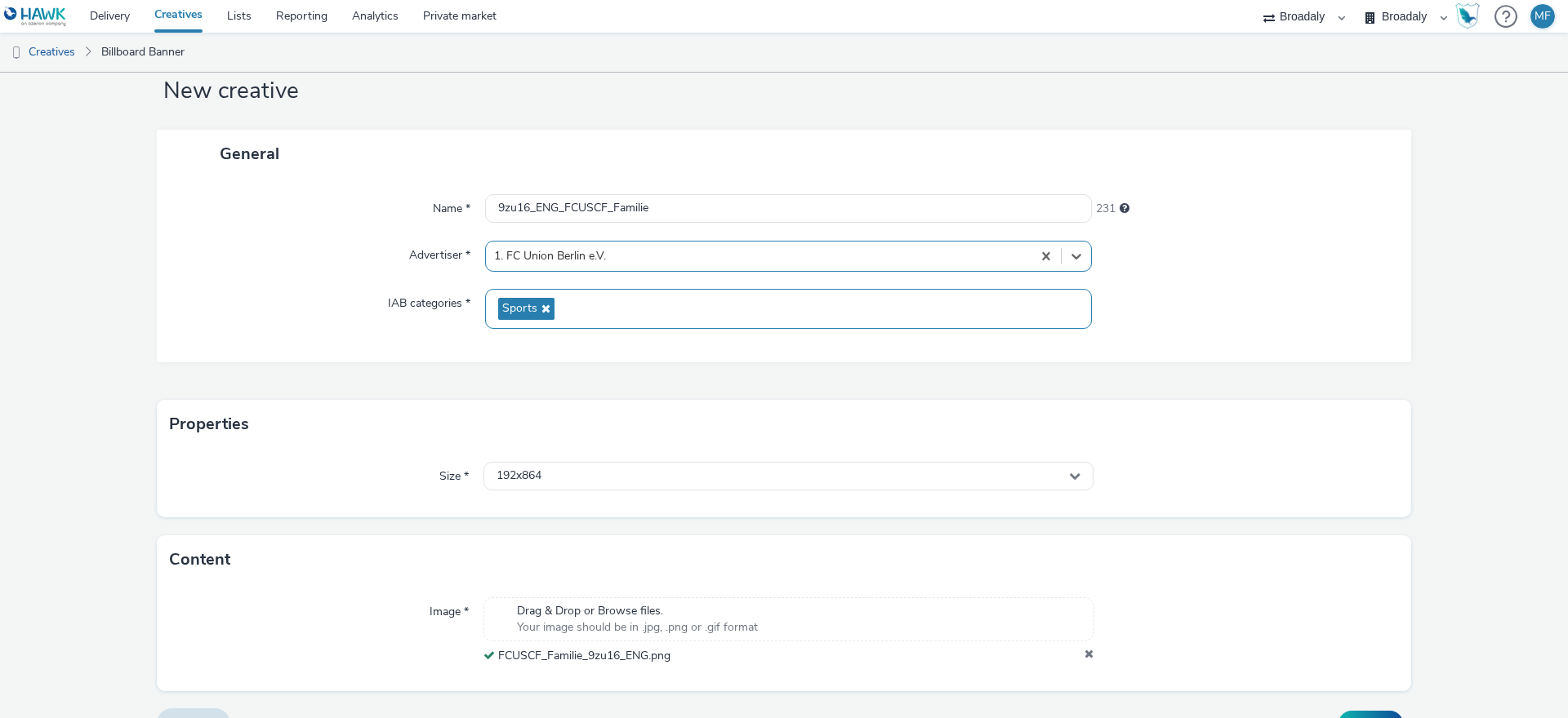
click at [523, 298] on span "Sports" at bounding box center [526, 309] width 56 height 22
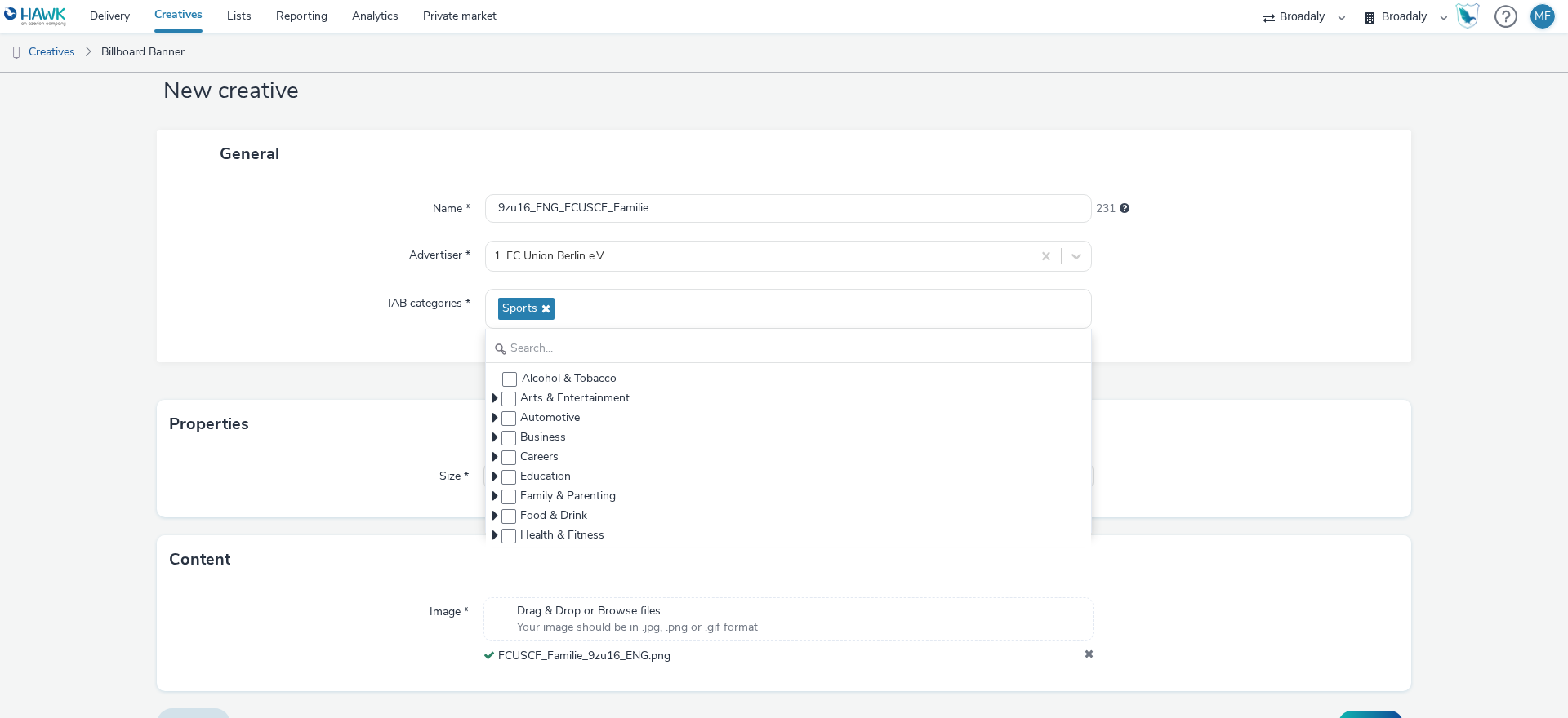
click at [386, 293] on label "IAB categories *" at bounding box center [429, 300] width 95 height 23
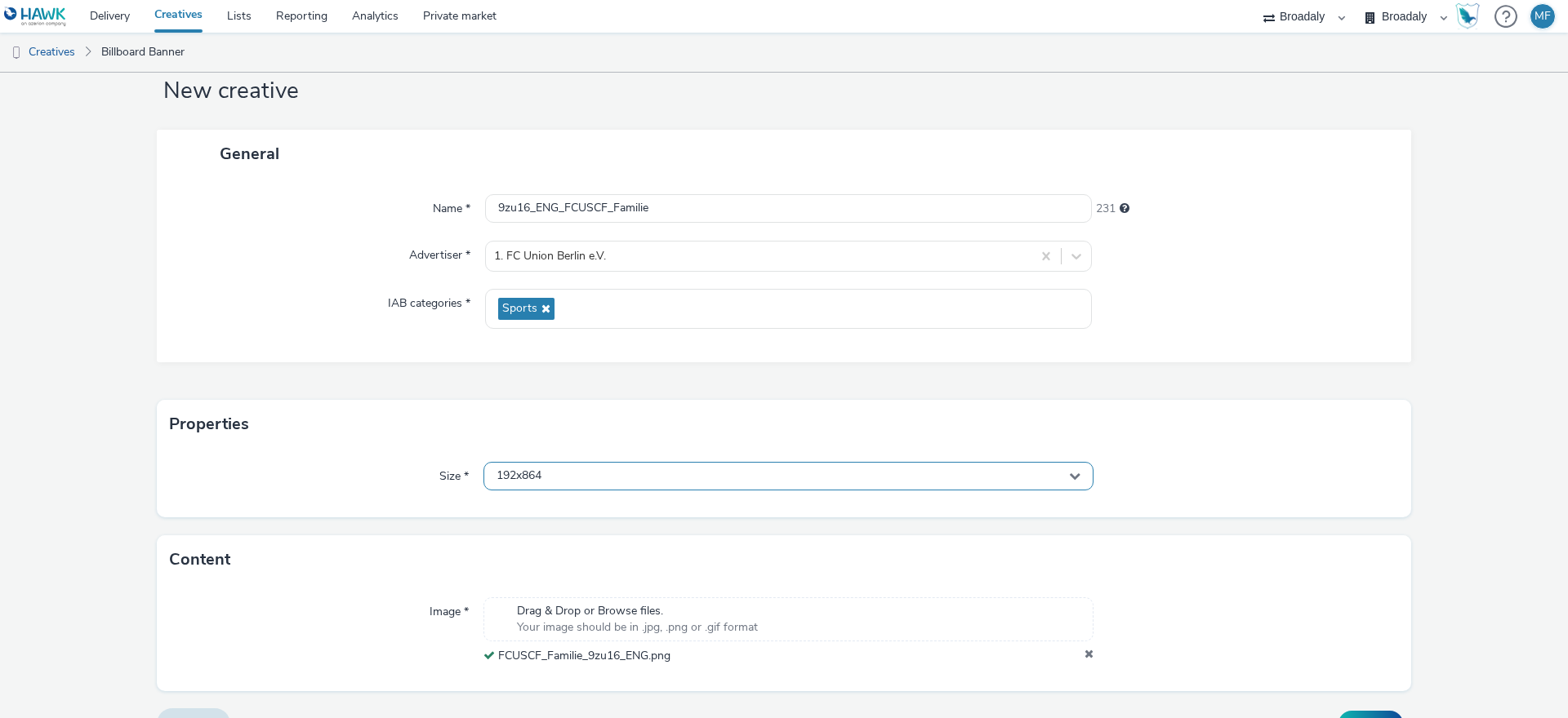
click at [562, 480] on div "192x864" at bounding box center [788, 475] width 610 height 28
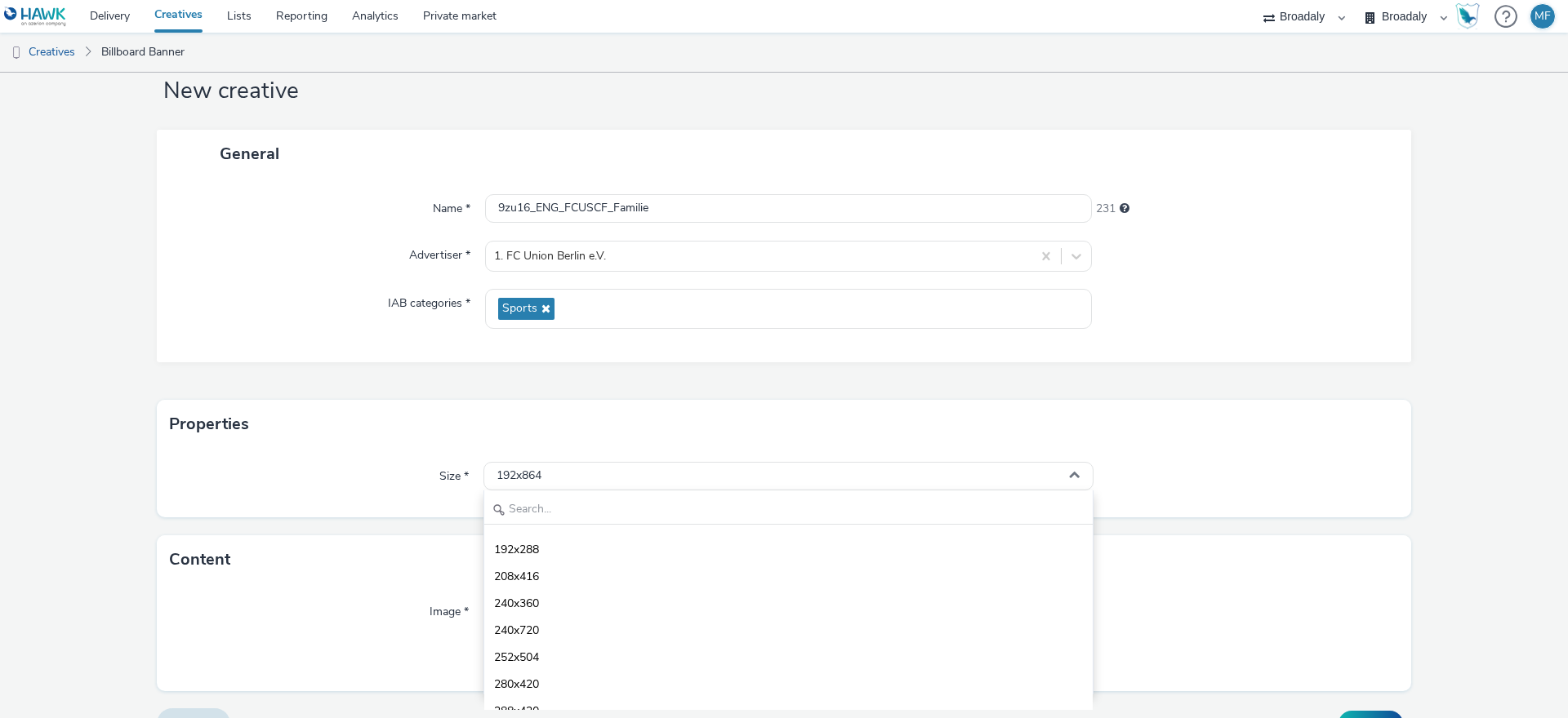
scroll to position [259, 0]
click at [558, 485] on div "192x864" at bounding box center [788, 475] width 610 height 28
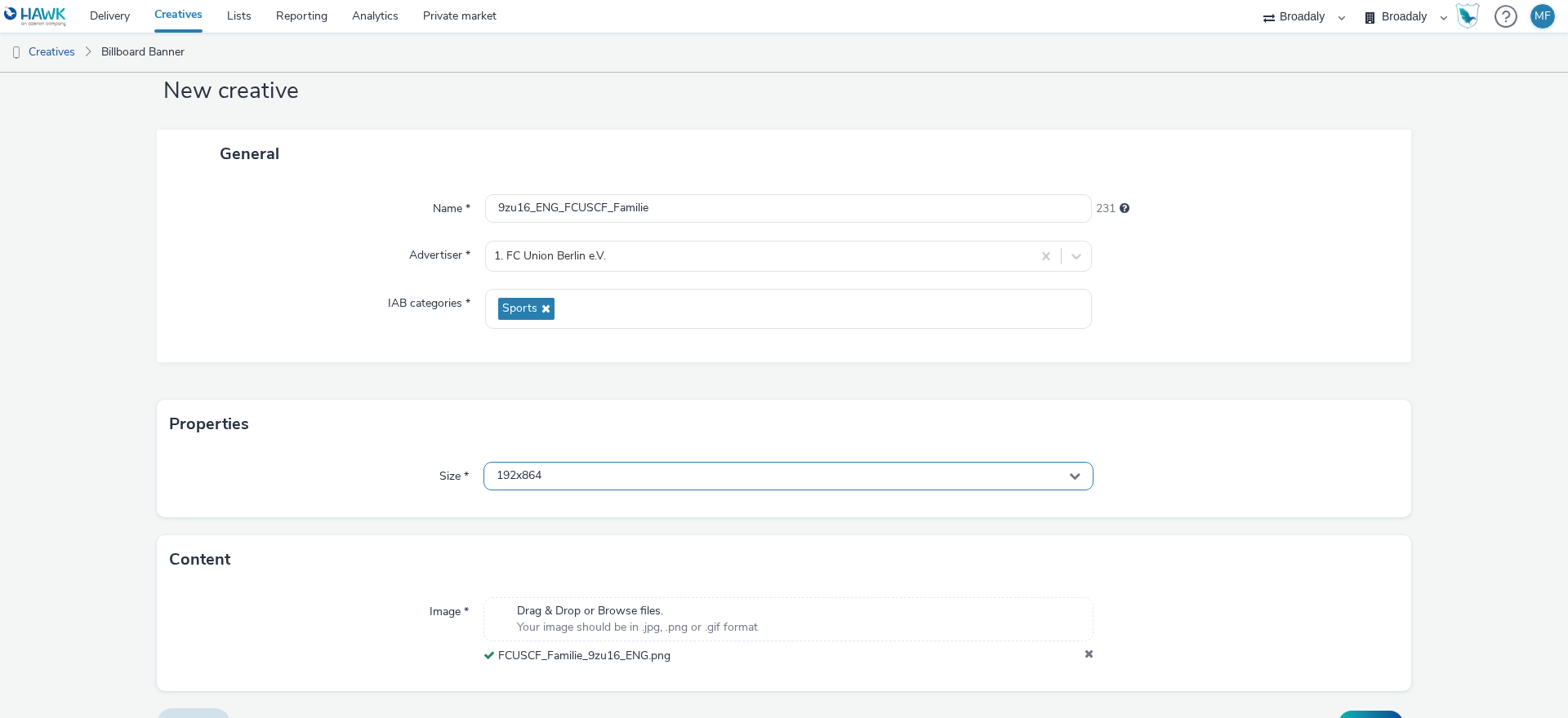
click at [553, 480] on div "192x864" at bounding box center [788, 475] width 610 height 28
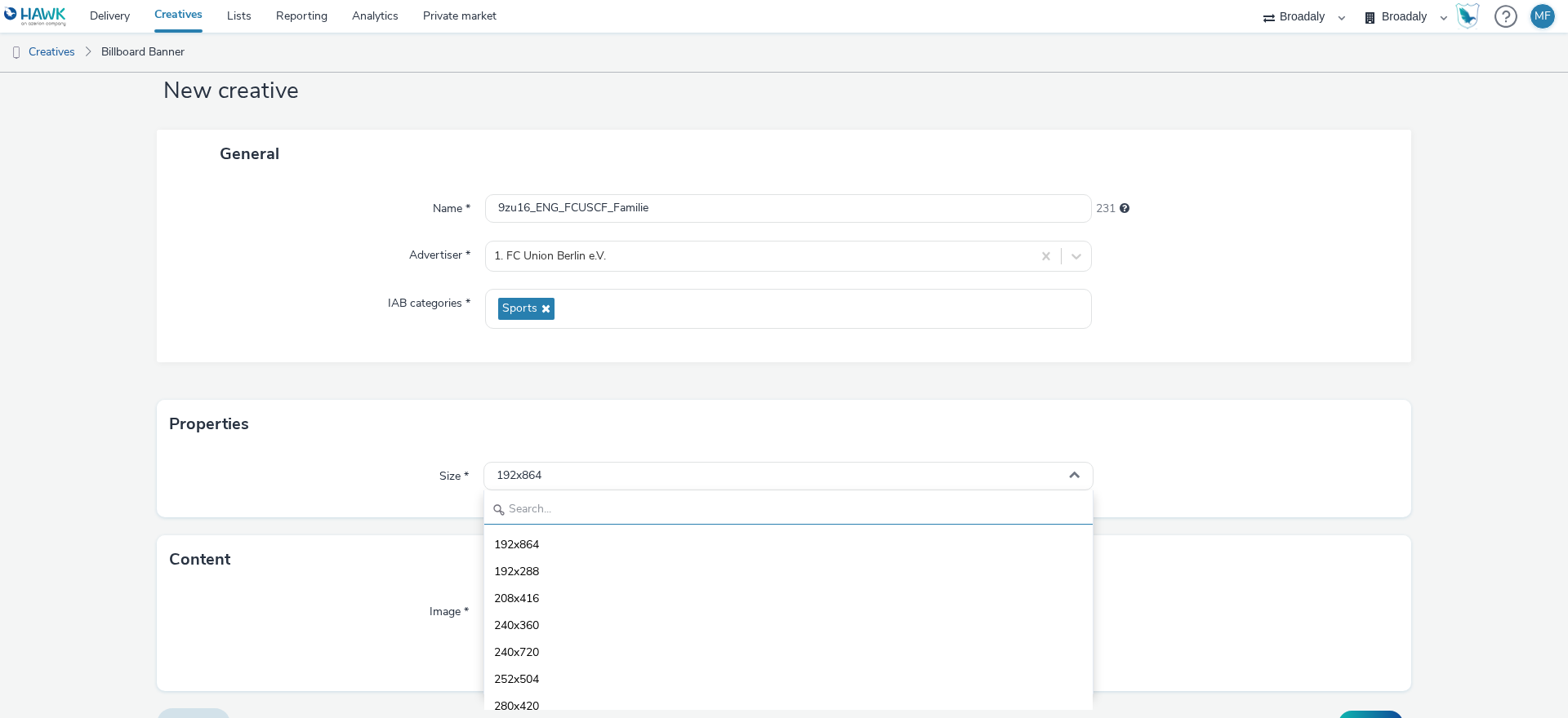
click at [552, 502] on input "text" at bounding box center [788, 510] width 609 height 28
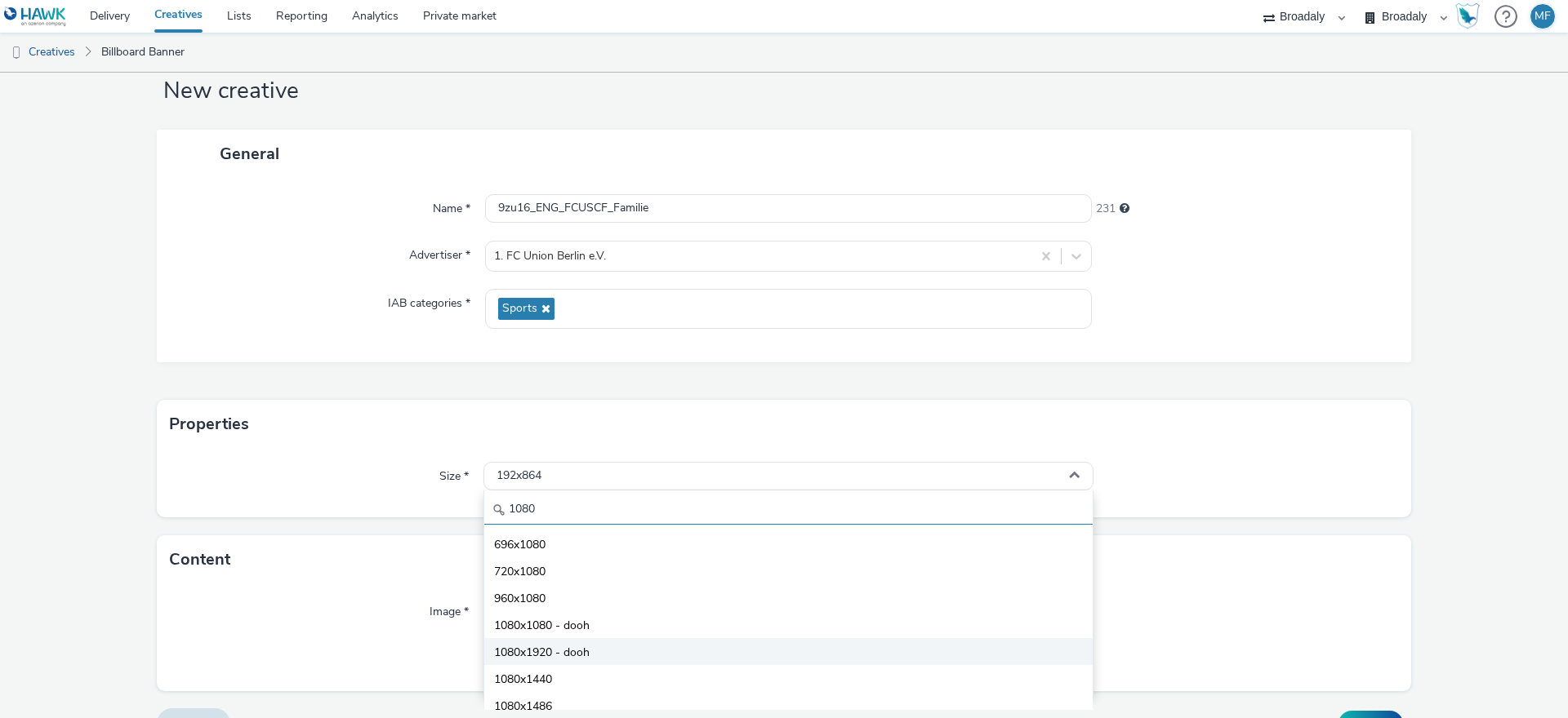
type input "1080"
click at [600, 650] on li "1080x1920 - dooh" at bounding box center [788, 652] width 609 height 27
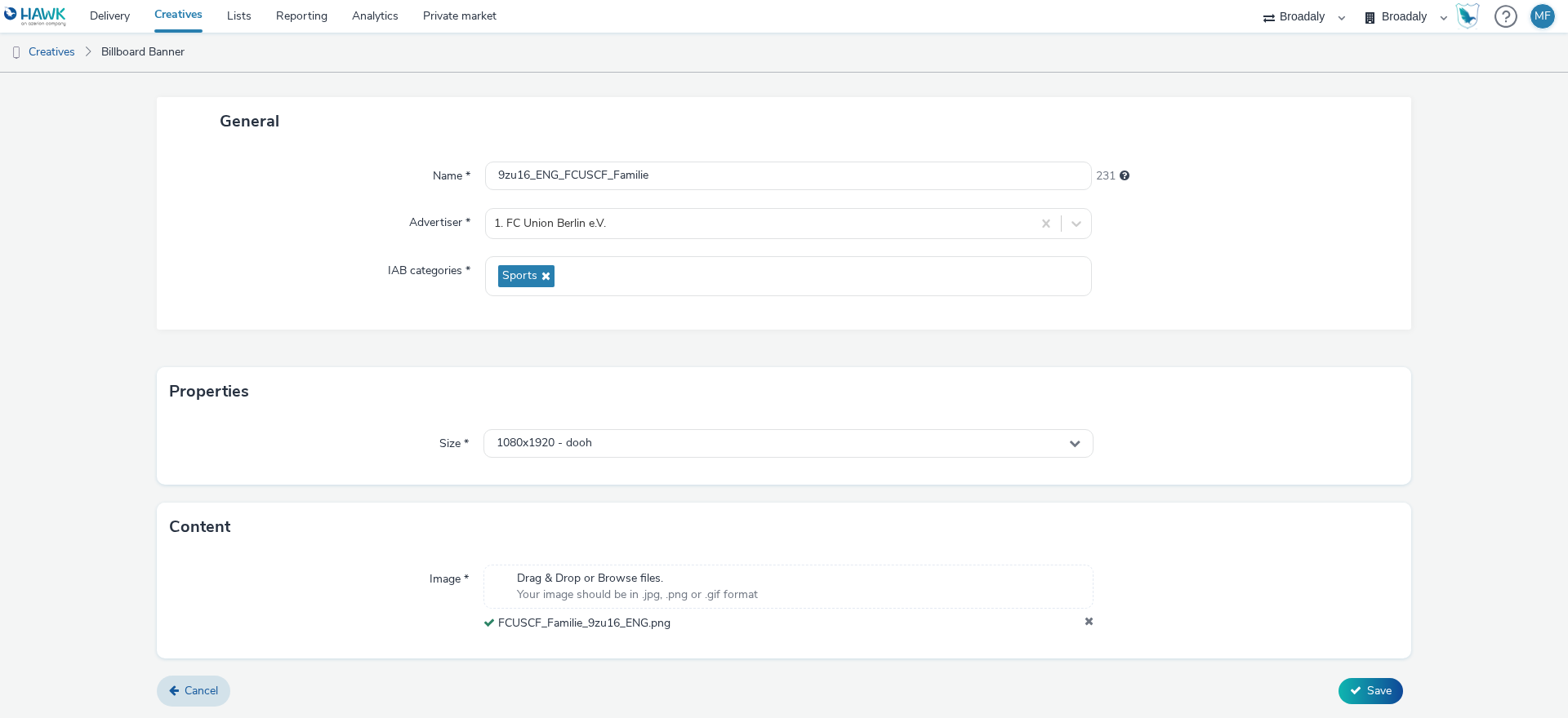
scroll to position [76, 0]
click at [1383, 694] on button "Save" at bounding box center [1371, 690] width 64 height 26
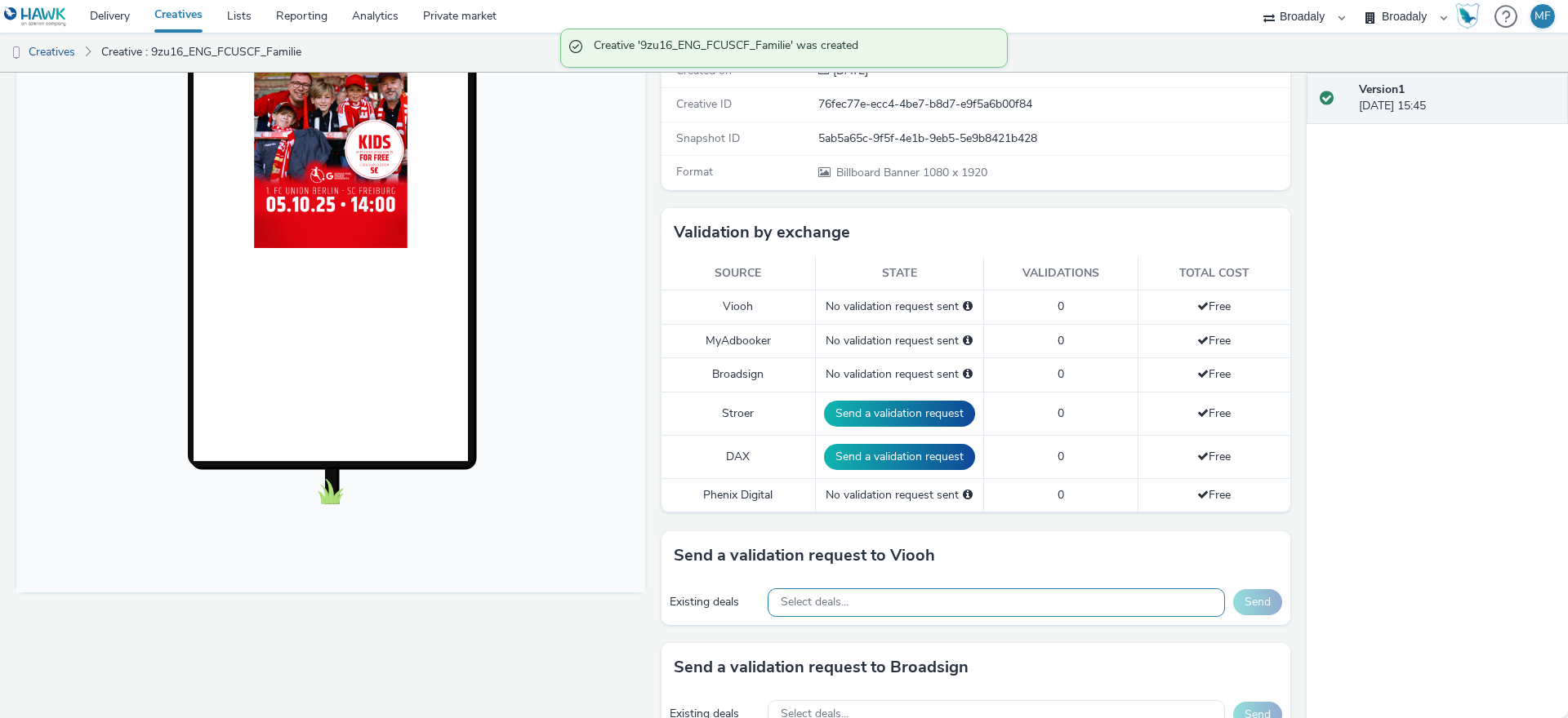
scroll to position [273, 0]
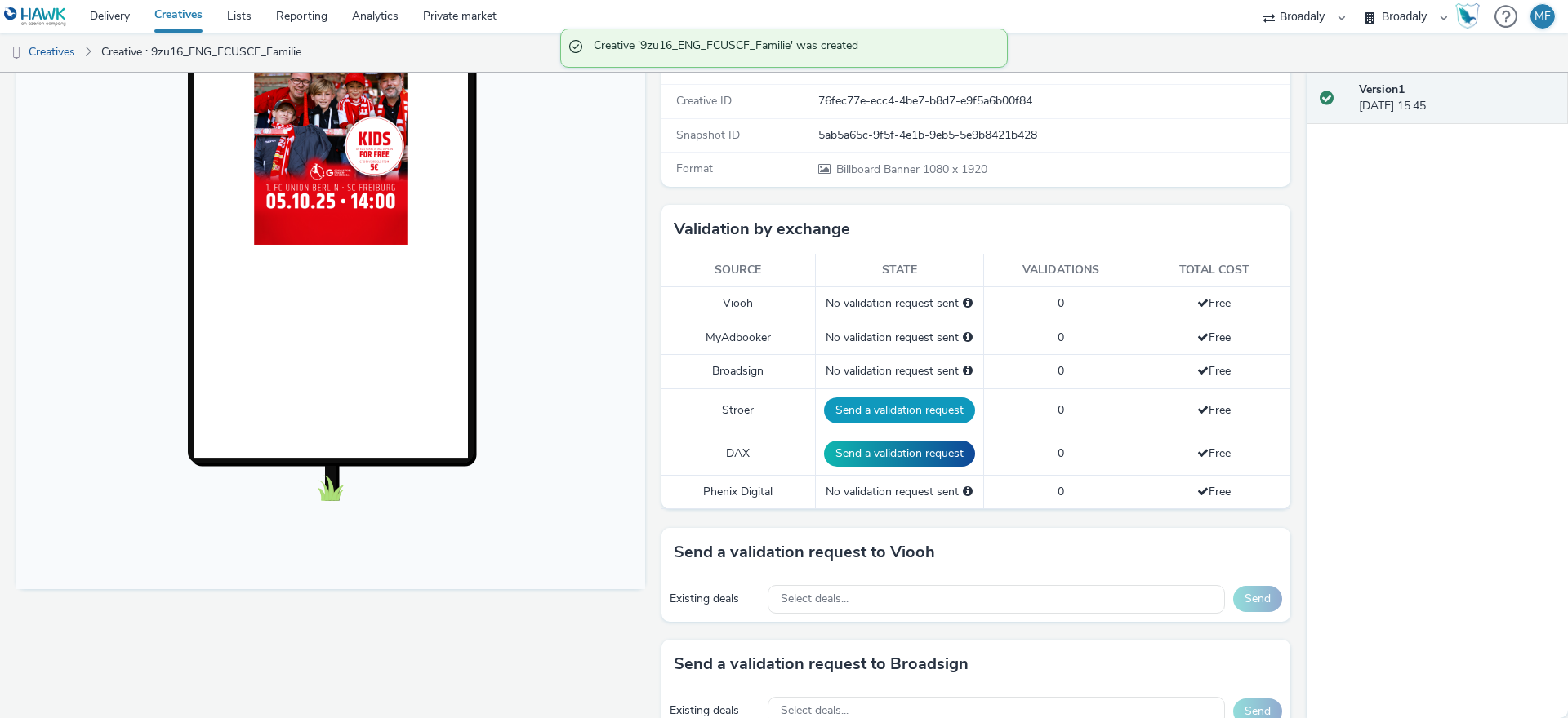
click at [860, 407] on button "Send a validation request" at bounding box center [899, 410] width 151 height 26
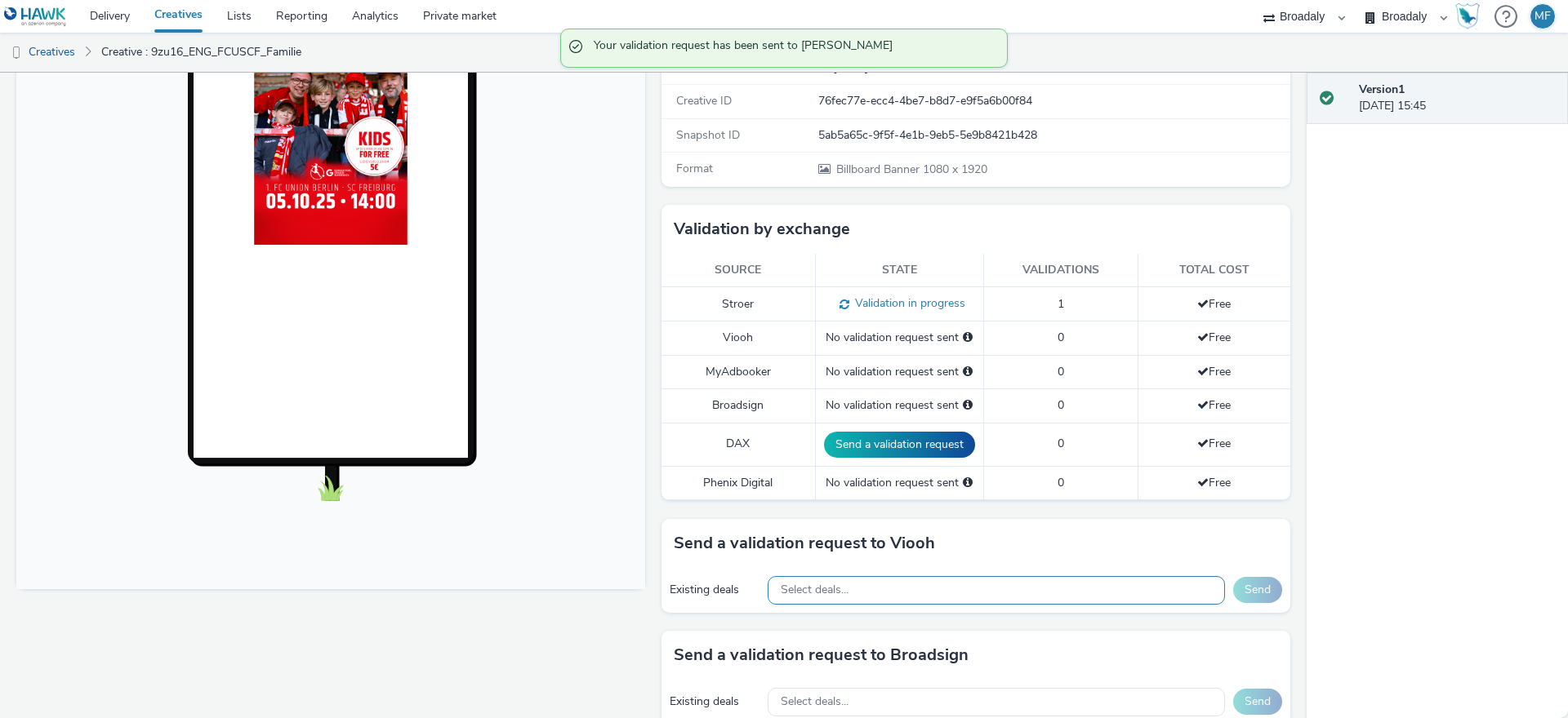
click at [820, 579] on div "Select deals..." at bounding box center [996, 590] width 457 height 28
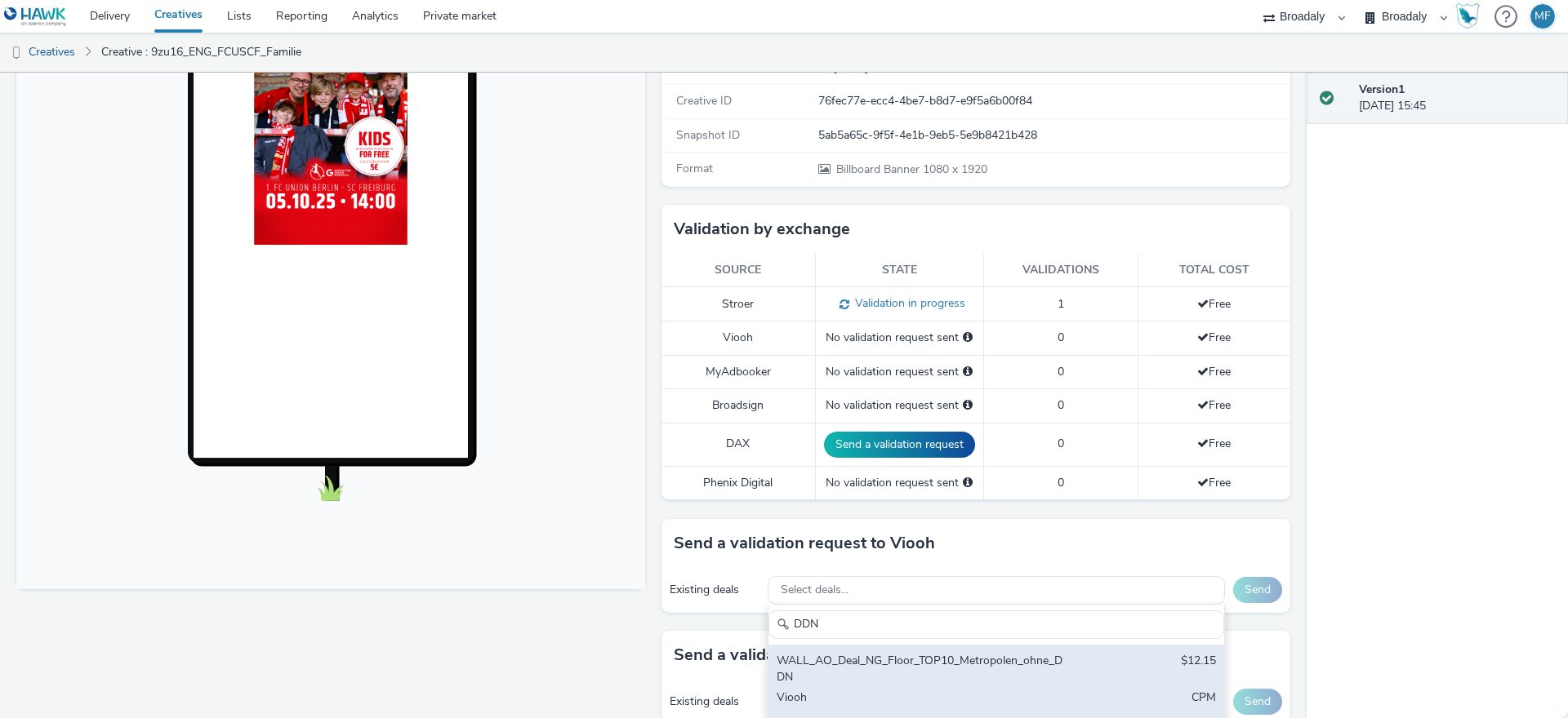
type input "DDN"
click at [862, 676] on div "WALL_AO_Deal_NG_Floor_TOP10_Metropolen_ohne_DDN" at bounding box center [922, 669] width 290 height 33
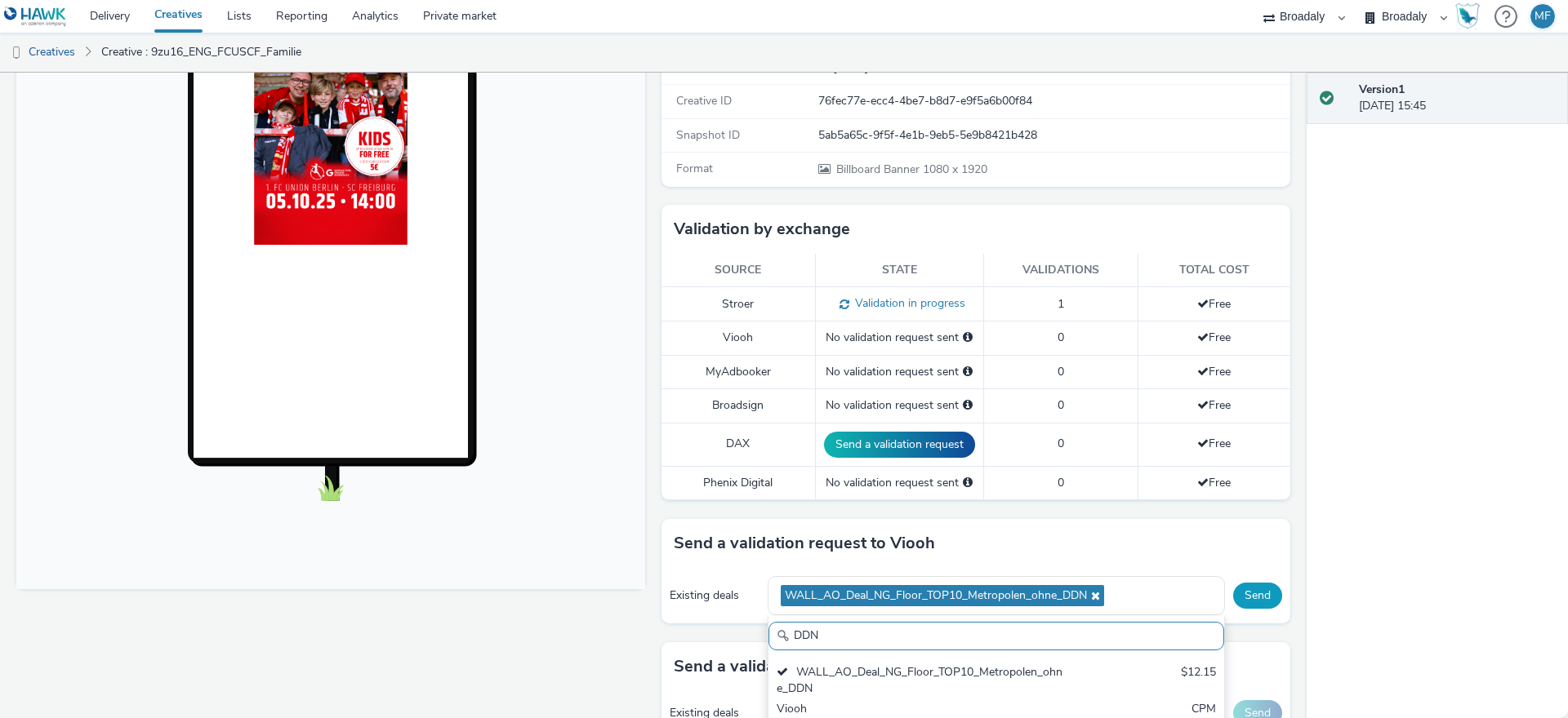
click at [1250, 605] on button "Send" at bounding box center [1258, 596] width 49 height 26
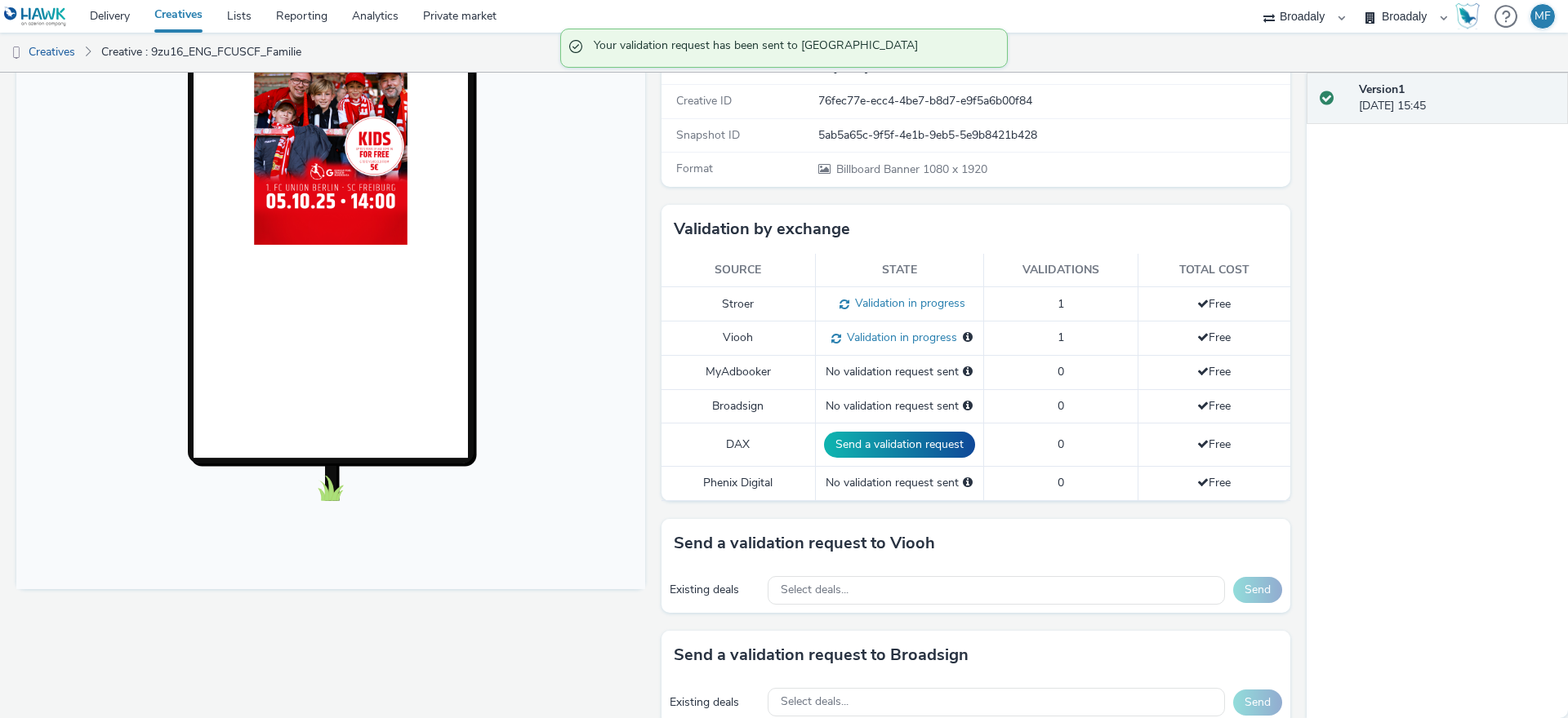
scroll to position [0, 0]
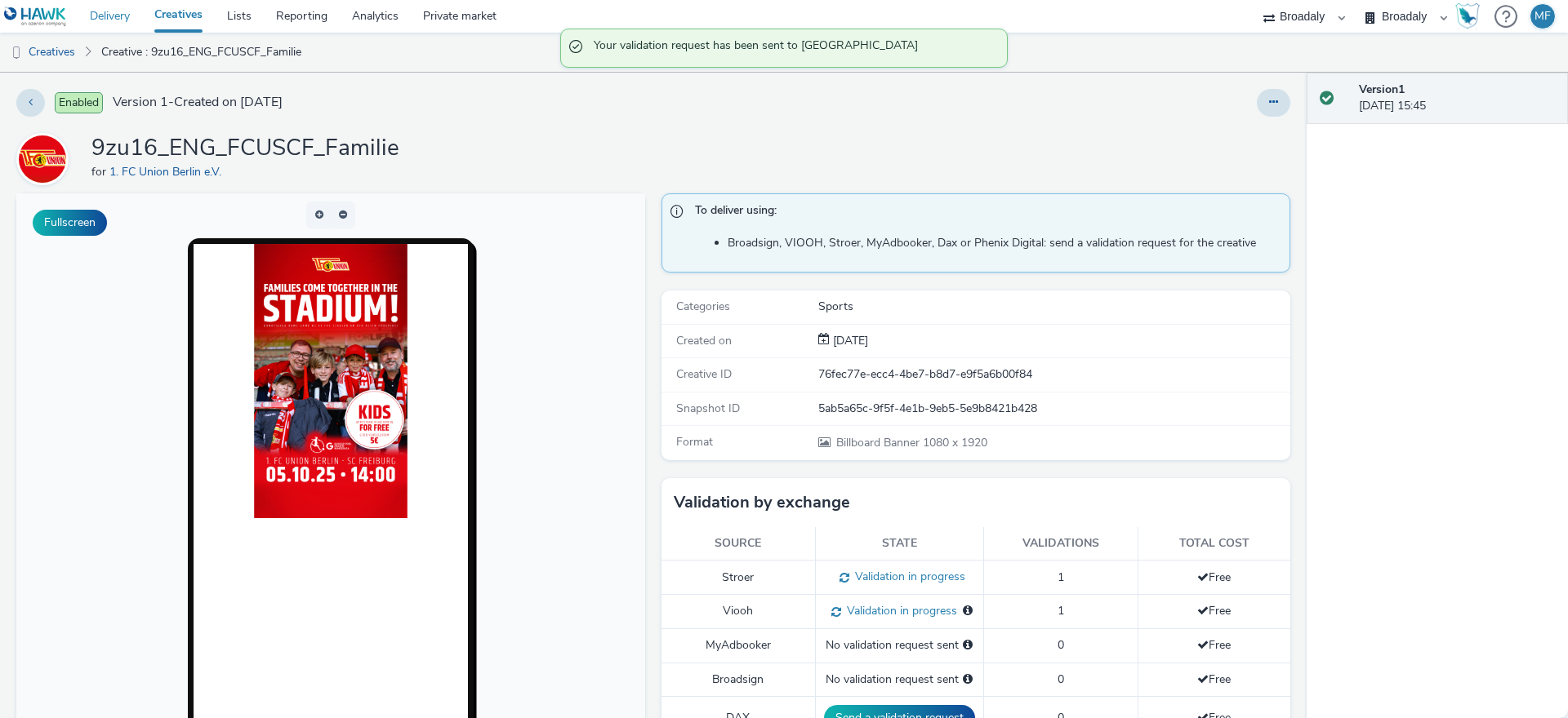
click at [122, 13] on link "Delivery" at bounding box center [110, 17] width 64 height 33
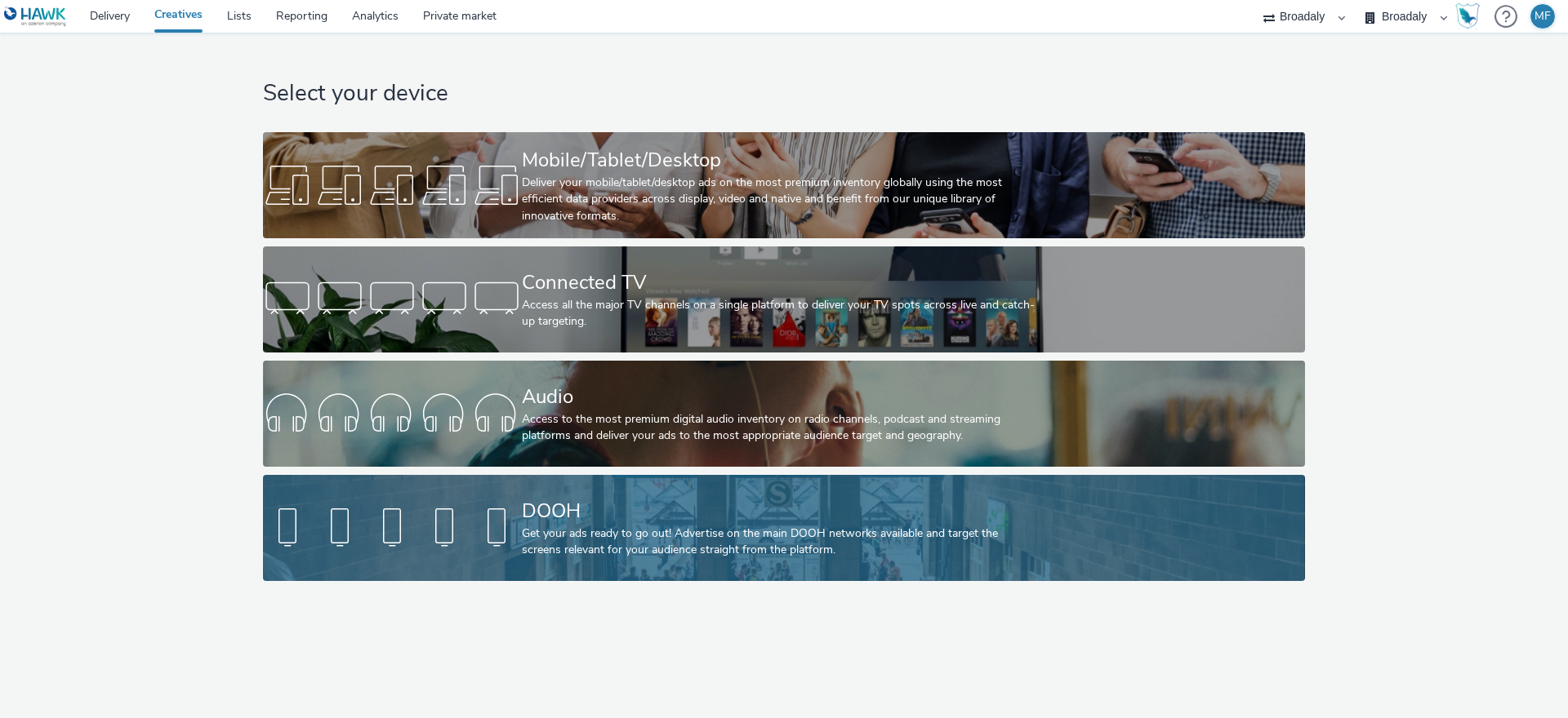
click at [565, 550] on div "Get your ads ready to go out! Advertise on the main DOOH networks available and…" at bounding box center [781, 542] width 518 height 33
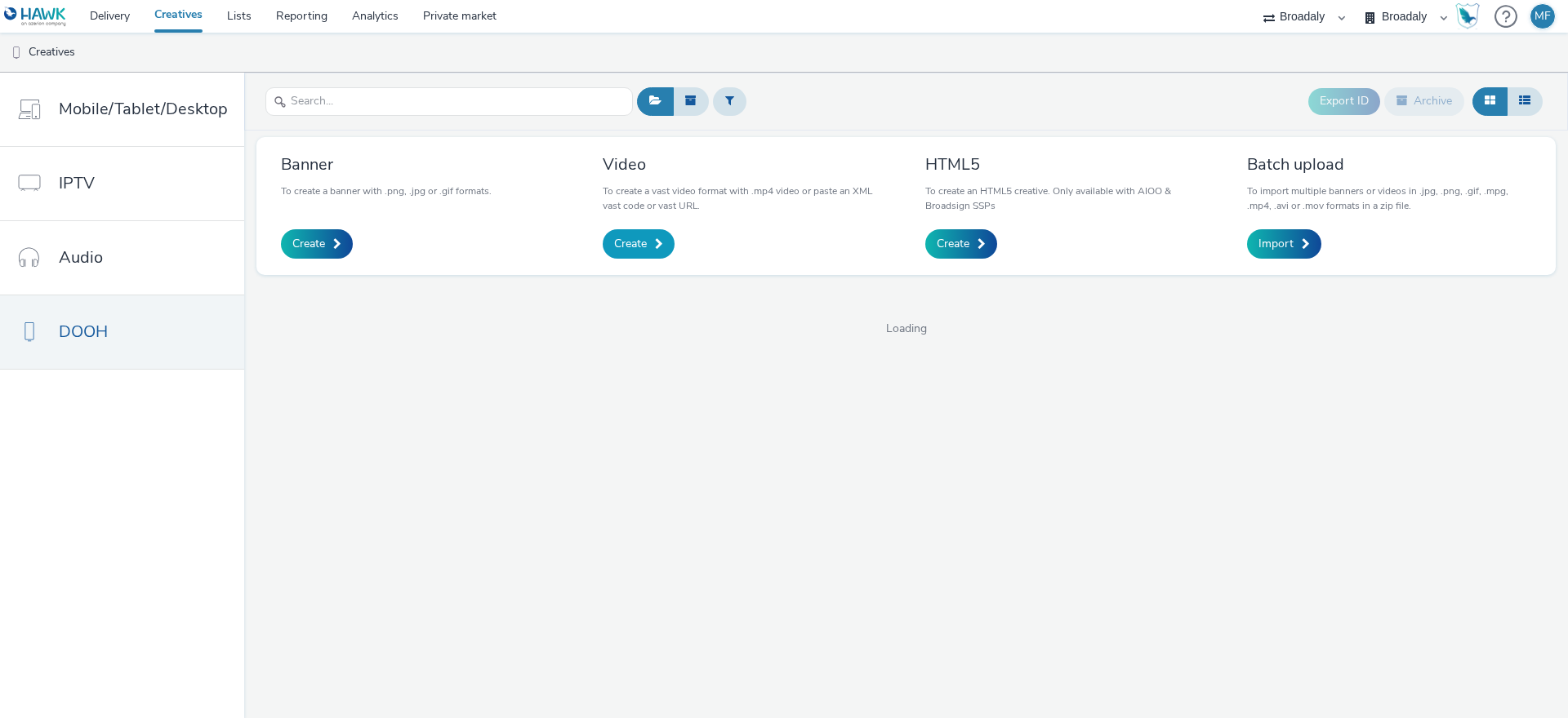
click at [643, 237] on span "Create" at bounding box center [631, 244] width 33 height 17
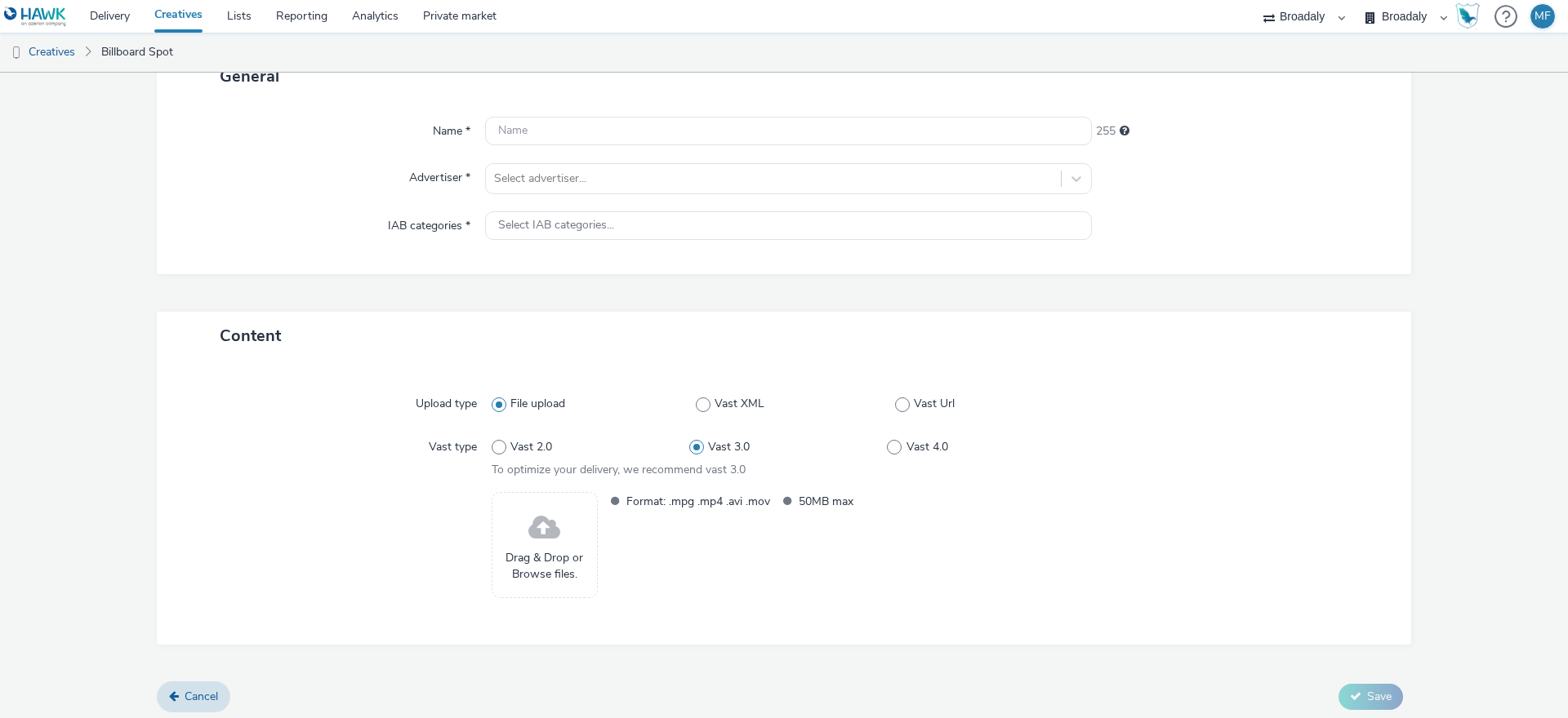
scroll to position [125, 0]
click at [553, 576] on span "Drag & Drop or Browse files." at bounding box center [544, 561] width 88 height 33
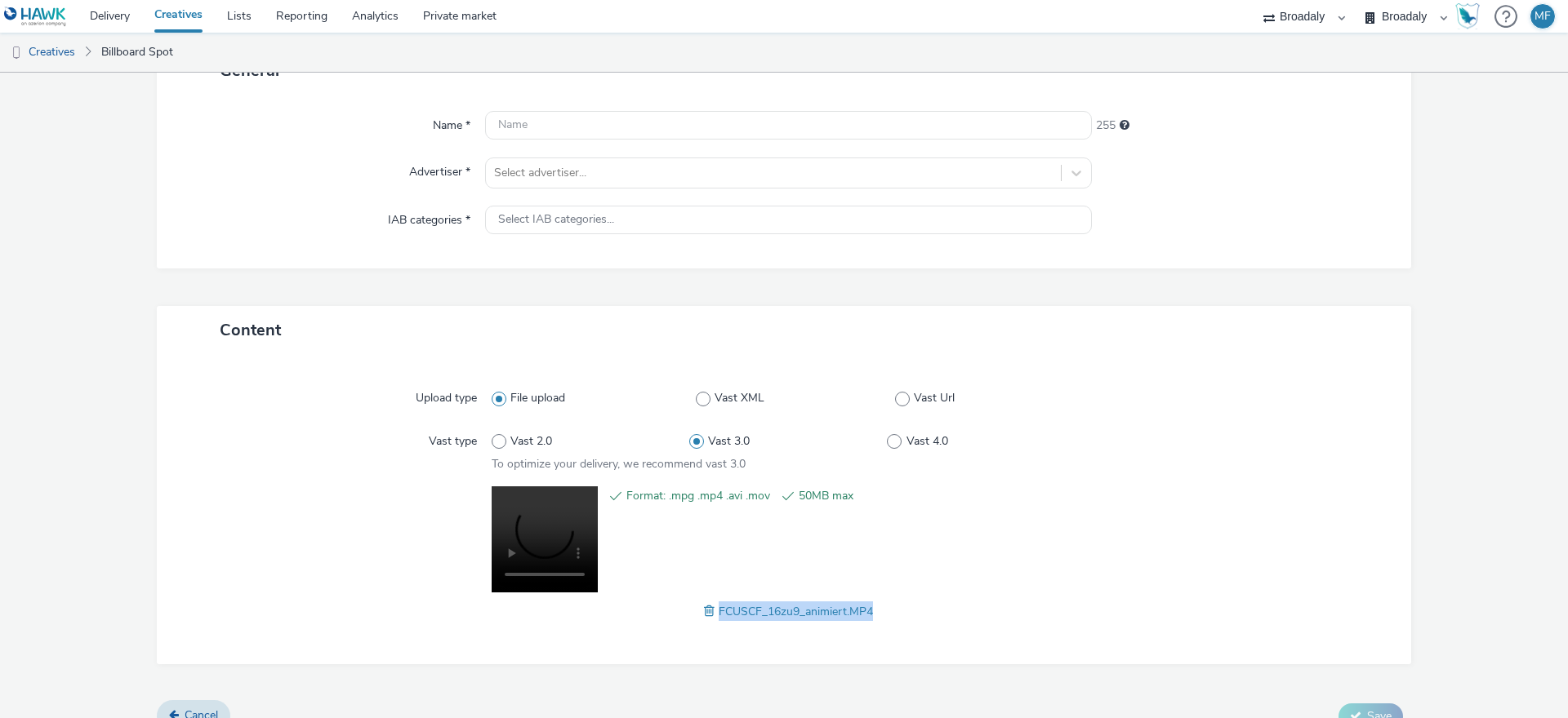
drag, startPoint x: 850, startPoint y: 605, endPoint x: 714, endPoint y: 618, distance: 136.6
click at [714, 618] on div "FCUSCF_16zu9_animiert.MP4" at bounding box center [788, 611] width 594 height 19
copy span "FCUSCF_16zu9_animiert.MP4"
click at [559, 131] on input "text" at bounding box center [788, 124] width 607 height 28
paste input "FCUSCF_16zu9_animiert.MP4"
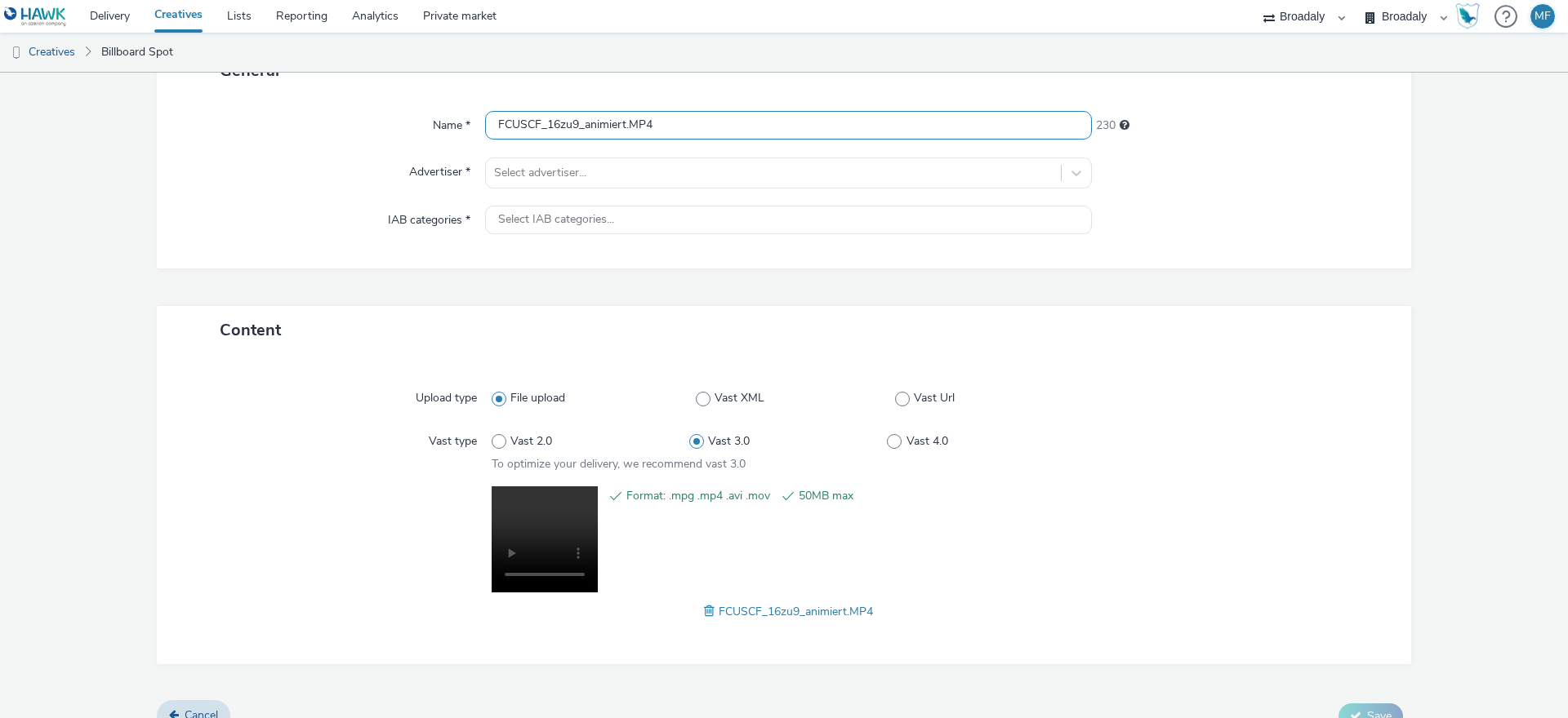
drag, startPoint x: 575, startPoint y: 121, endPoint x: 545, endPoint y: 124, distance: 30.1
click at [545, 124] on input "FCUSCF_16zu9_animiert.MP4" at bounding box center [788, 124] width 607 height 28
click at [493, 126] on input "FCUSCF__animiert.MP4" at bounding box center [788, 124] width 607 height 28
paste input "16zu9"
click at [631, 122] on input "16zu9_Spielerin_FCUSCF__animiert.MP4" at bounding box center [788, 124] width 607 height 28
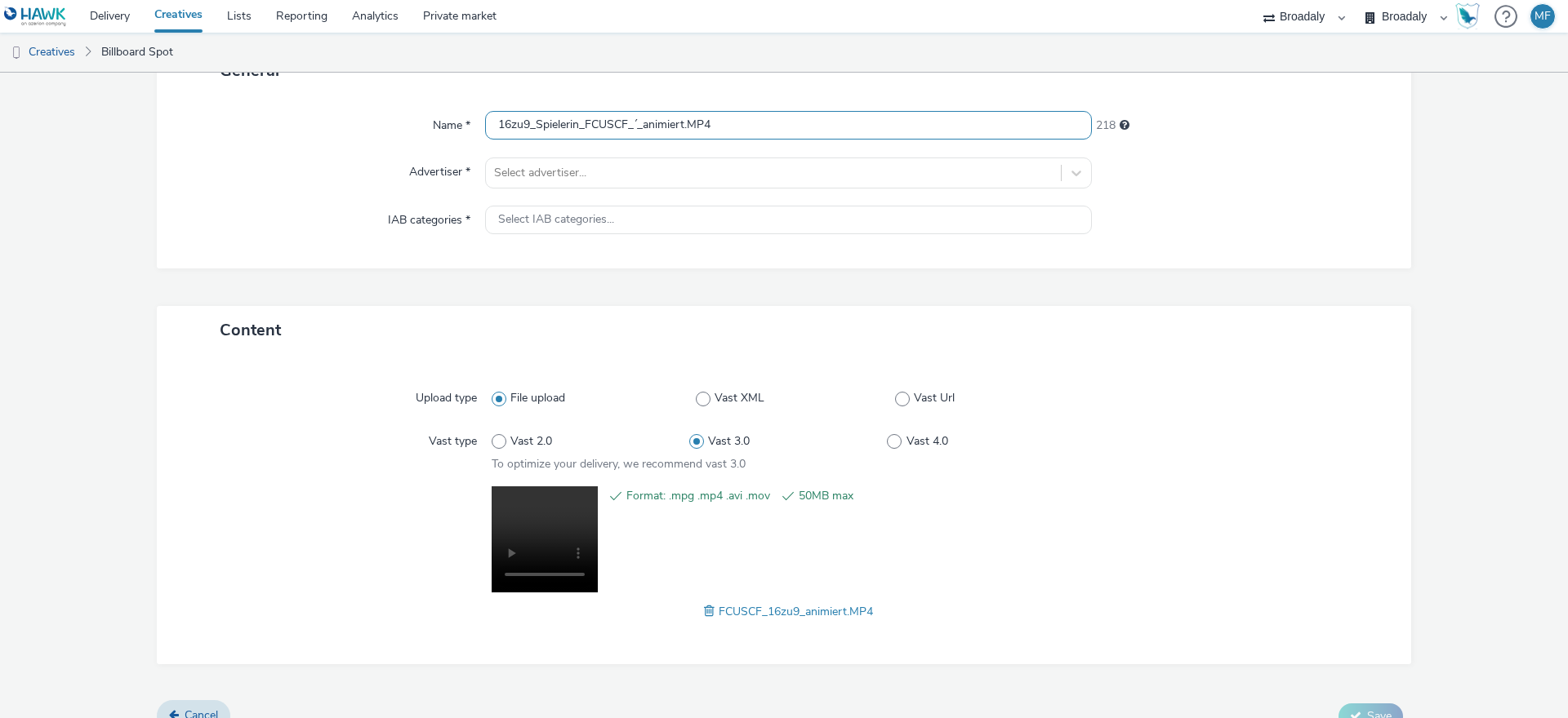
type input "16zu9_Spielerin_FCUSCF_´_animiert.MP4"
click at [608, 155] on div "Name * 16zu9_Spielerin_FCUSCF_´_animiert.MP4 218 Advertiser * Select advertiser…" at bounding box center [784, 181] width 1254 height 174
click at [588, 186] on div "Select advertiser..." at bounding box center [773, 173] width 575 height 26
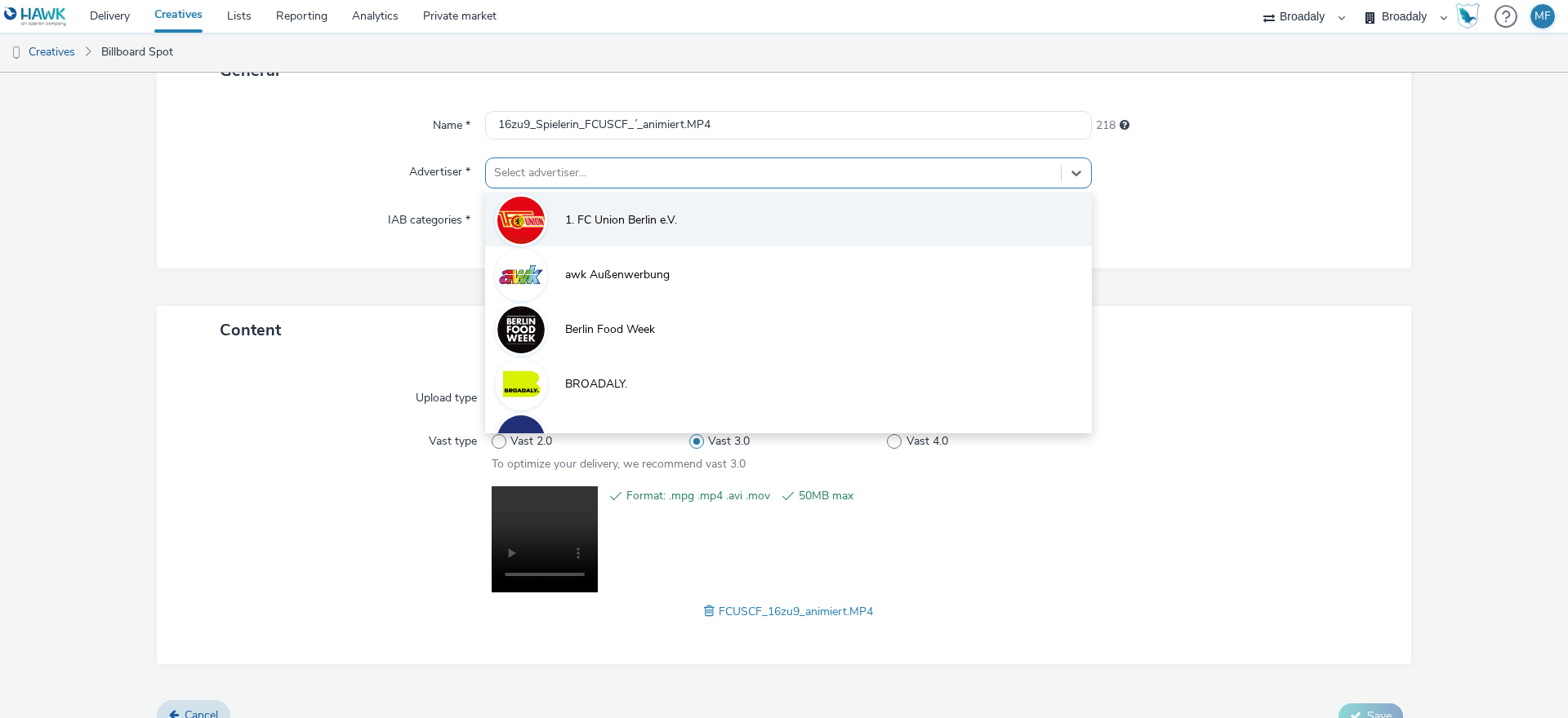
click at [556, 217] on li "1. FC Union Berlin e.V." at bounding box center [788, 219] width 607 height 54
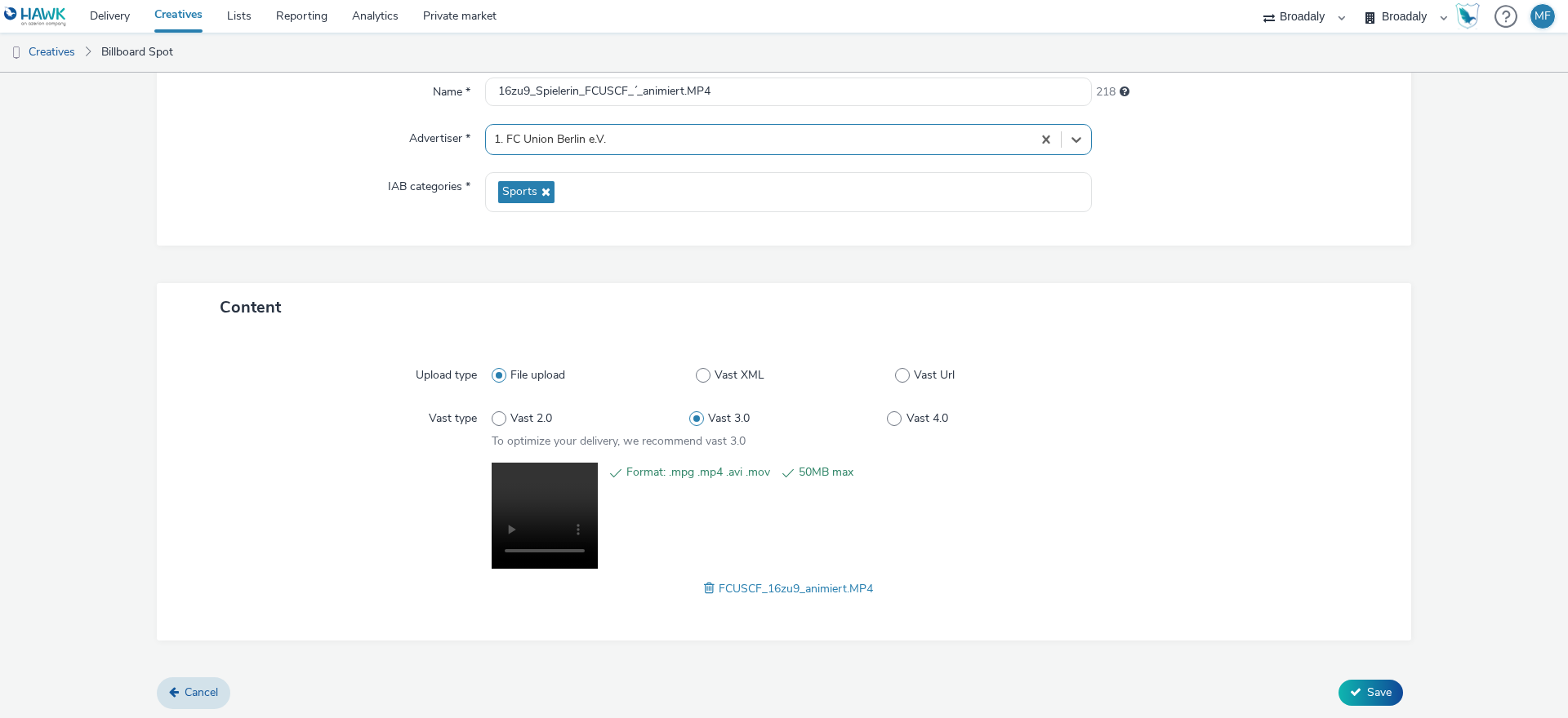
scroll to position [161, 0]
click at [1379, 679] on button "Save" at bounding box center [1371, 690] width 64 height 26
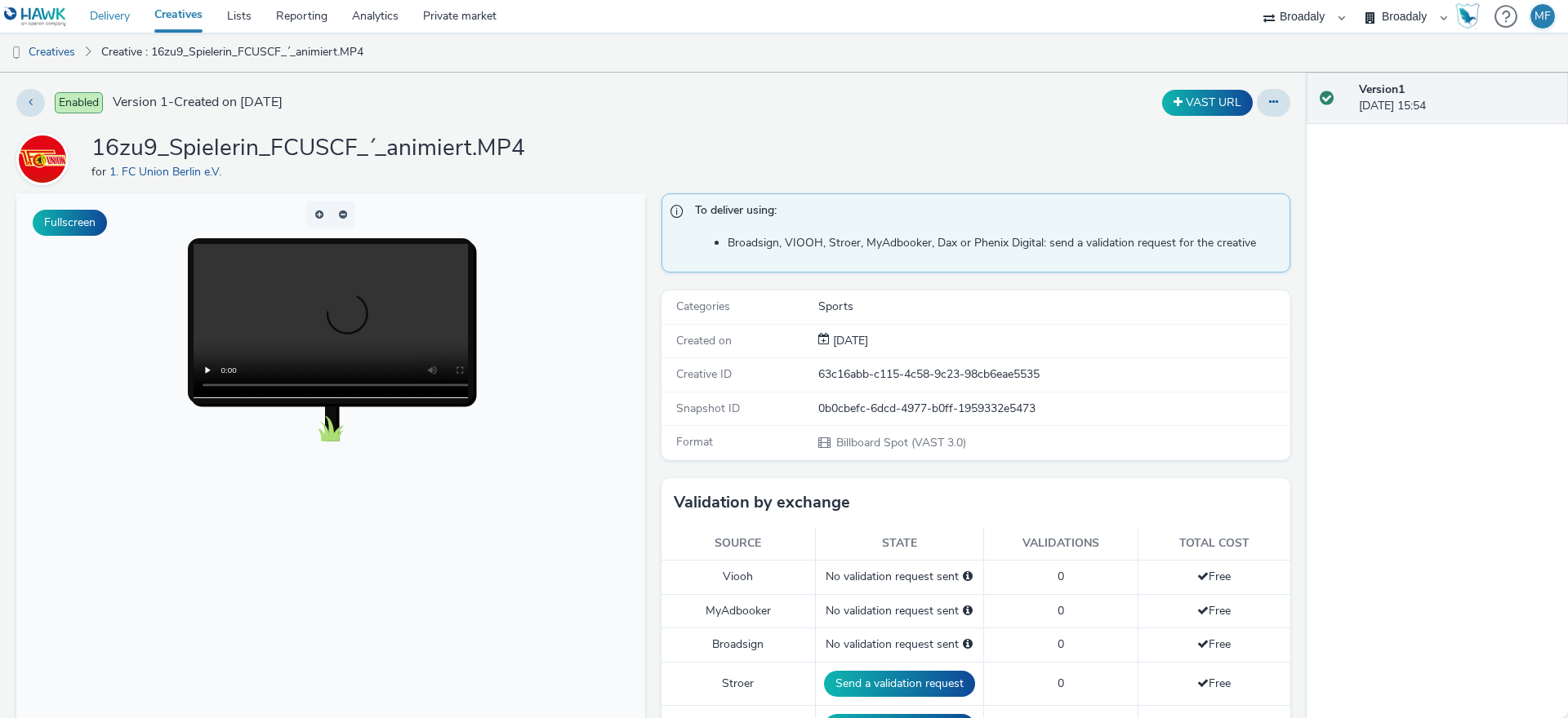
click at [99, 24] on link "Delivery" at bounding box center [110, 17] width 64 height 33
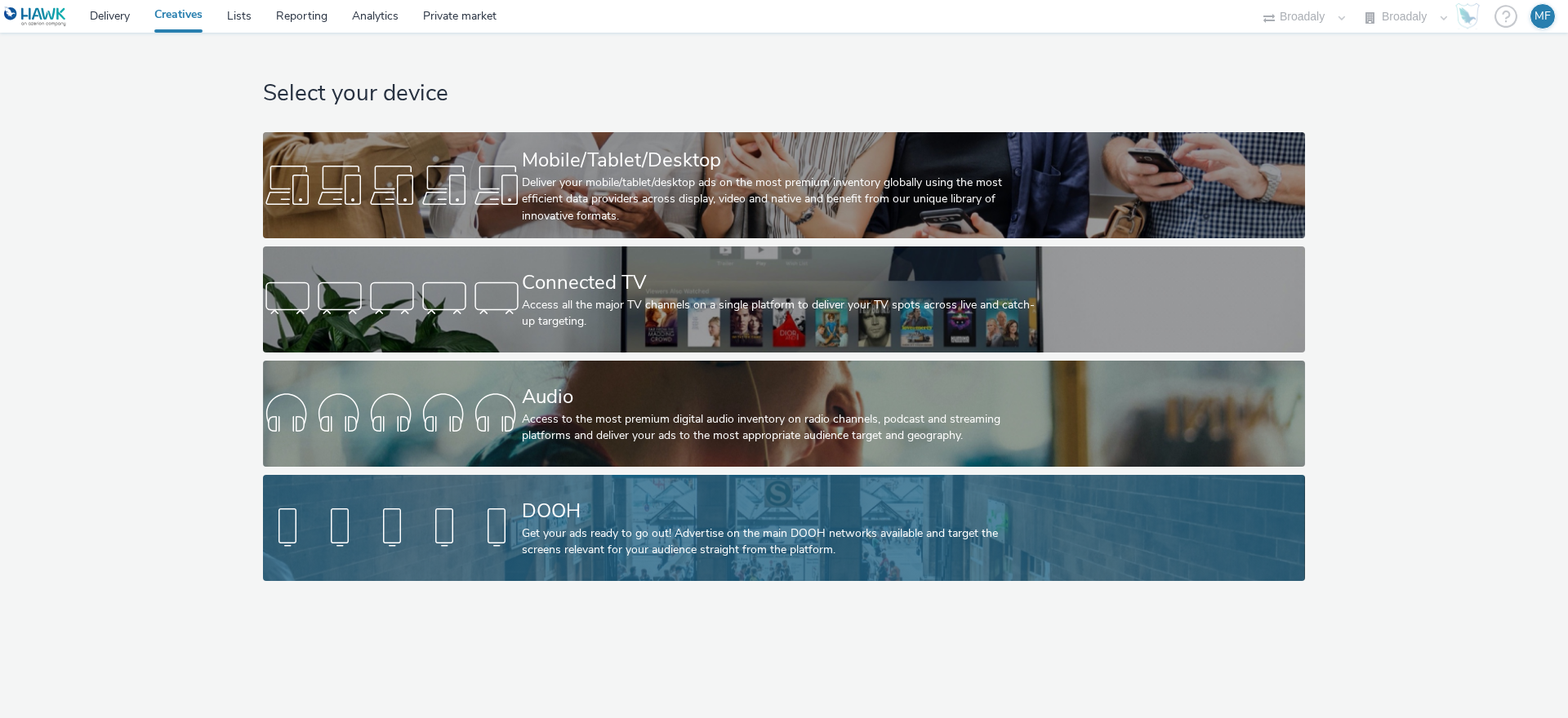
click at [498, 513] on div at bounding box center [393, 529] width 259 height 52
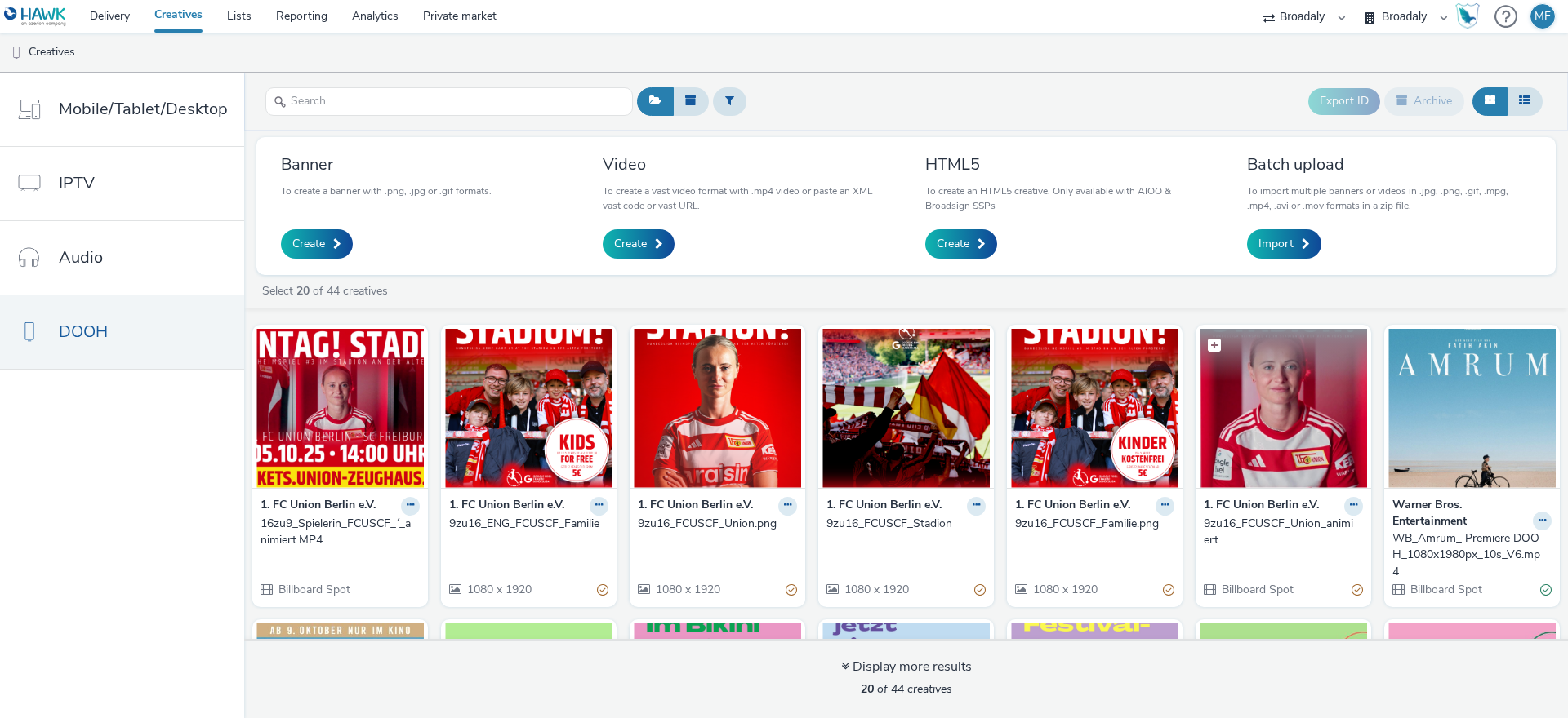
click at [1275, 414] on img at bounding box center [1283, 409] width 167 height 159
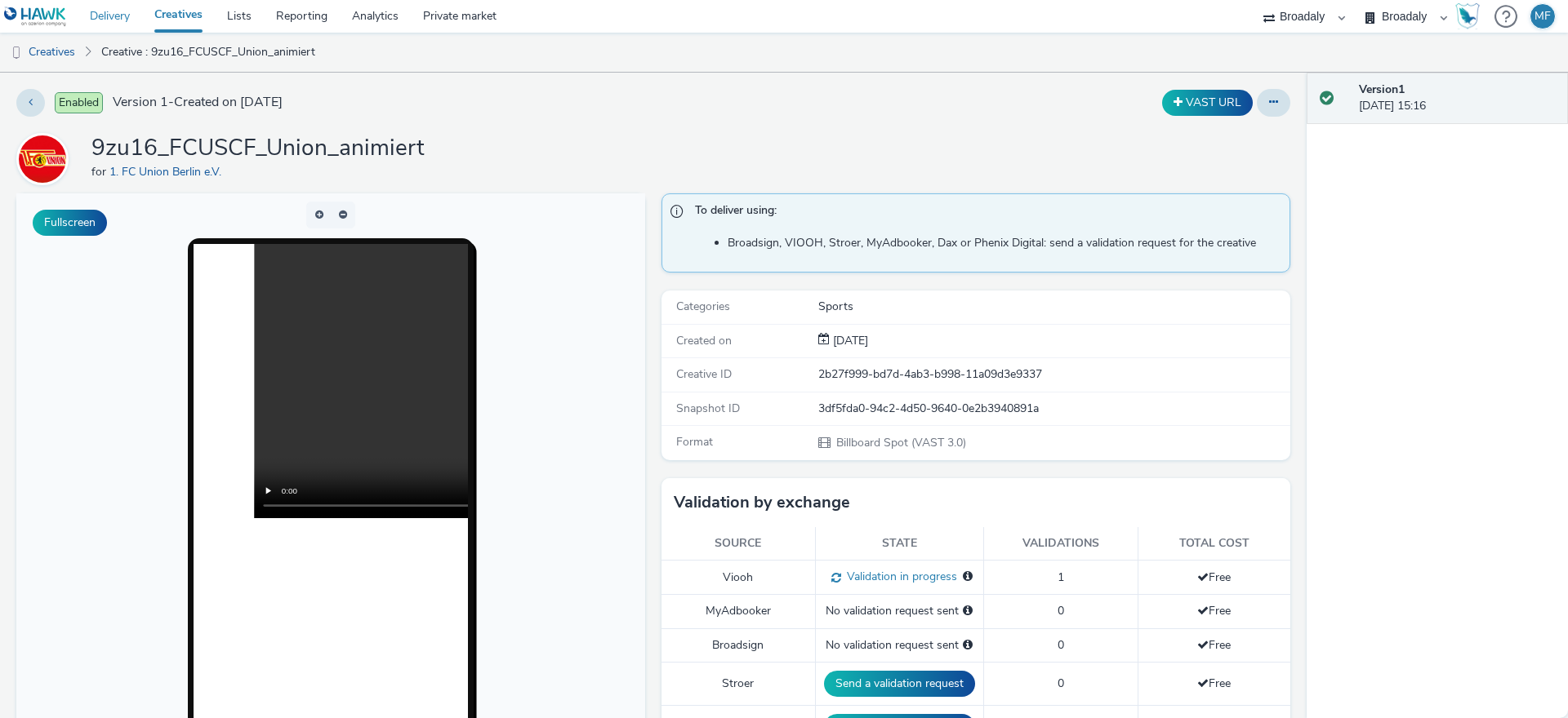
click at [118, 22] on link "Delivery" at bounding box center [110, 17] width 64 height 33
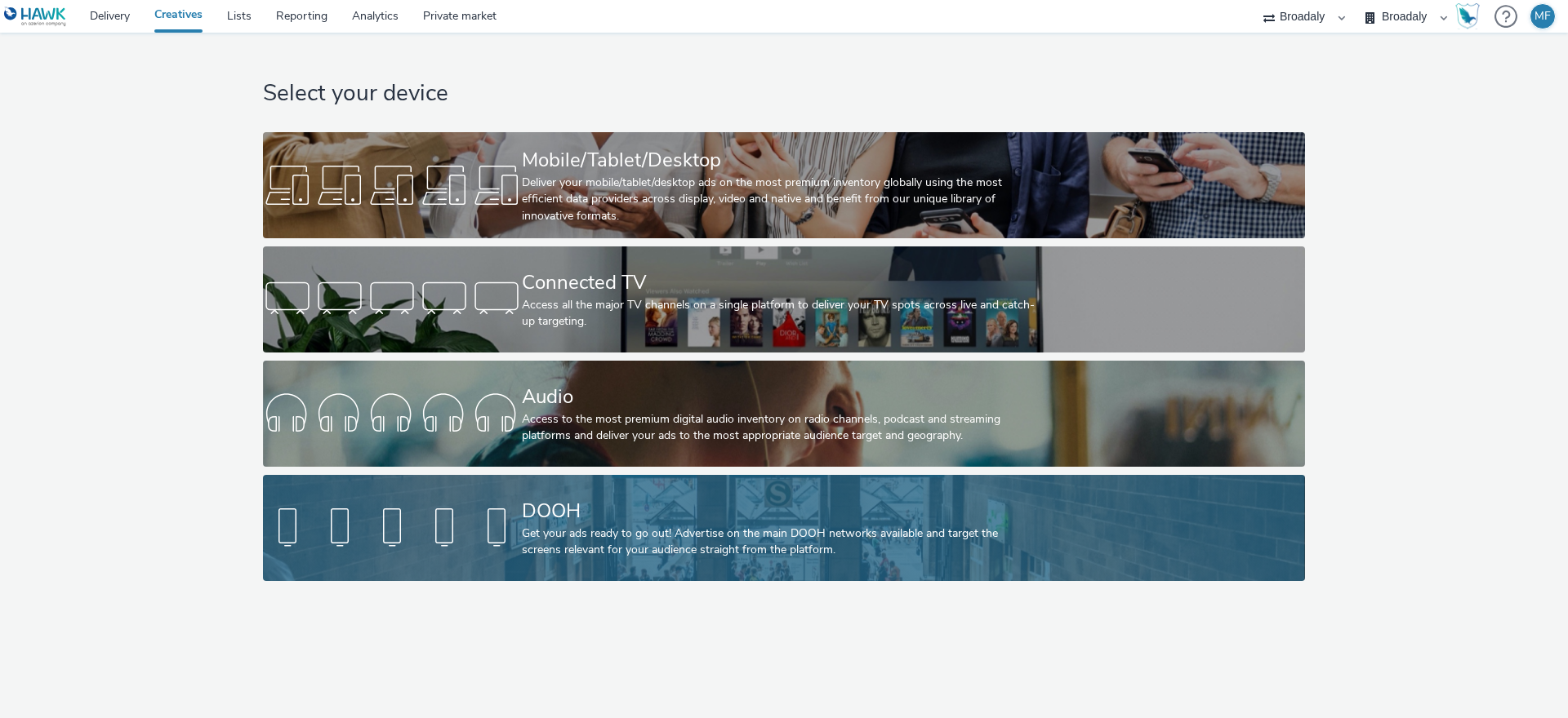
click at [591, 502] on div "DOOH" at bounding box center [781, 511] width 518 height 28
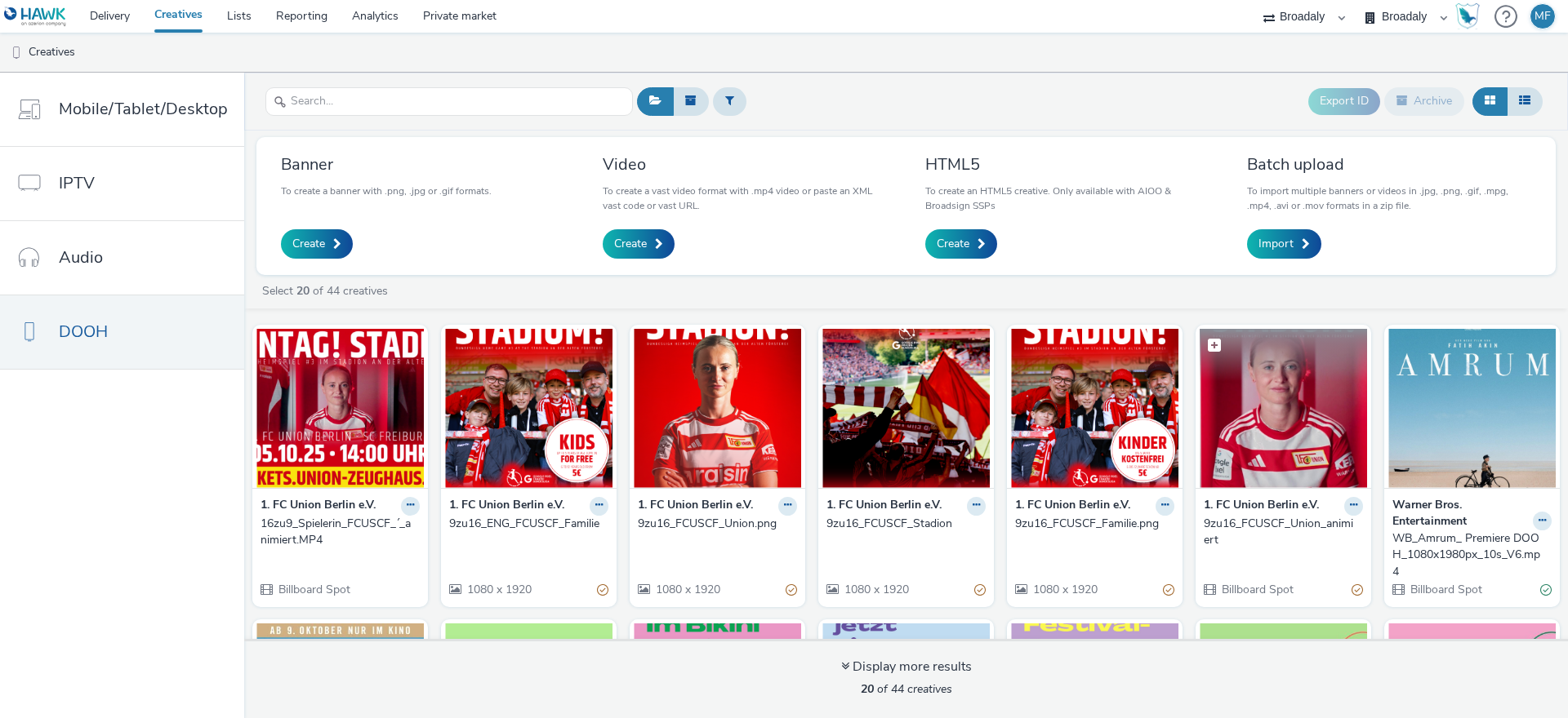
click at [1247, 410] on img at bounding box center [1283, 409] width 167 height 159
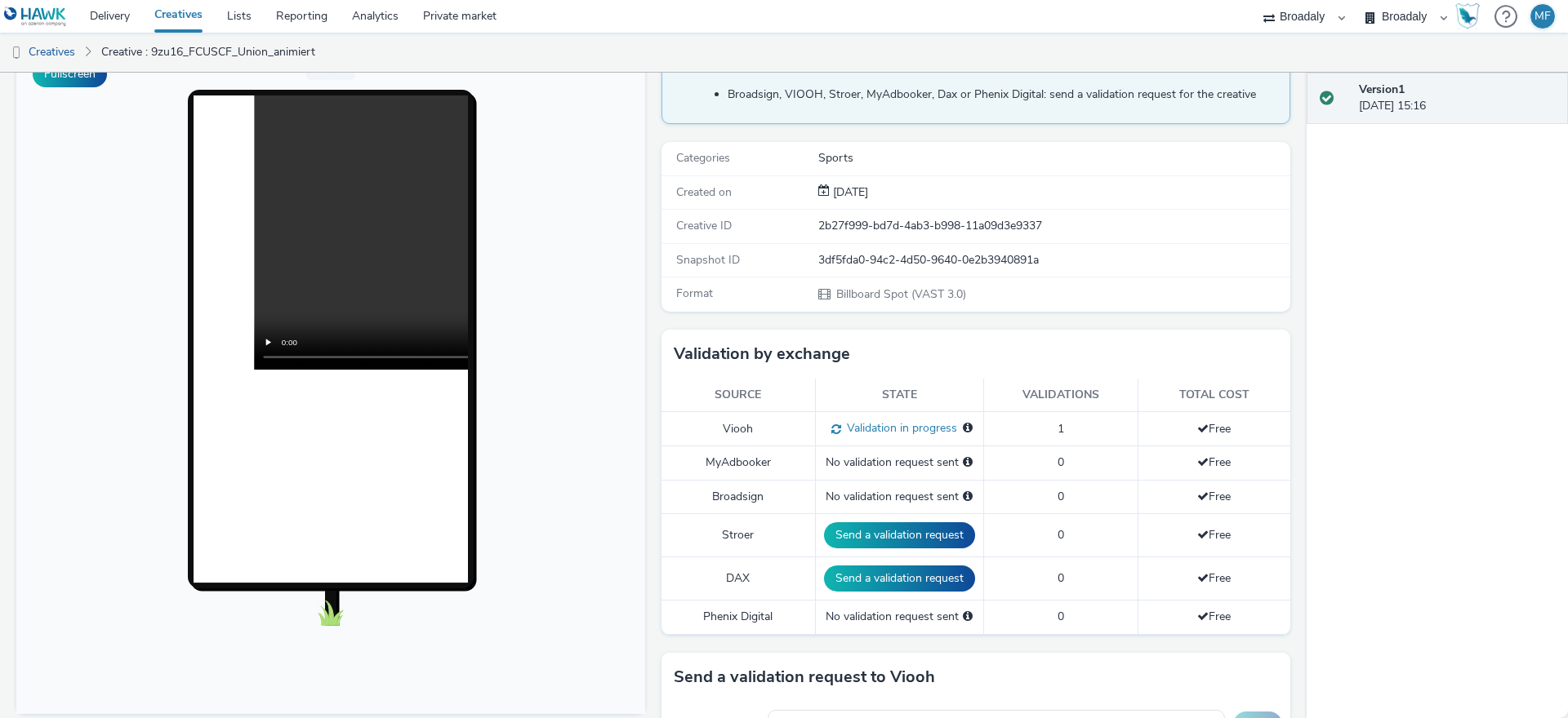
scroll to position [513, 0]
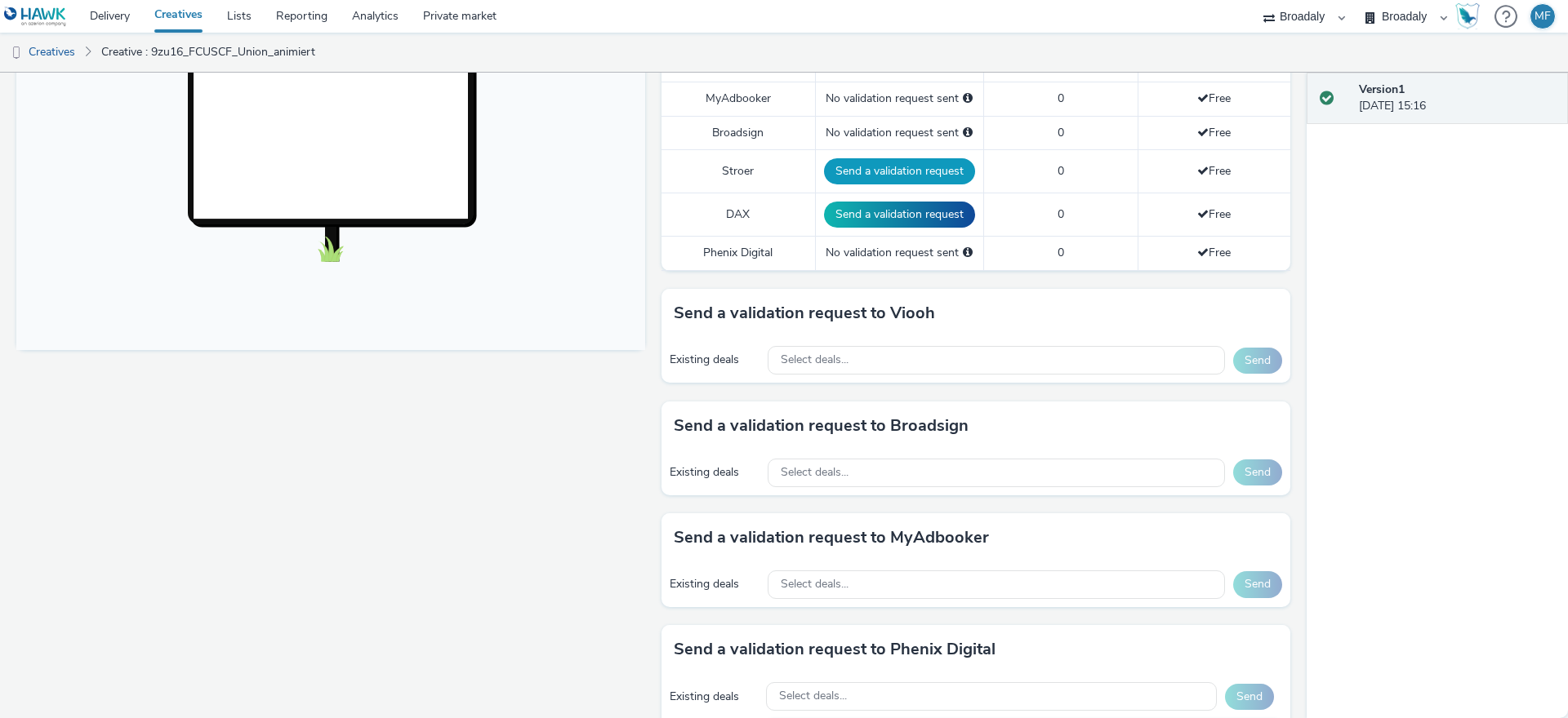
click at [873, 178] on button "Send a validation request" at bounding box center [899, 171] width 151 height 26
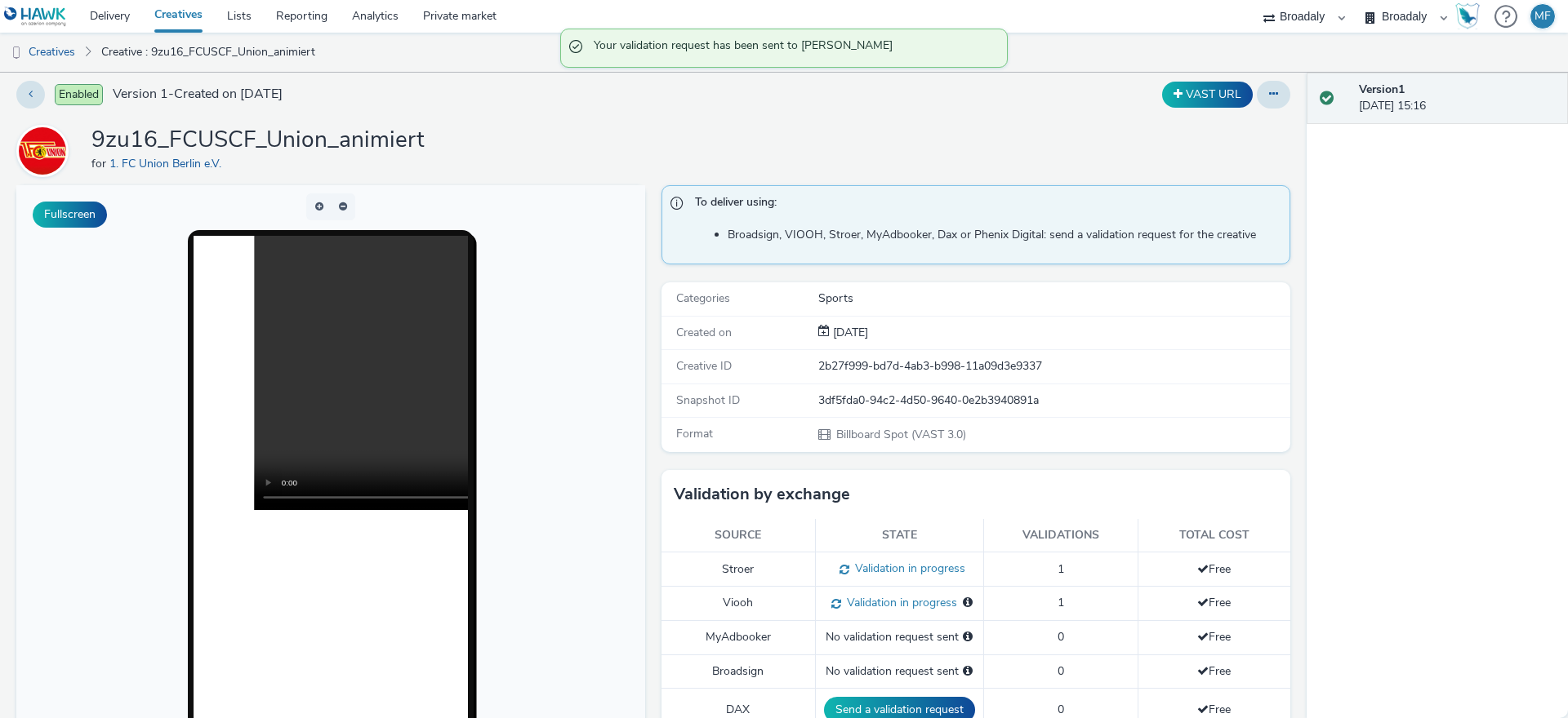
scroll to position [0, 0]
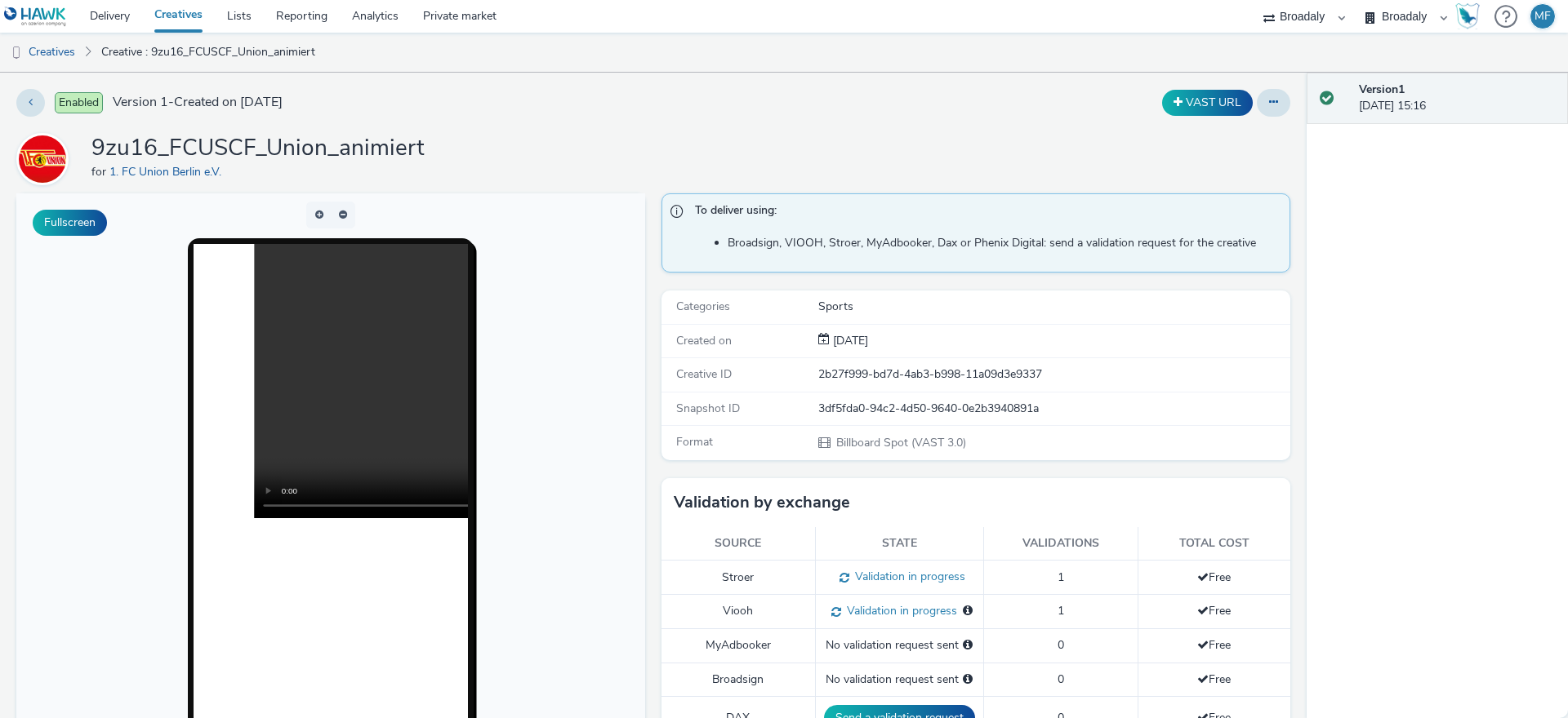
click at [146, 18] on link "Creatives" at bounding box center [178, 17] width 73 height 33
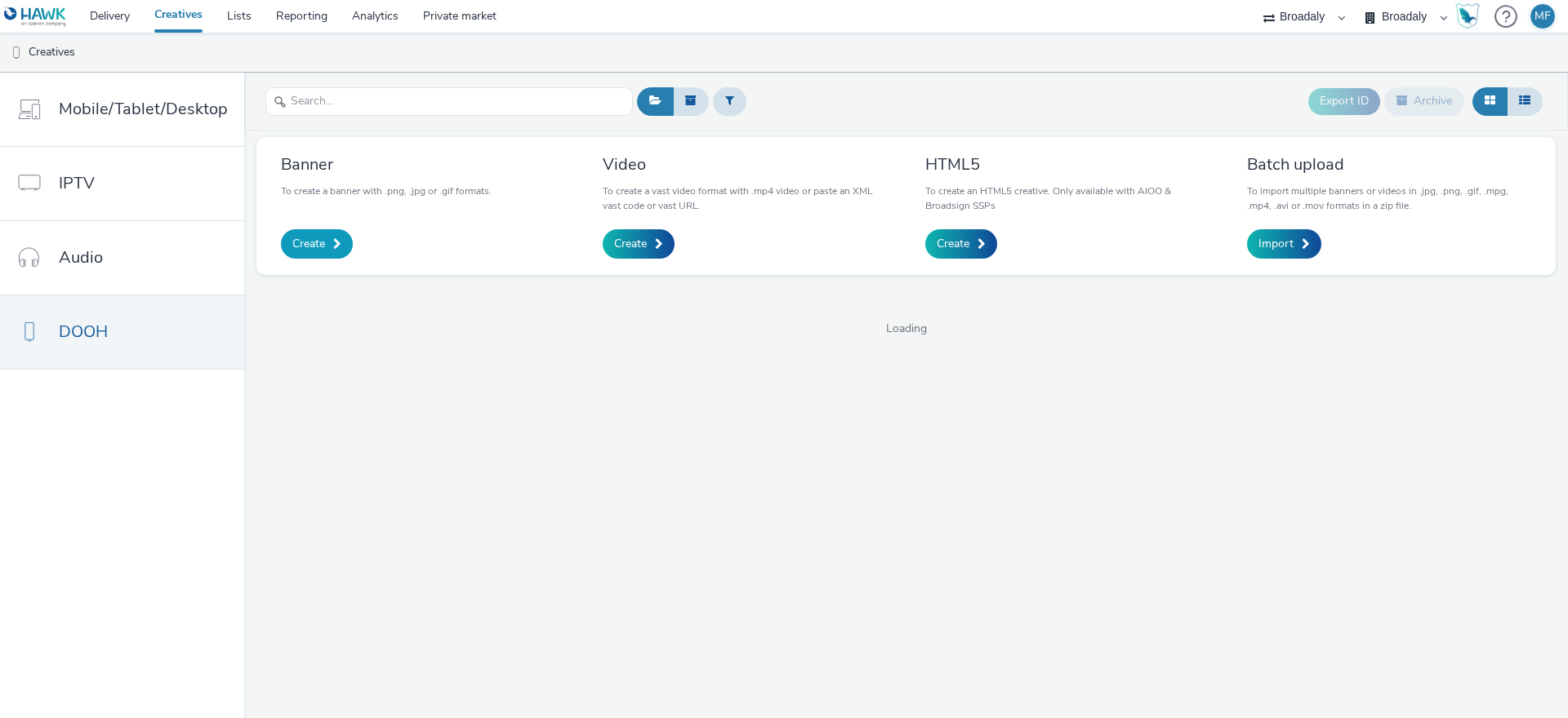
click at [315, 241] on span "Create" at bounding box center [309, 244] width 33 height 17
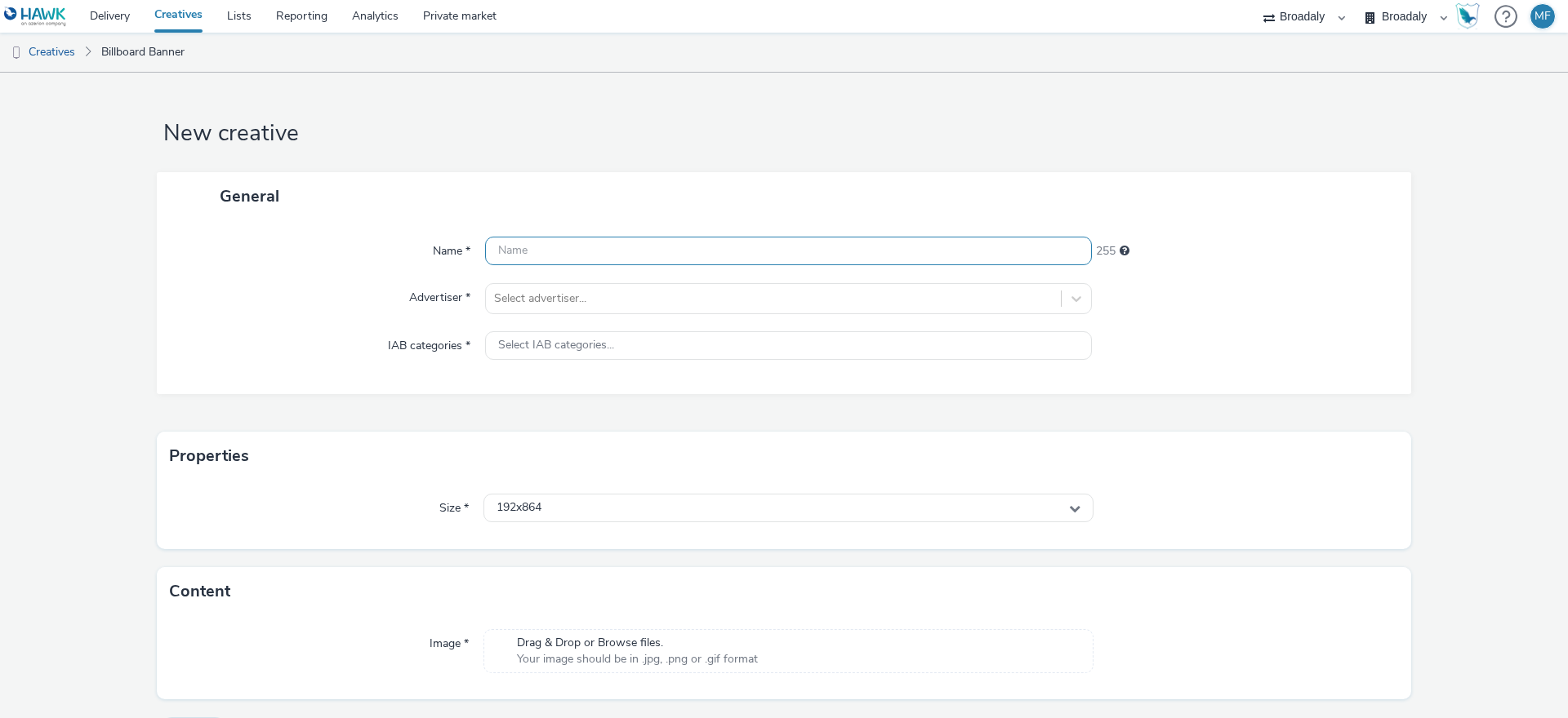
click at [595, 248] on input "text" at bounding box center [788, 251] width 607 height 28
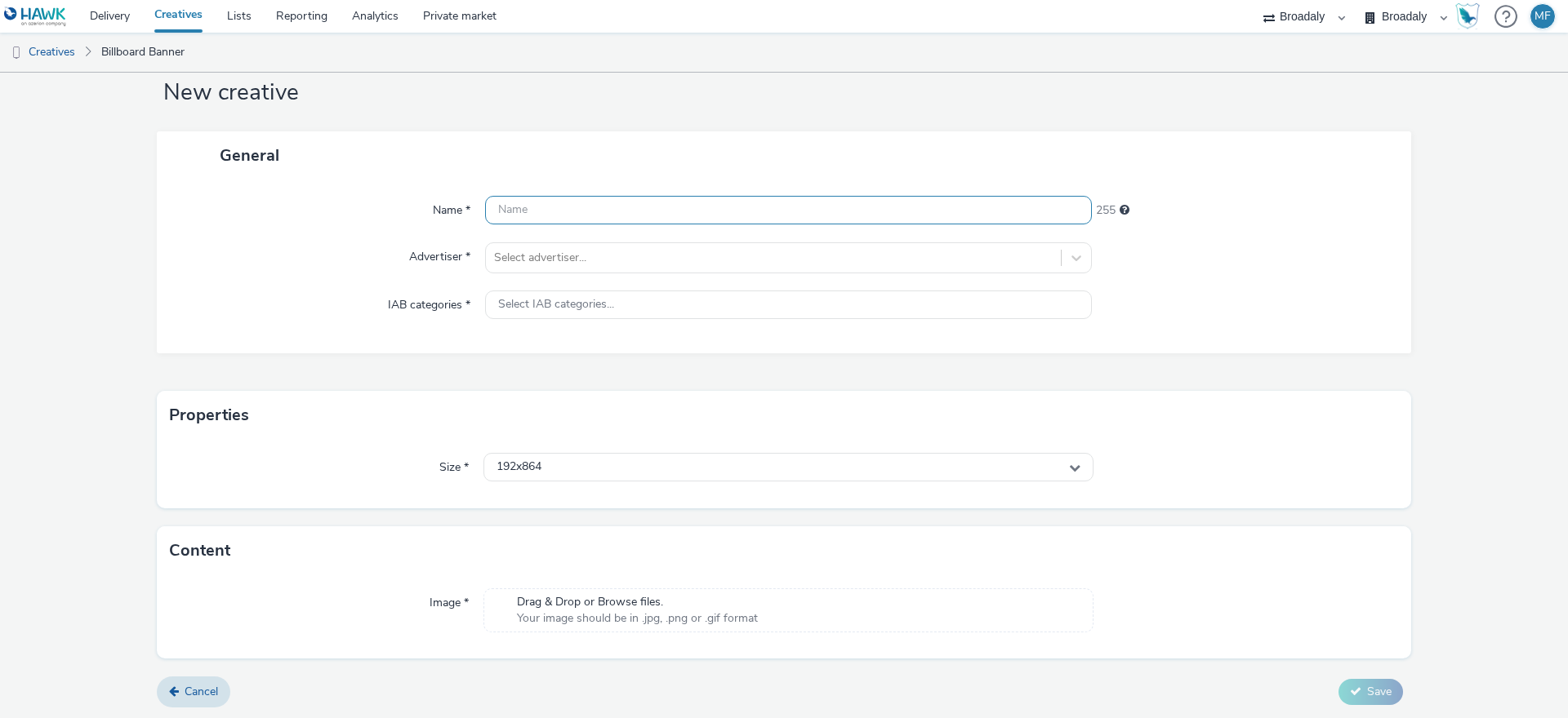
scroll to position [43, 0]
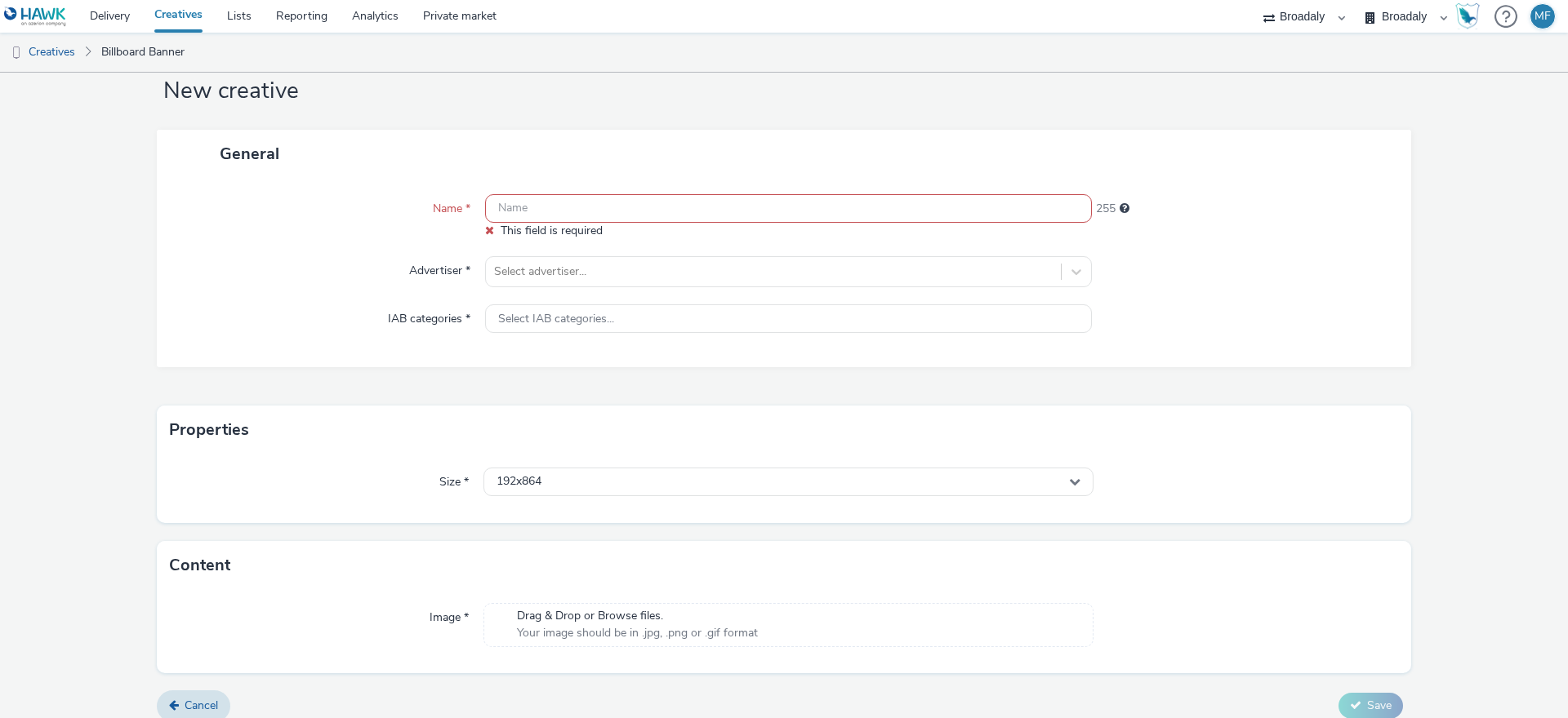
click at [619, 598] on div "Image * Drag & Drop or Browse files. Your image should be in .jpg, .png or .gif…" at bounding box center [784, 632] width 1254 height 84
click at [612, 626] on span "Your image should be in .jpg, .png or .gif format" at bounding box center [638, 633] width 241 height 17
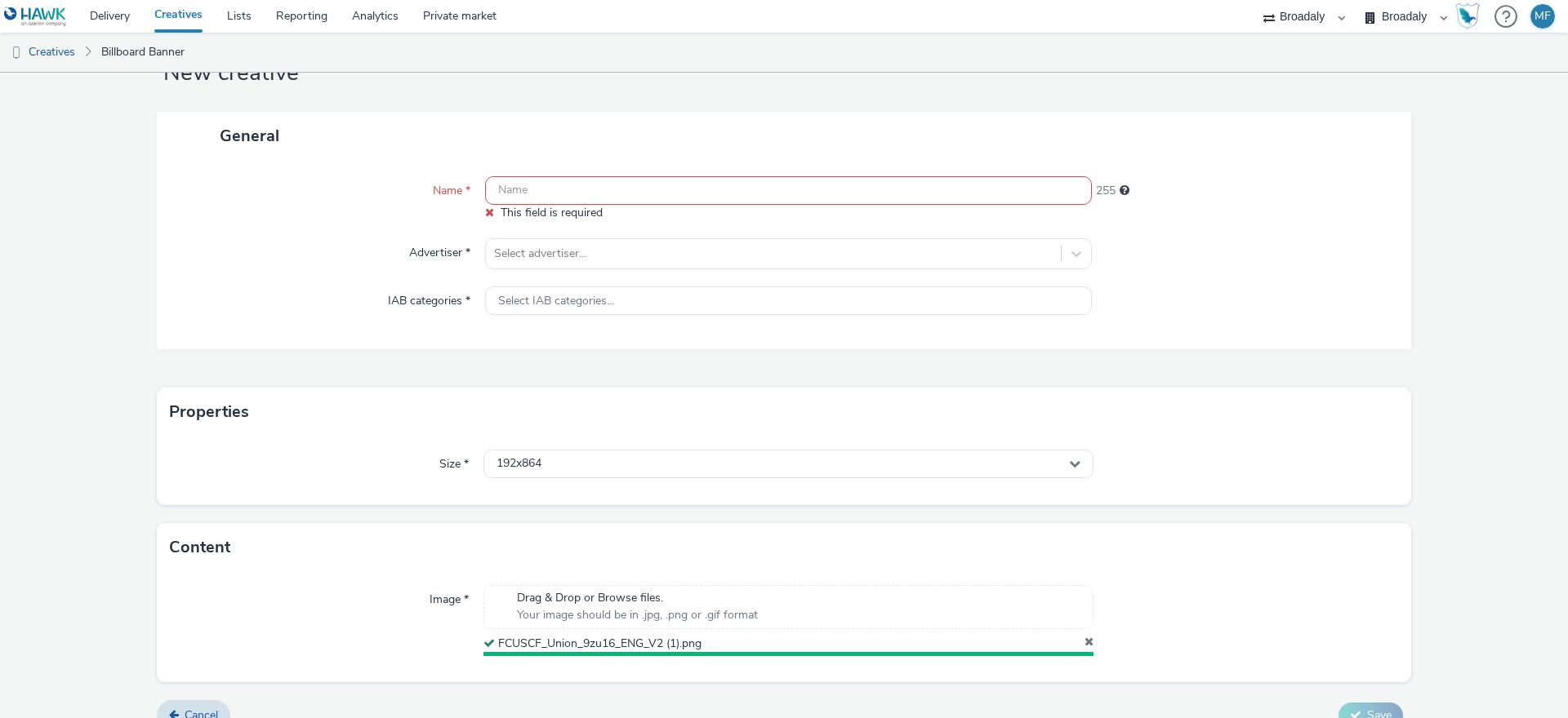
scroll to position [74, 0]
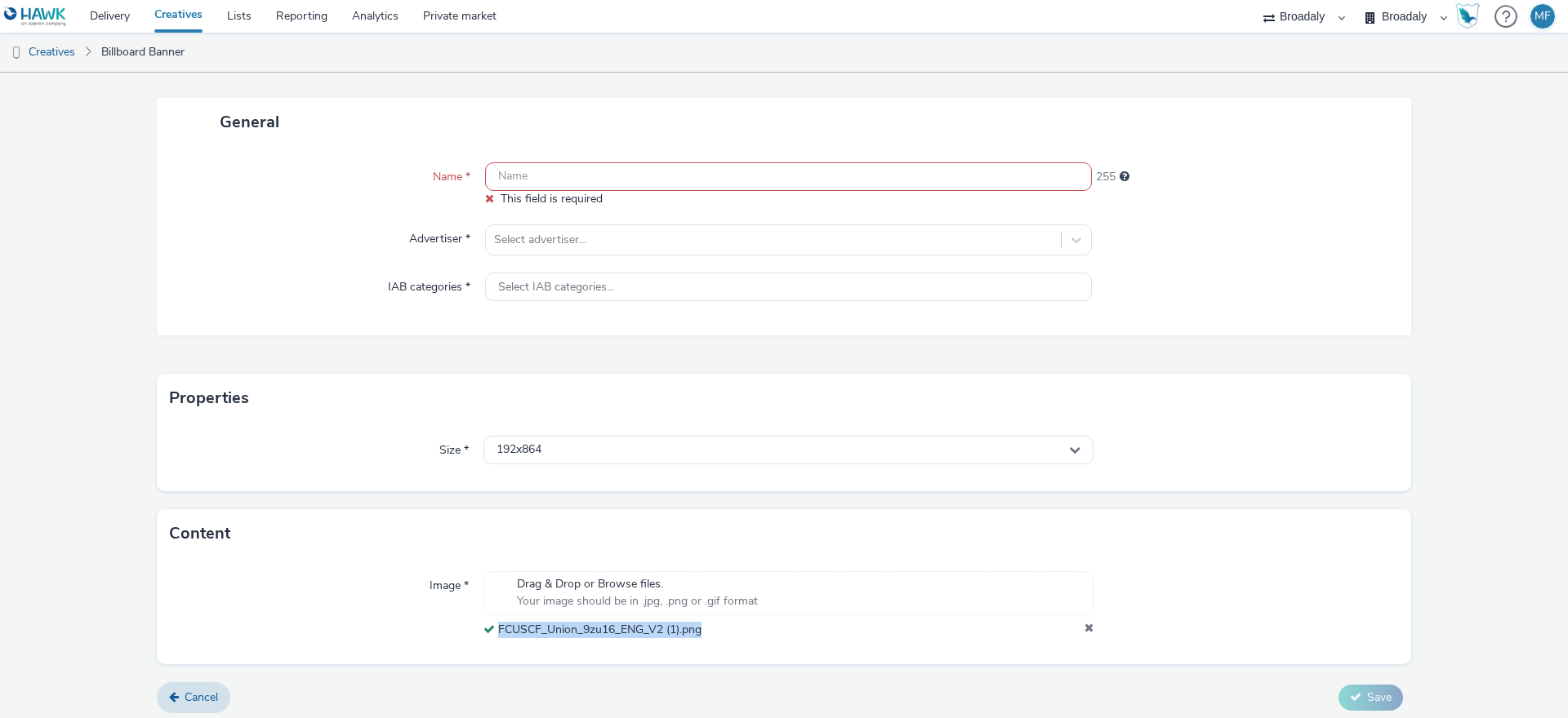
drag, startPoint x: 739, startPoint y: 629, endPoint x: 496, endPoint y: 635, distance: 243.1
click at [496, 635] on div "FCUSCF_Union_9zu16_ENG_V2 (1).png" at bounding box center [788, 630] width 610 height 17
copy span "FCUSCF_Union_9zu16_ENG_V2 (1).png"
click at [532, 188] on input "text" at bounding box center [788, 176] width 607 height 28
paste input "FCUSCF_Union_9zu16_ENG_V2 (1).png"
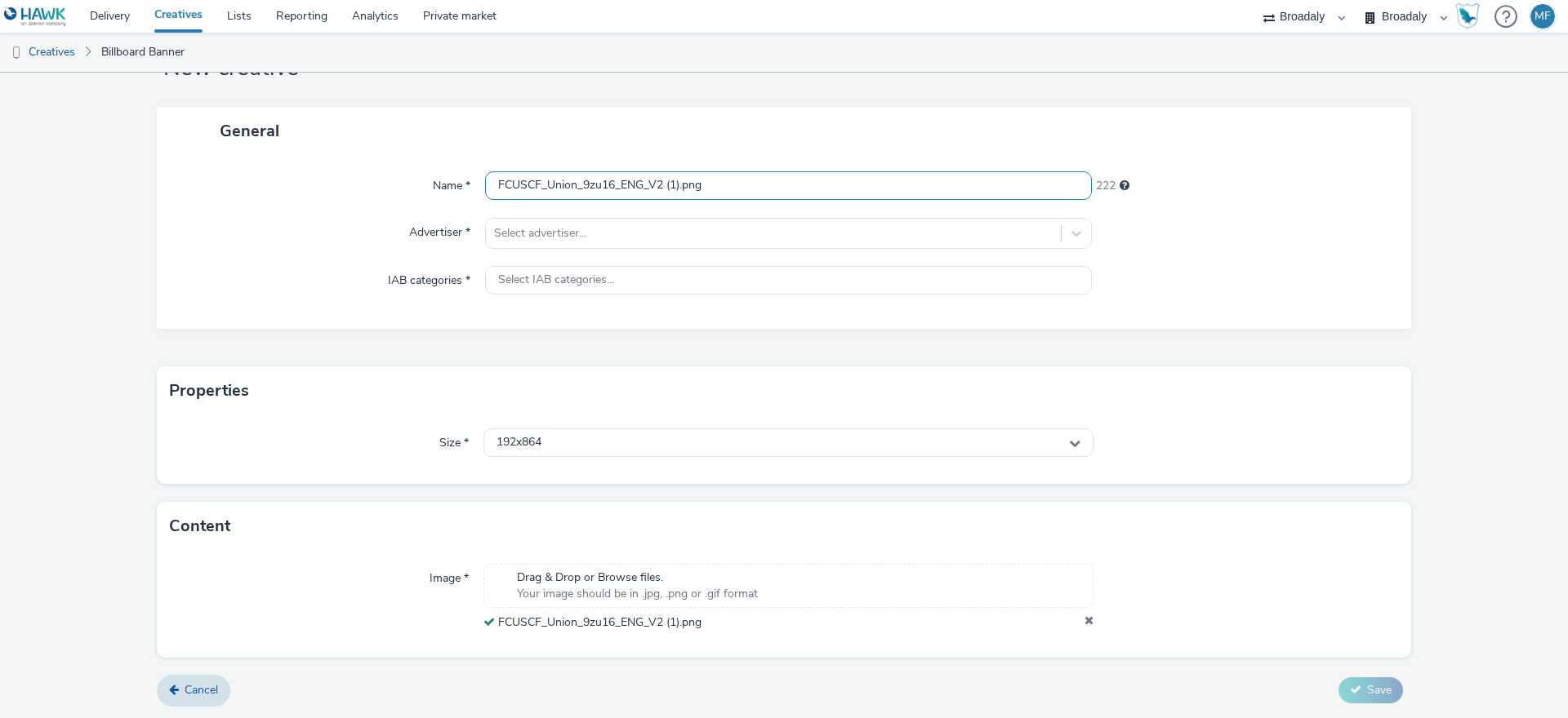
scroll to position [65, 0]
click at [677, 186] on input "FCUSCF_Union_9zu16_ENG_V2 (1).png" at bounding box center [788, 185] width 607 height 28
drag, startPoint x: 660, startPoint y: 187, endPoint x: 830, endPoint y: 188, distance: 170.0
click at [830, 188] on input "FCUSCF_Union_9zu16_ENG_V2 (1).png" at bounding box center [788, 185] width 607 height 28
drag, startPoint x: 640, startPoint y: 184, endPoint x: 575, endPoint y: 182, distance: 65.0
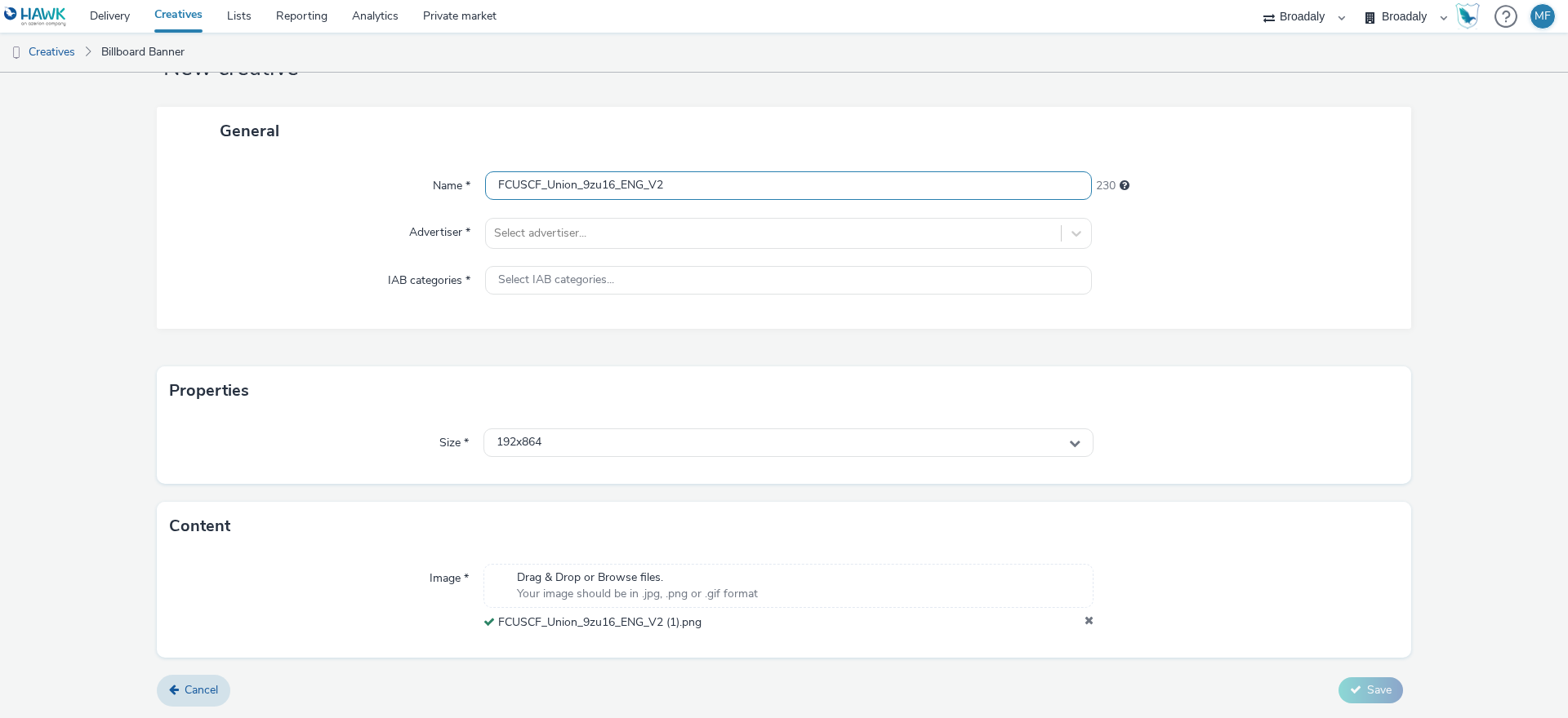
click at [575, 182] on input "FCUSCF_Union_9zu16_ENG_V2" at bounding box center [788, 185] width 607 height 28
click at [495, 181] on input "FCUSCF_Union__V2" at bounding box center [788, 185] width 607 height 28
paste input "9zu16_ENG"
click at [646, 186] on input "9zu16_ENG_FCUSCF_Union__V2" at bounding box center [788, 185] width 607 height 28
type input "9zu16_ENG_FCUSCF_Union_V2"
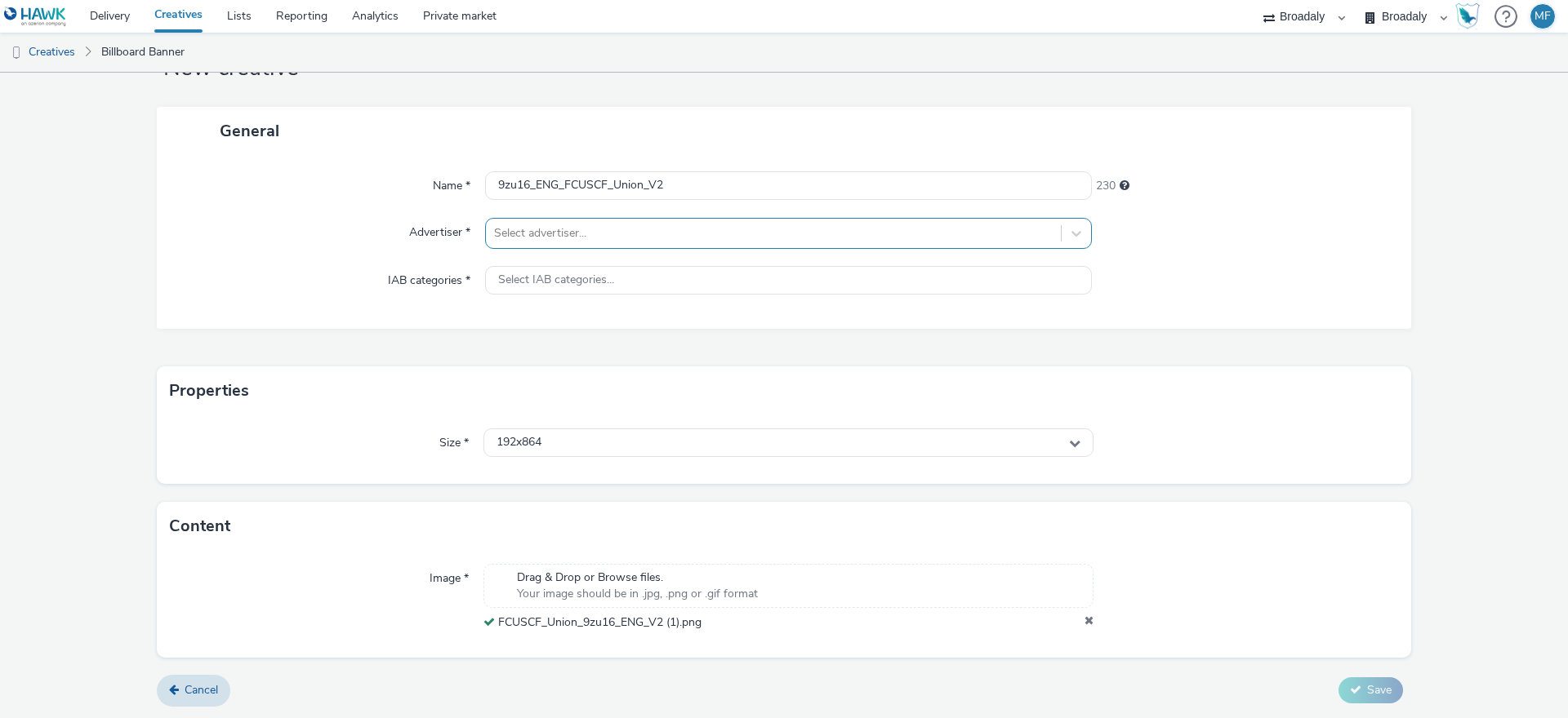
click at [624, 231] on div at bounding box center [773, 233] width 559 height 19
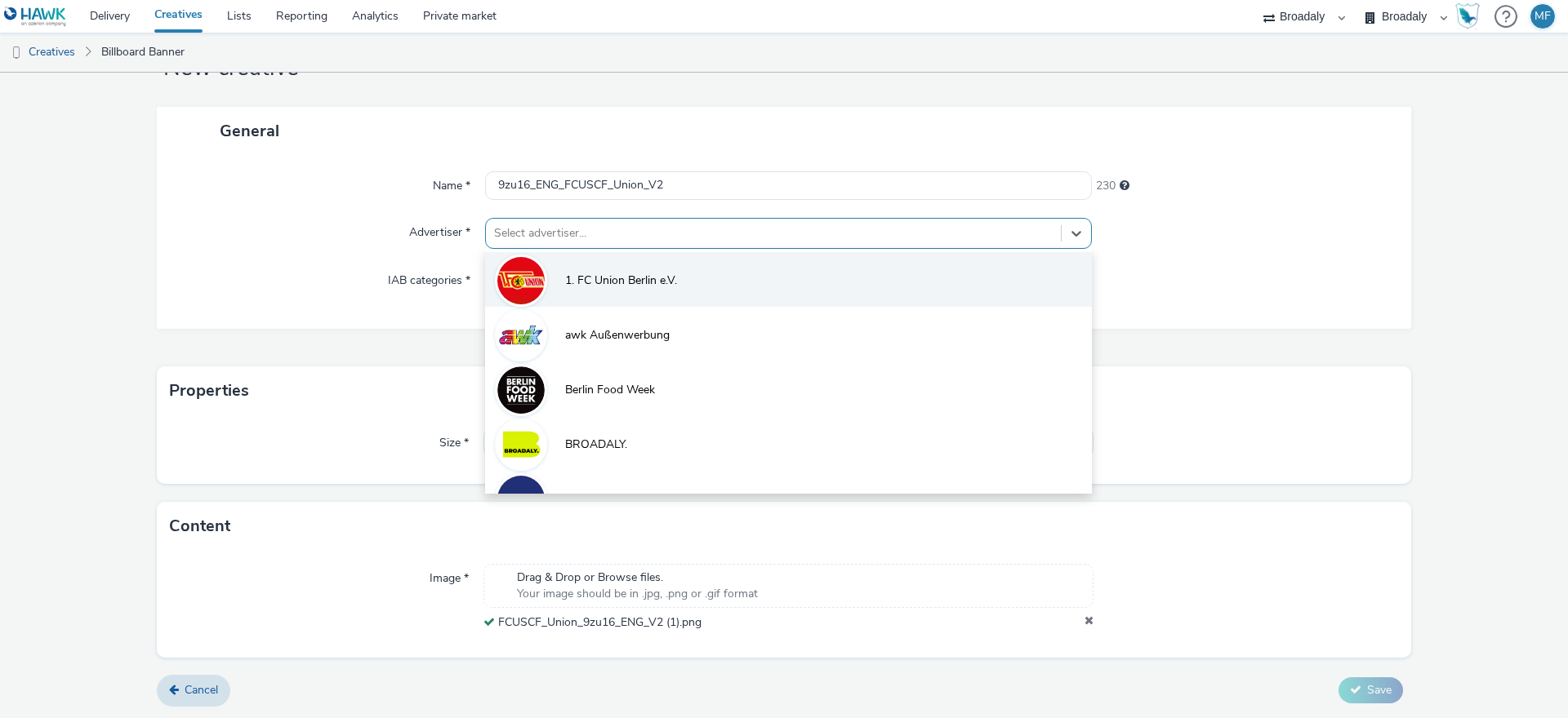
click at [570, 273] on span "1. FC Union Berlin e.V." at bounding box center [620, 281] width 112 height 17
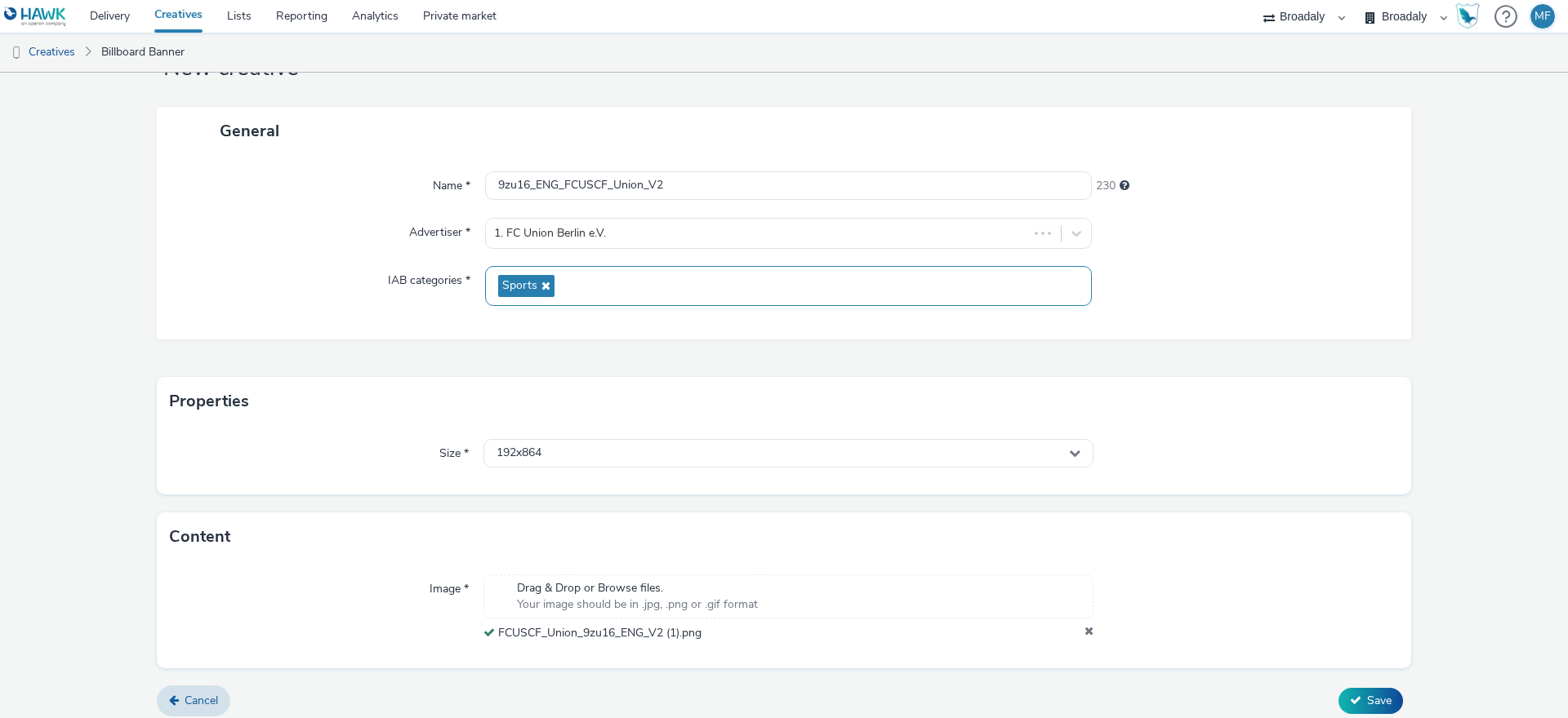
click at [572, 279] on div "Sports" at bounding box center [788, 286] width 607 height 40
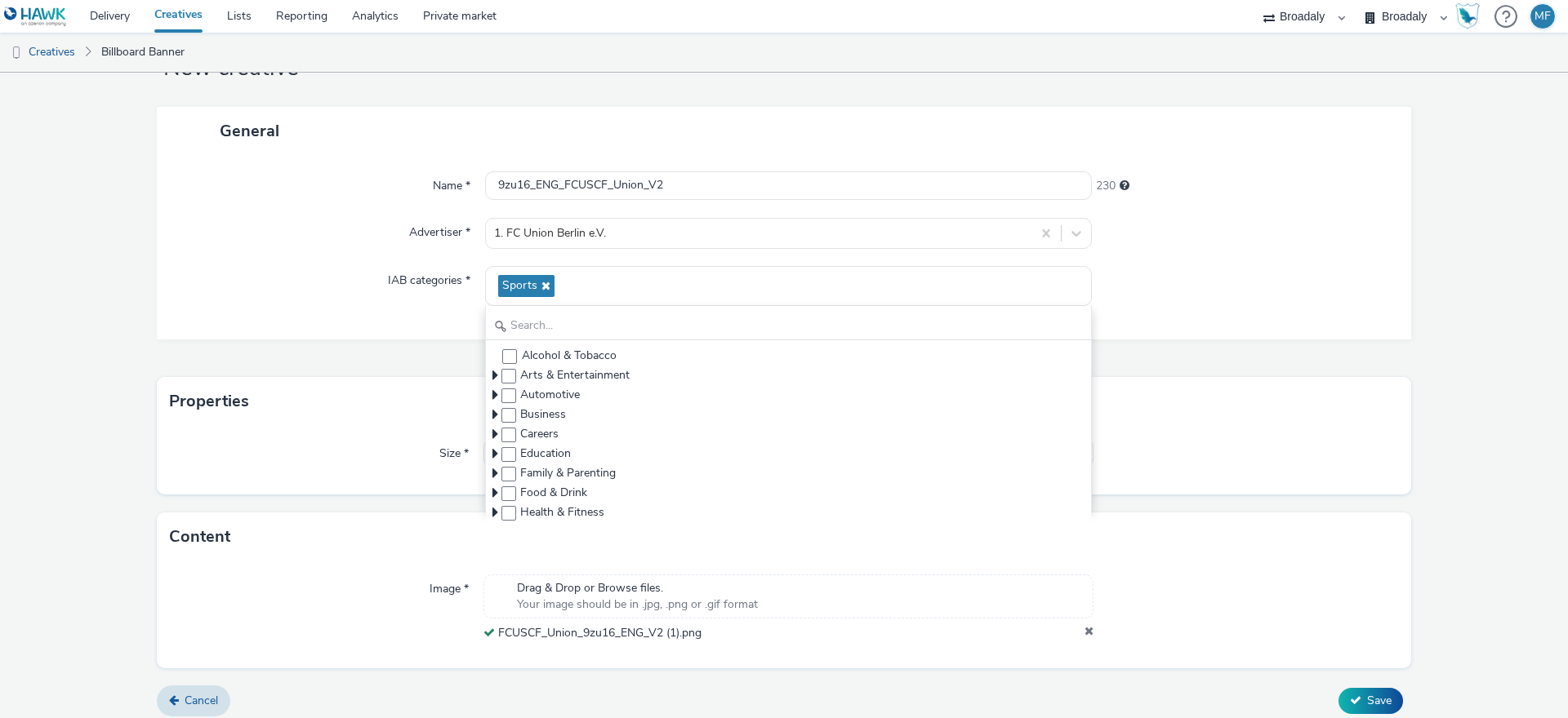
click at [413, 339] on div "General Name * 9zu16_ENG_FCUSCF_Union_V2 230 Advertiser * 1. FC Union Berlin e.…" at bounding box center [784, 242] width 1254 height 270
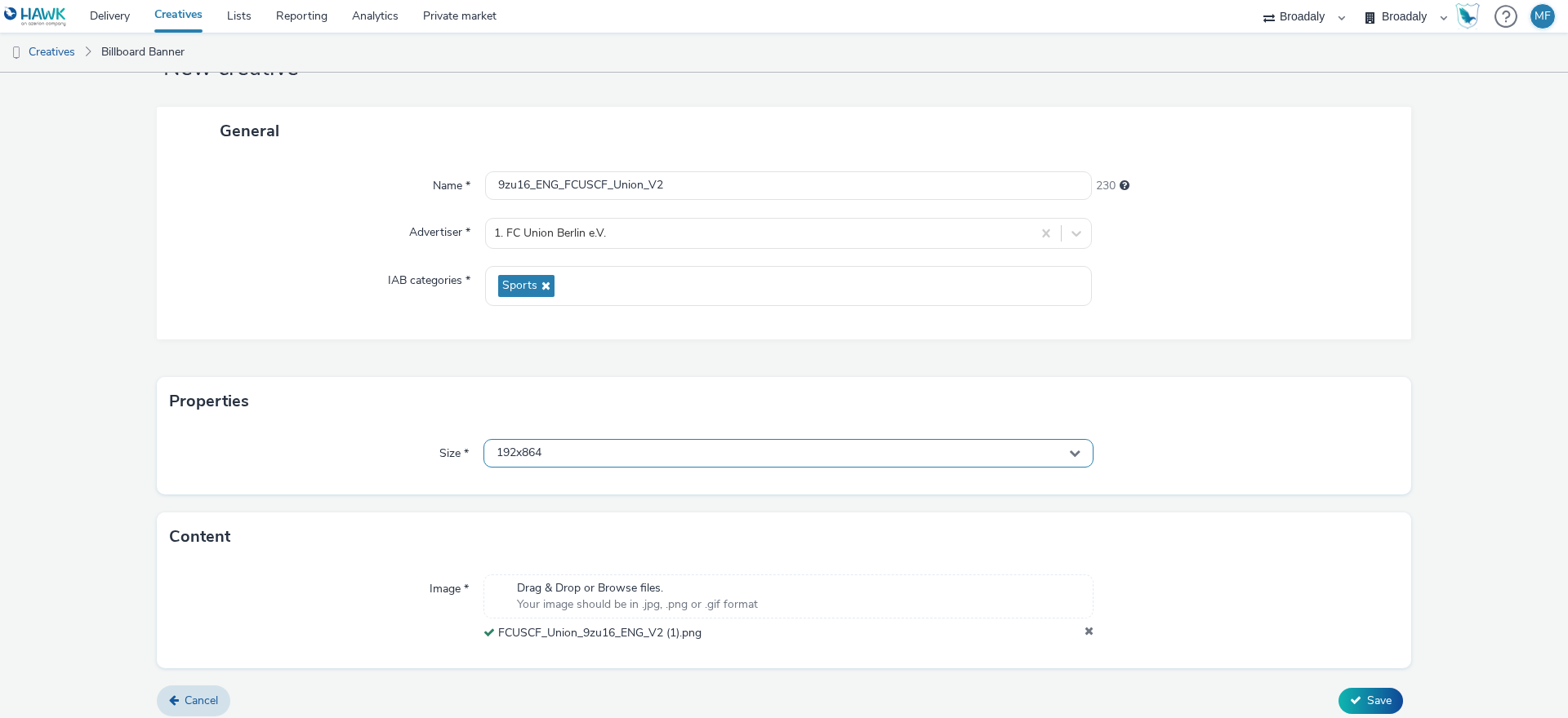
click at [580, 462] on div "192x864" at bounding box center [788, 453] width 610 height 28
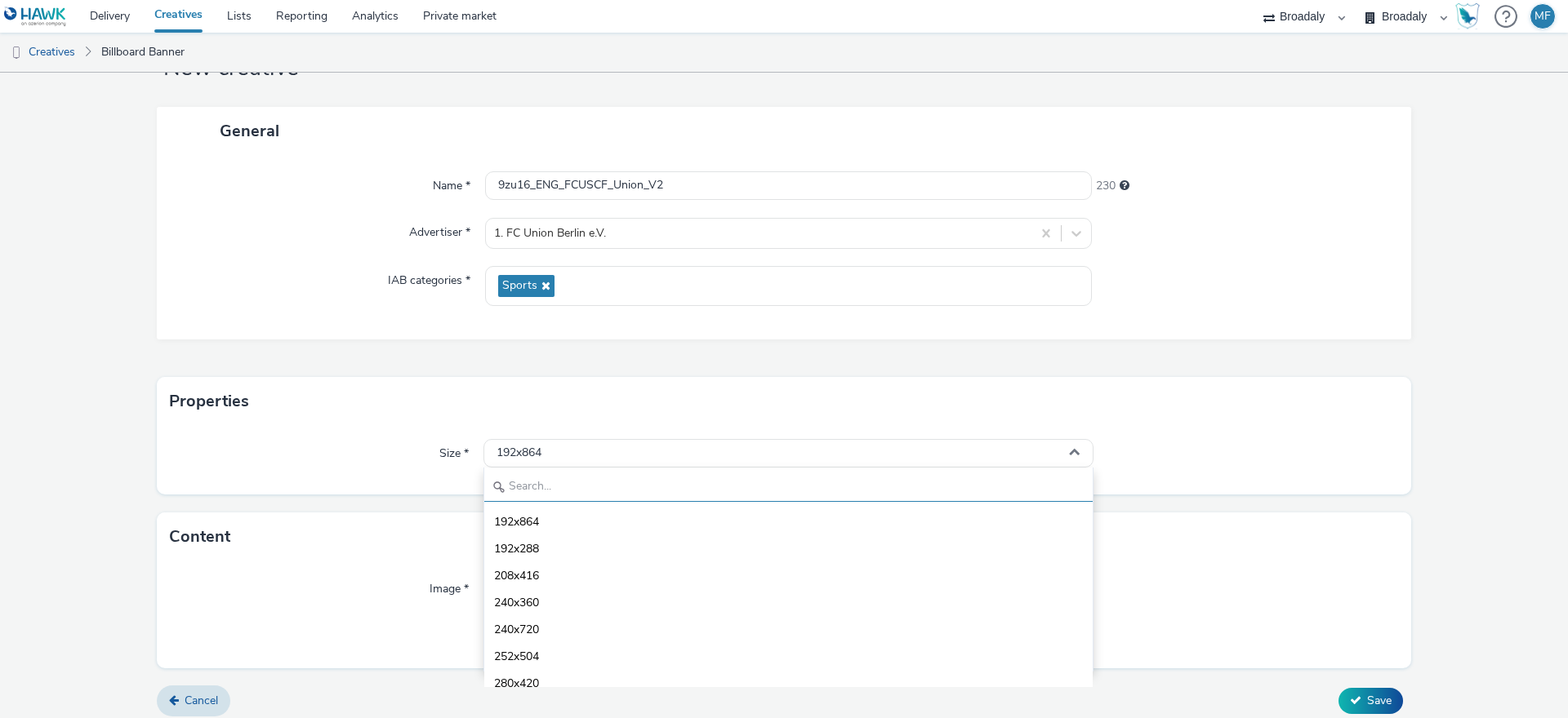
click at [573, 475] on input "text" at bounding box center [788, 487] width 609 height 28
type input "1080"
click at [565, 635] on span "1080x1920 - dooh" at bounding box center [541, 630] width 95 height 17
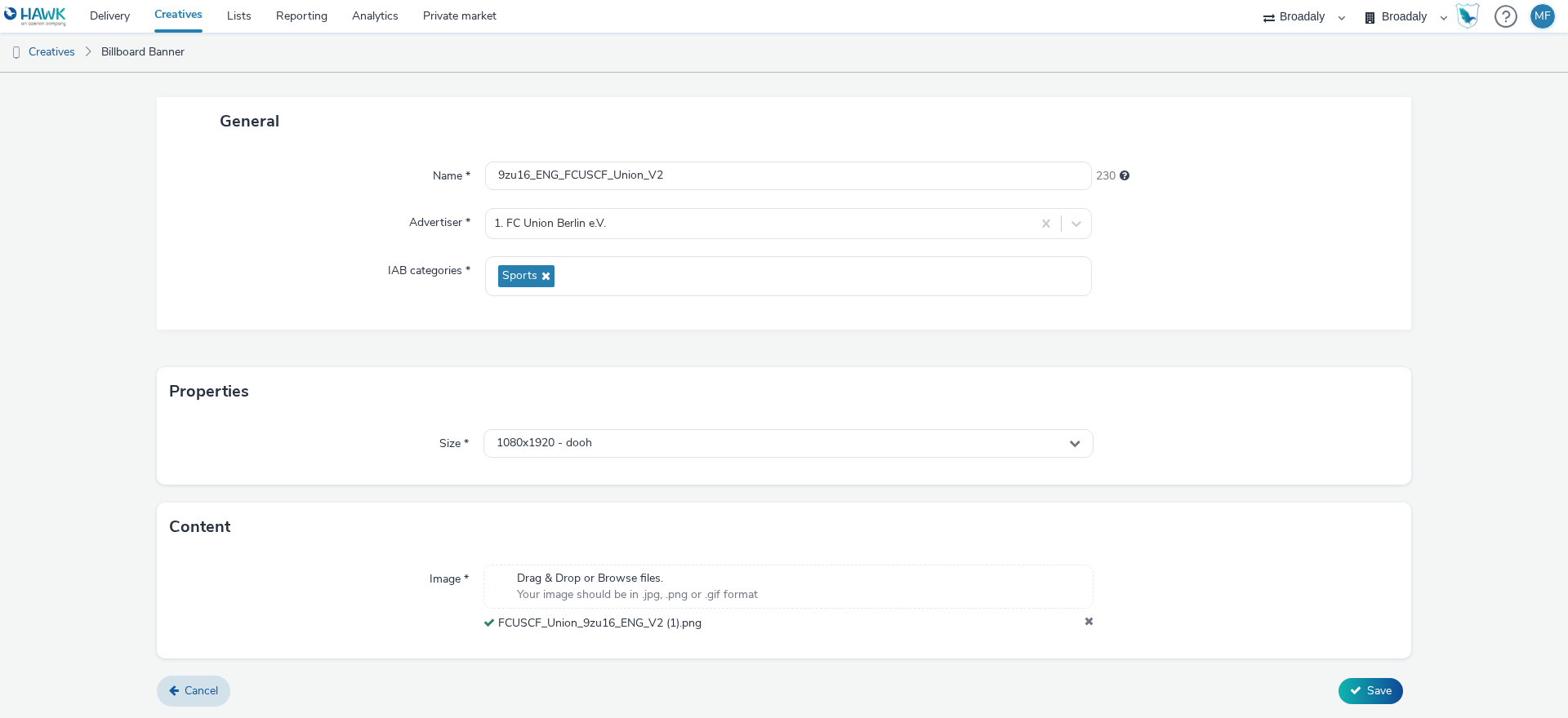
scroll to position [76, 0]
click at [1367, 695] on span "Save" at bounding box center [1378, 690] width 24 height 16
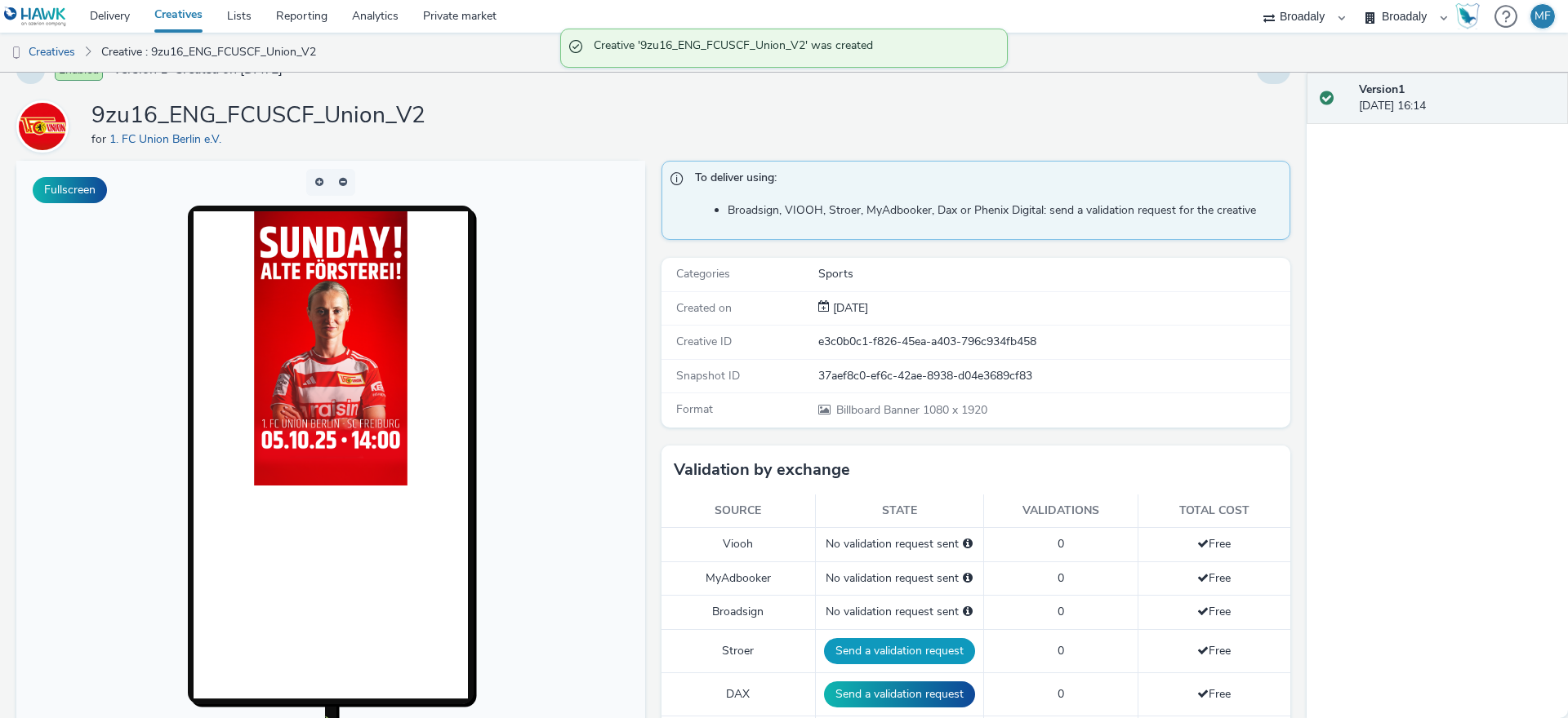
scroll to position [33, 0]
click at [915, 657] on button "Send a validation request" at bounding box center [899, 650] width 151 height 26
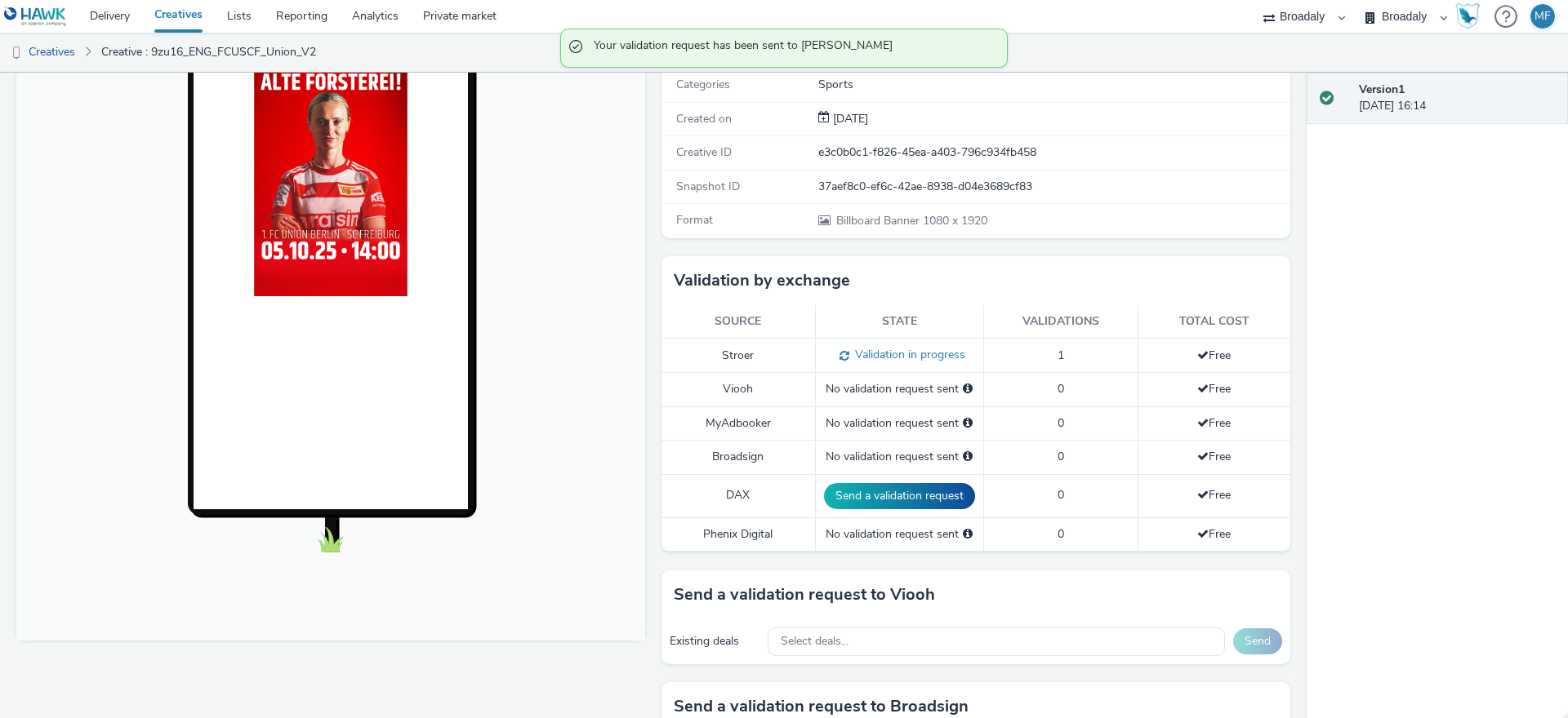
scroll to position [300, 0]
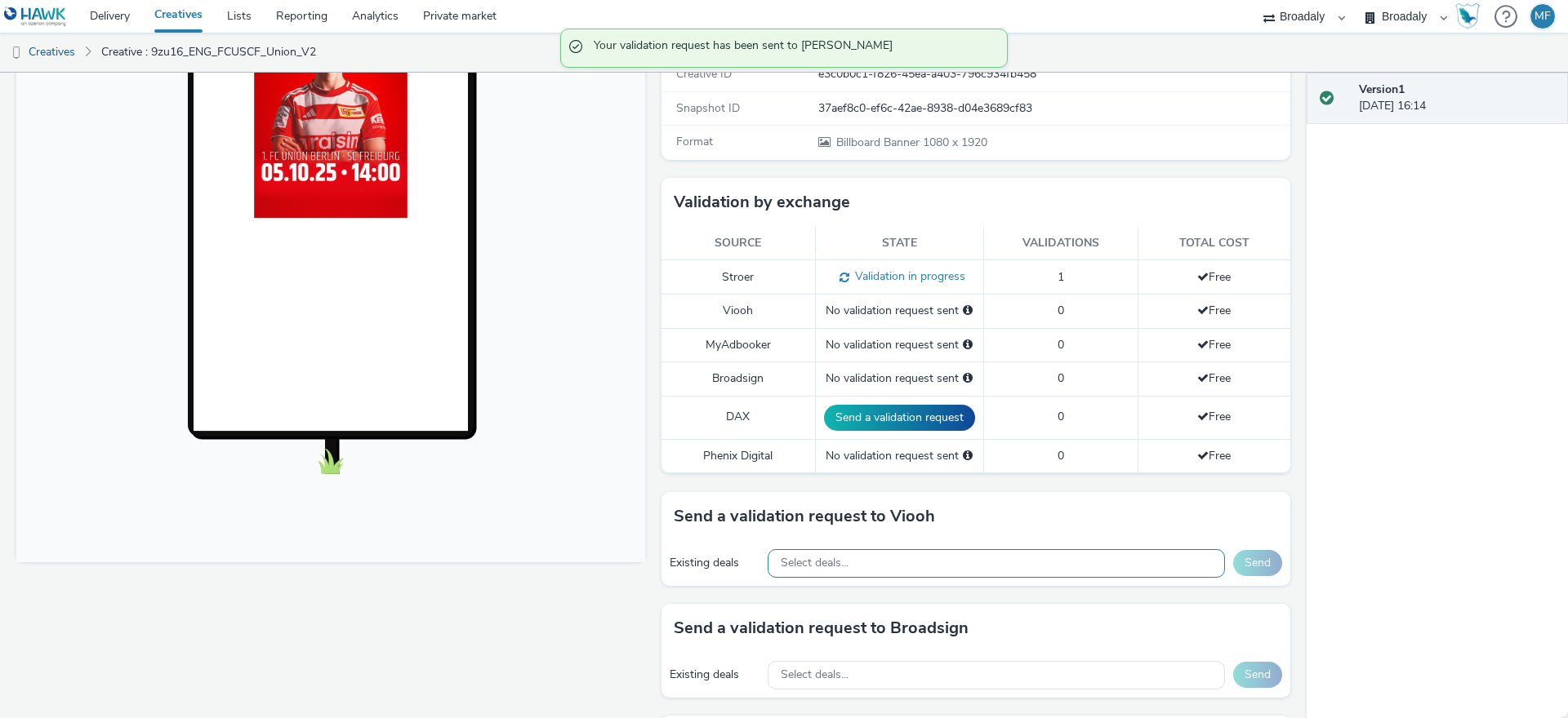
click at [824, 575] on div "Select deals..." at bounding box center [996, 563] width 457 height 28
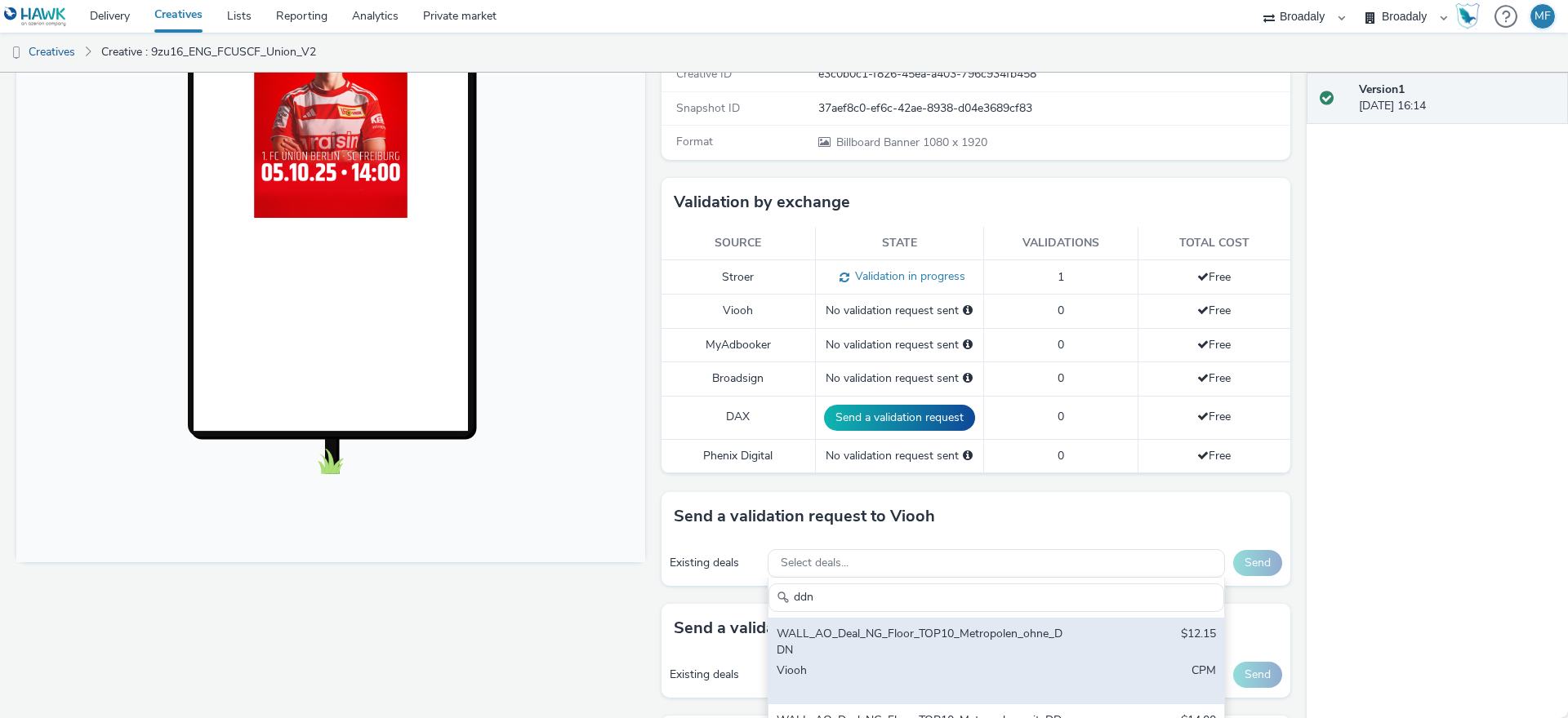
type input "ddn"
click at [850, 630] on div "WALL_AO_Deal_NG_Floor_TOP10_Metropolen_ohne_DDN" at bounding box center [922, 642] width 290 height 33
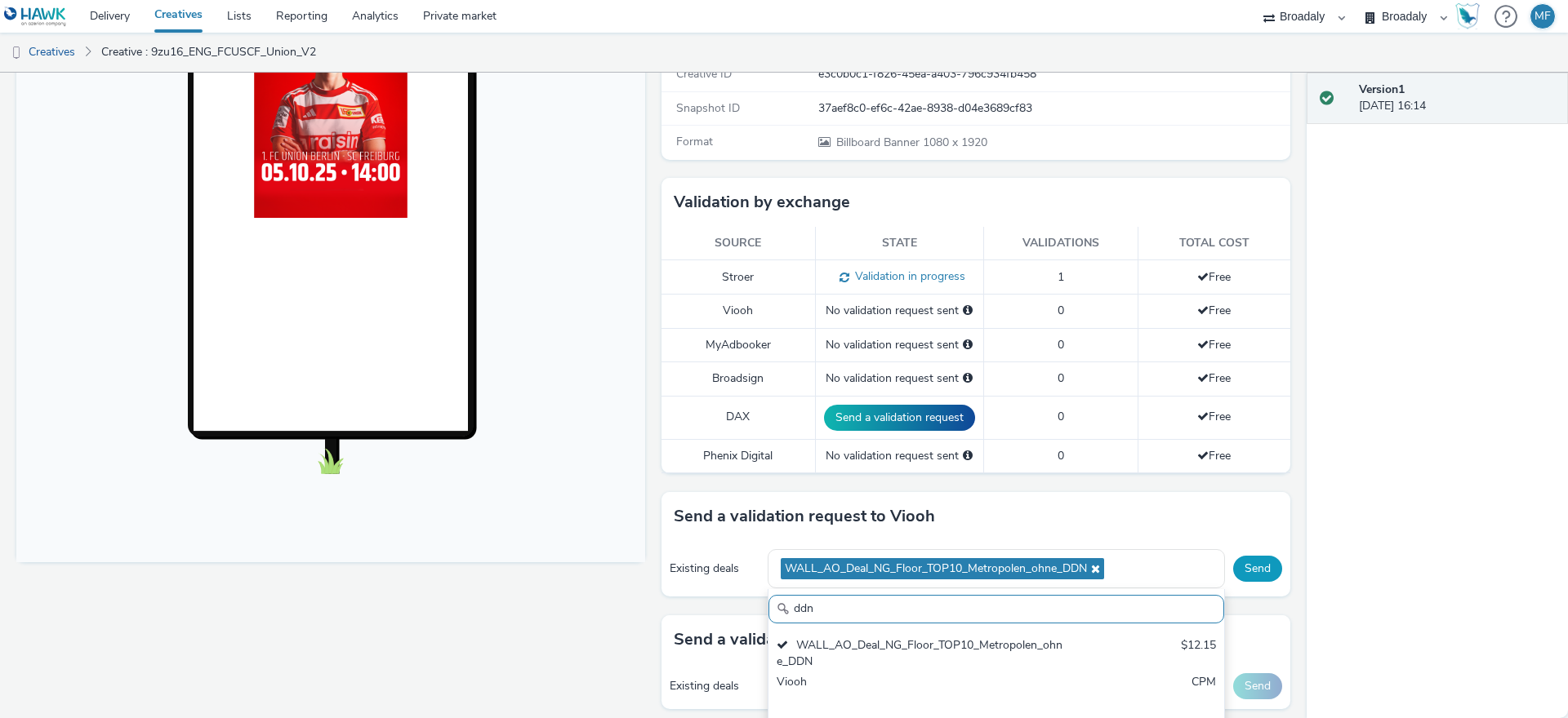
click at [1241, 572] on button "Send" at bounding box center [1258, 568] width 49 height 26
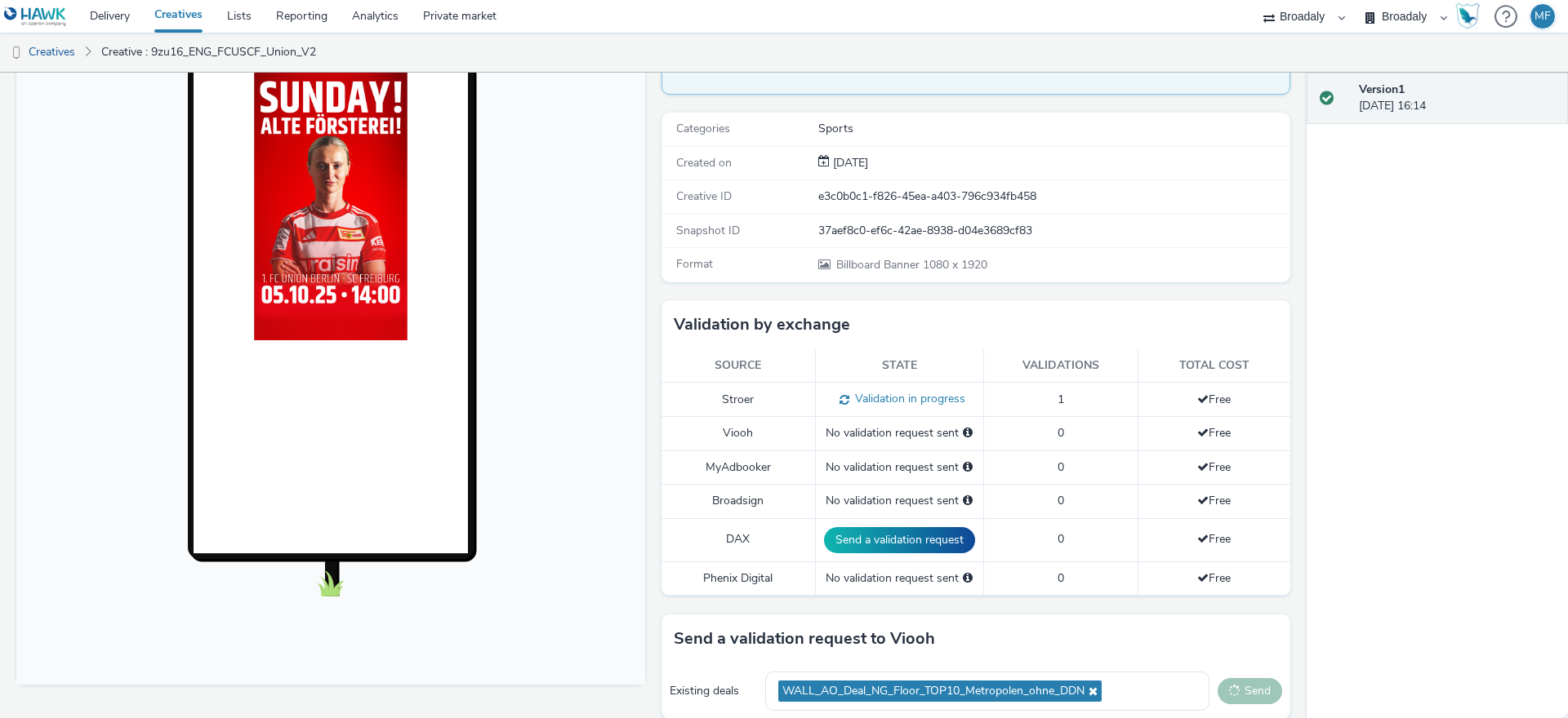
scroll to position [0, 0]
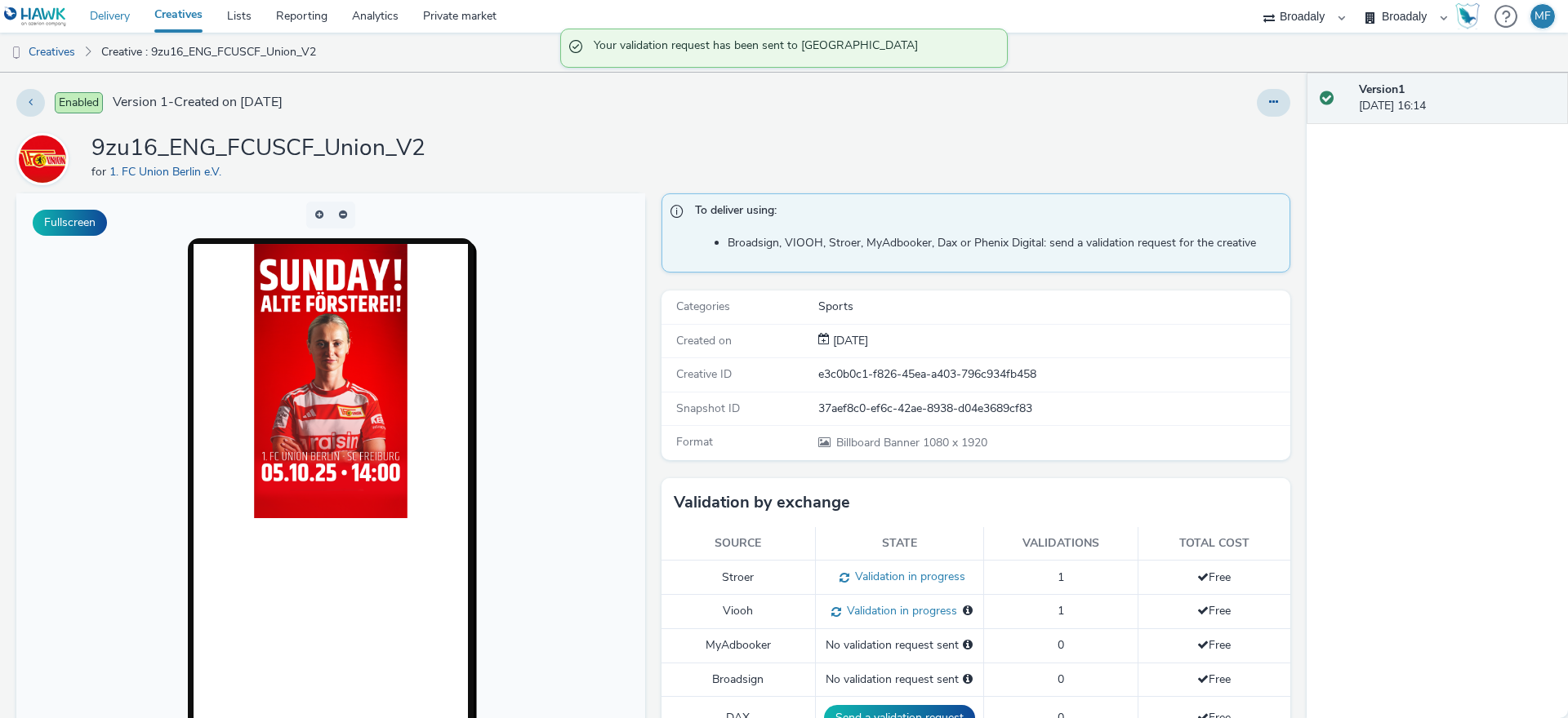
click at [122, 24] on link "Delivery" at bounding box center [110, 17] width 64 height 33
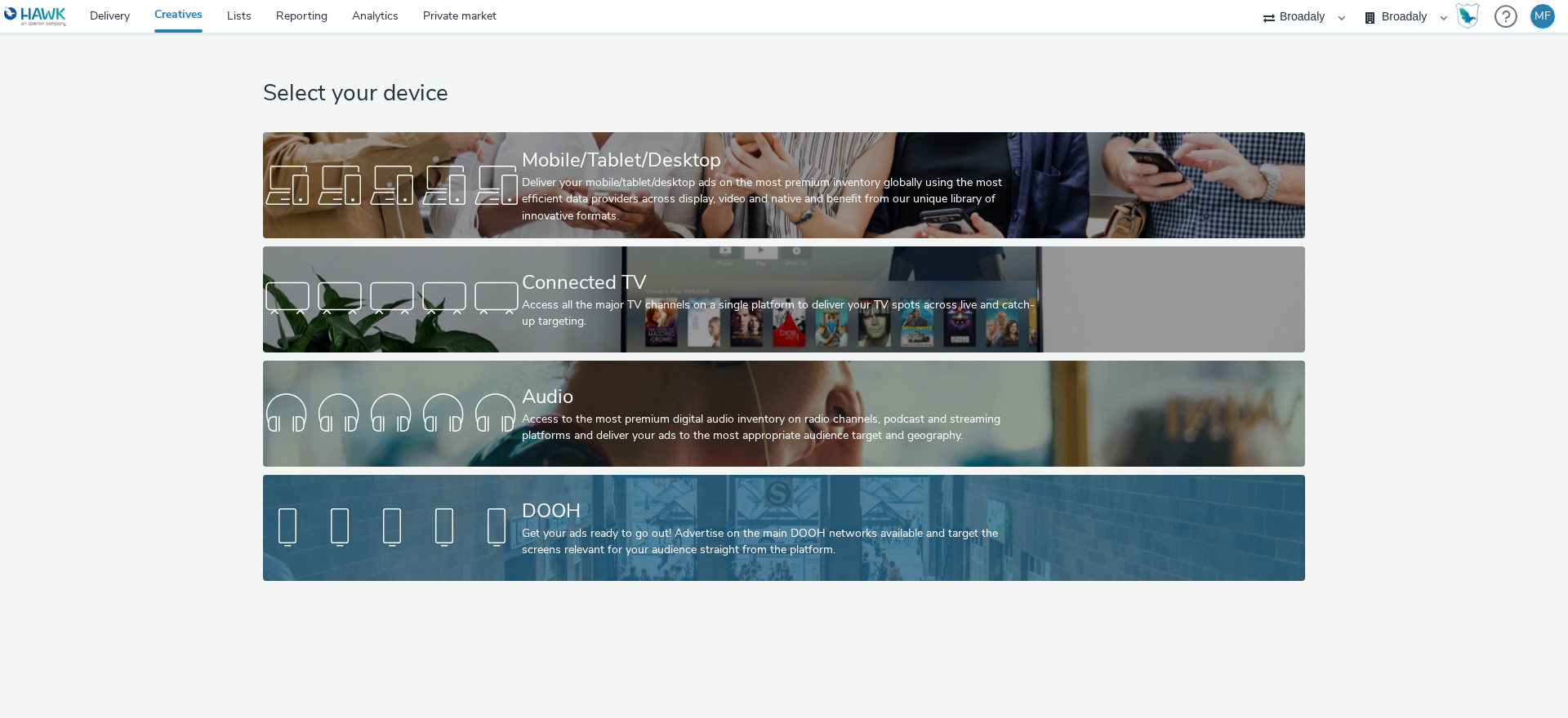
click at [543, 488] on div "DOOH Get your ads ready to go out! Advertise on the main DOOH networks availabl…" at bounding box center [781, 528] width 518 height 106
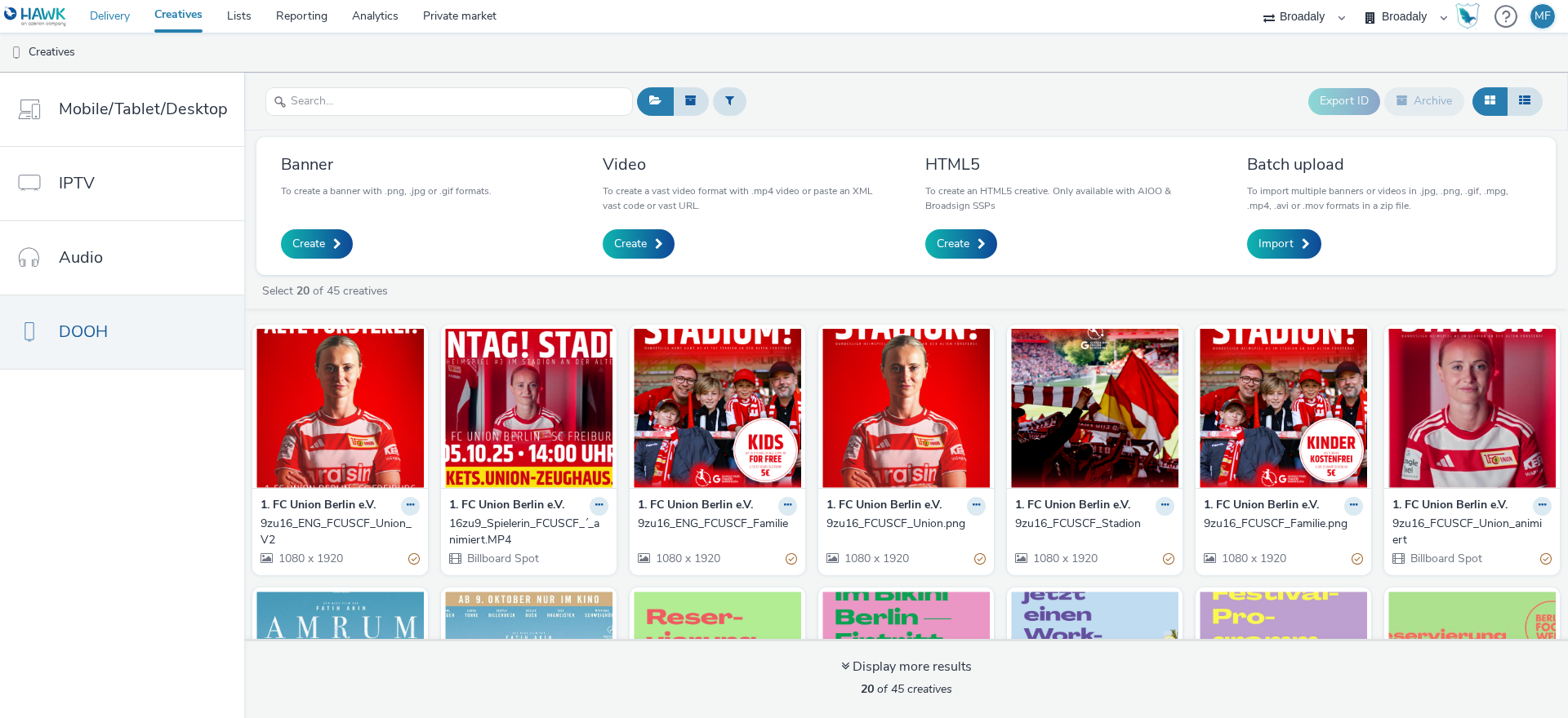
click at [121, 23] on link "Delivery" at bounding box center [110, 17] width 64 height 33
